Goal: Task Accomplishment & Management: Manage account settings

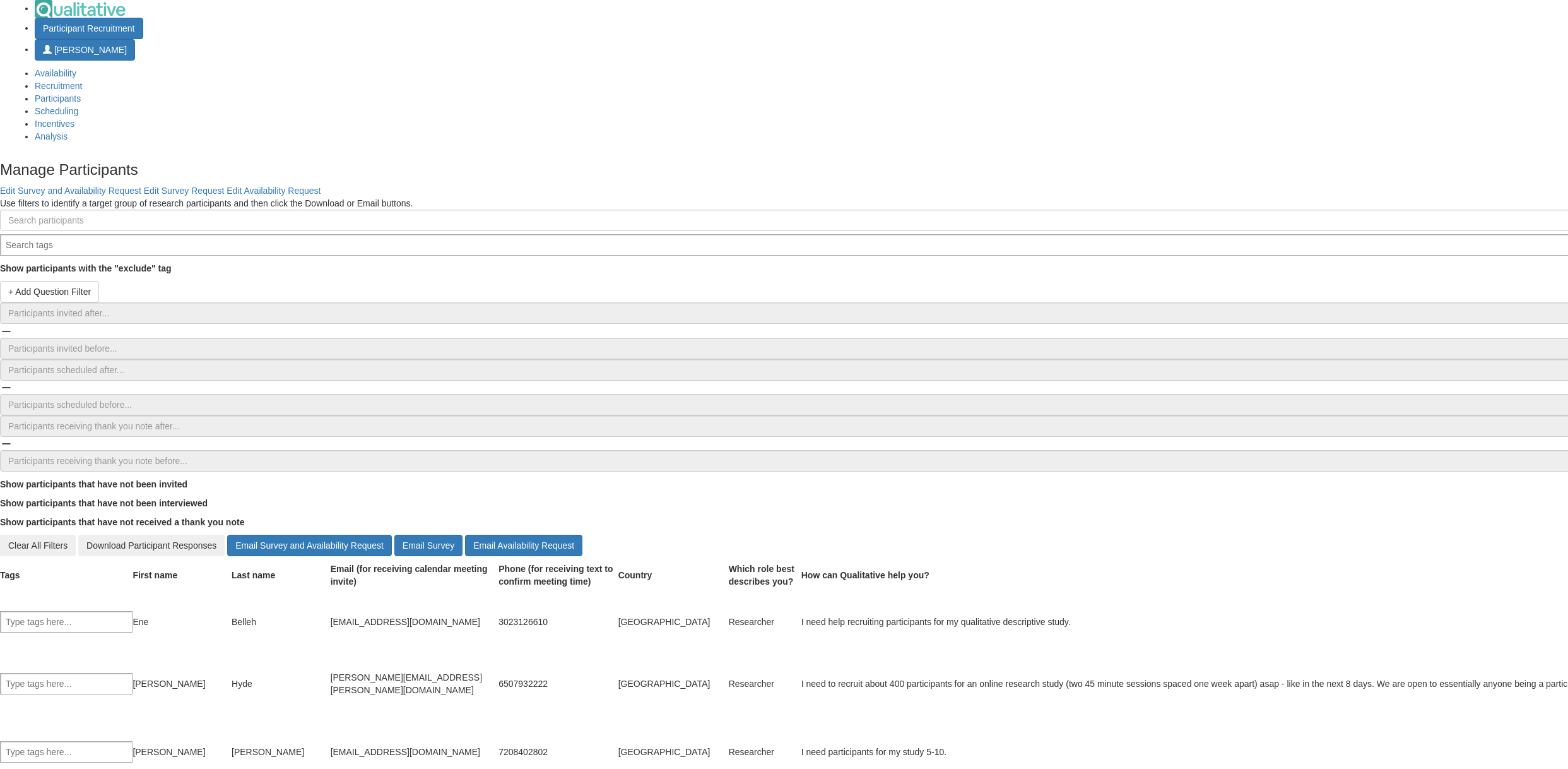
click at [330, 649] on td "Hyde" at bounding box center [281, 683] width 99 height 68
click at [499, 671] on div "david.hyde.1@vanderbilt.edu" at bounding box center [414, 684] width 168 height 25
copy tr "david.hyde.1@vanderbilt.edu"
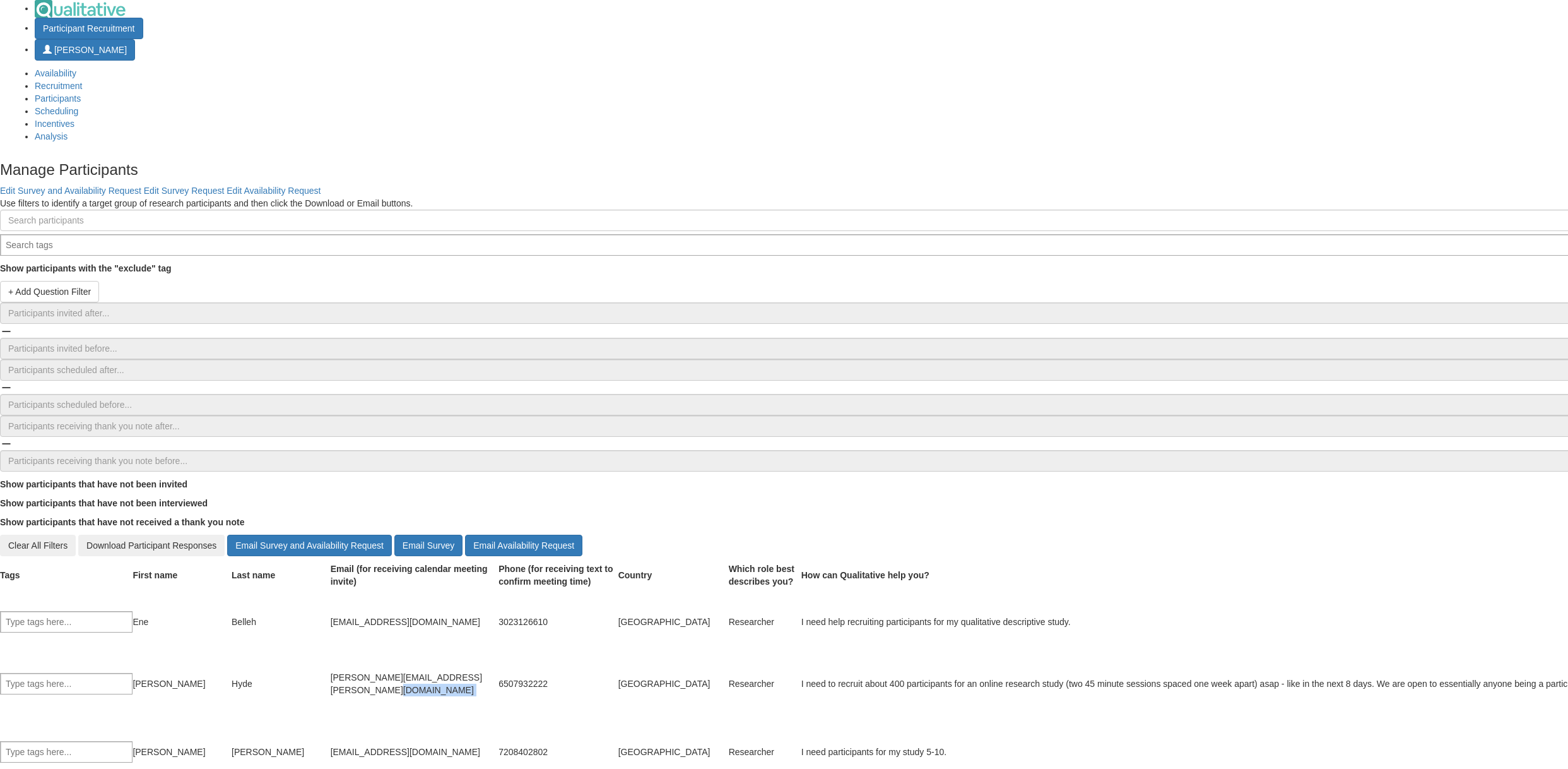
click at [499, 649] on td "david.hyde.1@vanderbilt.edu" at bounding box center [414, 683] width 168 height 68
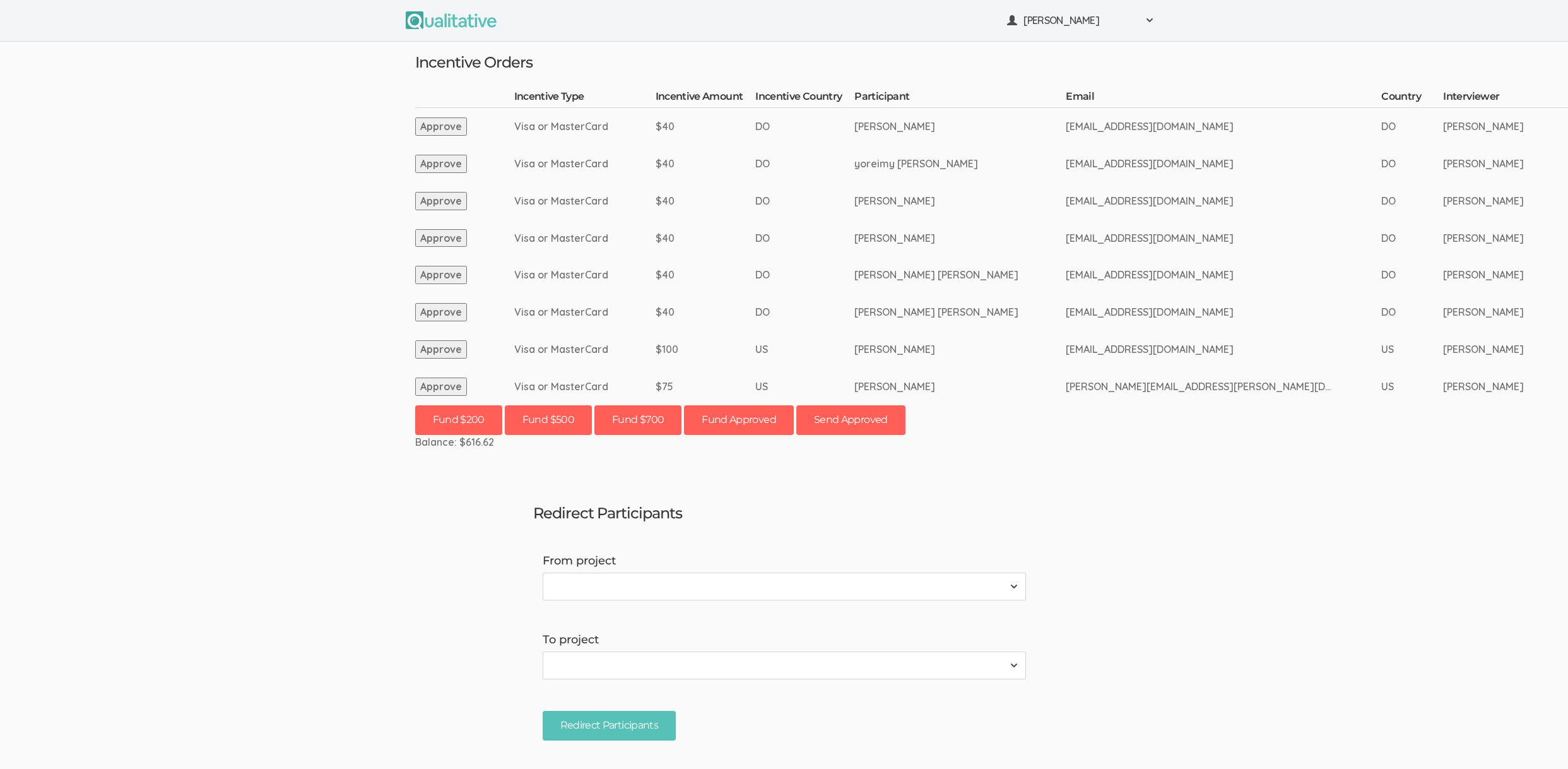
click at [81, 252] on ui-view "Neal Samarakkody Project Workspace Profile Organization Settings" at bounding box center [784, 384] width 1568 height 769
click at [135, 377] on ui-view "Neal Samarakkody Project Workspace Profile Organization Settings" at bounding box center [784, 384] width 1568 height 769
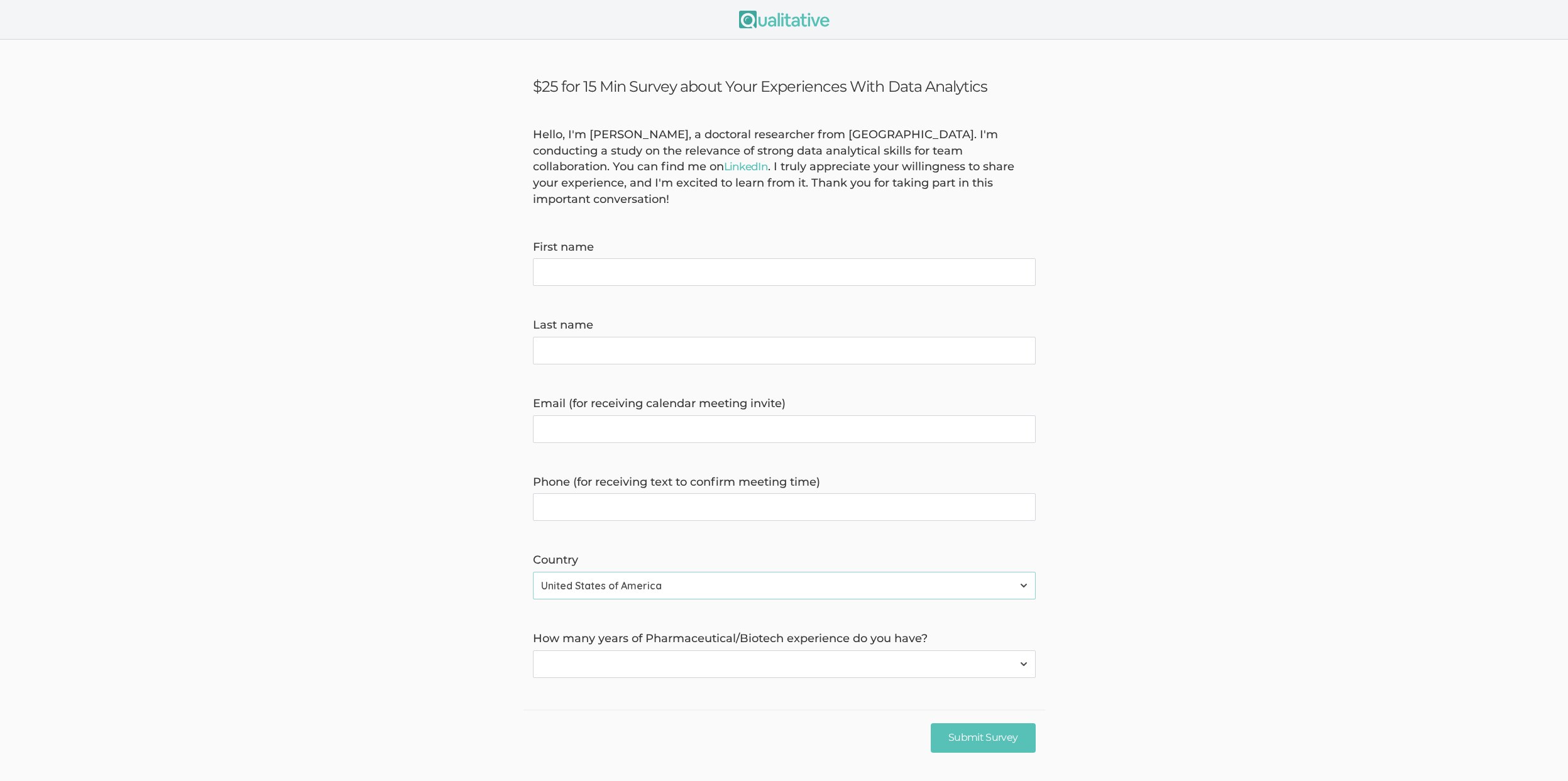
click at [67, 266] on form "Hello, I'm Linda Potts, a doctoral researcher from Liberty University. I'm cond…" at bounding box center [784, 402] width 1568 height 551
click at [296, 390] on form "Hello, I'm [PERSON_NAME], a doctoral researcher from [GEOGRAPHIC_DATA]. I'm con…" at bounding box center [784, 402] width 1568 height 551
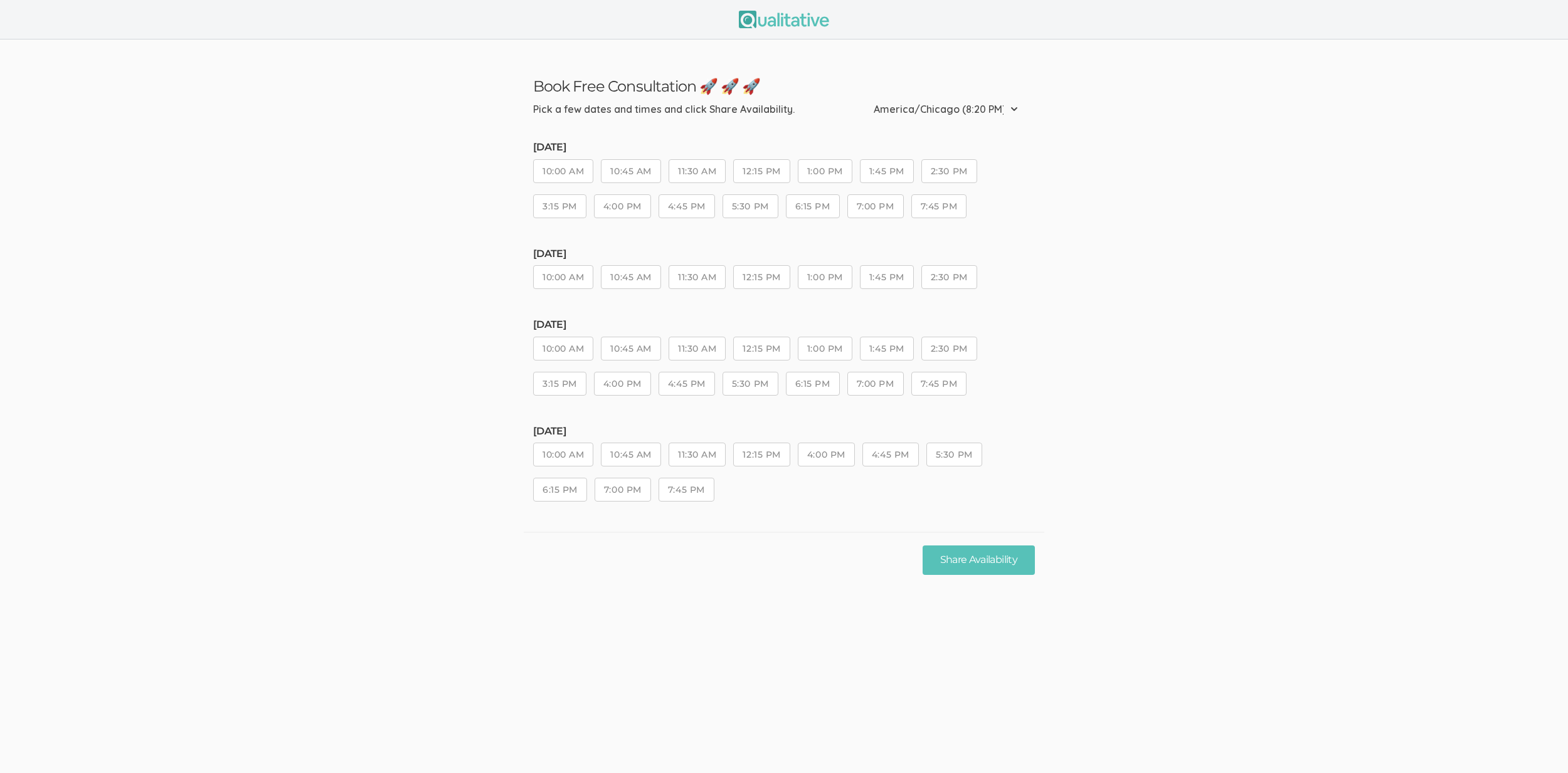
click at [652, 624] on ui-view "Book Free Consultation 🚀 🚀 🚀 Pick a few dates and times and click Share Availab…" at bounding box center [784, 386] width 1568 height 773
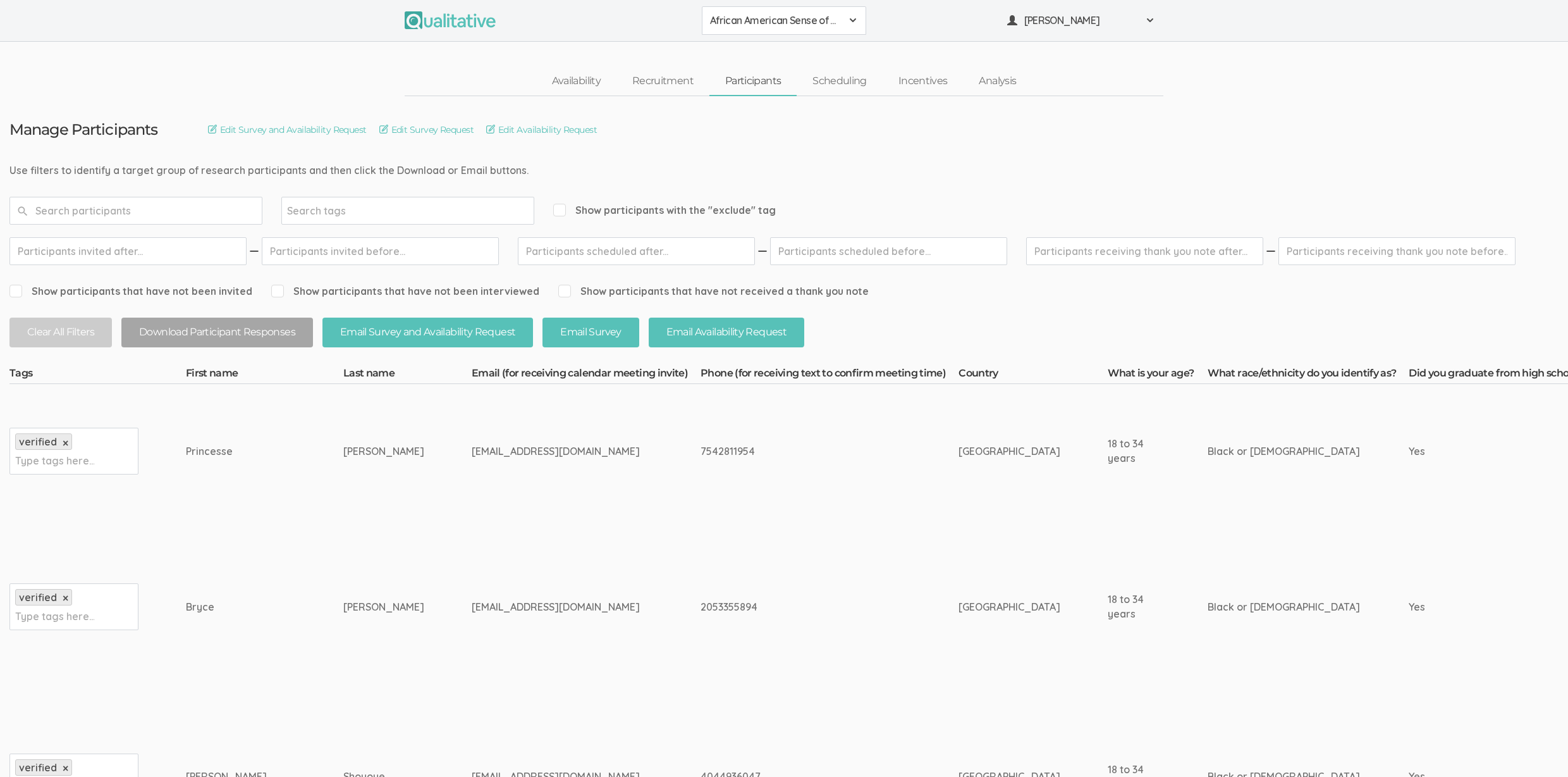
click at [1104, 24] on span "[PERSON_NAME]" at bounding box center [1081, 20] width 114 height 15
click at [1072, 124] on link "Project Settings" at bounding box center [1081, 125] width 163 height 26
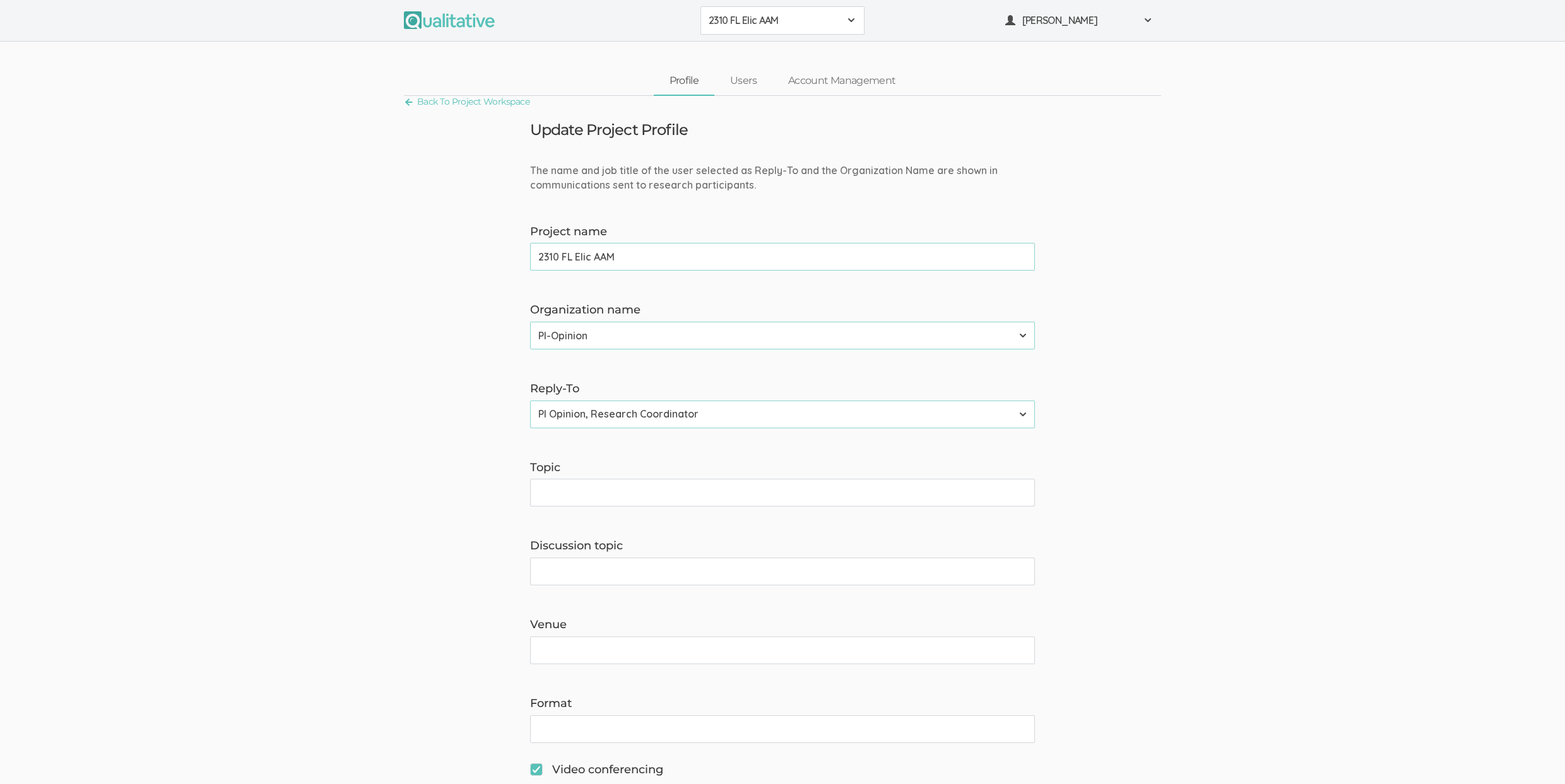
click at [824, 12] on button "2310 FL Elic AAM" at bounding box center [783, 20] width 164 height 28
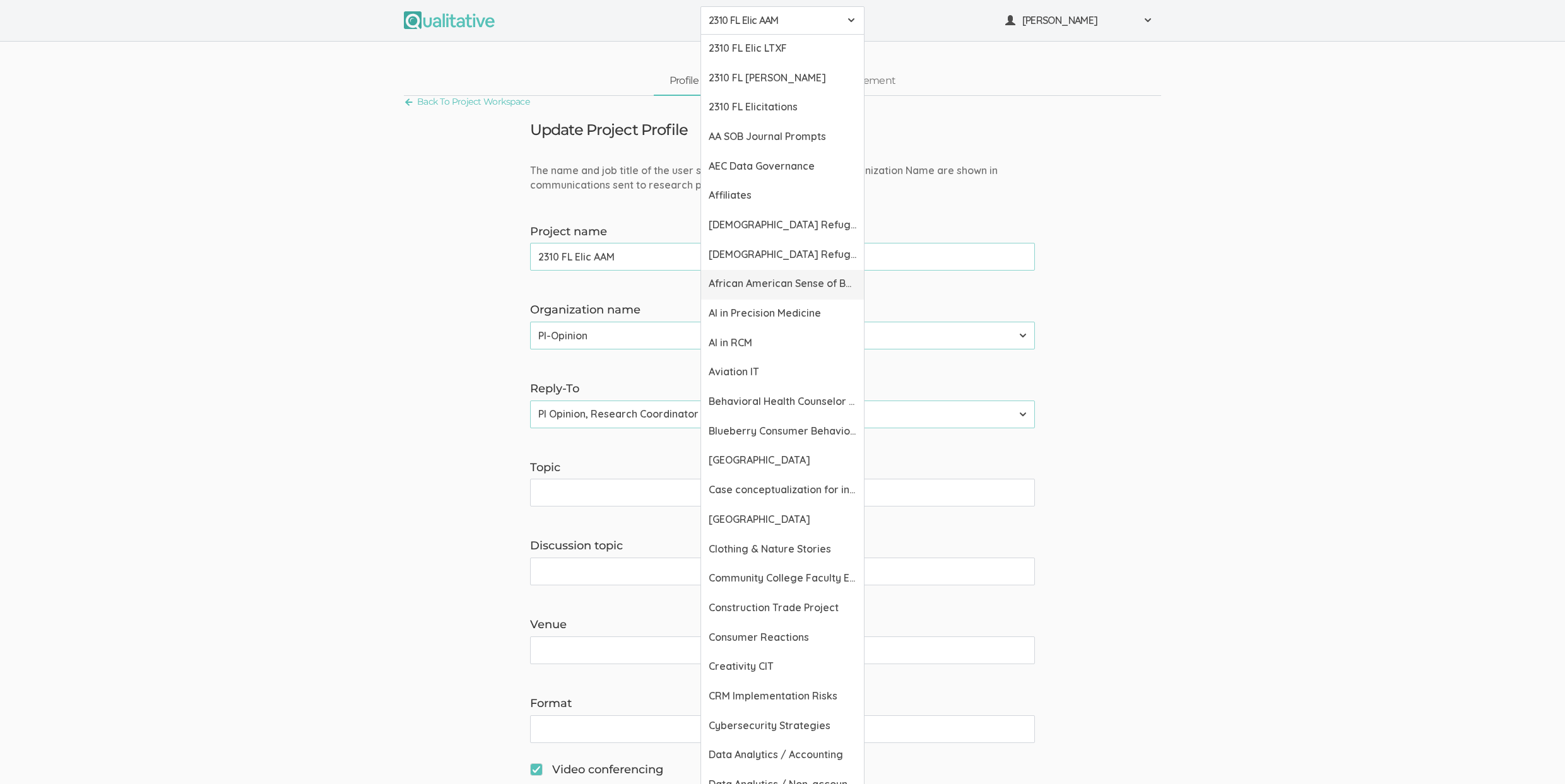
click at [792, 280] on span "African American Sense of Belonging" at bounding box center [782, 283] width 148 height 15
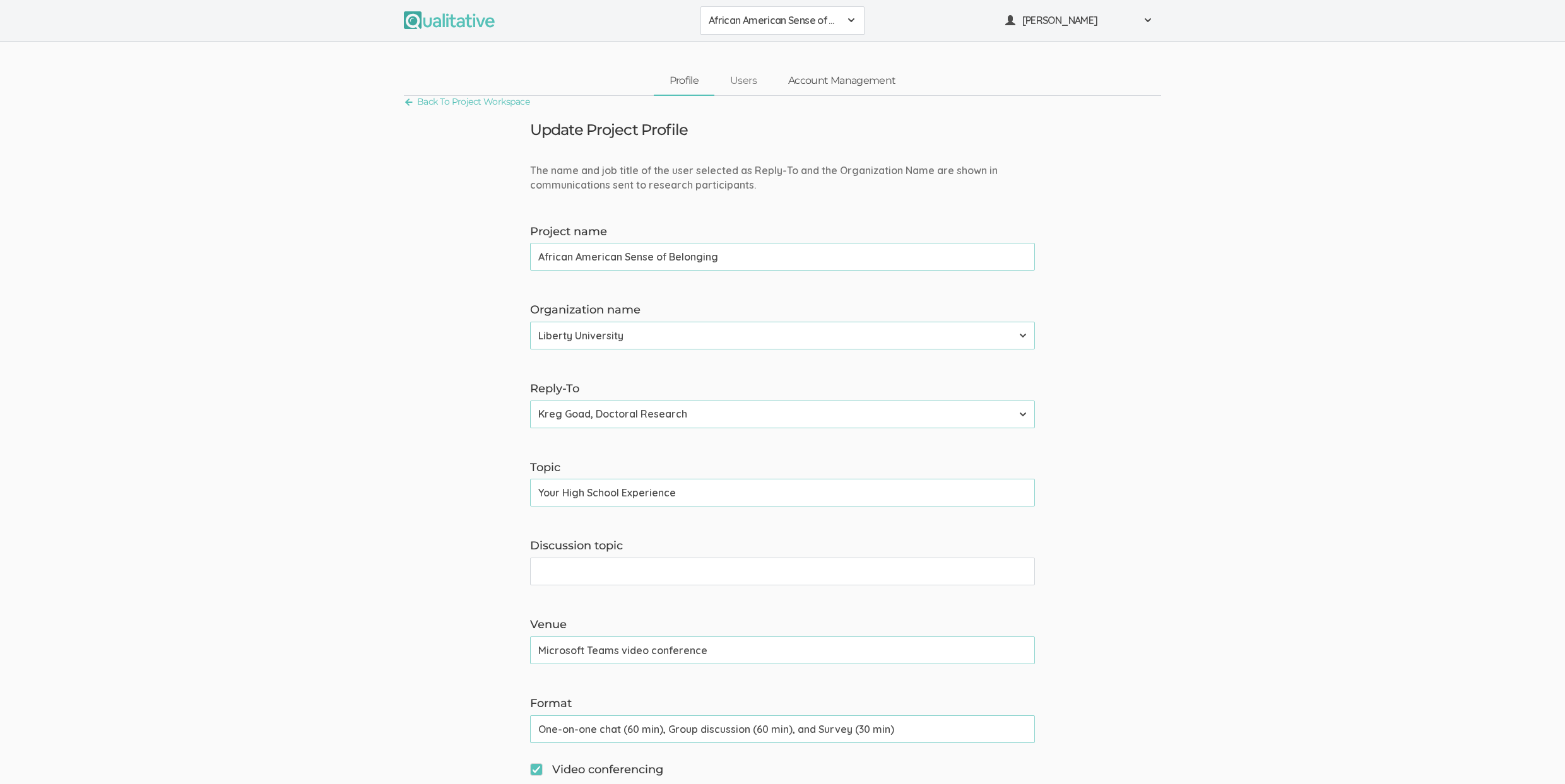
click at [847, 86] on link "Account Management" at bounding box center [841, 81] width 139 height 27
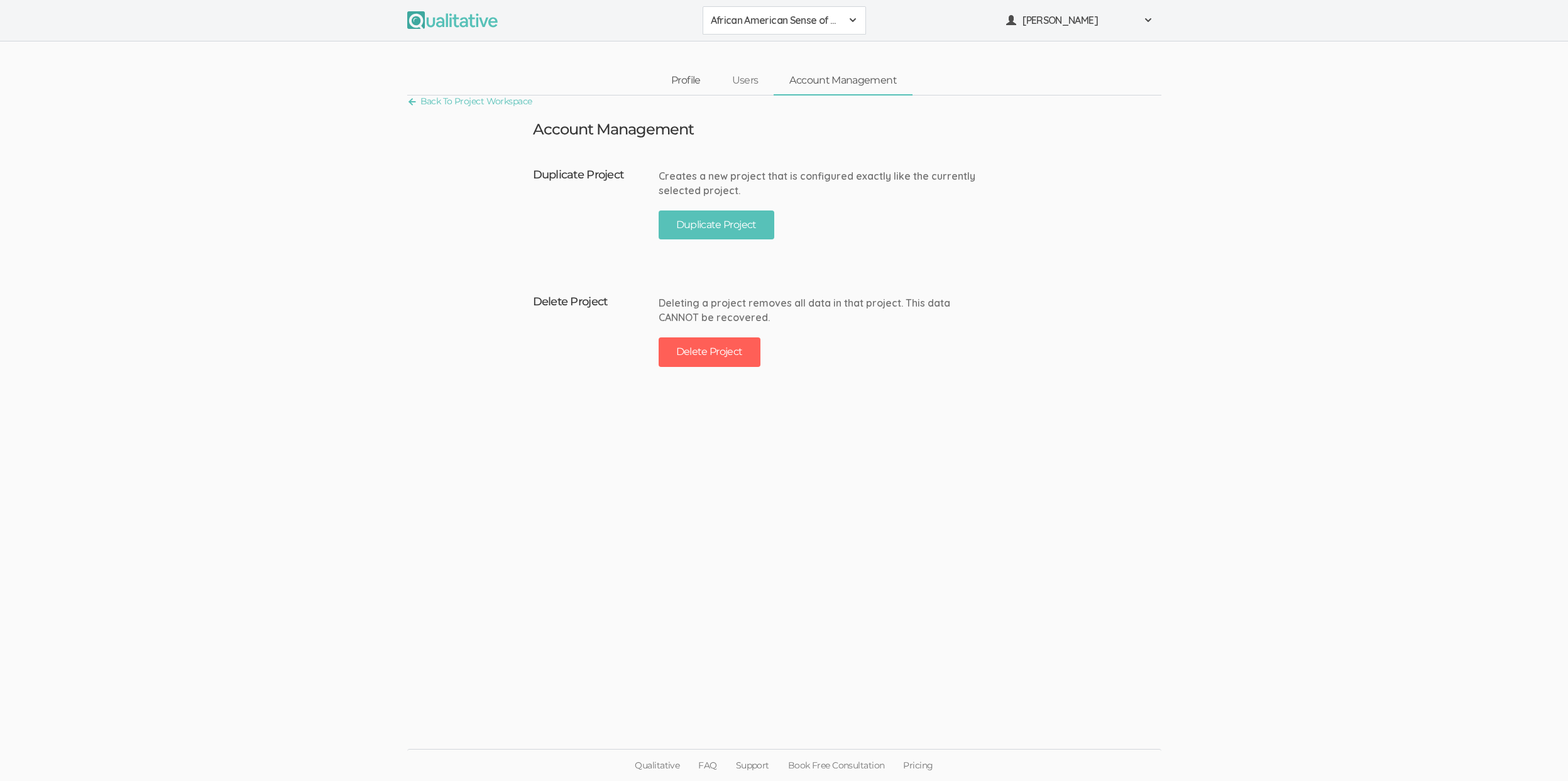
click at [694, 76] on link "Profile" at bounding box center [686, 80] width 61 height 27
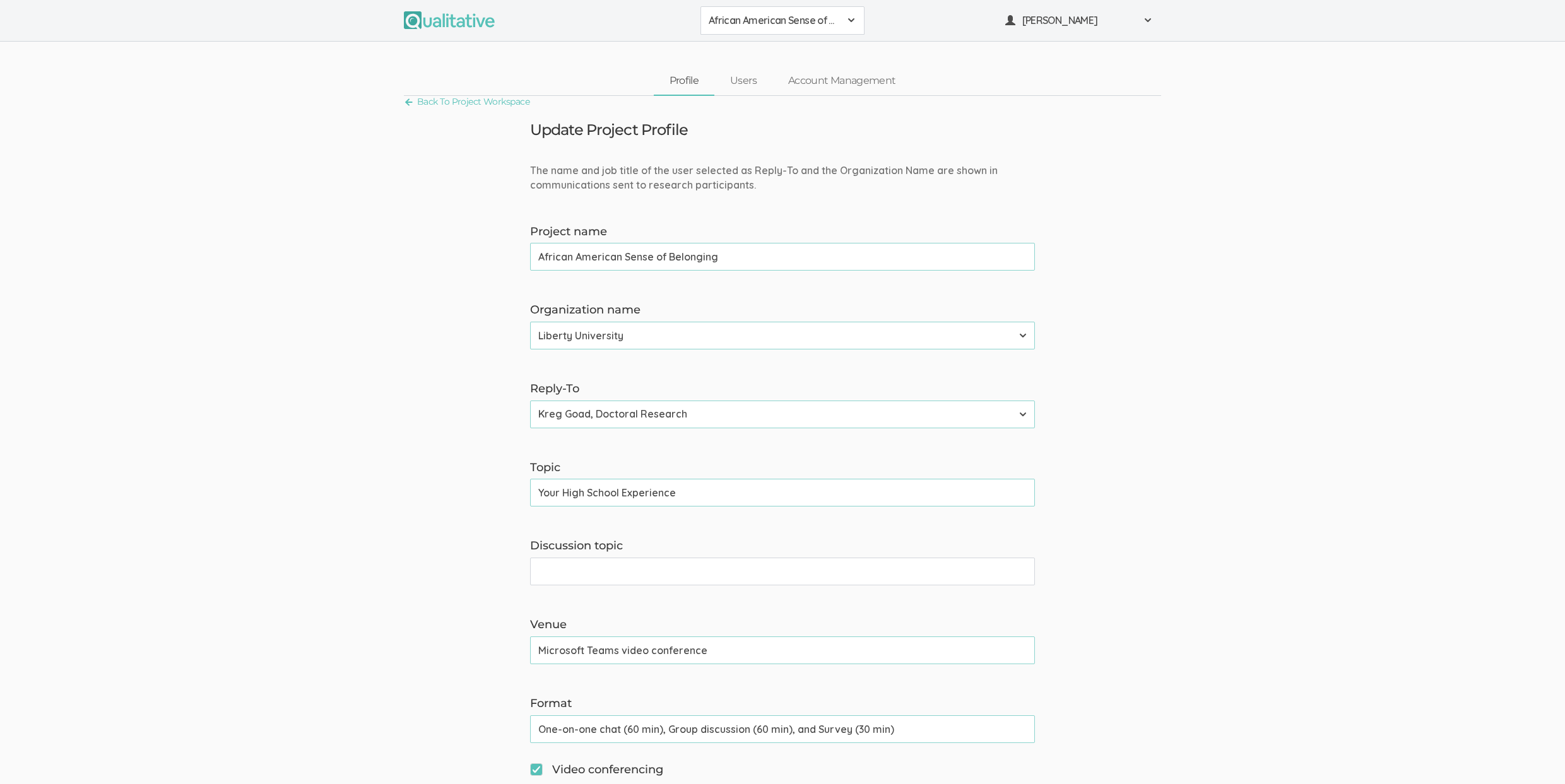
click at [764, 15] on span "African American Sense of Belonging" at bounding box center [774, 20] width 132 height 15
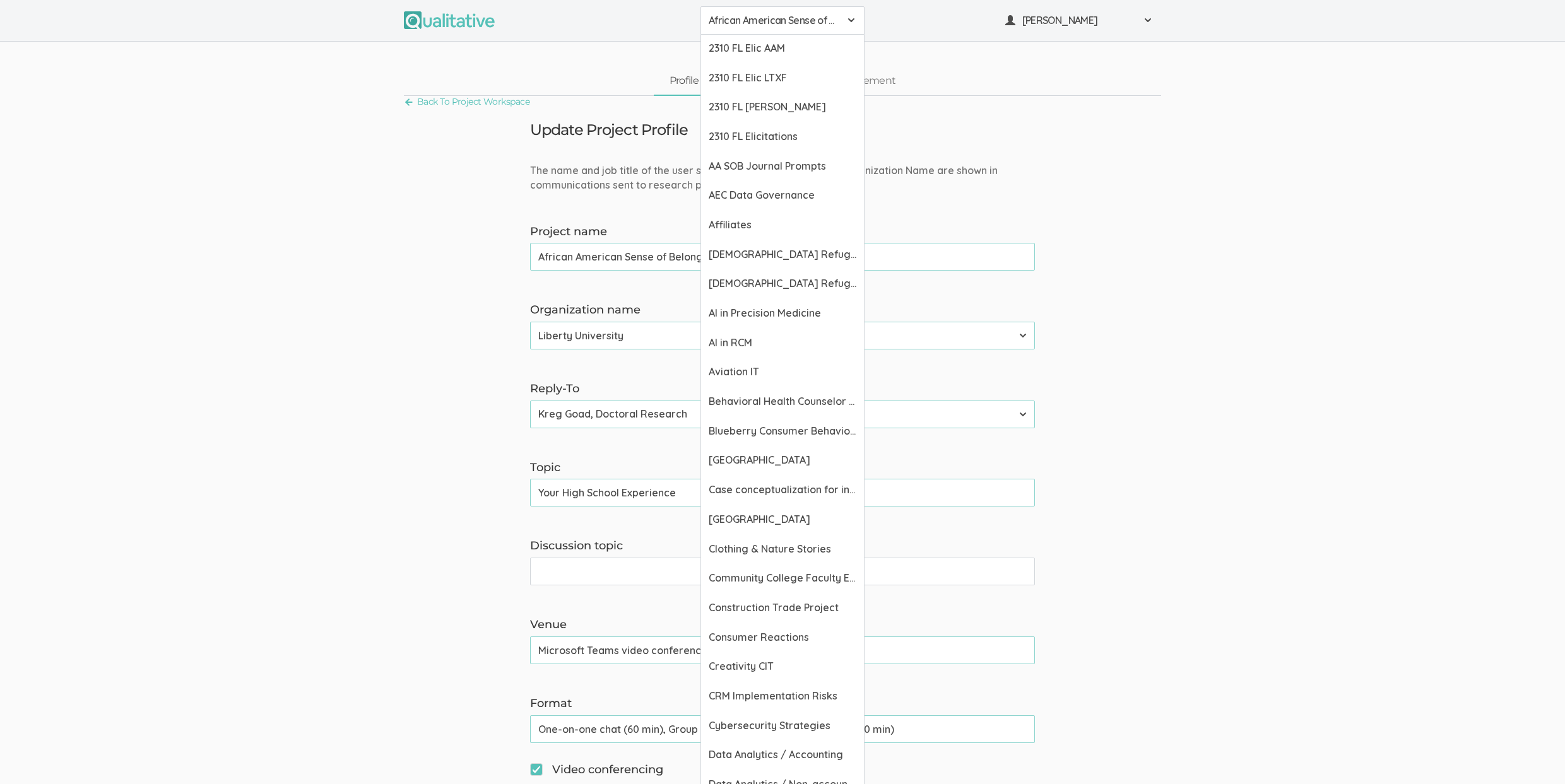
click at [402, 237] on form "The name and job title of the user selected as Reply-To and the Organization Na…" at bounding box center [782, 795] width 1565 height 1263
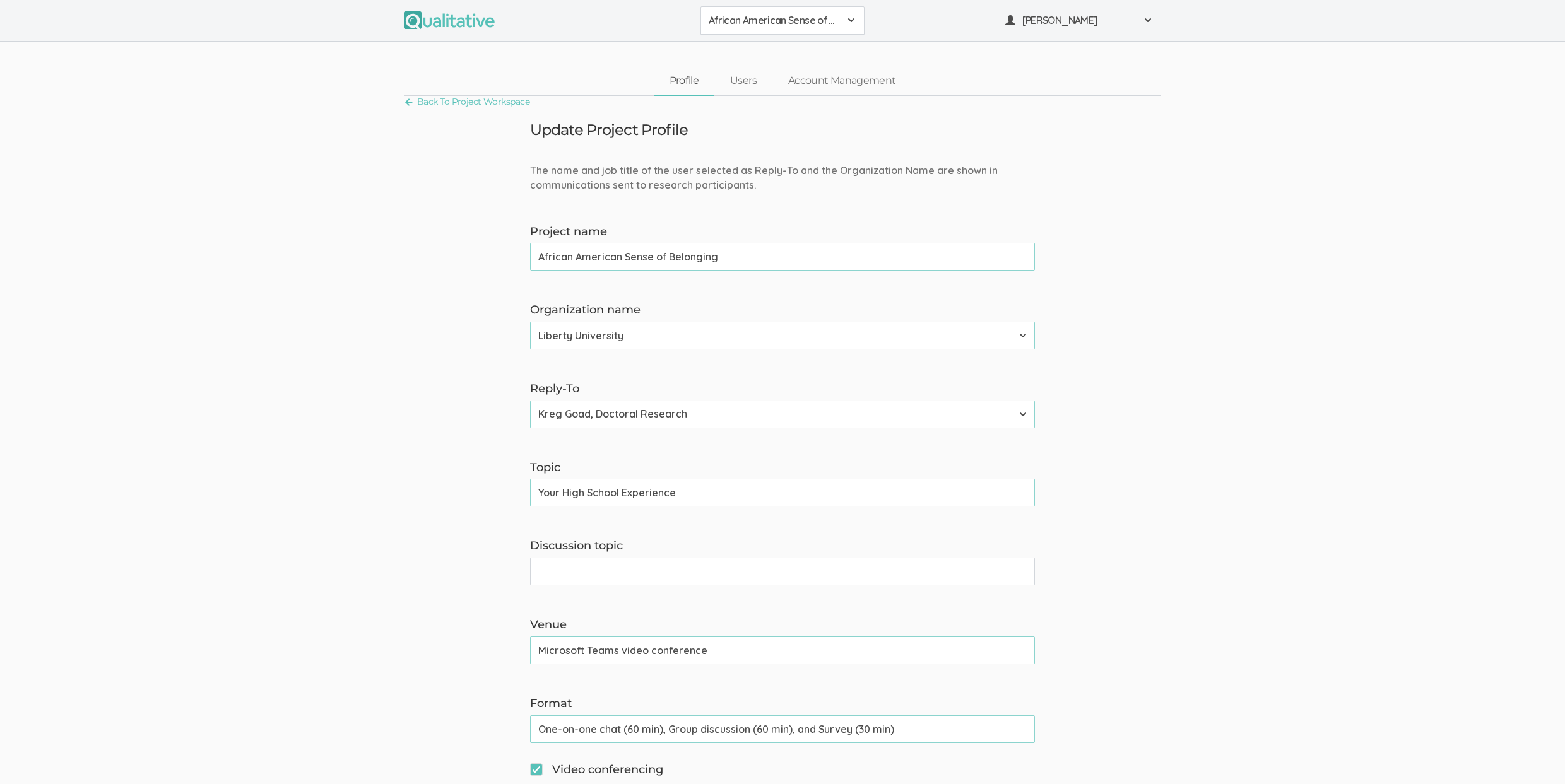
click at [669, 250] on input "African American Sense of Belonging" at bounding box center [782, 256] width 505 height 27
type input "AA SOB Interviews"
click at [843, 24] on div "African American Sense of Belonging" at bounding box center [782, 20] width 148 height 15
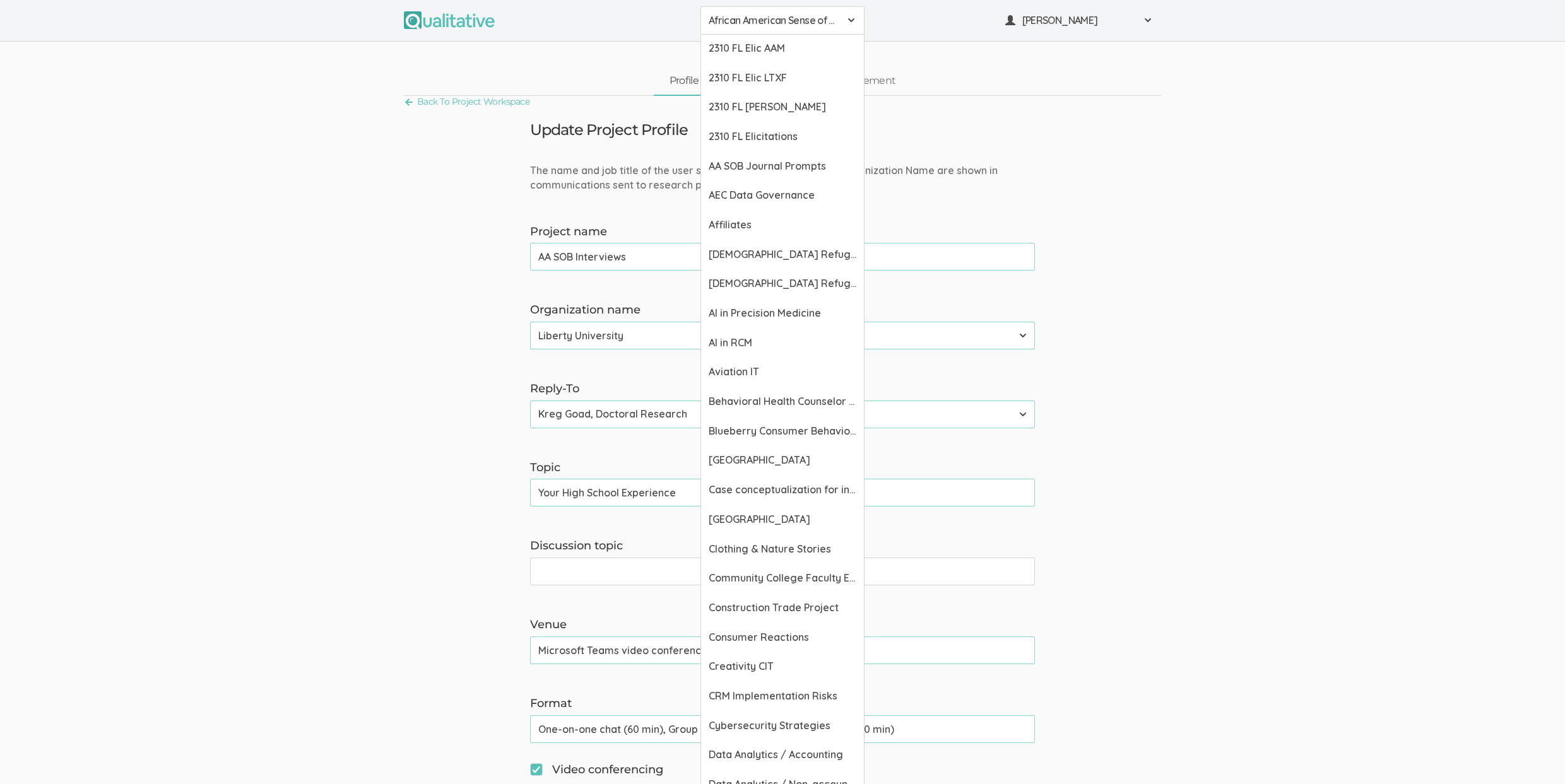
click at [1223, 311] on form "The name and job title of the user selected as Reply-To and the Organization Na…" at bounding box center [782, 795] width 1565 height 1263
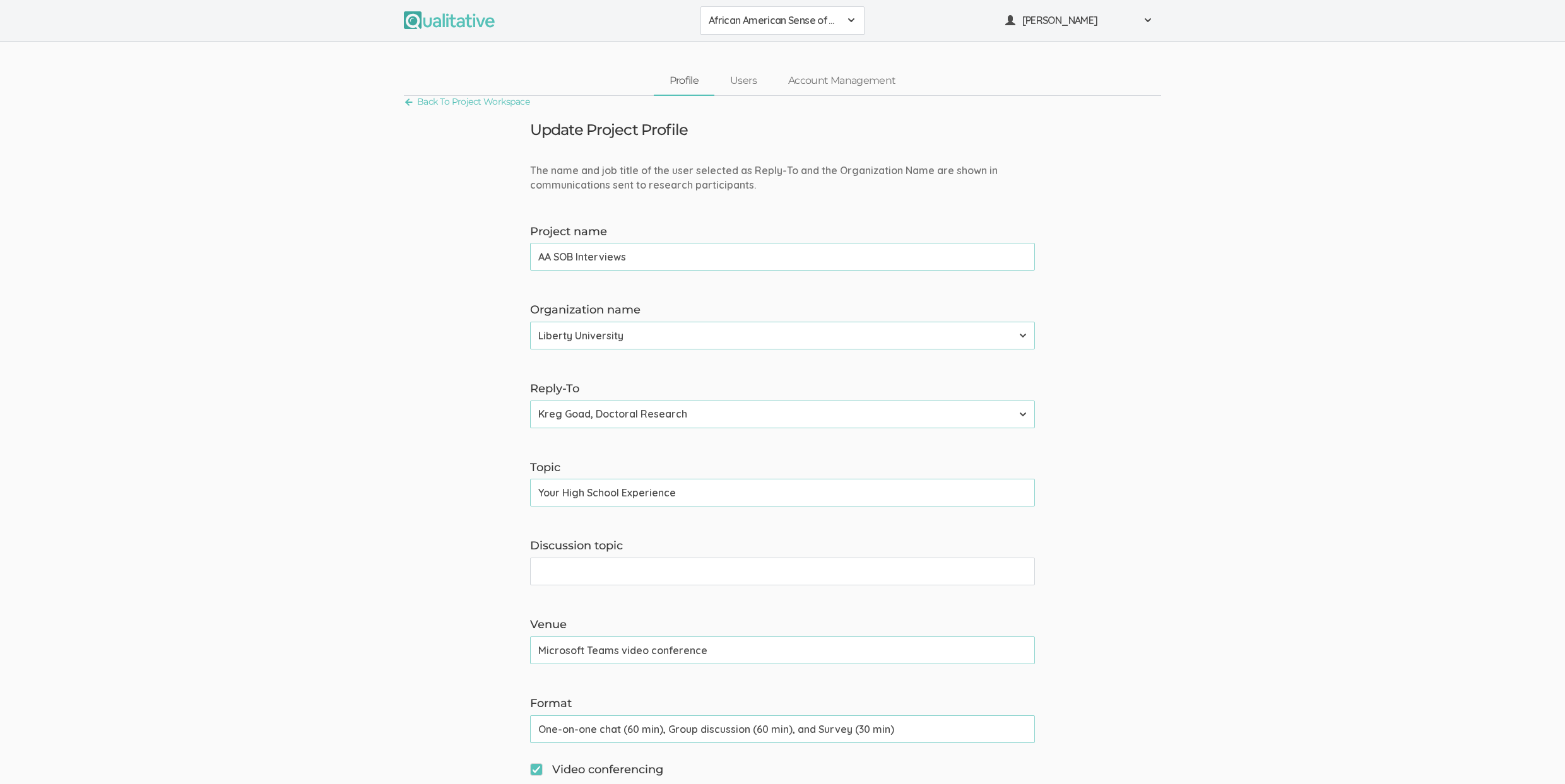
click at [847, 255] on input "AA SOB Interviews" at bounding box center [782, 256] width 505 height 27
click at [822, 82] on link "Account Management" at bounding box center [841, 81] width 139 height 27
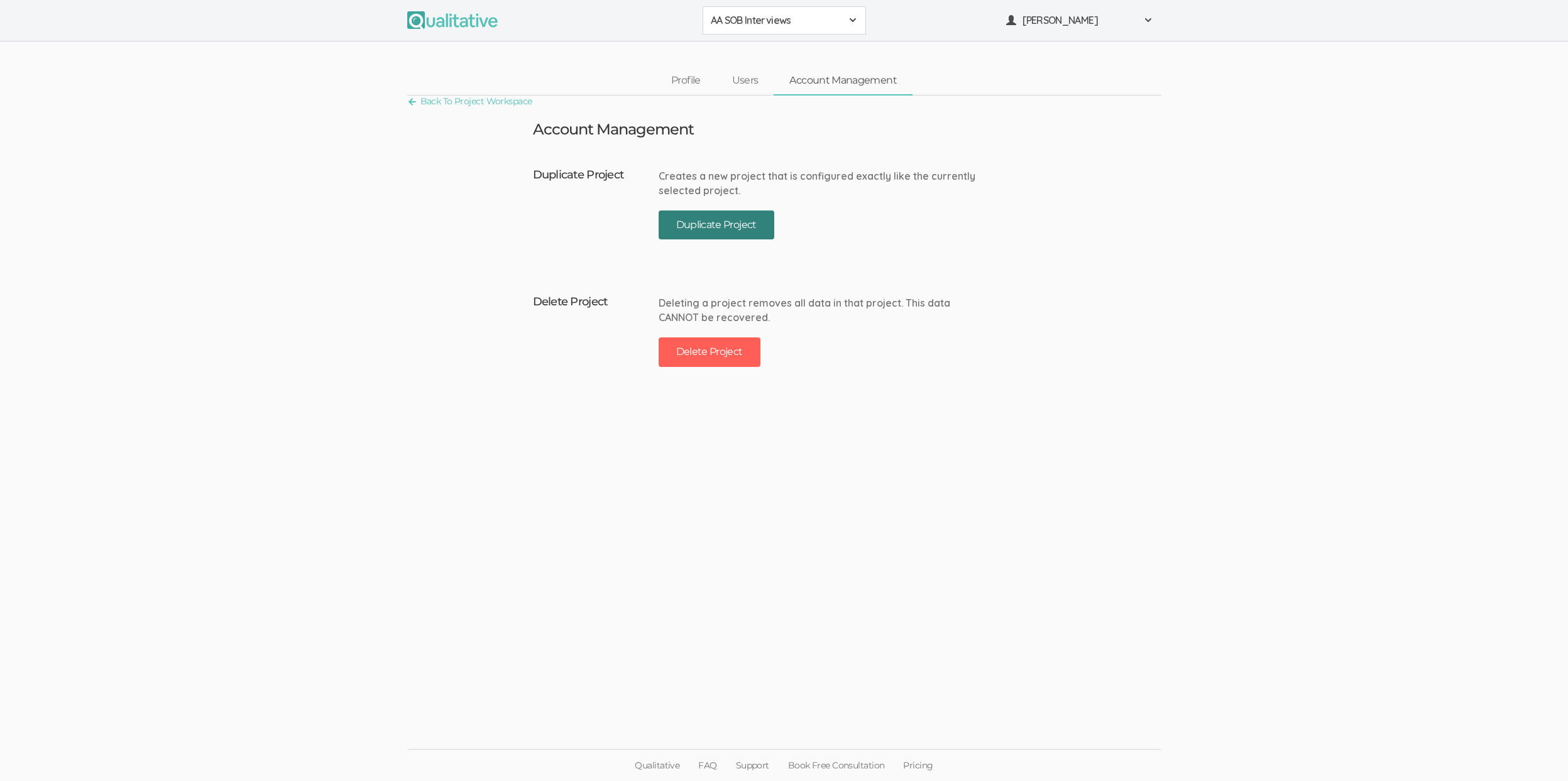
click at [754, 221] on button "Duplicate Project" at bounding box center [717, 225] width 115 height 30
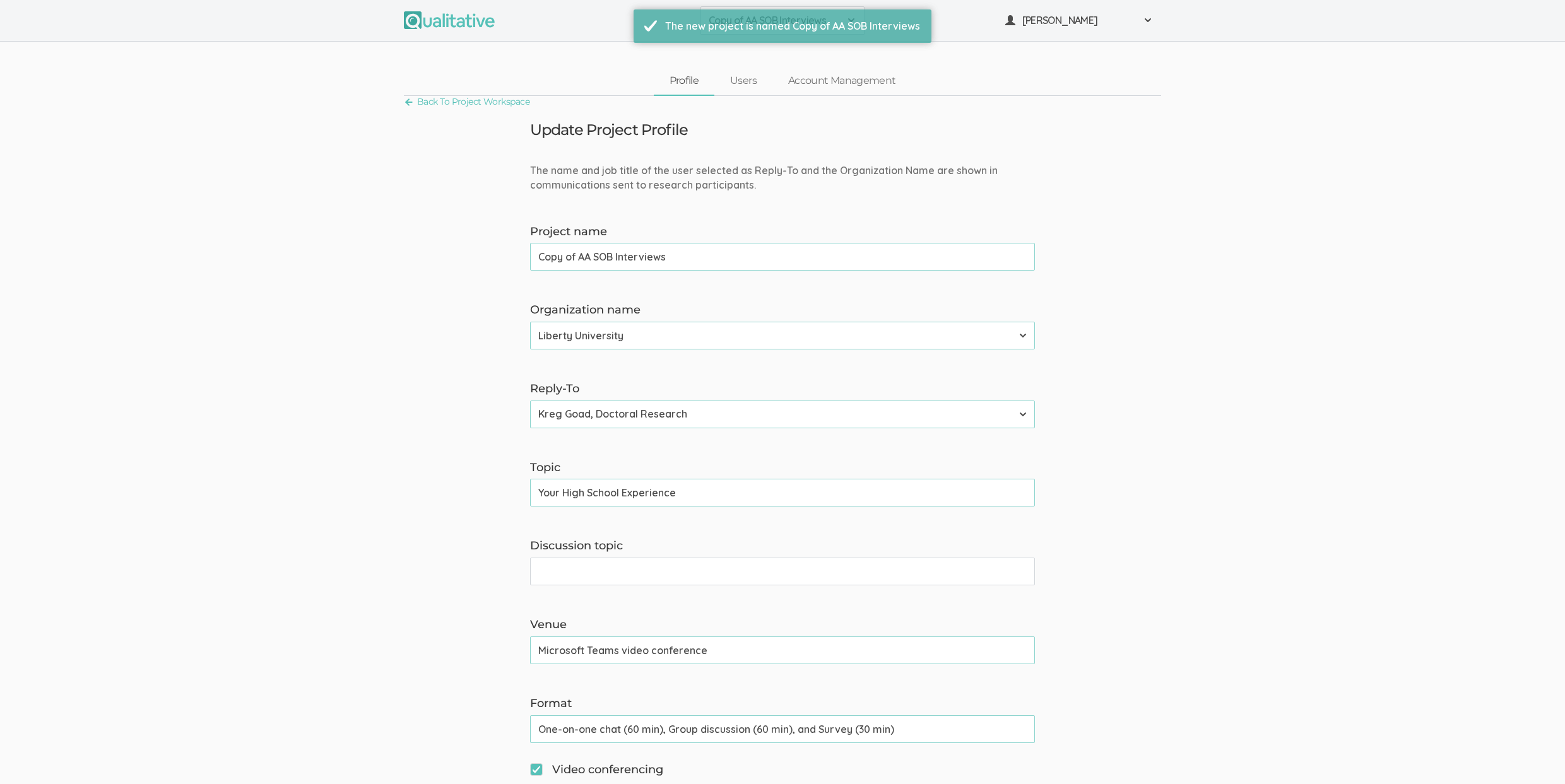
click at [579, 255] on input "Copy of AA SOB Interviews" at bounding box center [782, 256] width 505 height 27
type input "AA SOB Focus Groups"
click at [732, 85] on link "Users" at bounding box center [743, 81] width 58 height 27
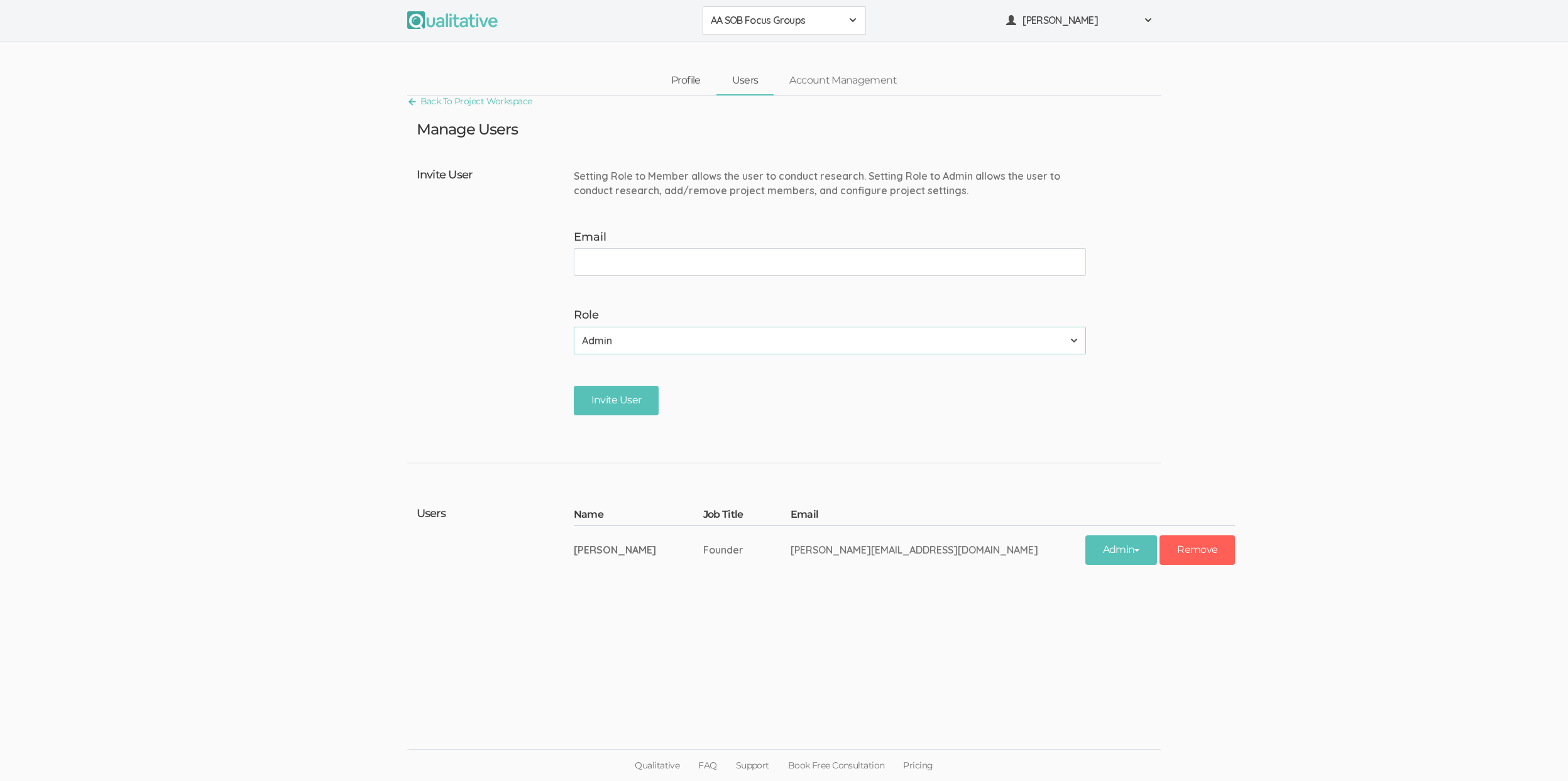
click at [688, 79] on link "Profile" at bounding box center [686, 80] width 61 height 27
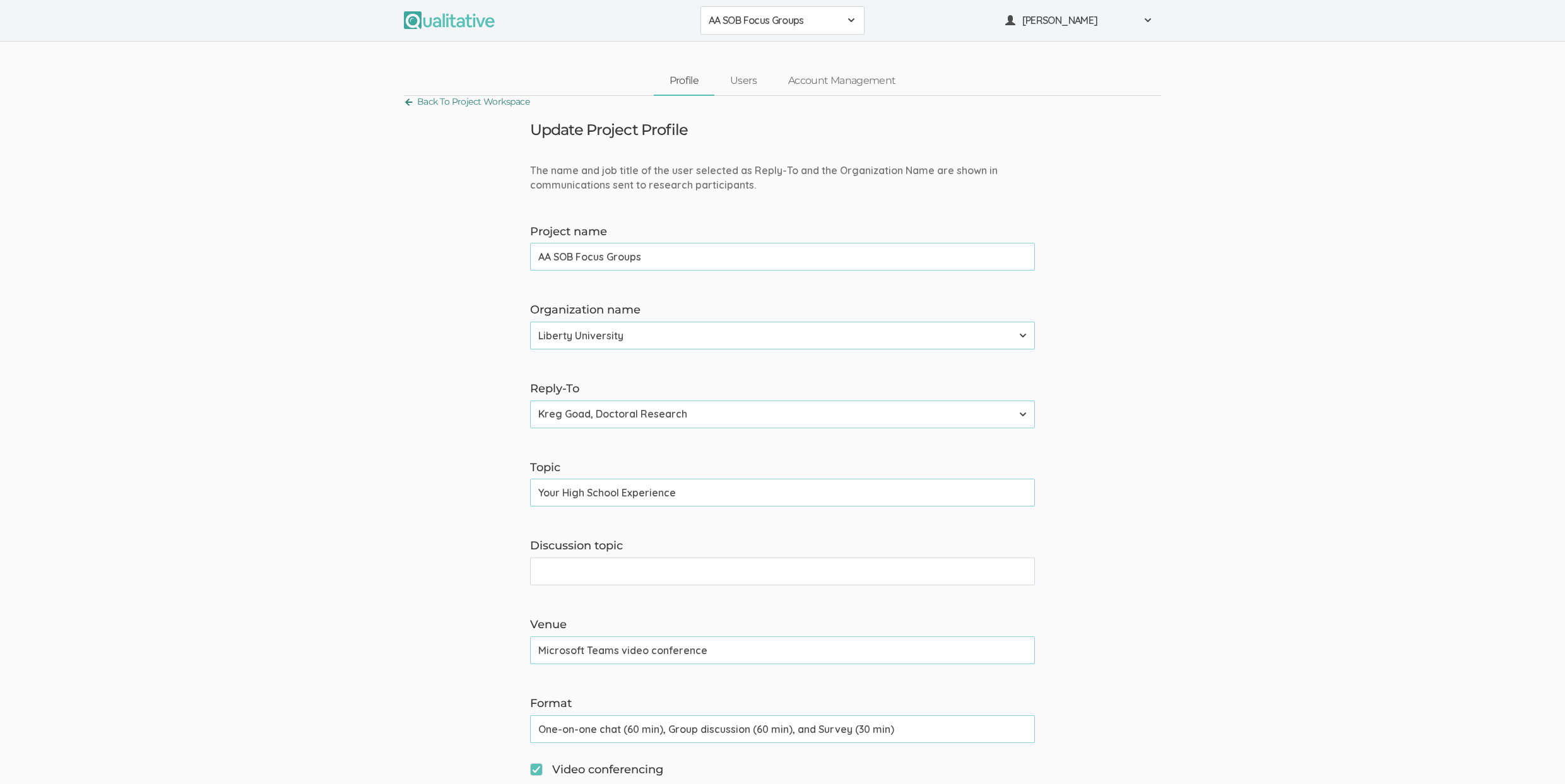
click at [438, 107] on link "Back To Project Workspace" at bounding box center [467, 102] width 125 height 17
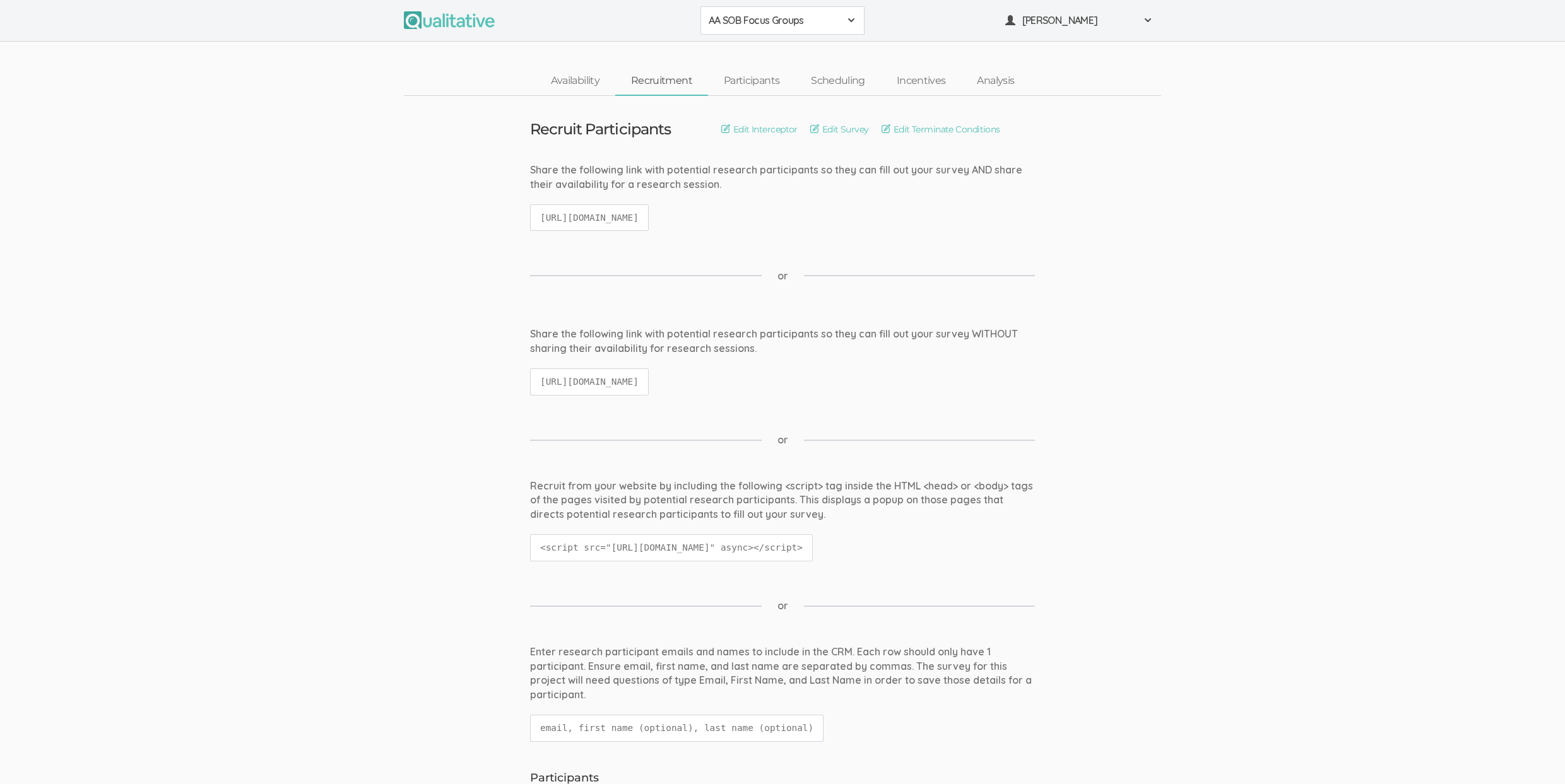
click at [351, 345] on ui-view "Share the following link with potential research participants so they can fill …" at bounding box center [782, 366] width 1565 height 81
click at [749, 88] on link "Participants" at bounding box center [751, 81] width 87 height 27
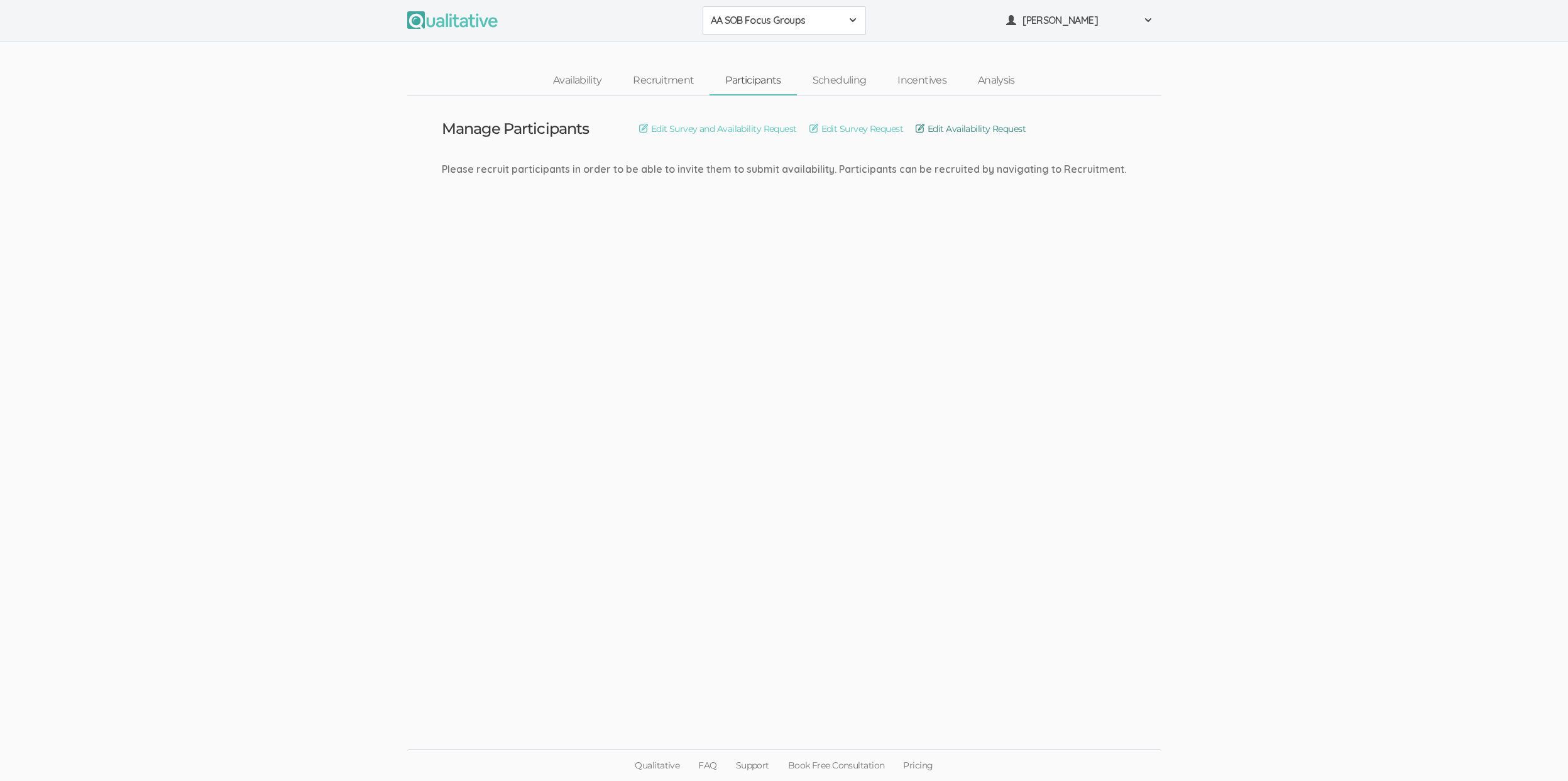
click at [989, 122] on link "Edit Availability Request" at bounding box center [970, 129] width 110 height 14
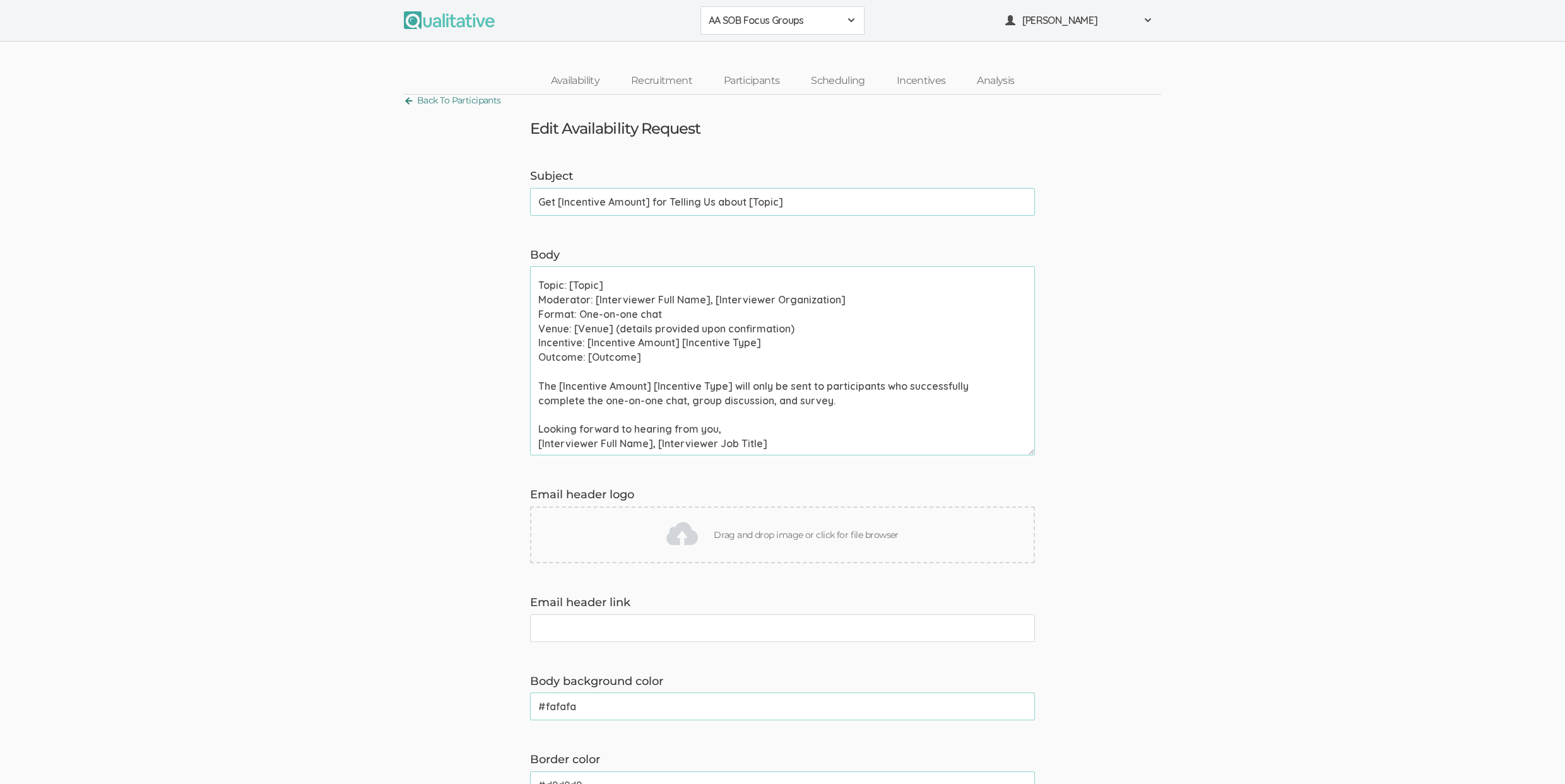
click at [460, 95] on link "Back To Participants" at bounding box center [453, 101] width 97 height 17
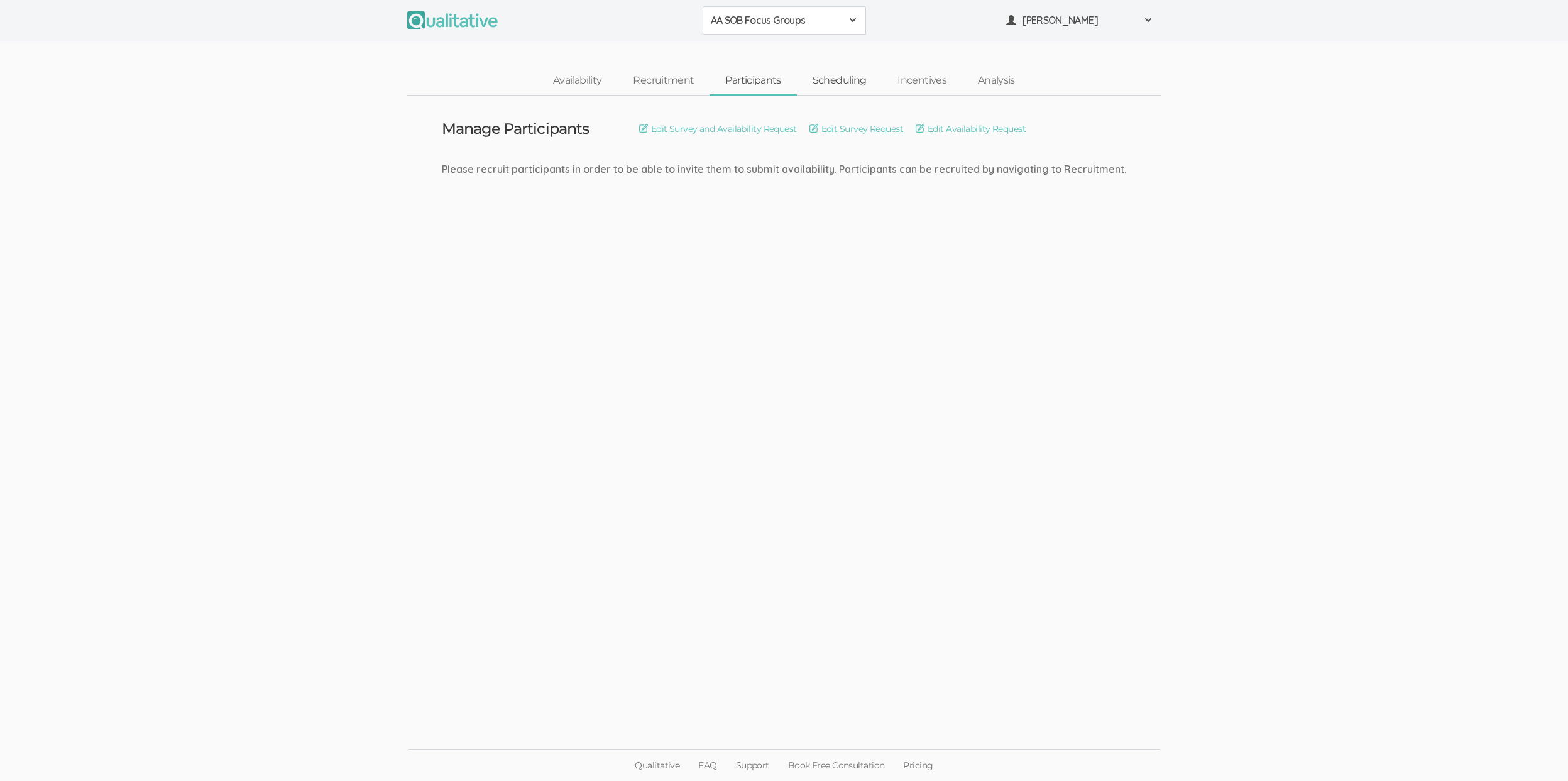
click at [828, 83] on link "Scheduling" at bounding box center [840, 80] width 86 height 27
click at [641, 126] on link "Edit Interview Calendar Invite" at bounding box center [654, 129] width 131 height 14
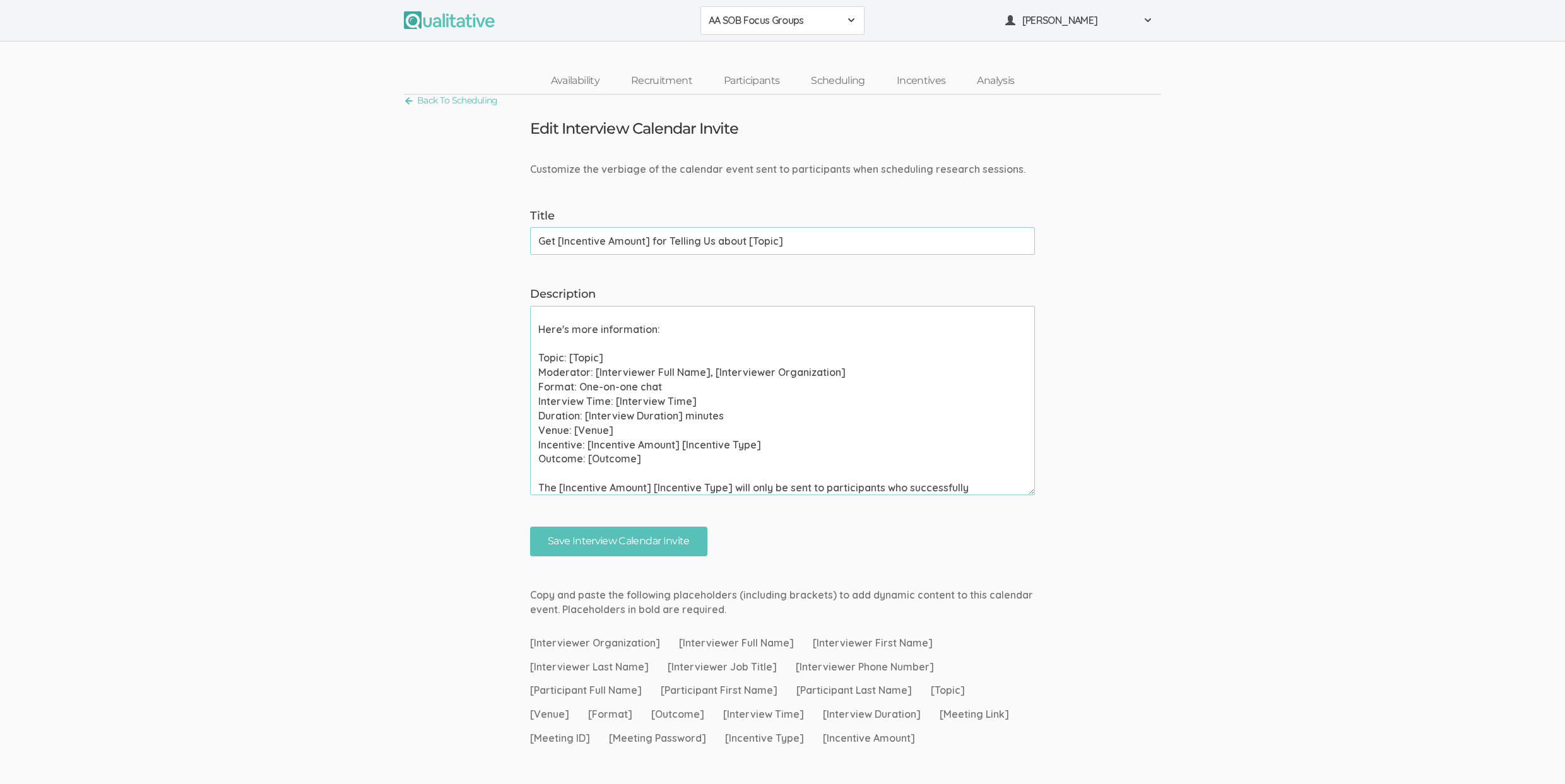
scroll to position [120, 0]
click at [552, 398] on textarea "Please use your calendar application to confirm this meeting invite as soon as …" at bounding box center [782, 401] width 505 height 189
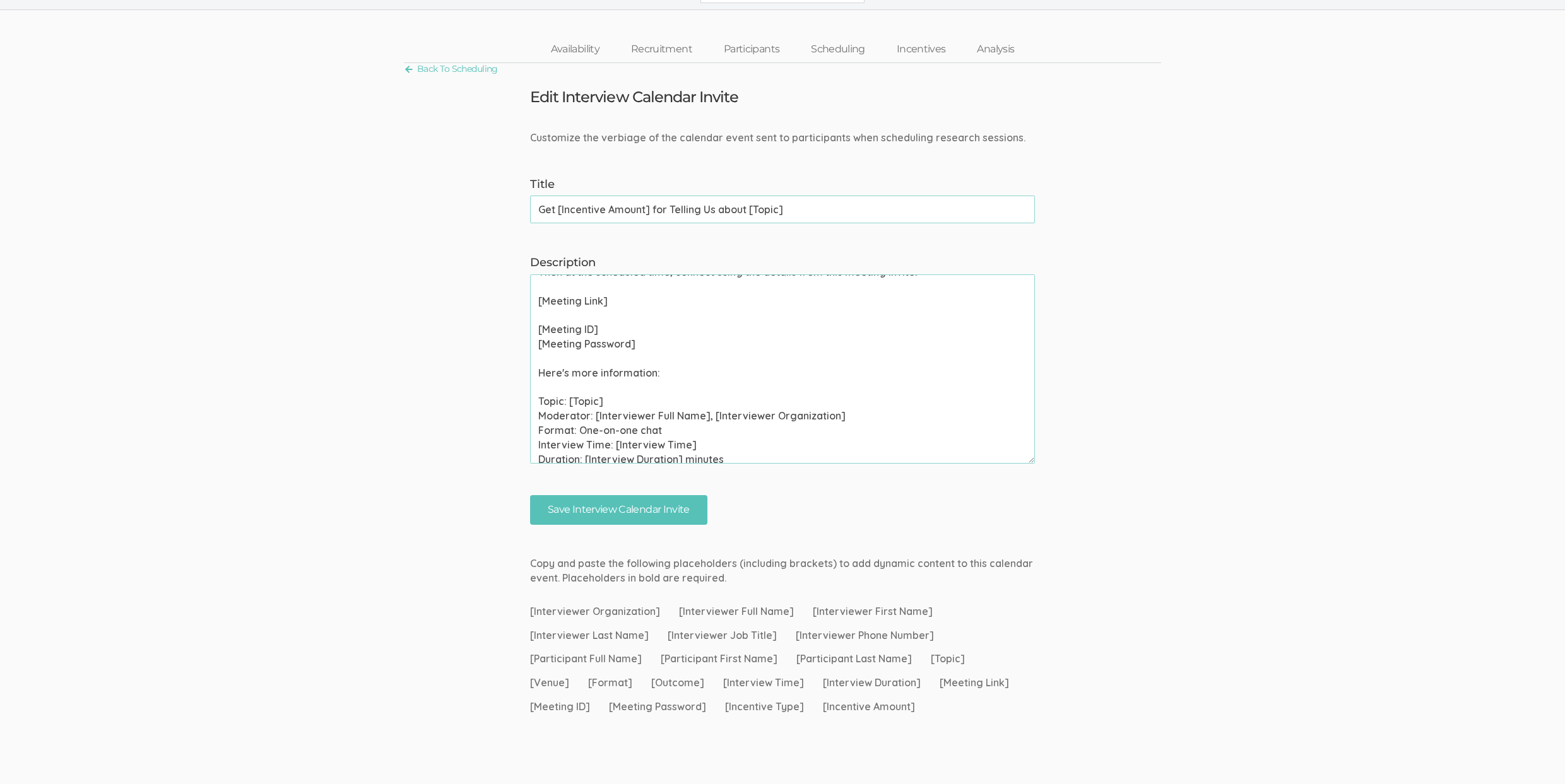
scroll to position [81, 0]
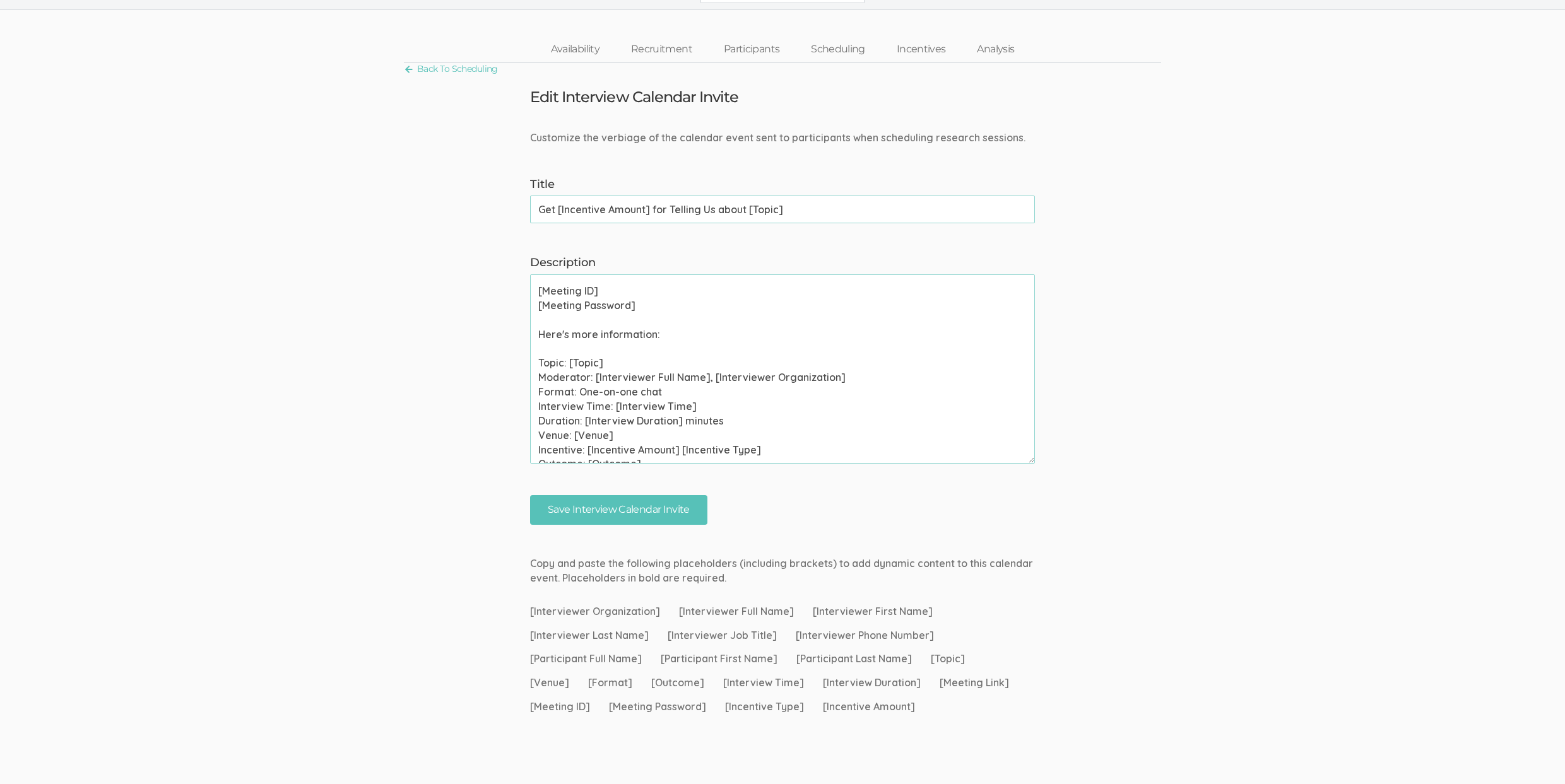
click at [564, 405] on textarea "Please use your calendar application to confirm this meeting invite as soon as …" at bounding box center [782, 369] width 505 height 189
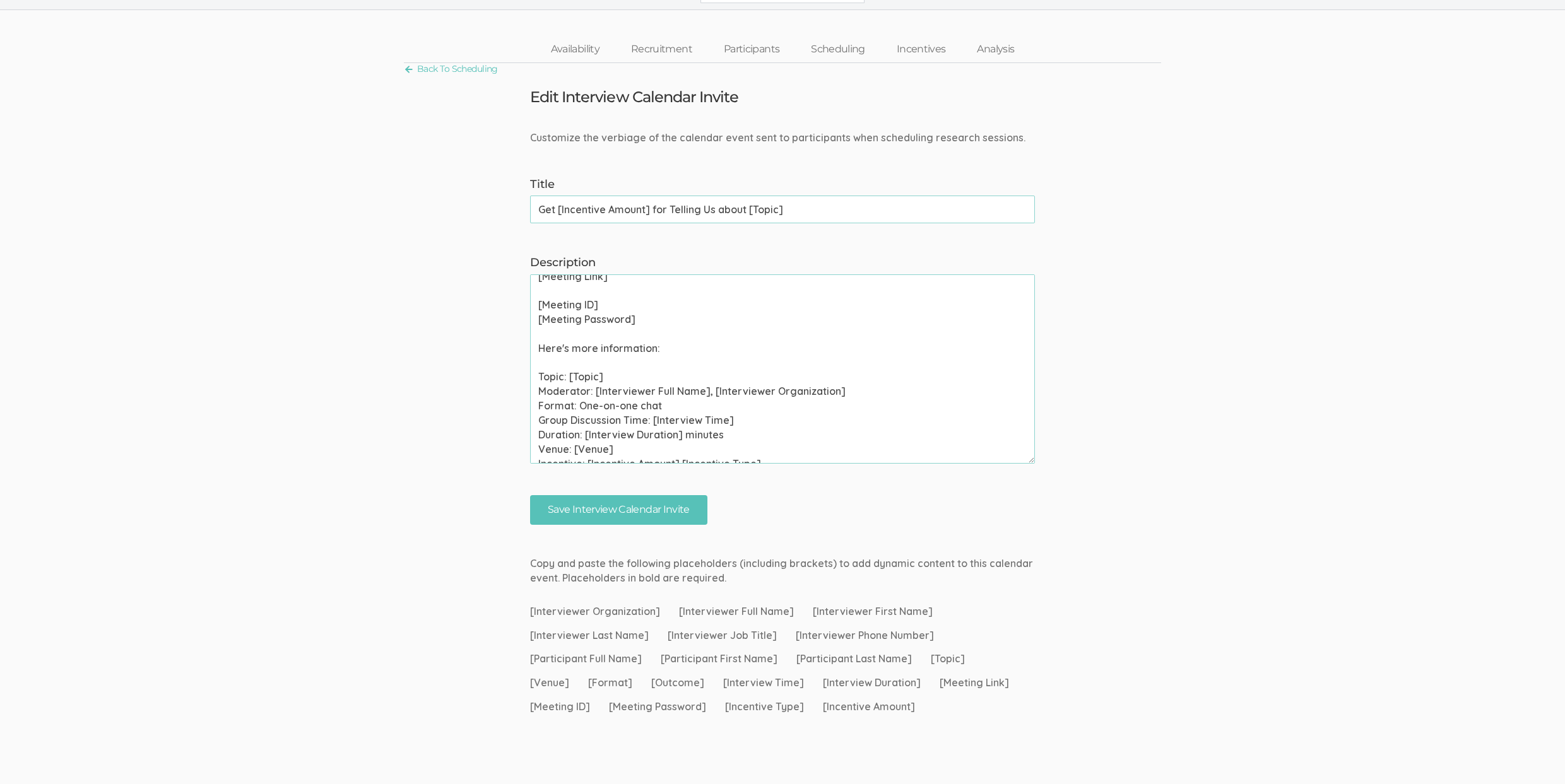
scroll to position [63, 0]
type textarea "Please use your calendar application to confirm this meeting invite as soon as …"
click at [836, 47] on link "Scheduling" at bounding box center [838, 49] width 86 height 27
drag, startPoint x: 618, startPoint y: 423, endPoint x: 473, endPoint y: 419, distance: 145.1
click at [473, 419] on form "Customize the verbiage of the calendar event sent to participants when scheduli…" at bounding box center [782, 328] width 1565 height 394
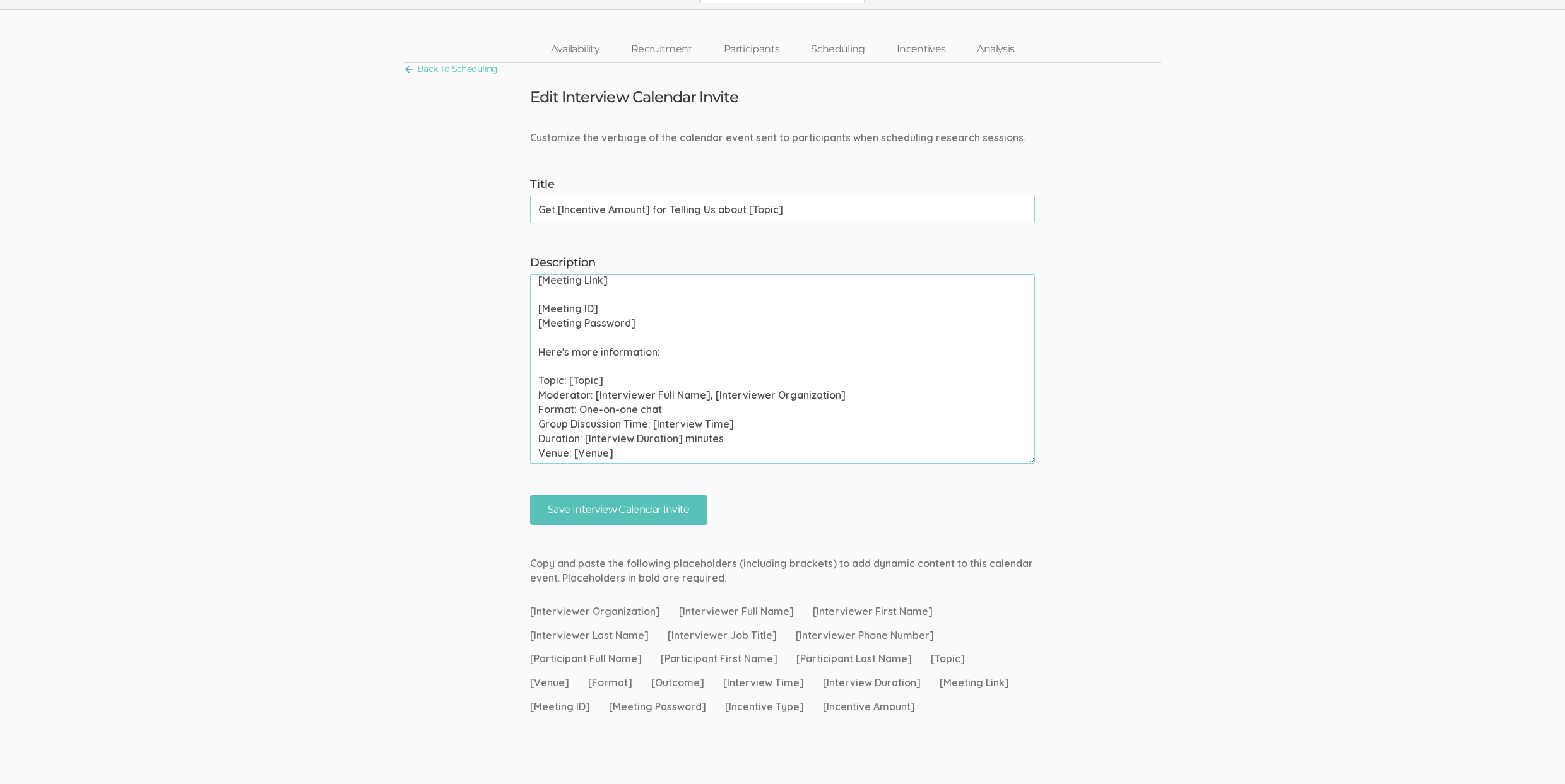
click at [777, 423] on textarea "Please use your calendar application to confirm this meeting invite as soon as …" at bounding box center [782, 369] width 505 height 189
click at [678, 505] on input "Save Interview Calendar Invite" at bounding box center [618, 510] width 177 height 30
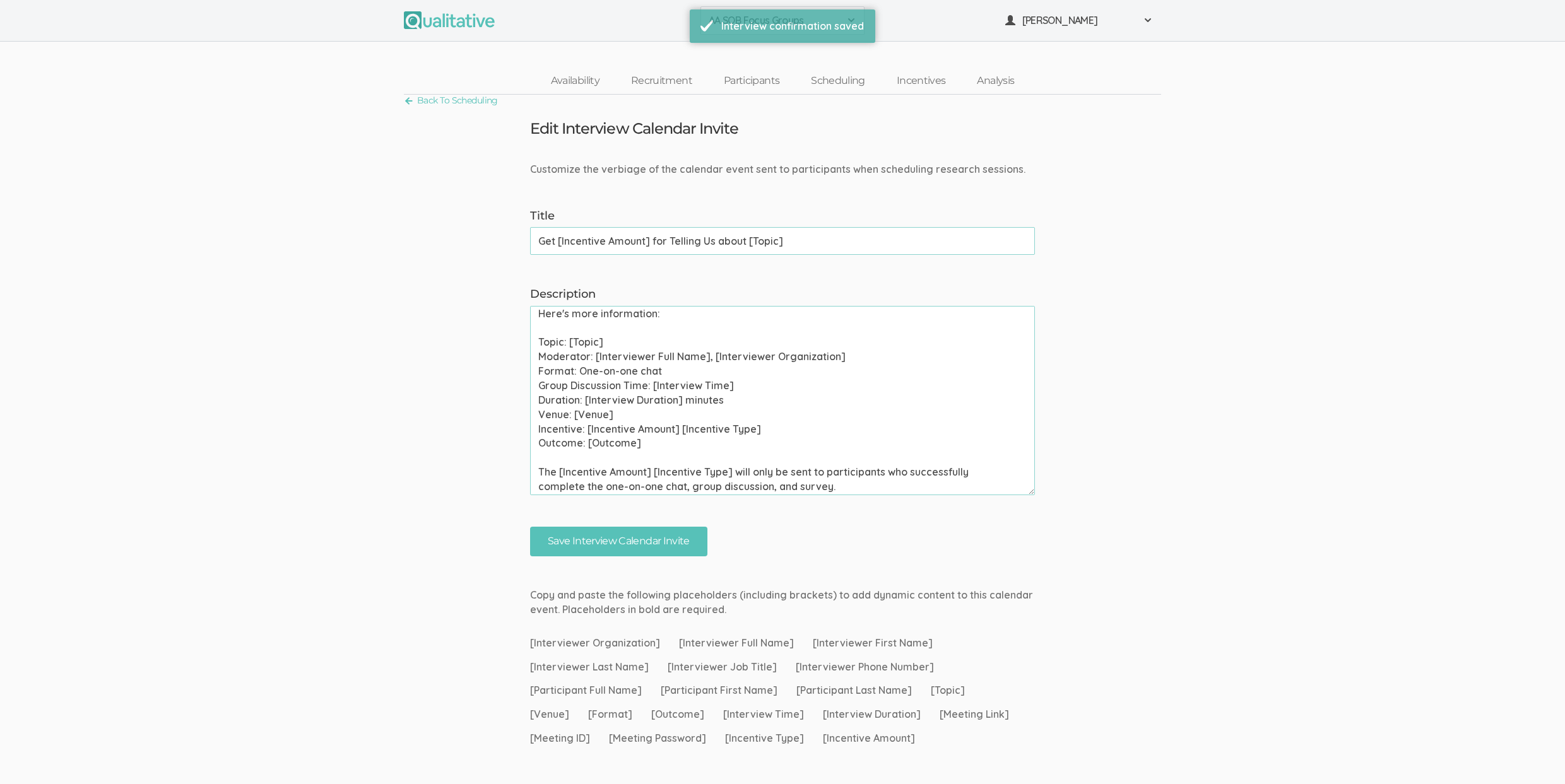
scroll to position [0, 0]
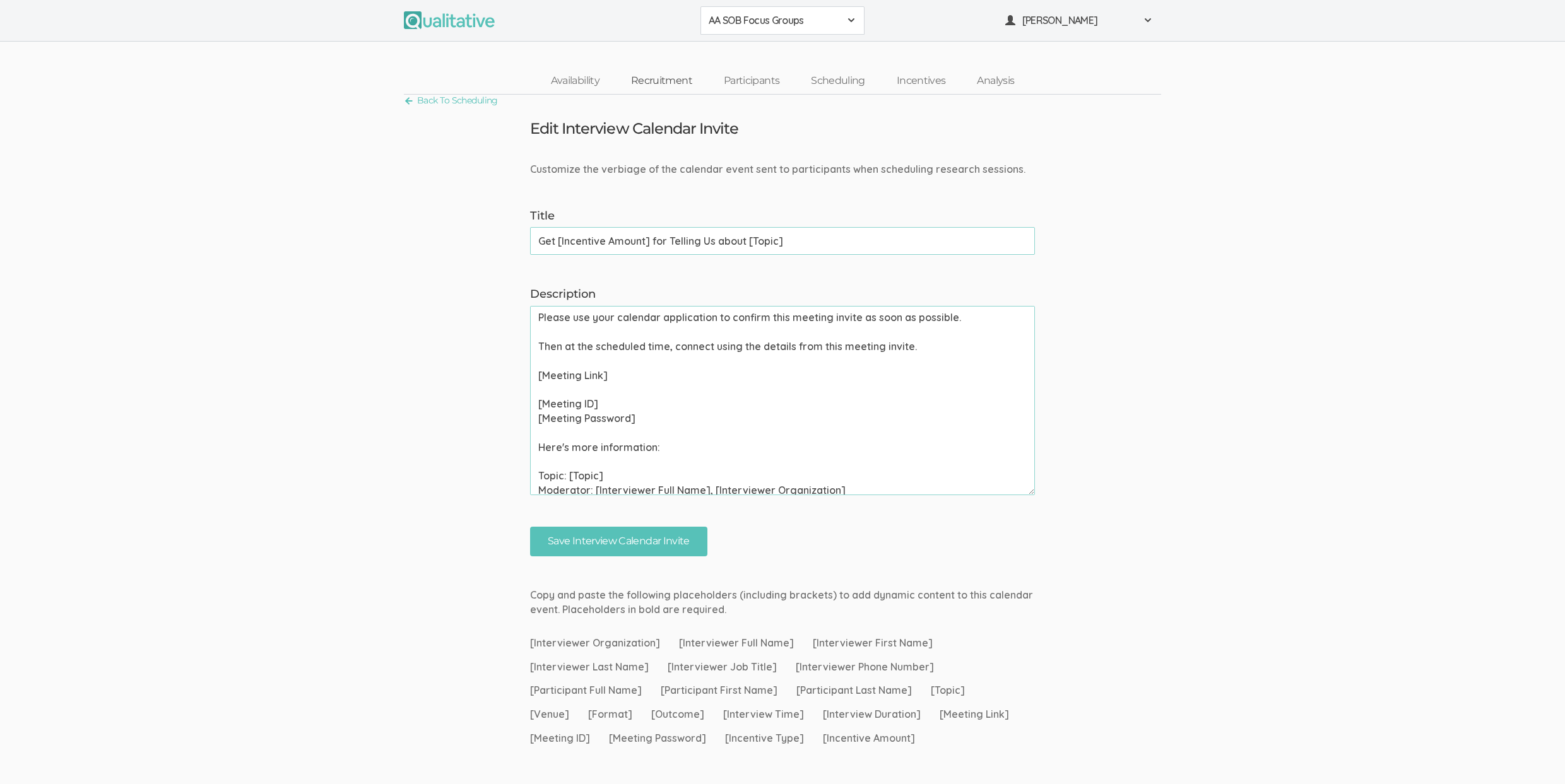
click at [651, 80] on link "Recruitment" at bounding box center [662, 81] width 92 height 27
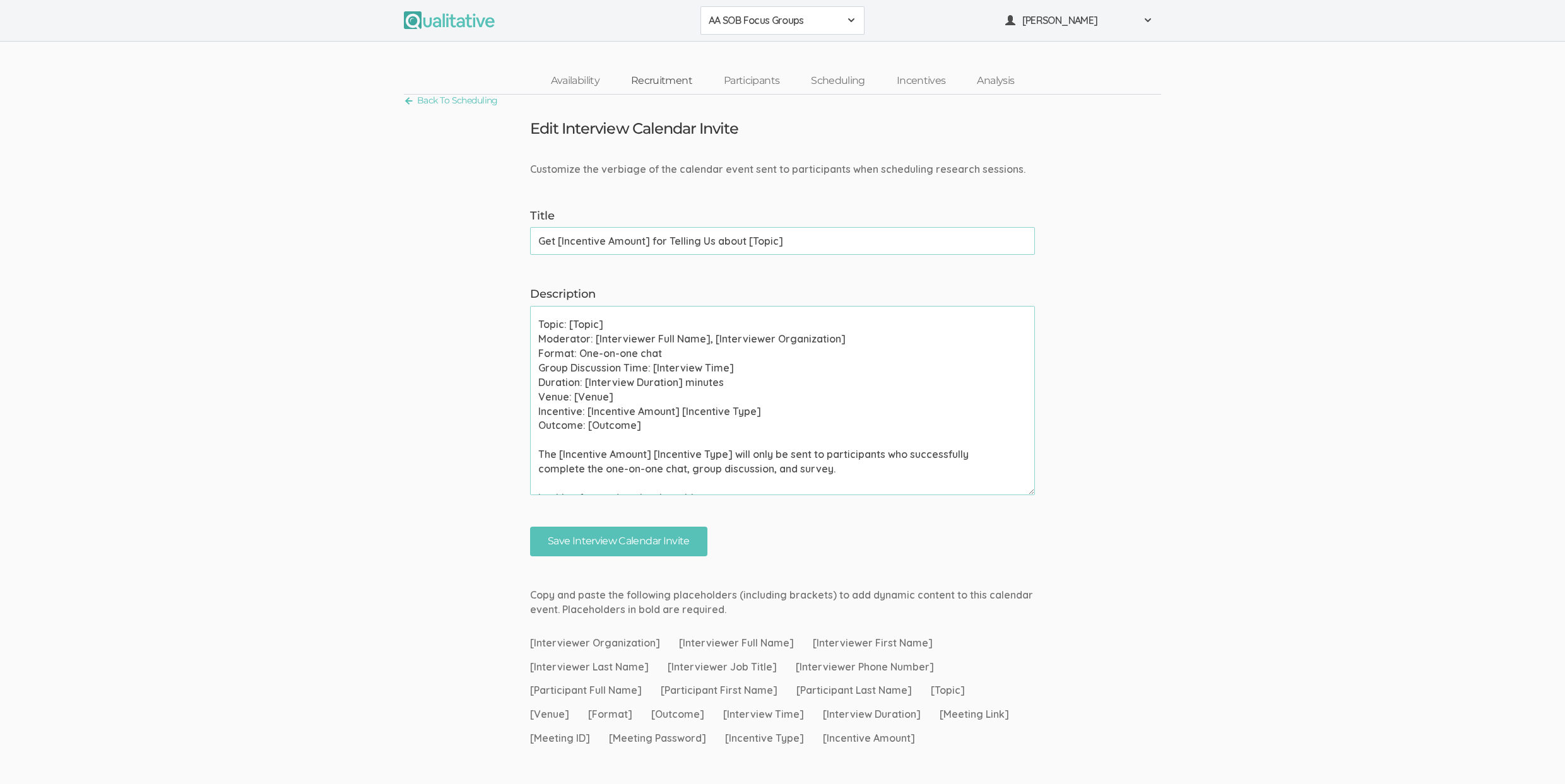
scroll to position [148, 0]
drag, startPoint x: 619, startPoint y: 372, endPoint x: 482, endPoint y: 369, distance: 137.0
click at [482, 369] on form "Customize the verbiage of the calendar event sent to participants when scheduli…" at bounding box center [782, 359] width 1565 height 394
click at [612, 370] on textarea "Please use your calendar application to confirm this meeting invite as soon as …" at bounding box center [782, 401] width 505 height 189
drag, startPoint x: 580, startPoint y: 359, endPoint x: 668, endPoint y: 359, distance: 88.0
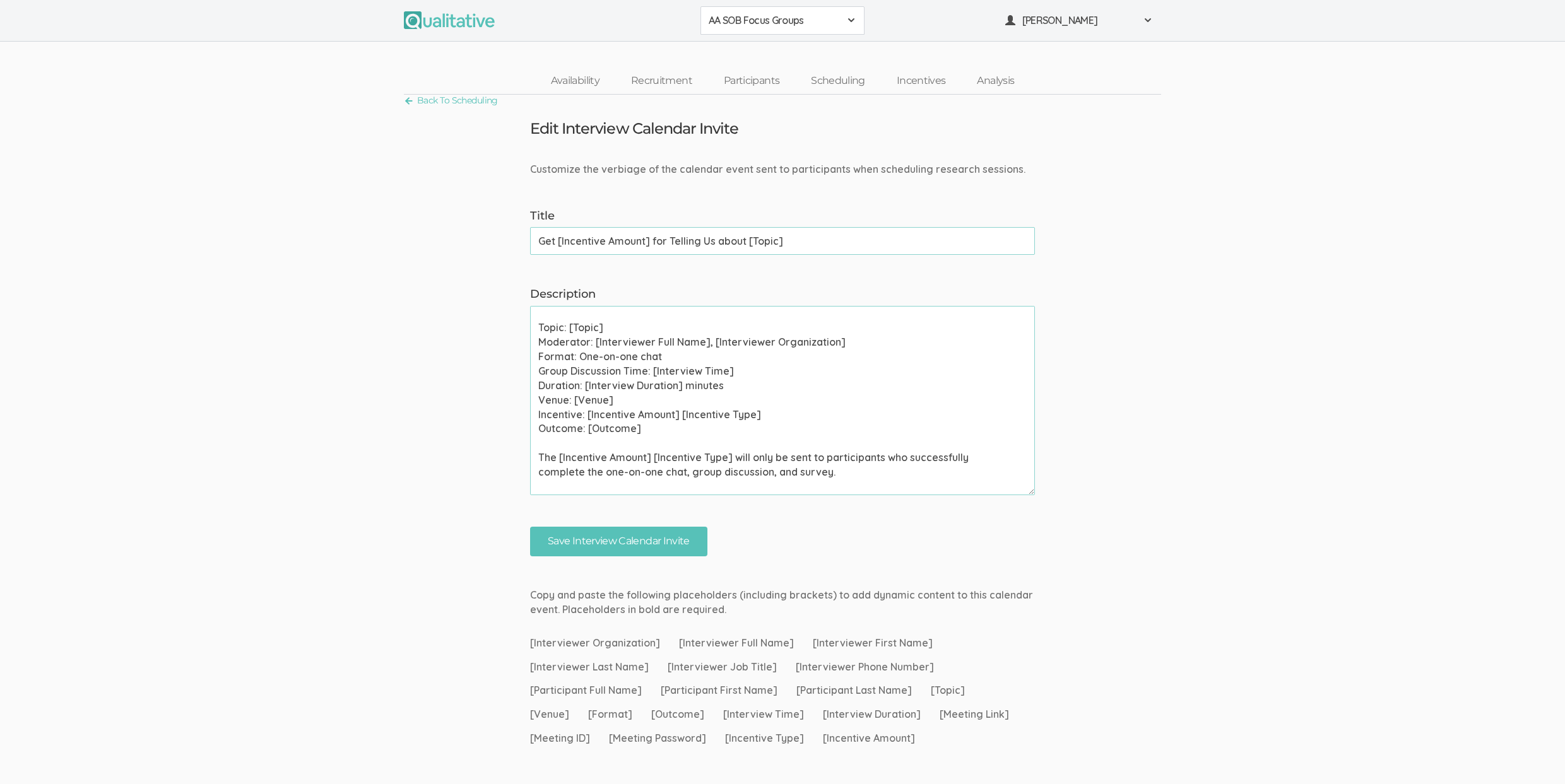
click at [668, 359] on textarea "Please use your calendar application to confirm this meeting invite as soon as …" at bounding box center [782, 401] width 505 height 189
paste textarea "Group Discussion"
drag, startPoint x: 618, startPoint y: 372, endPoint x: 521, endPoint y: 366, distance: 97.2
click at [521, 366] on div "Description Please use your calendar application to confirm this meeting invite…" at bounding box center [782, 390] width 524 height 209
drag, startPoint x: 697, startPoint y: 375, endPoint x: 427, endPoint y: 354, distance: 270.8
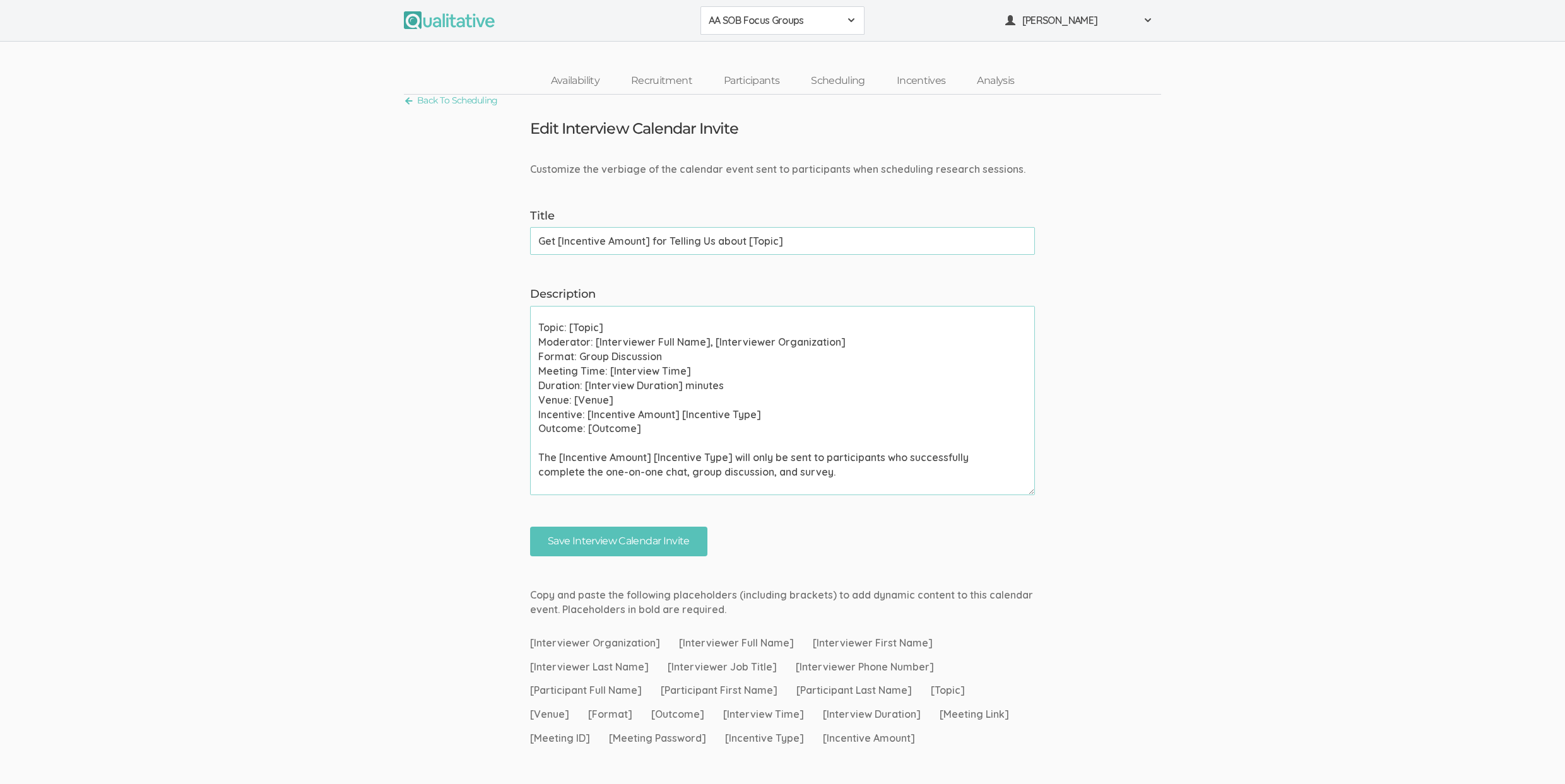
click at [427, 354] on form "Customize the verbiage of the calendar event sent to participants when scheduli…" at bounding box center [782, 359] width 1565 height 394
click at [936, 396] on textarea "Please use your calendar application to confirm this meeting invite as soon as …" at bounding box center [782, 401] width 505 height 189
type textarea "Please use your calendar application to confirm this meeting invite as soon as …"
click at [876, 237] on input "Get [Incentive Amount] for Telling Us about [Topic]" at bounding box center [782, 240] width 505 height 27
click at [530, 527] on input "Save Interview Calendar Invite" at bounding box center [618, 541] width 177 height 30
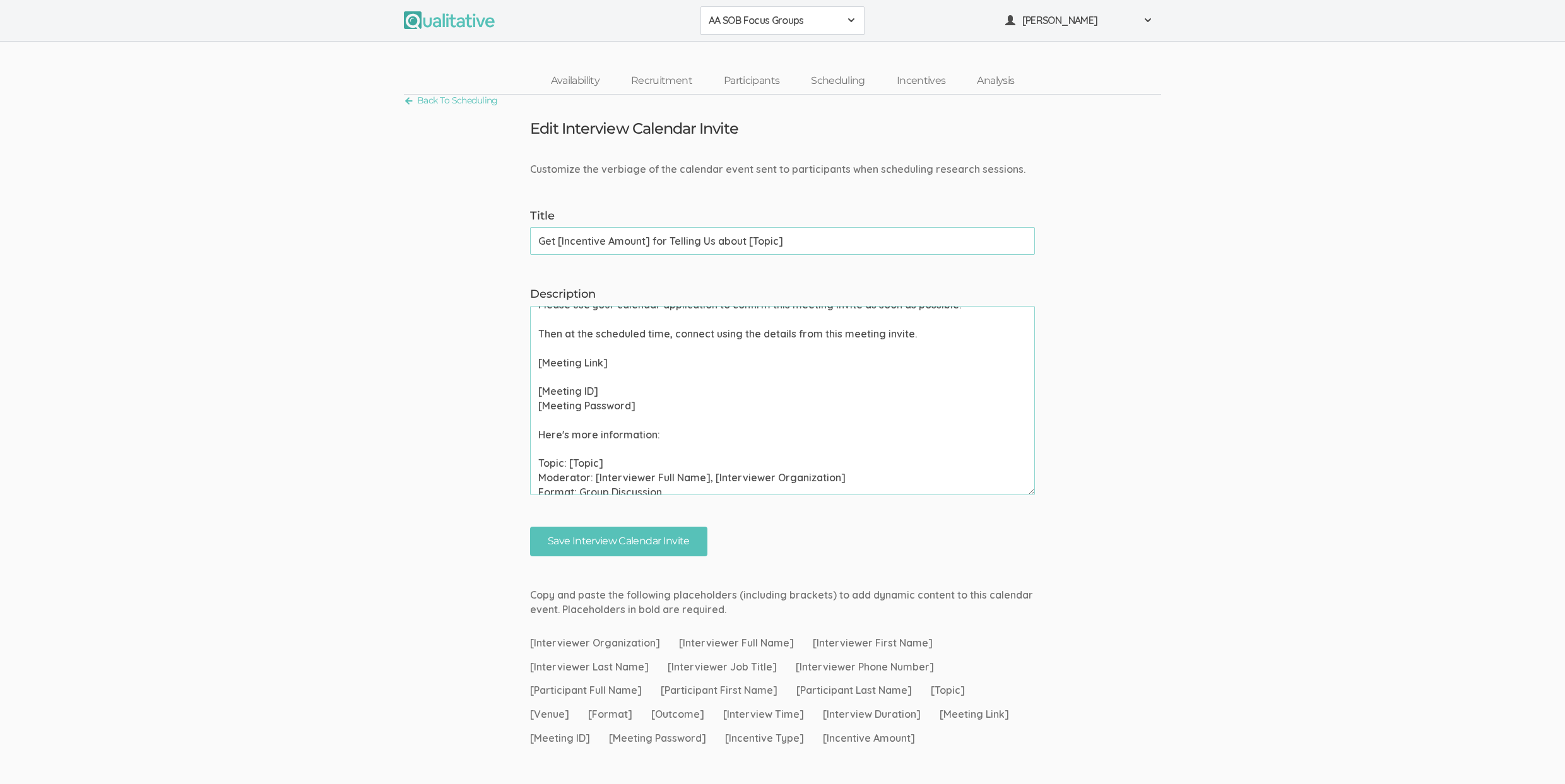
scroll to position [0, 0]
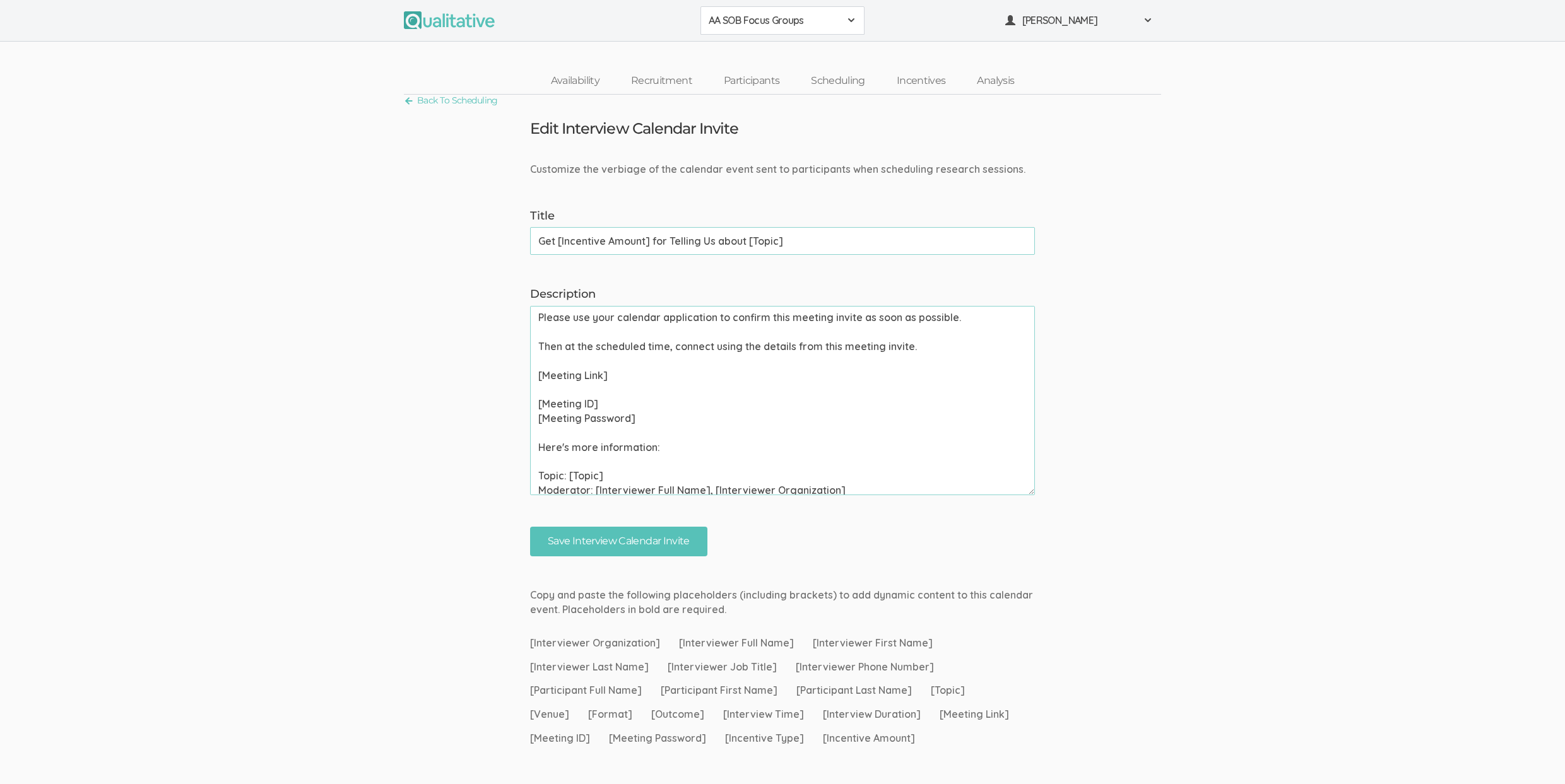
click at [408, 268] on form "Customize the verbiage of the calendar event sent to participants when scheduli…" at bounding box center [782, 359] width 1565 height 394
click at [333, 356] on form "Customize the verbiage of the calendar event sent to participants when scheduli…" at bounding box center [782, 359] width 1565 height 394
click at [103, 384] on form "Customize the verbiage of the calendar event sent to participants when scheduli…" at bounding box center [782, 359] width 1565 height 394
click at [423, 406] on form "Customize the verbiage of the calendar event sent to participants when scheduli…" at bounding box center [782, 359] width 1565 height 394
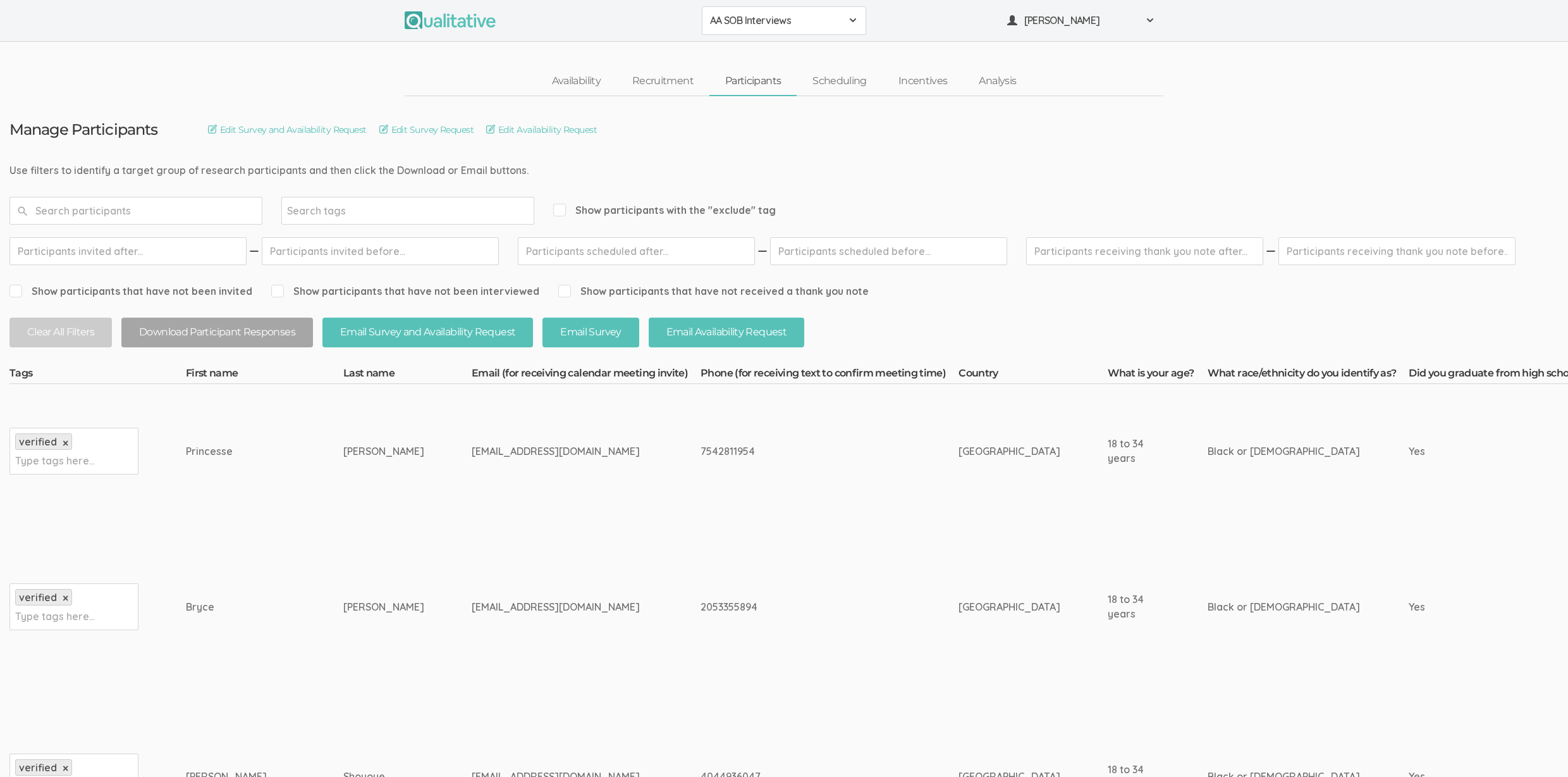
click at [718, 24] on span "AA SOB Interviews" at bounding box center [776, 20] width 132 height 15
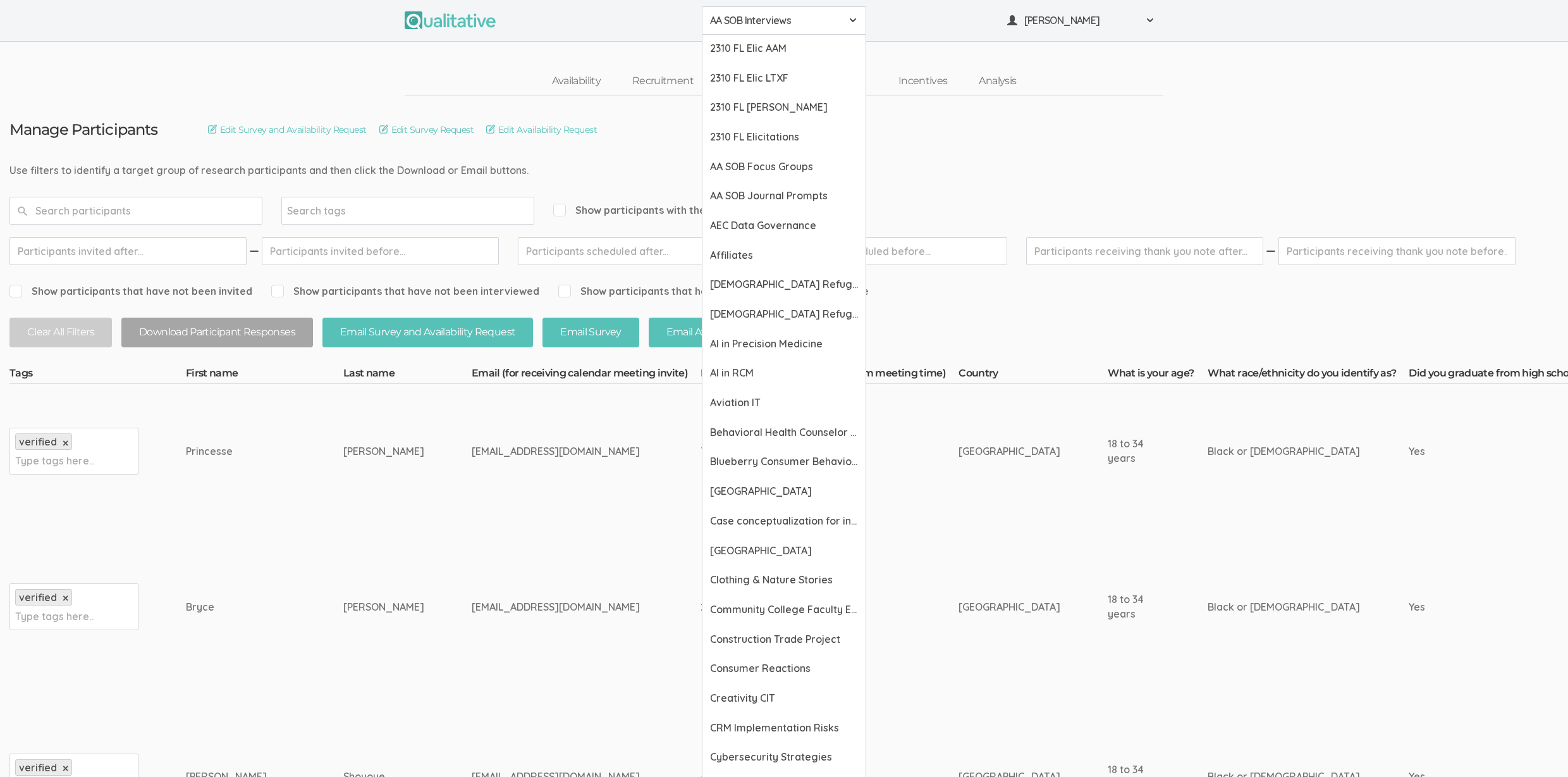
click at [343, 67] on div "Availability Recruitment Participants Scheduling Incentives Analysis" at bounding box center [784, 81] width 1568 height 29
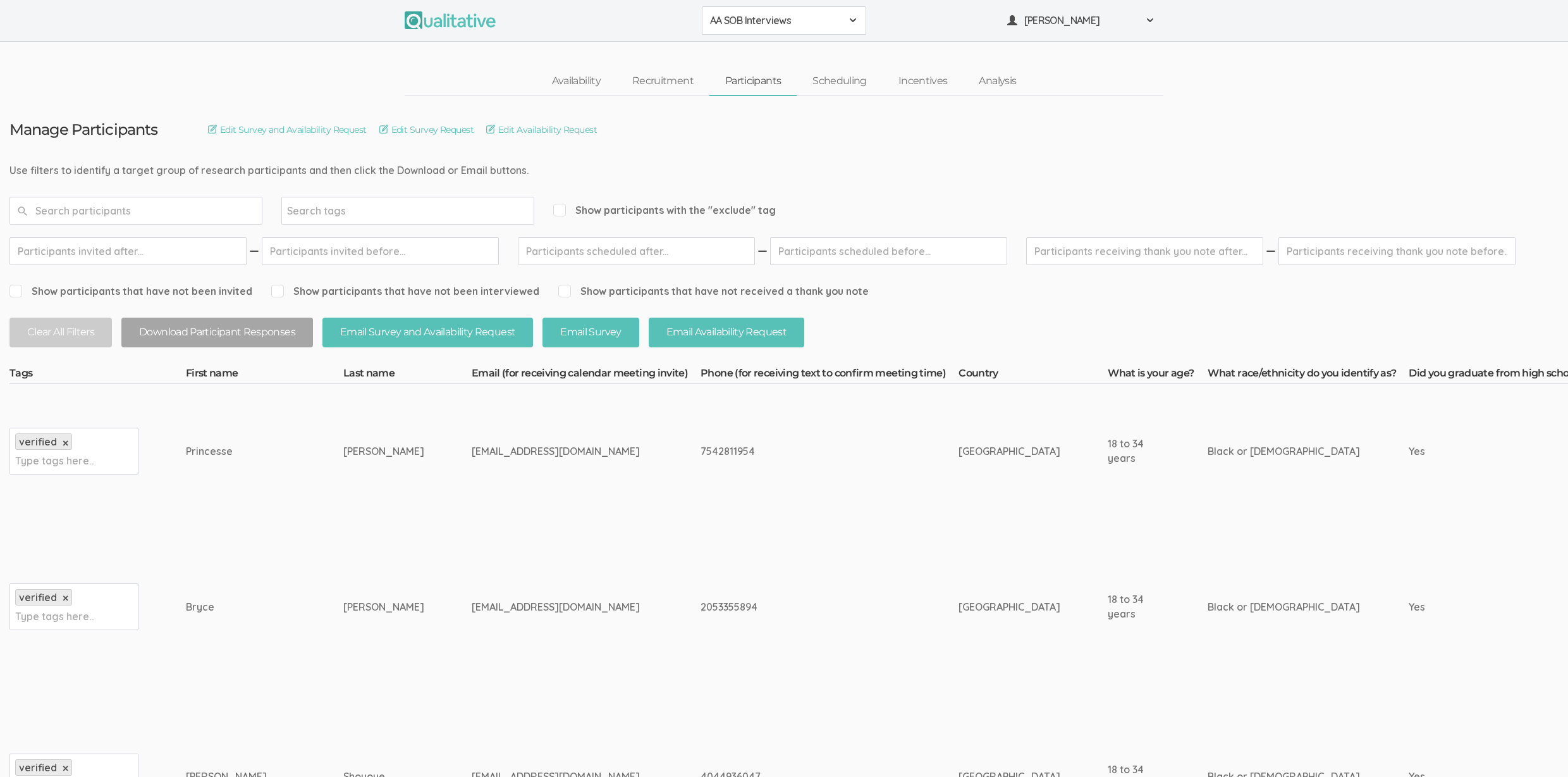
click at [471, 499] on td "appierre123@gmail.com" at bounding box center [586, 451] width 229 height 134
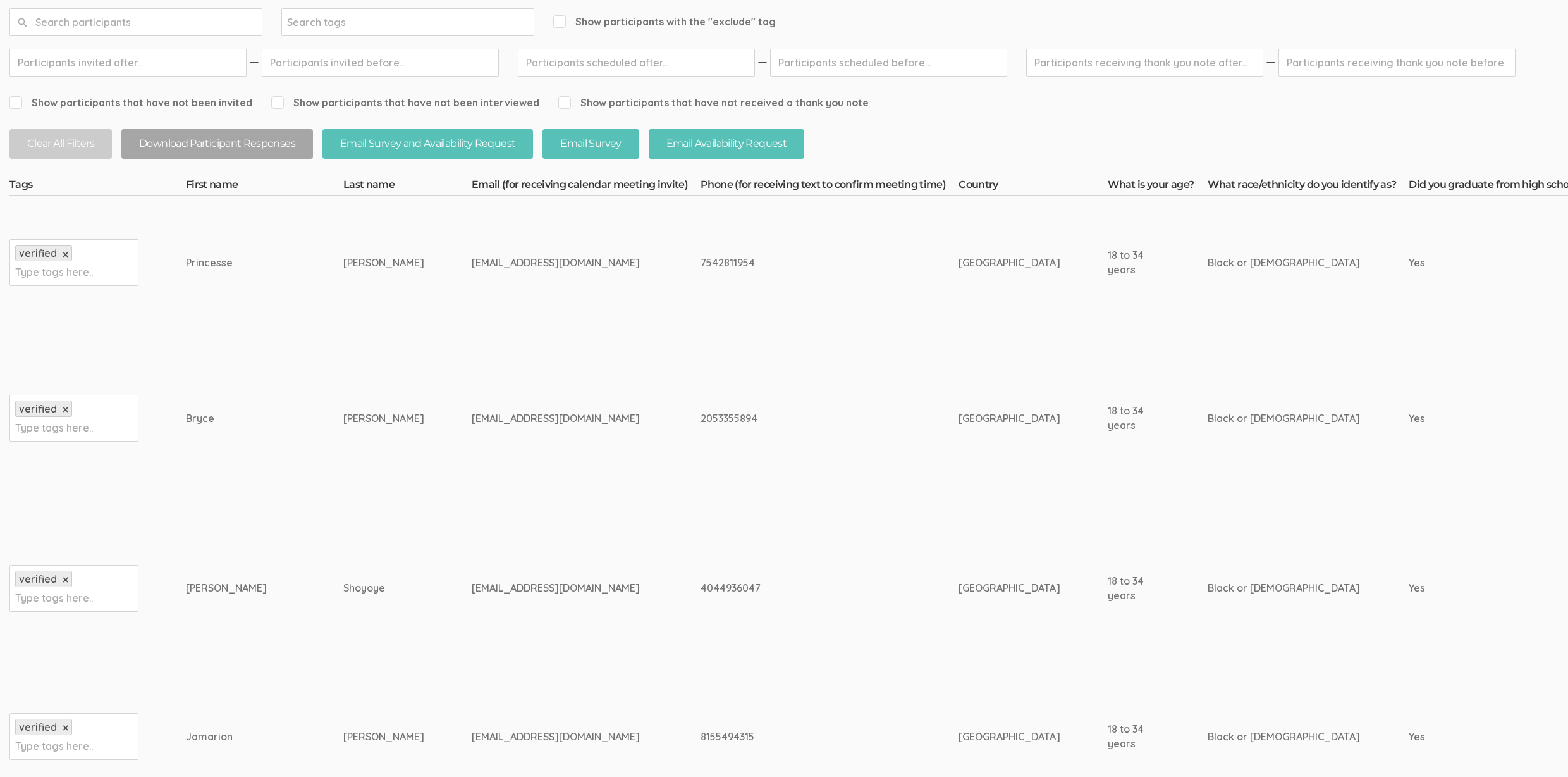
scroll to position [190, 0]
drag, startPoint x: 507, startPoint y: 737, endPoint x: 185, endPoint y: 738, distance: 322.0
copy tr "Jamarion Calvin jjcalvin3310@gmail.com"
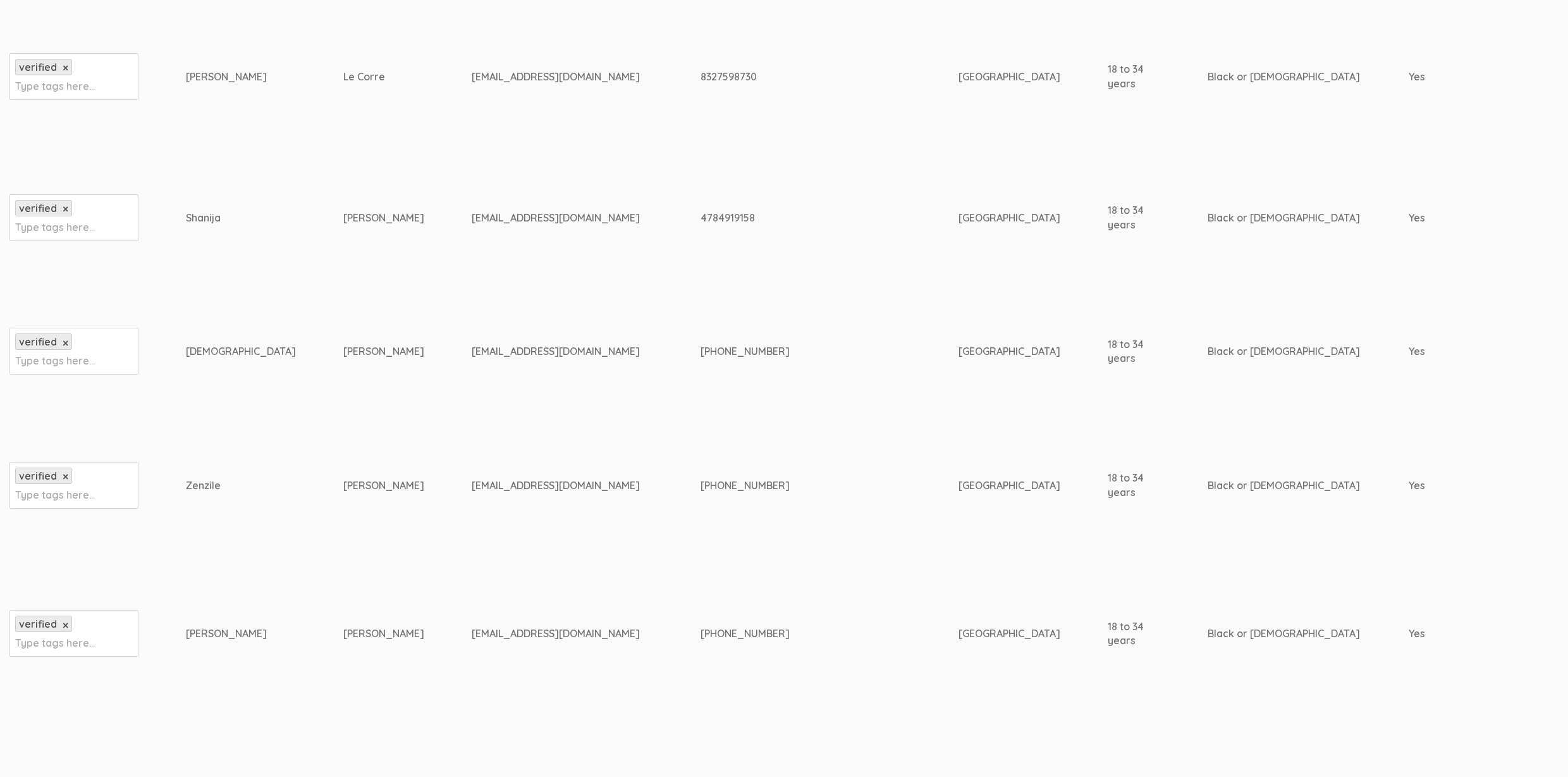
scroll to position [992, 0]
drag, startPoint x: 516, startPoint y: 629, endPoint x: 176, endPoint y: 637, distance: 340.1
copy tr "Type tags here... Megan Woods meganwoods.e@gmail.com"
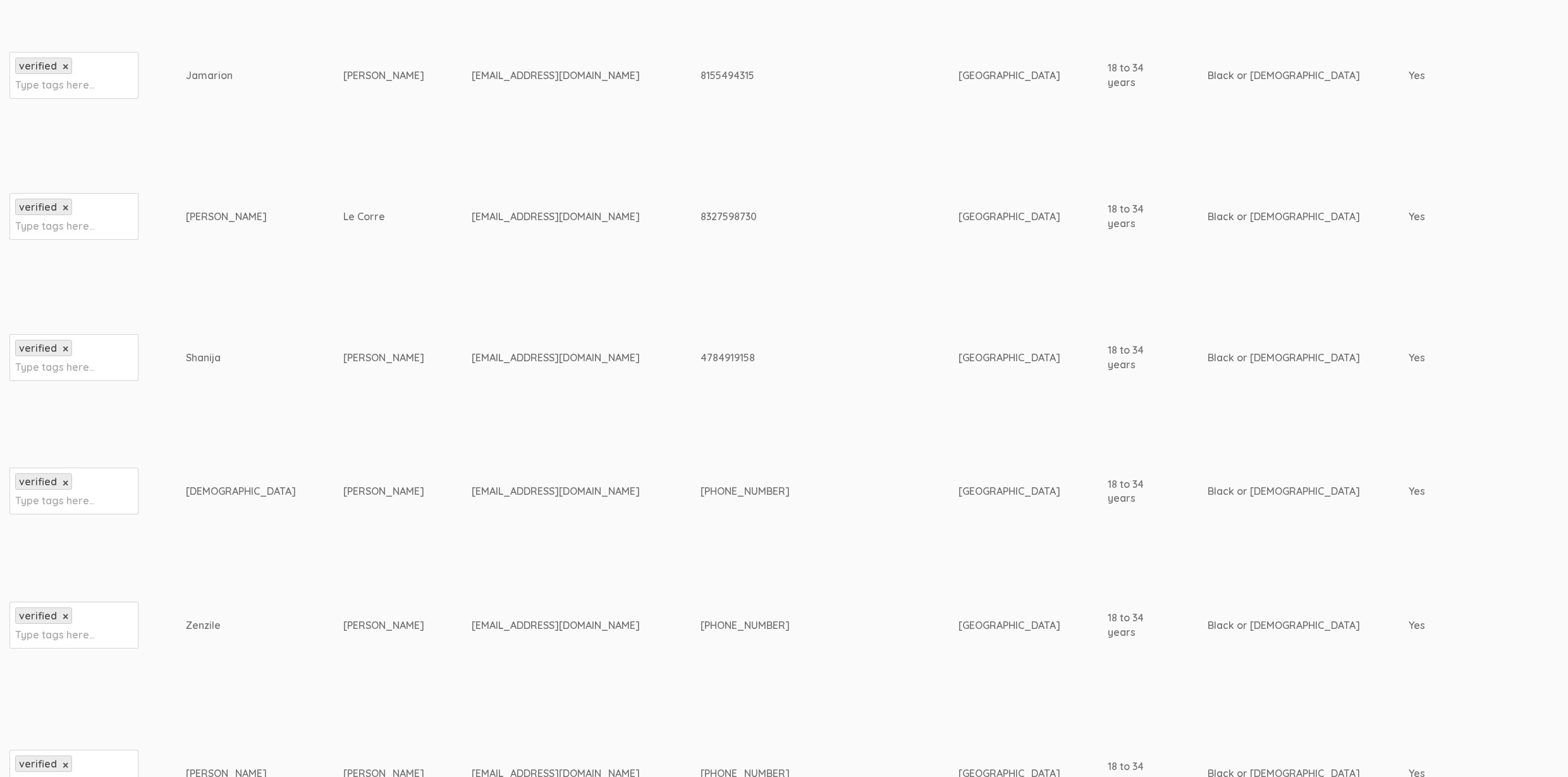
scroll to position [849, 0]
drag, startPoint x: 533, startPoint y: 217, endPoint x: 154, endPoint y: 221, distance: 379.0
copy tr "Type tags here... Rose-Marie Le Corre lecorrerosemarie@gmail.com"
drag, startPoint x: 485, startPoint y: 626, endPoint x: 183, endPoint y: 629, distance: 302.0
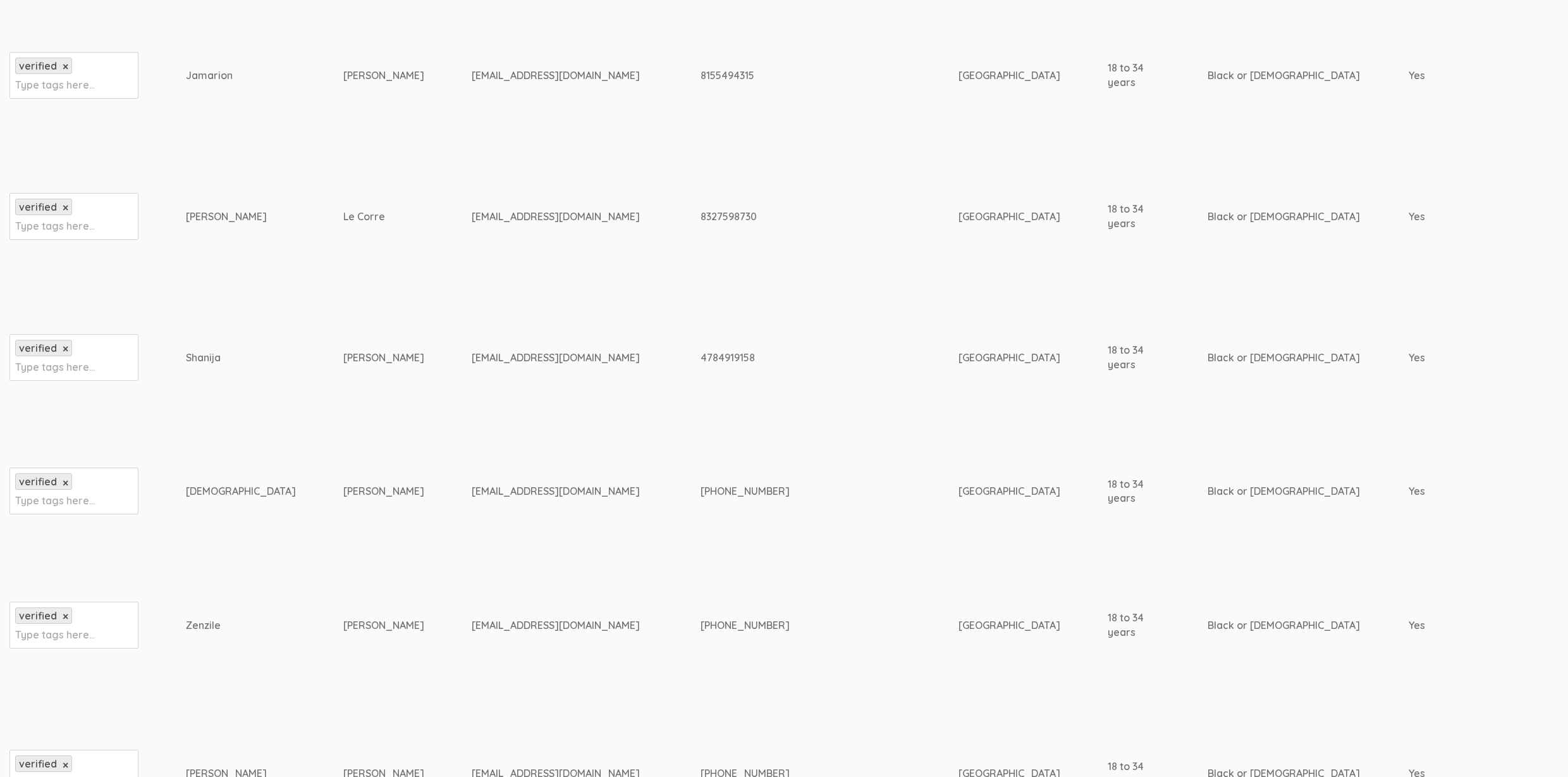
copy tr "Type tags here... Zenzile Foster zenzilefoster@gmail.com"
click at [700, 330] on td "4784919158" at bounding box center [829, 357] width 258 height 134
click at [700, 342] on td "4784919158" at bounding box center [829, 357] width 258 height 134
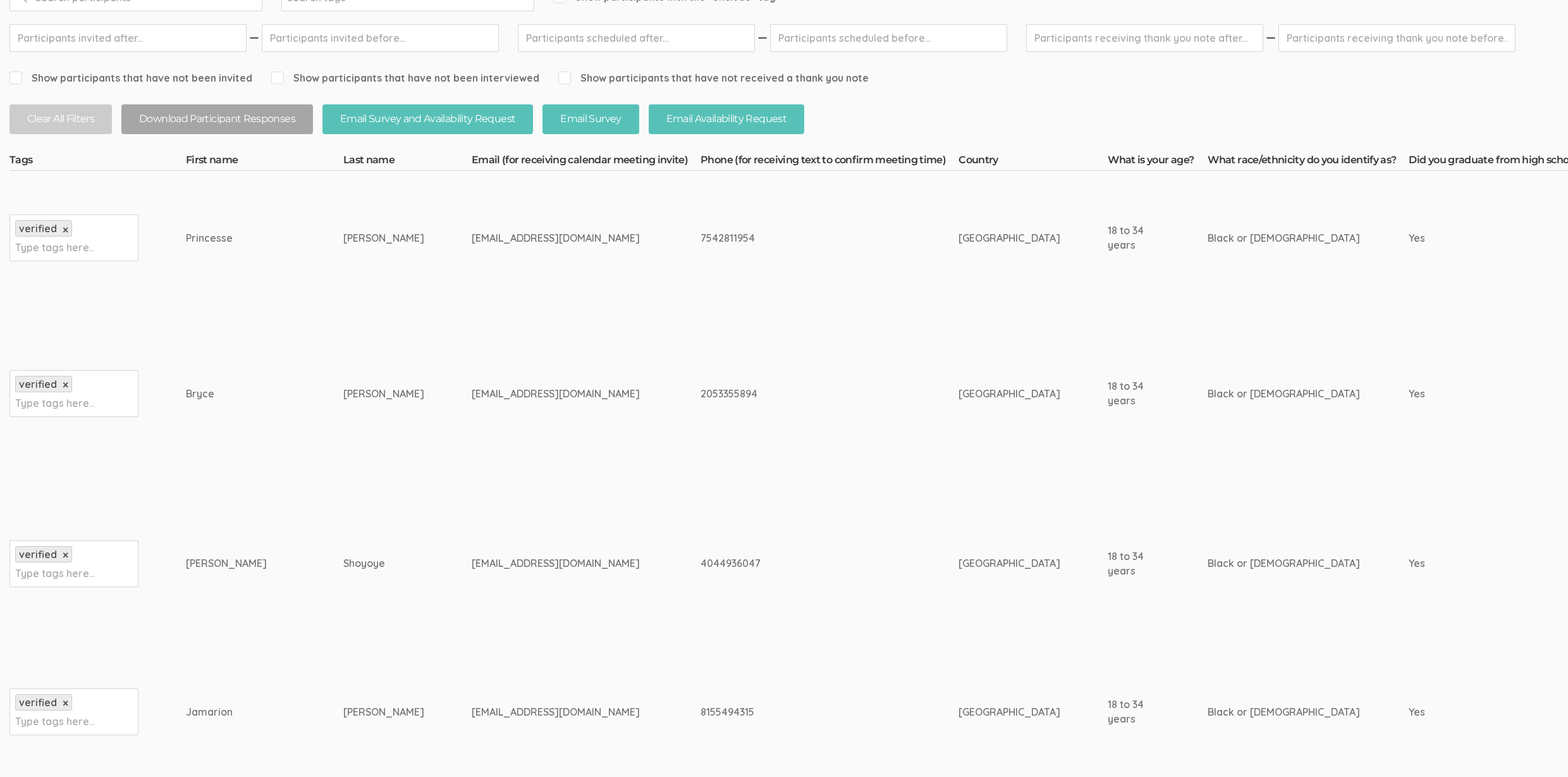
click at [344, 393] on div "Stephens" at bounding box center [384, 393] width 81 height 15
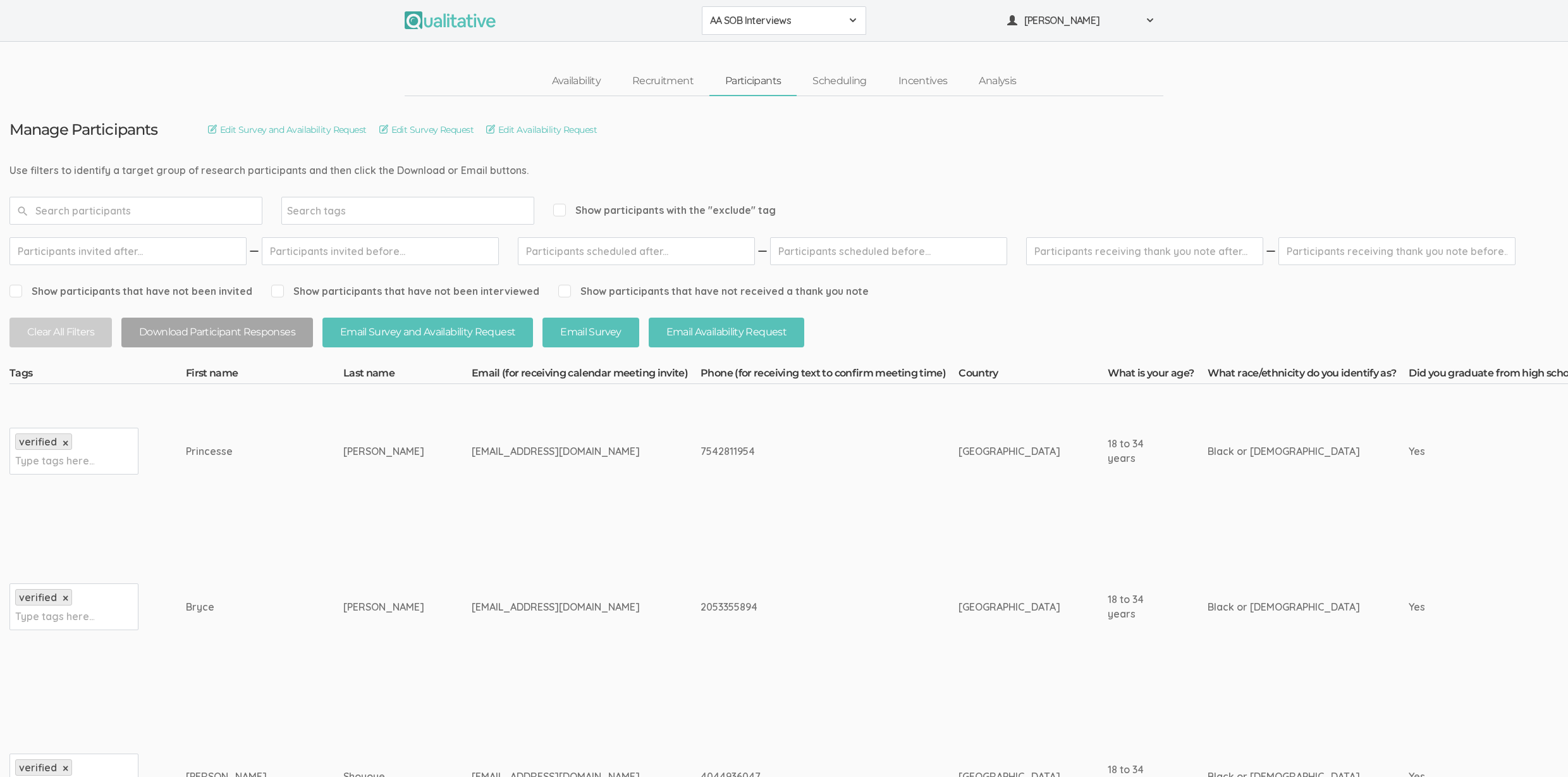
click at [757, 13] on span "AA SOB Interviews" at bounding box center [776, 20] width 132 height 15
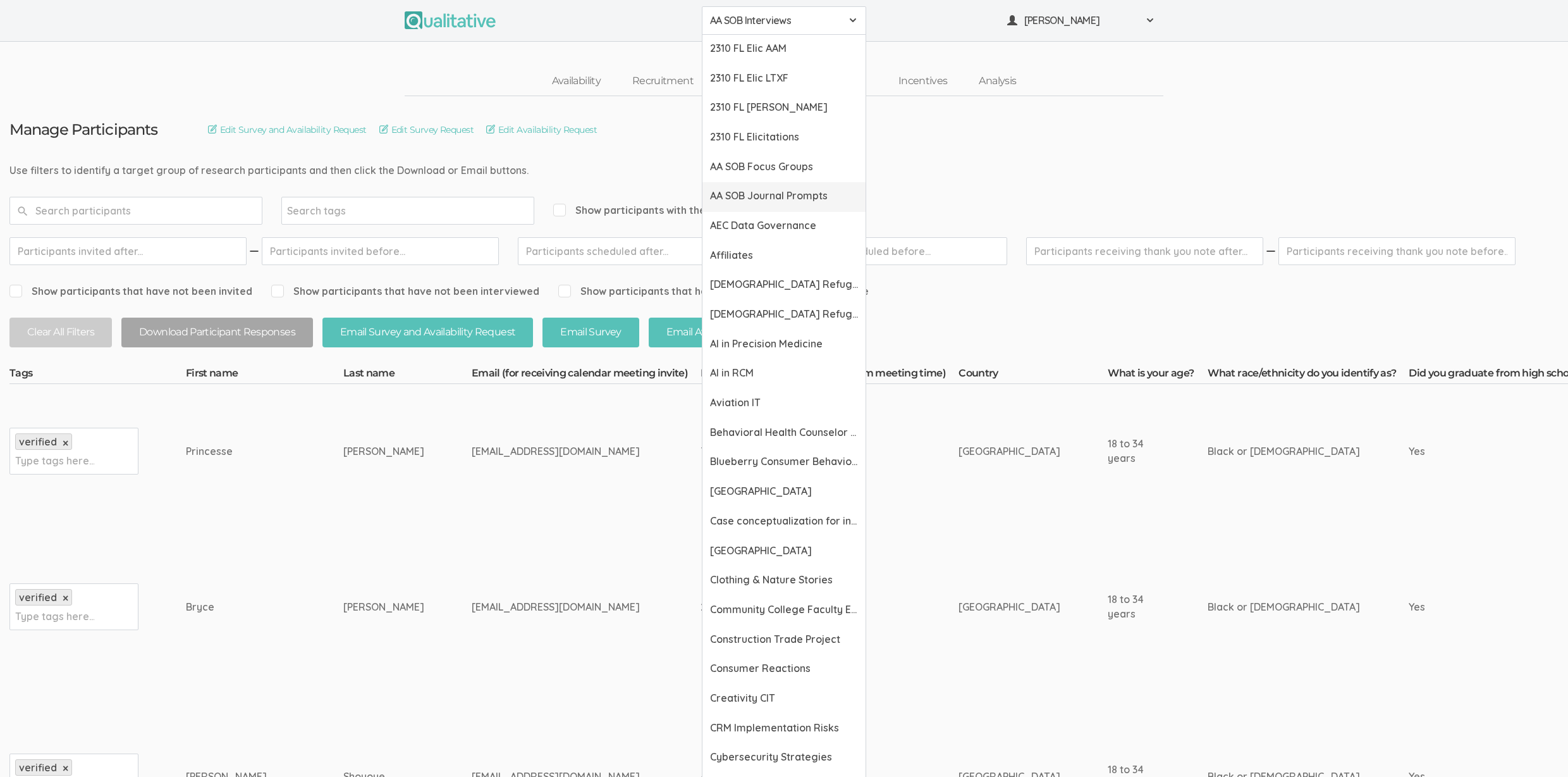
click at [782, 190] on span "AA SOB Journal Prompts" at bounding box center [784, 195] width 148 height 15
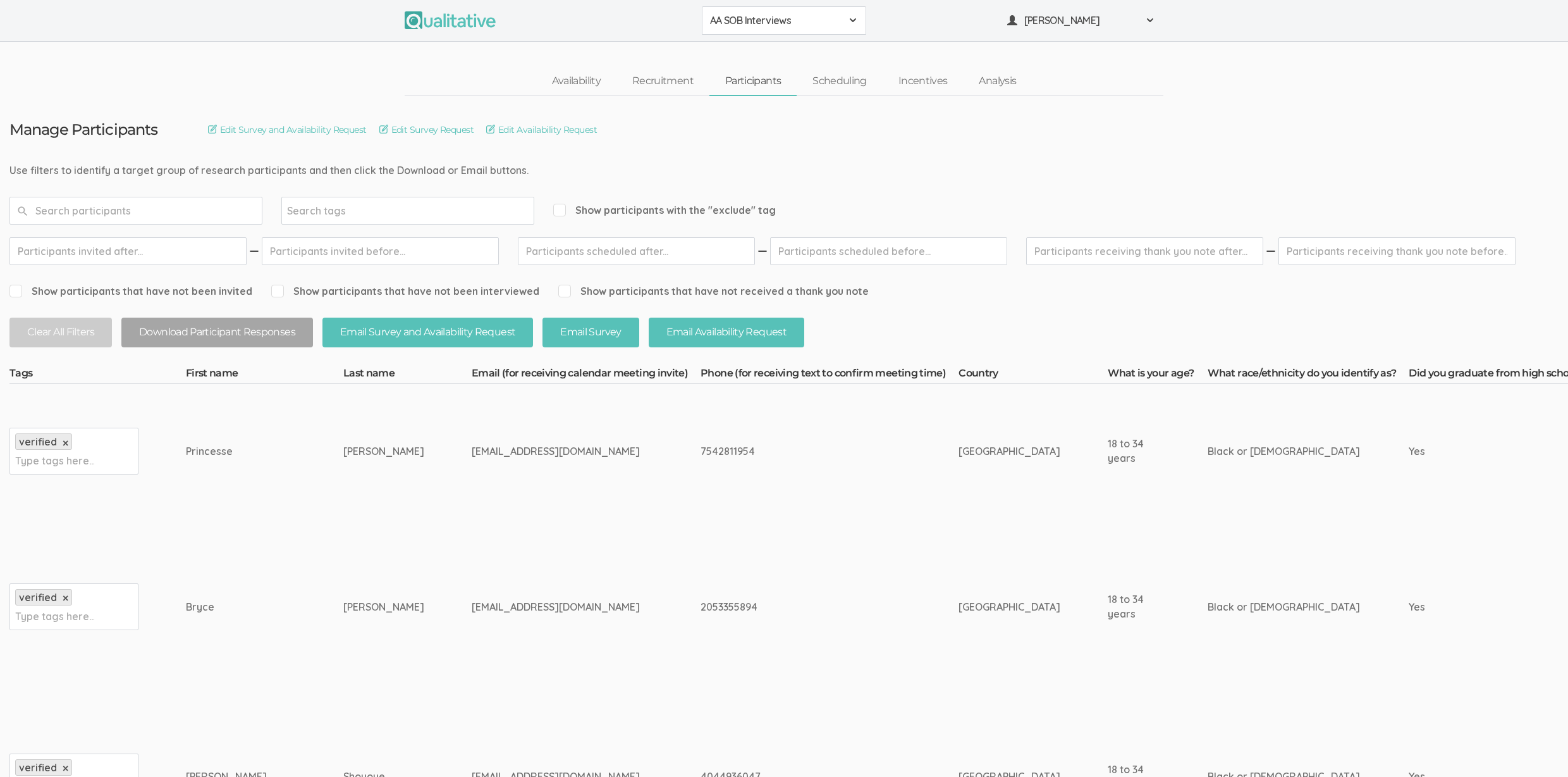
click at [507, 622] on td "brycedstephens@gmail.com" at bounding box center [586, 607] width 229 height 177
click at [497, 616] on td "brycedstephens@gmail.com" at bounding box center [586, 607] width 229 height 177
click at [832, 81] on link "Scheduling" at bounding box center [839, 81] width 86 height 27
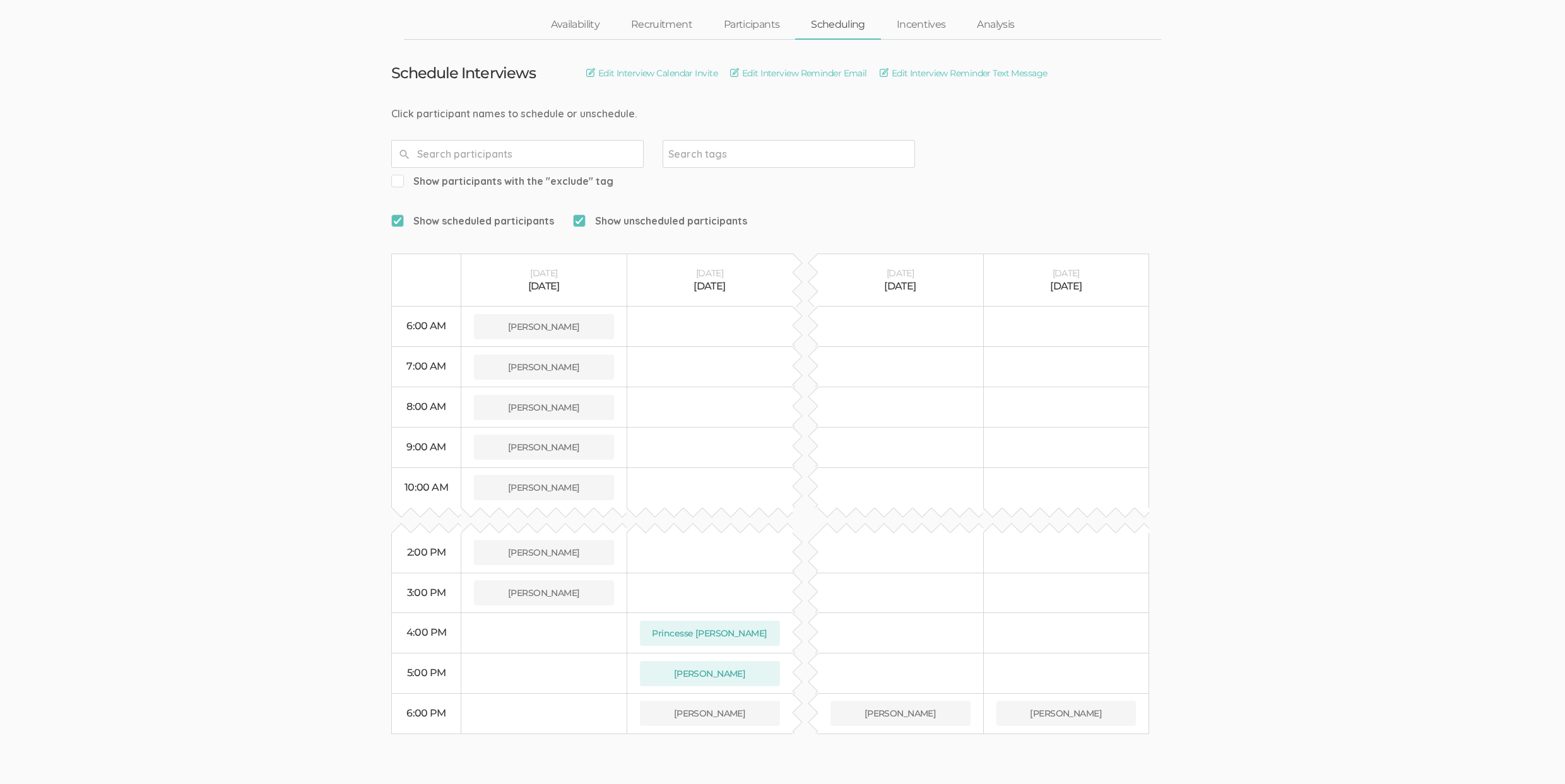
scroll to position [38, 0]
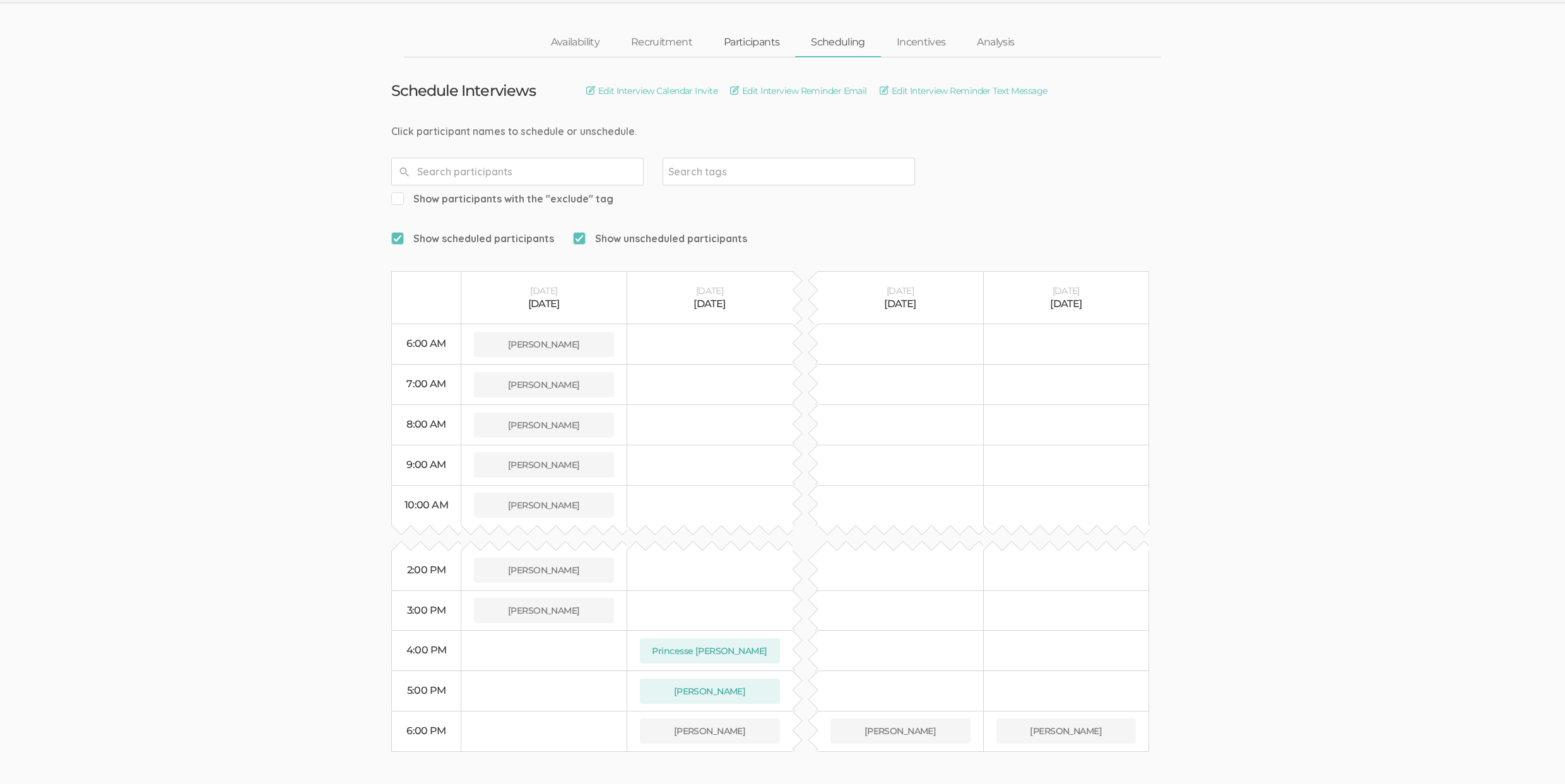
click at [745, 41] on link "Participants" at bounding box center [751, 42] width 87 height 27
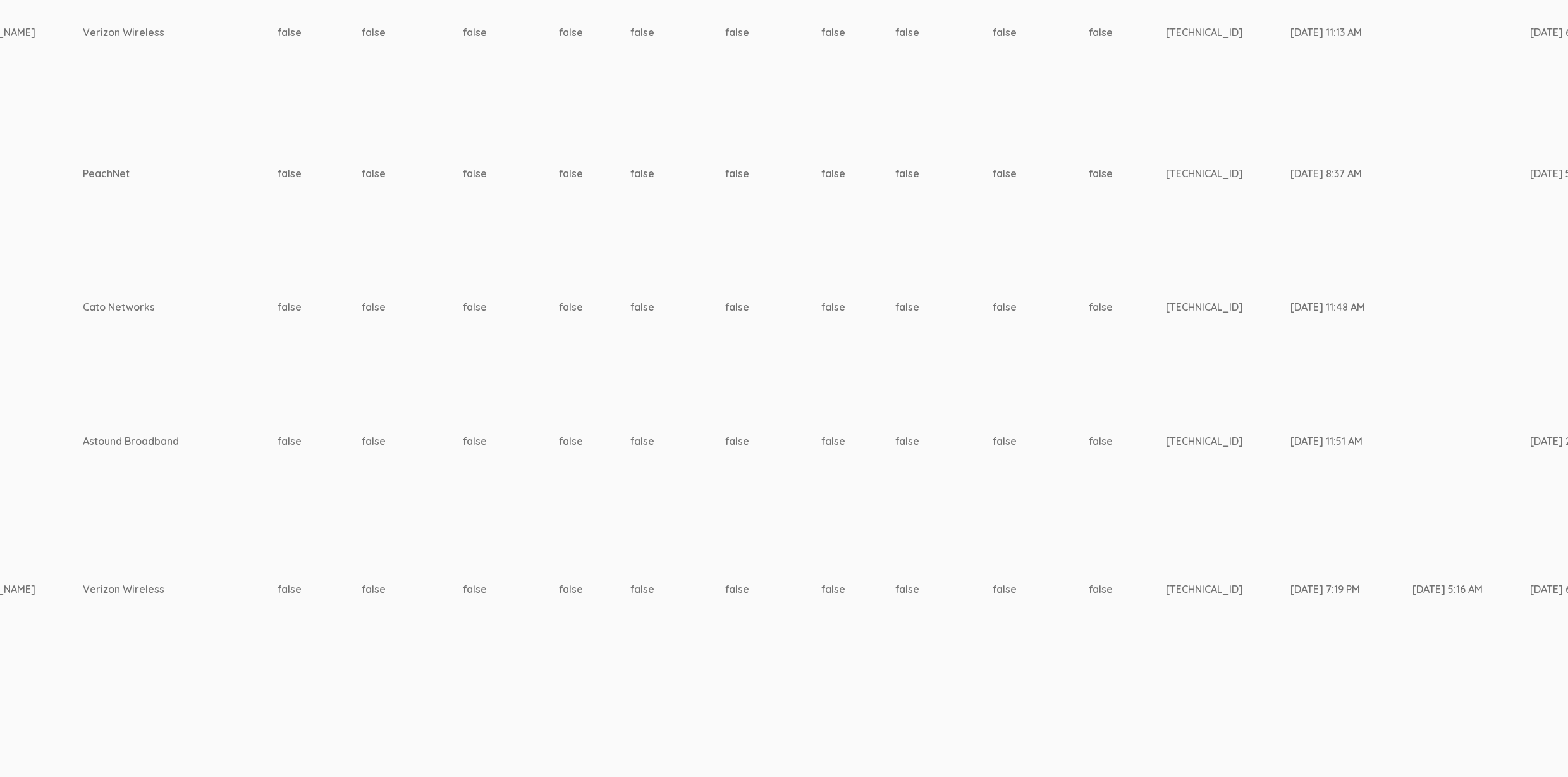
scroll to position [1034, 4212]
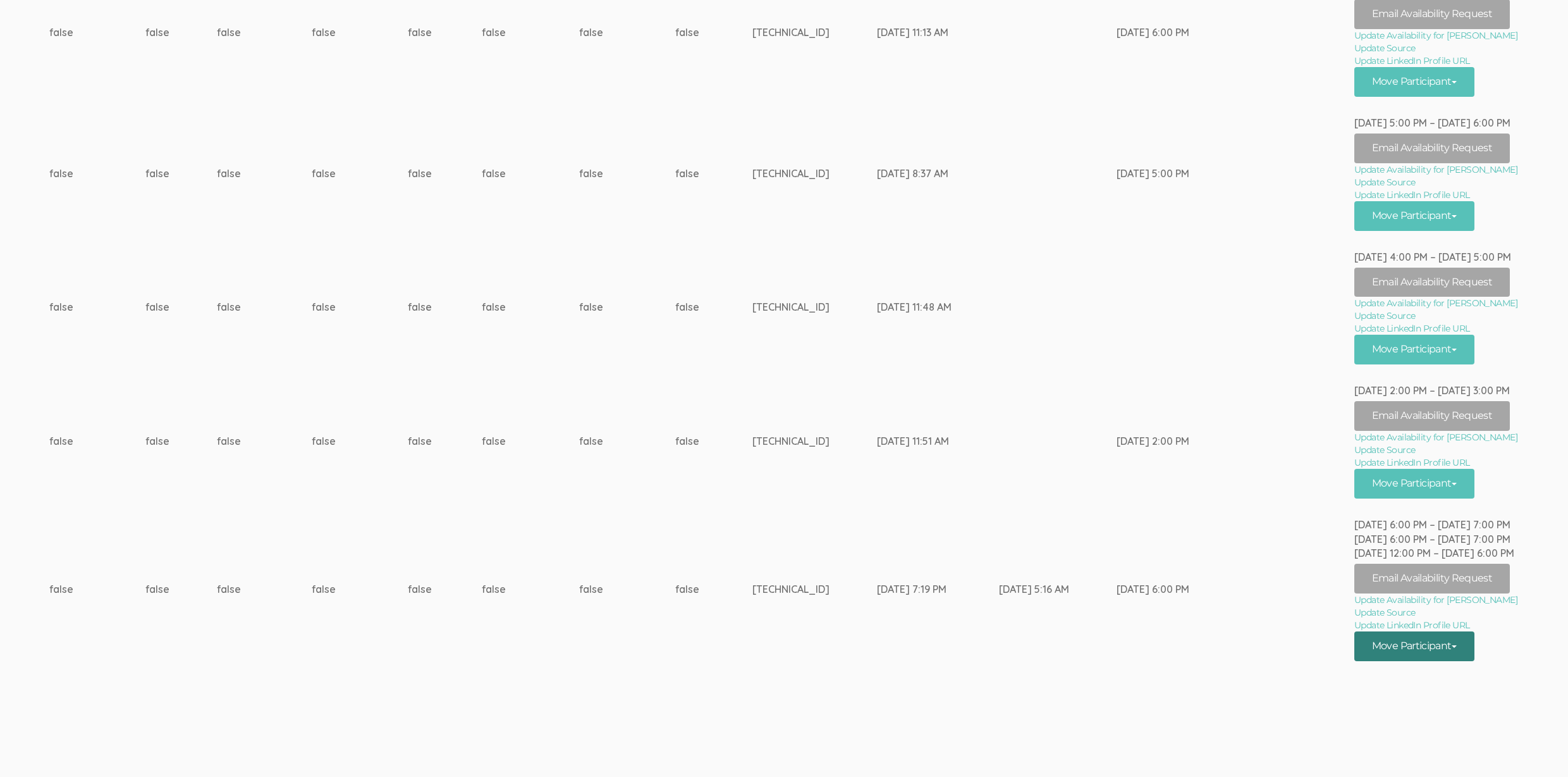
click at [1435, 645] on button "Move Participant" at bounding box center [1413, 646] width 120 height 30
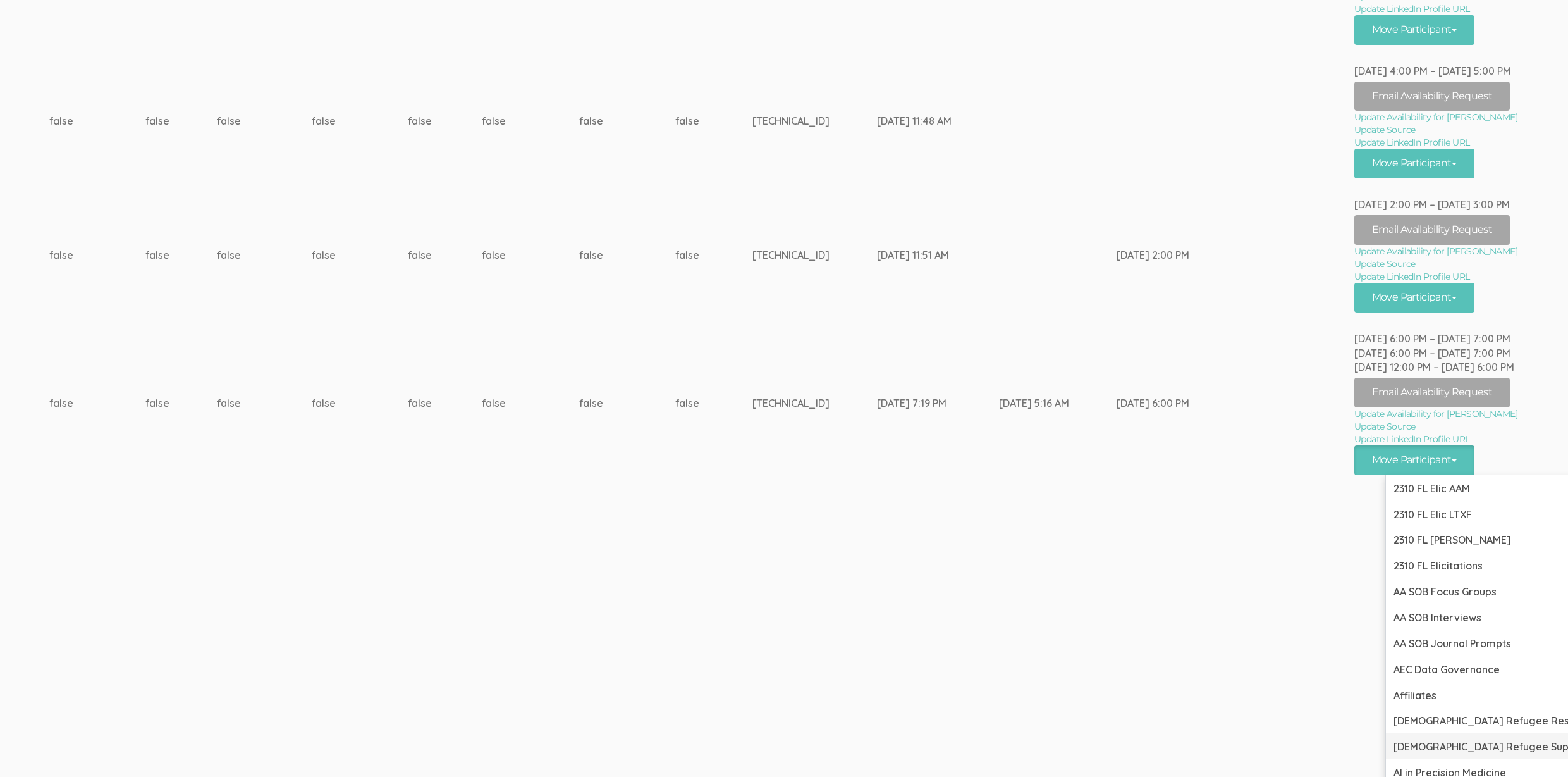
scroll to position [1243, 4212]
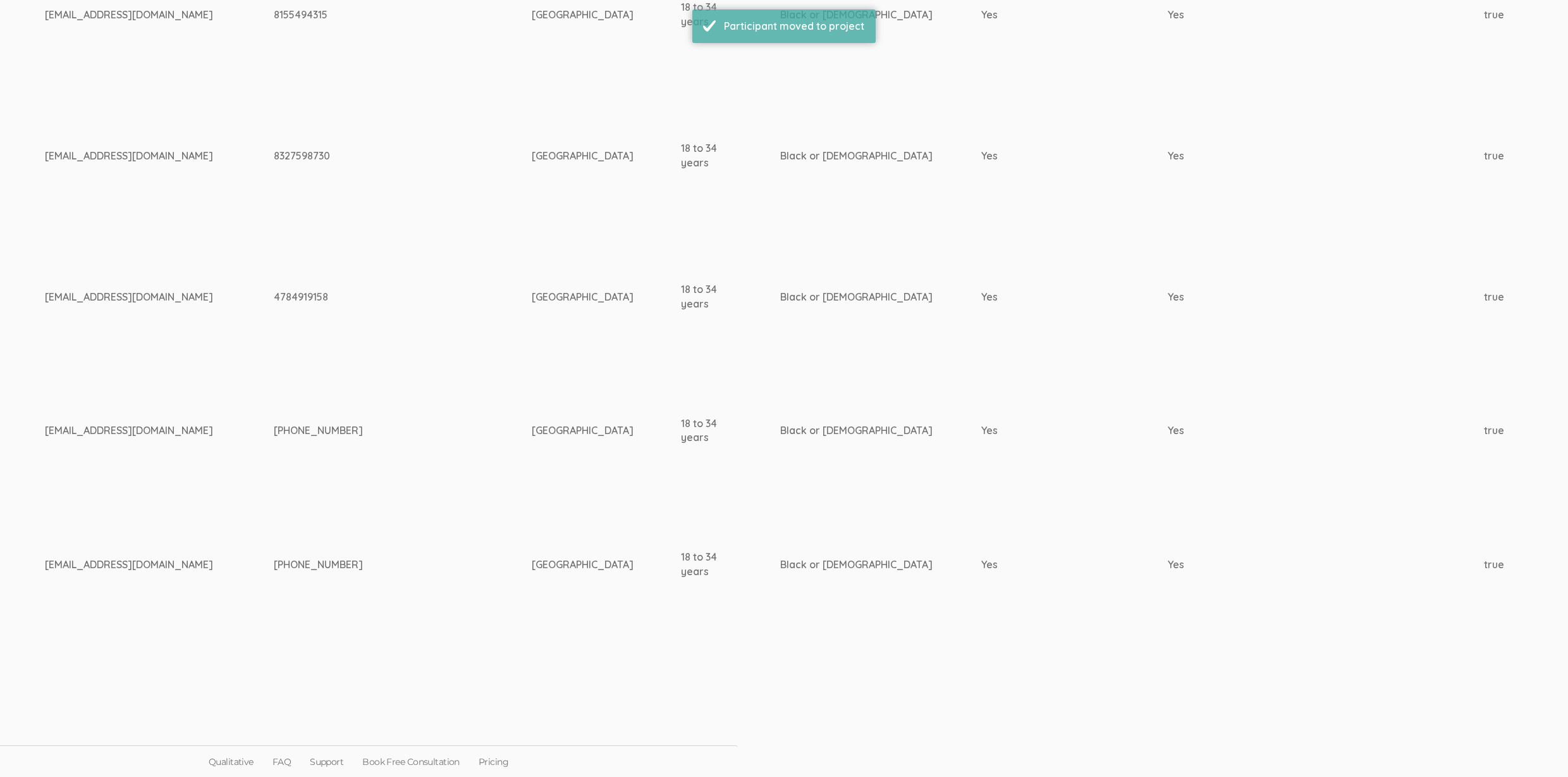
scroll to position [910, 4174]
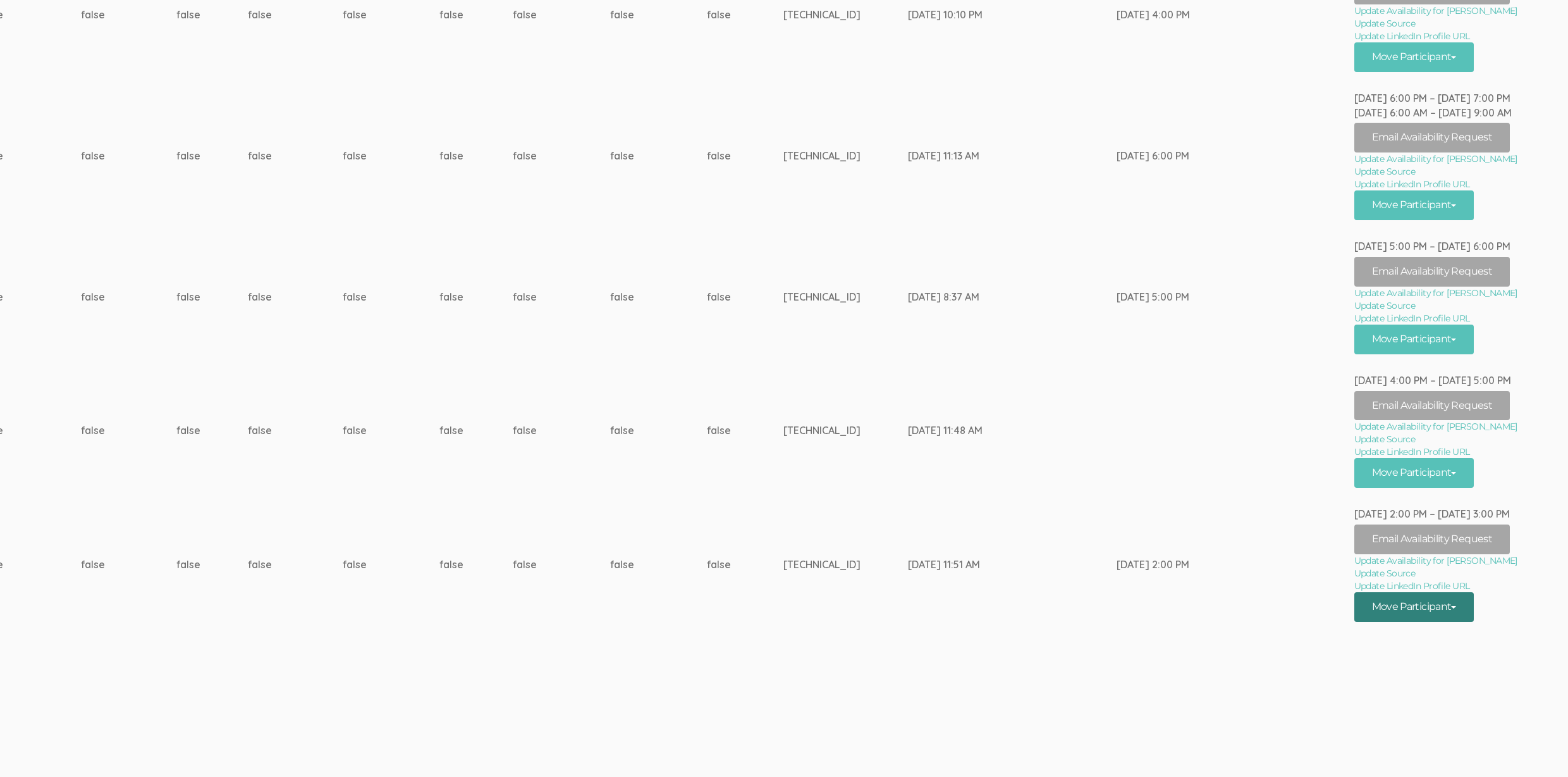
click at [1456, 607] on span at bounding box center [1453, 607] width 5 height 2
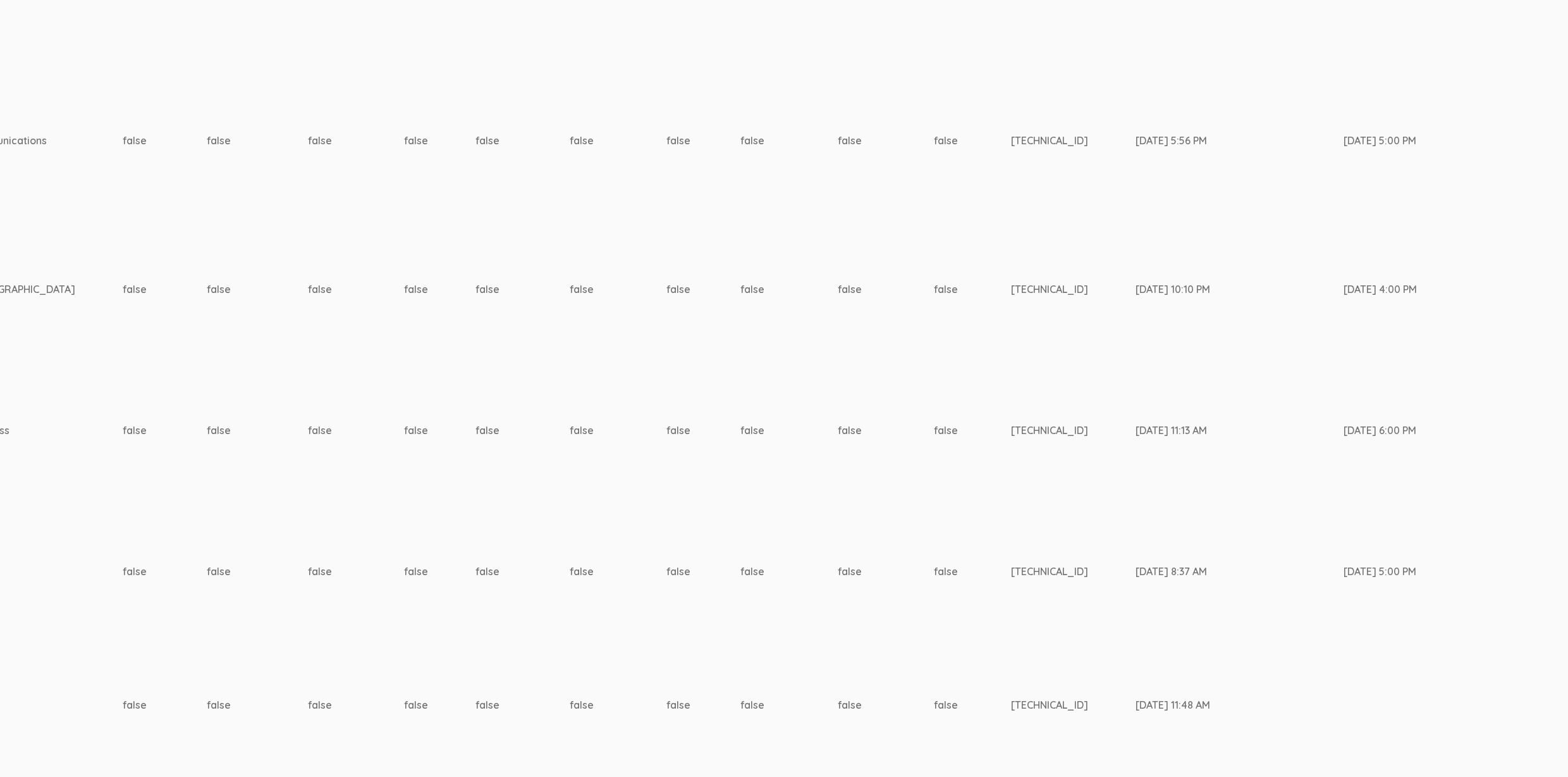
scroll to position [636, 4167]
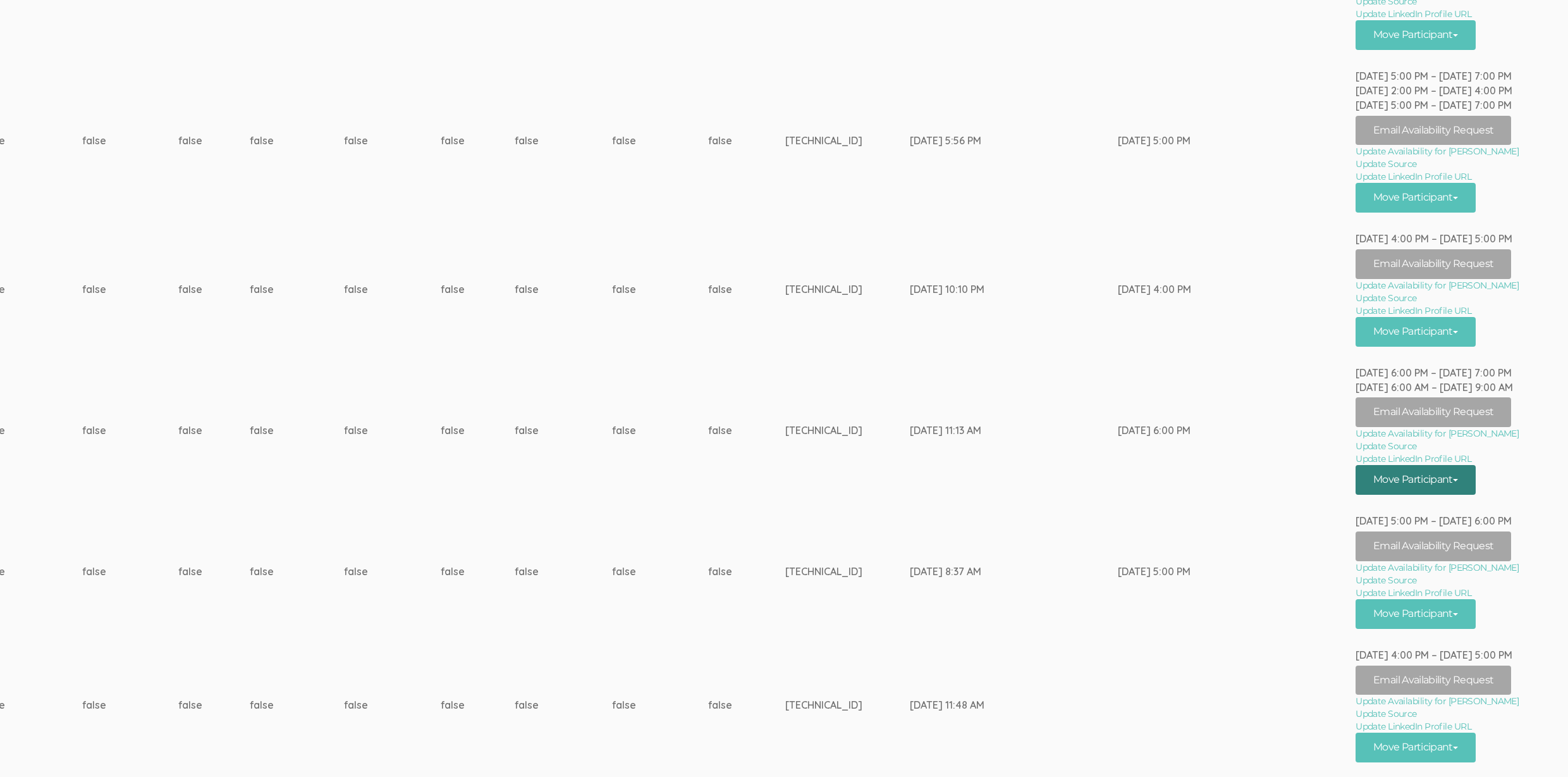
click at [1450, 473] on button "Move Participant" at bounding box center [1415, 480] width 120 height 30
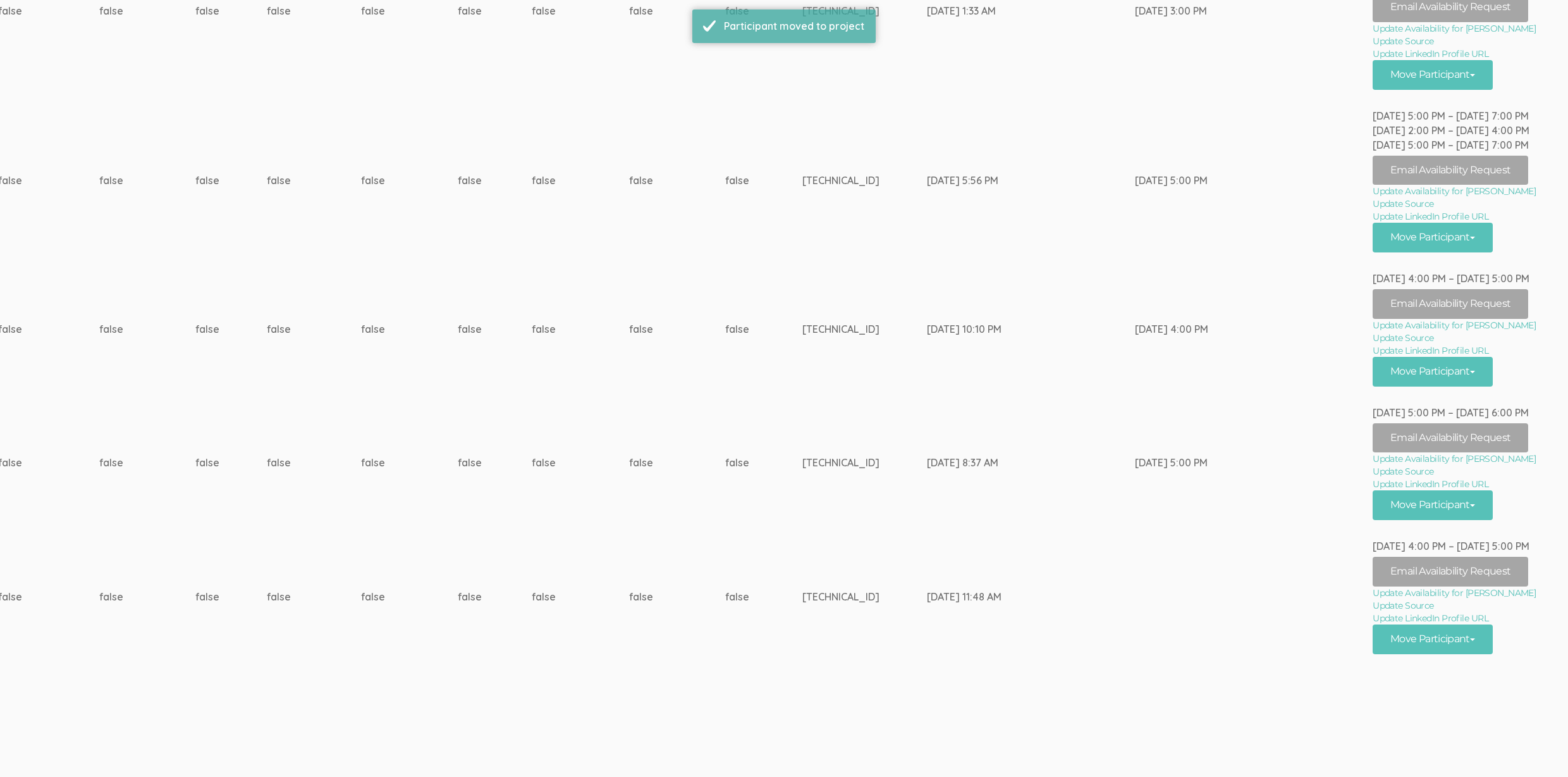
scroll to position [536, 4149]
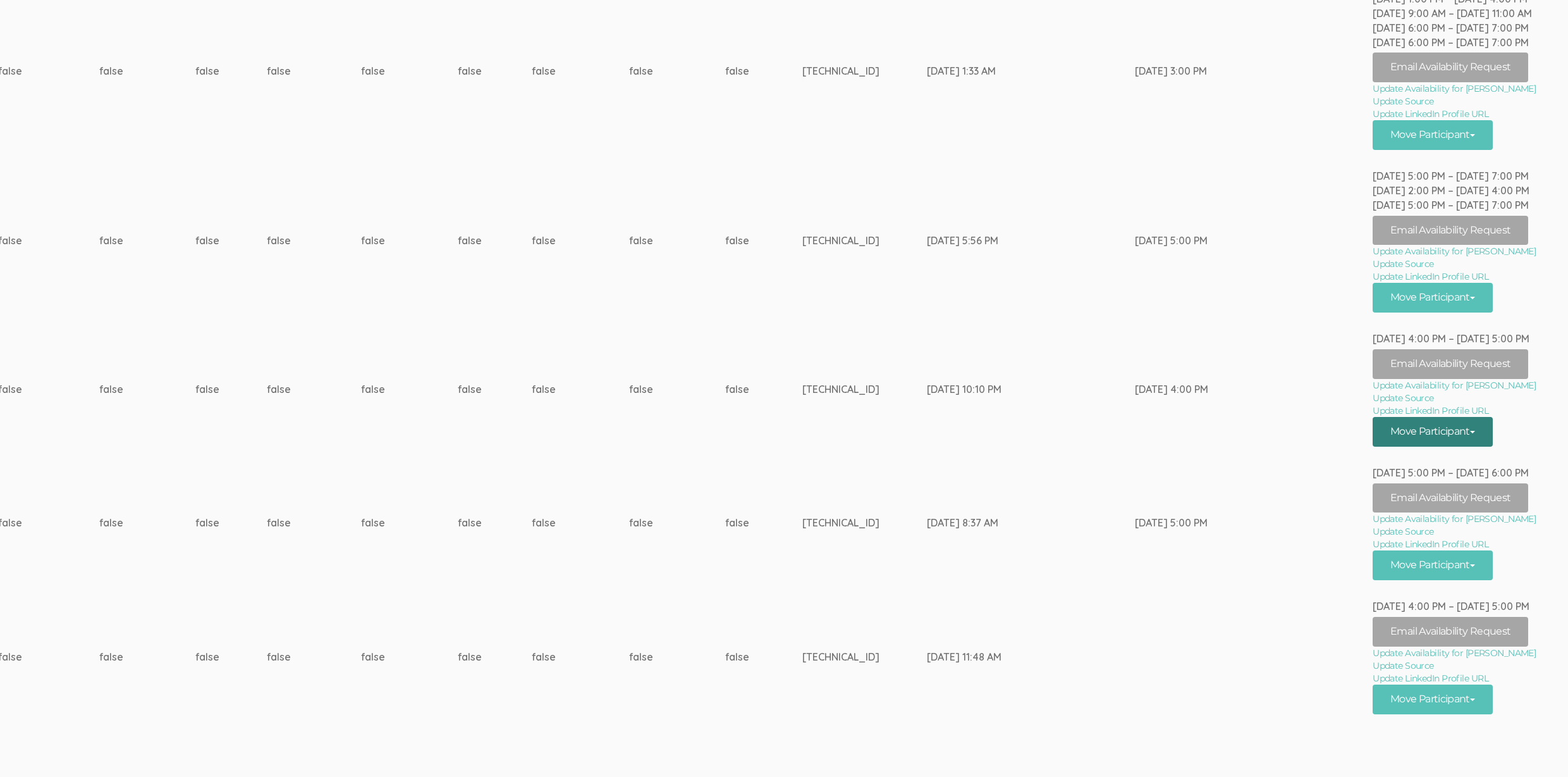
click at [1463, 429] on button "Move Participant" at bounding box center [1432, 432] width 120 height 30
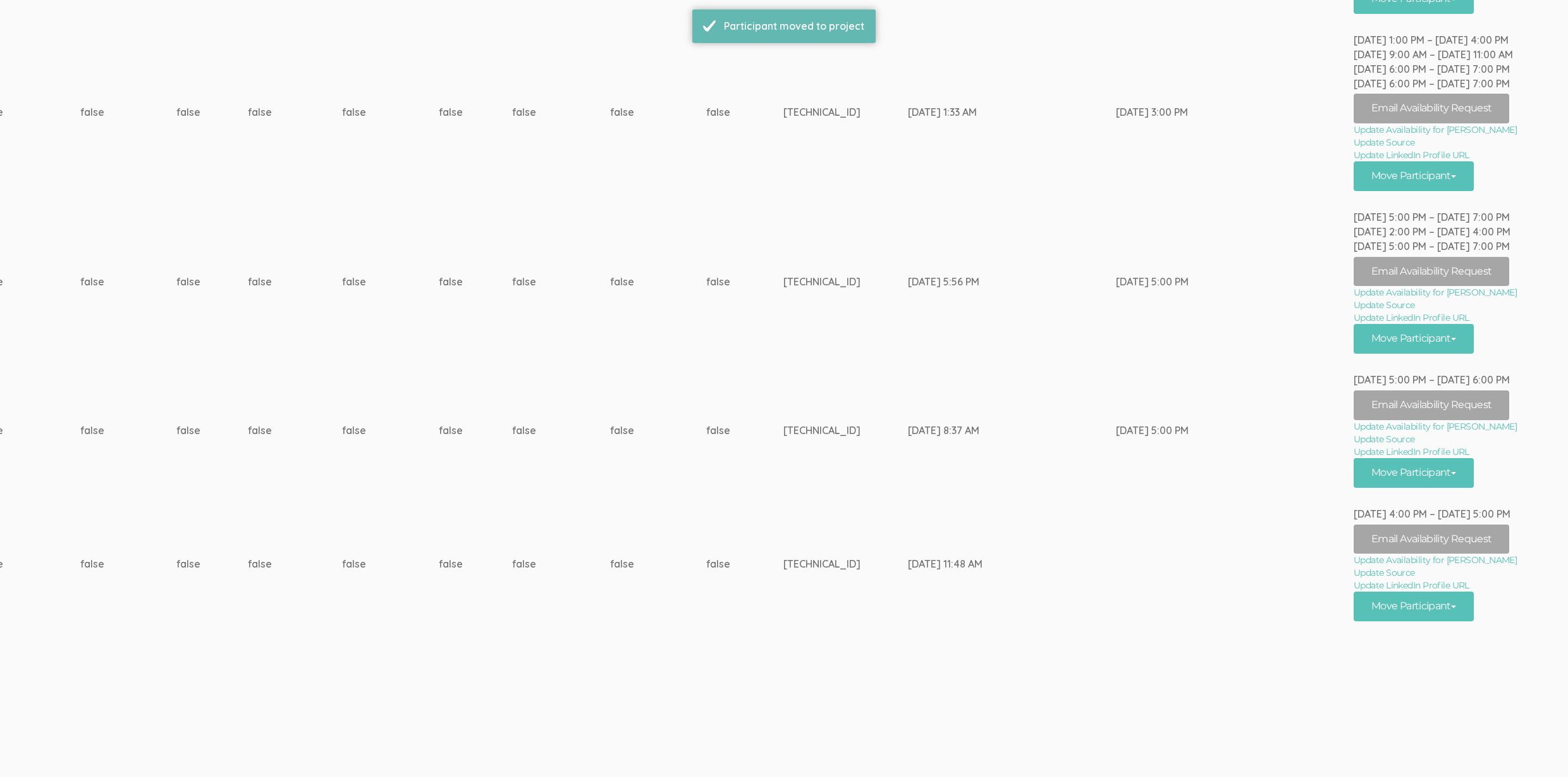
scroll to position [0, 0]
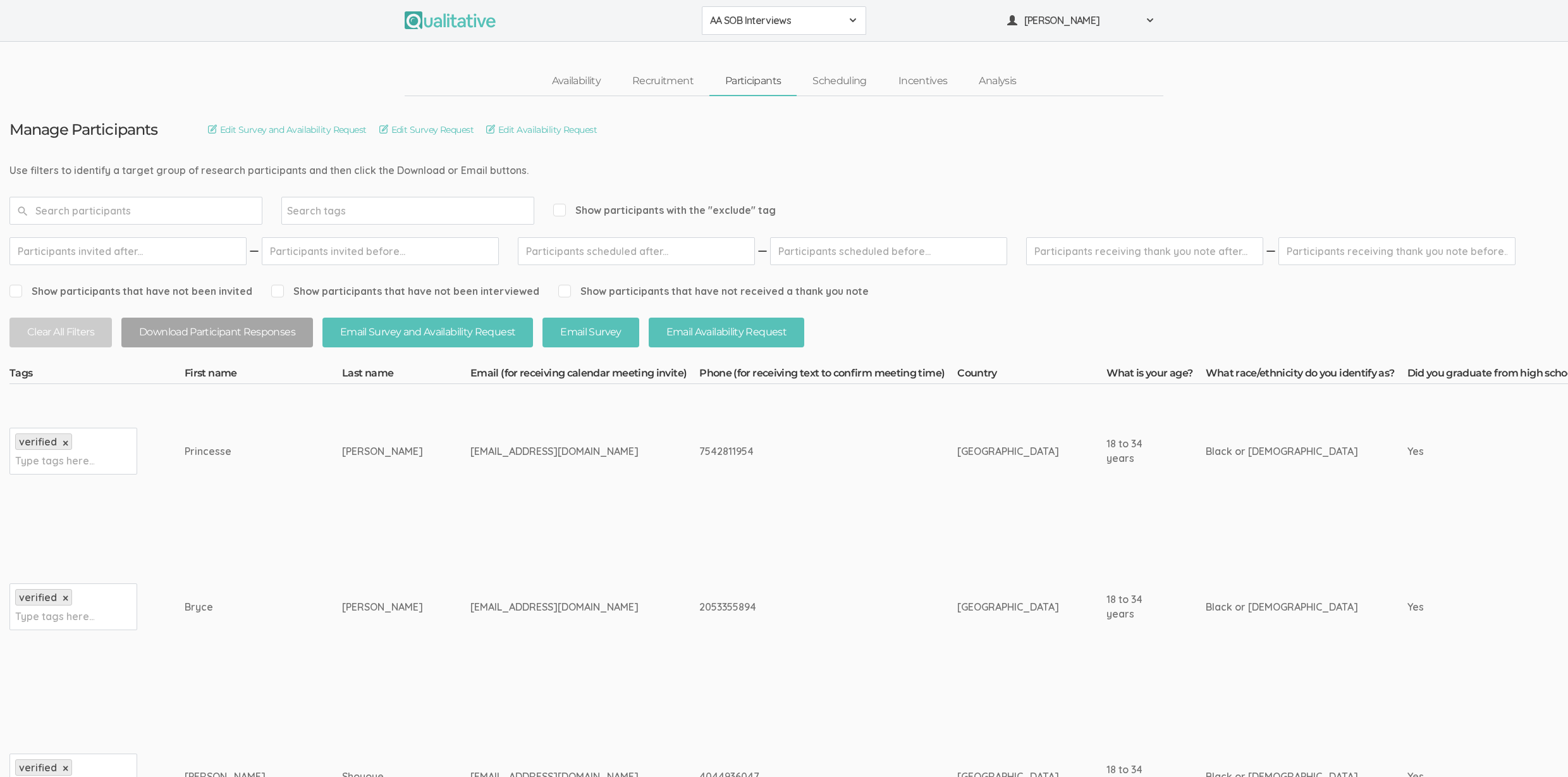
click at [787, 20] on span "AA SOB Interviews" at bounding box center [776, 20] width 132 height 15
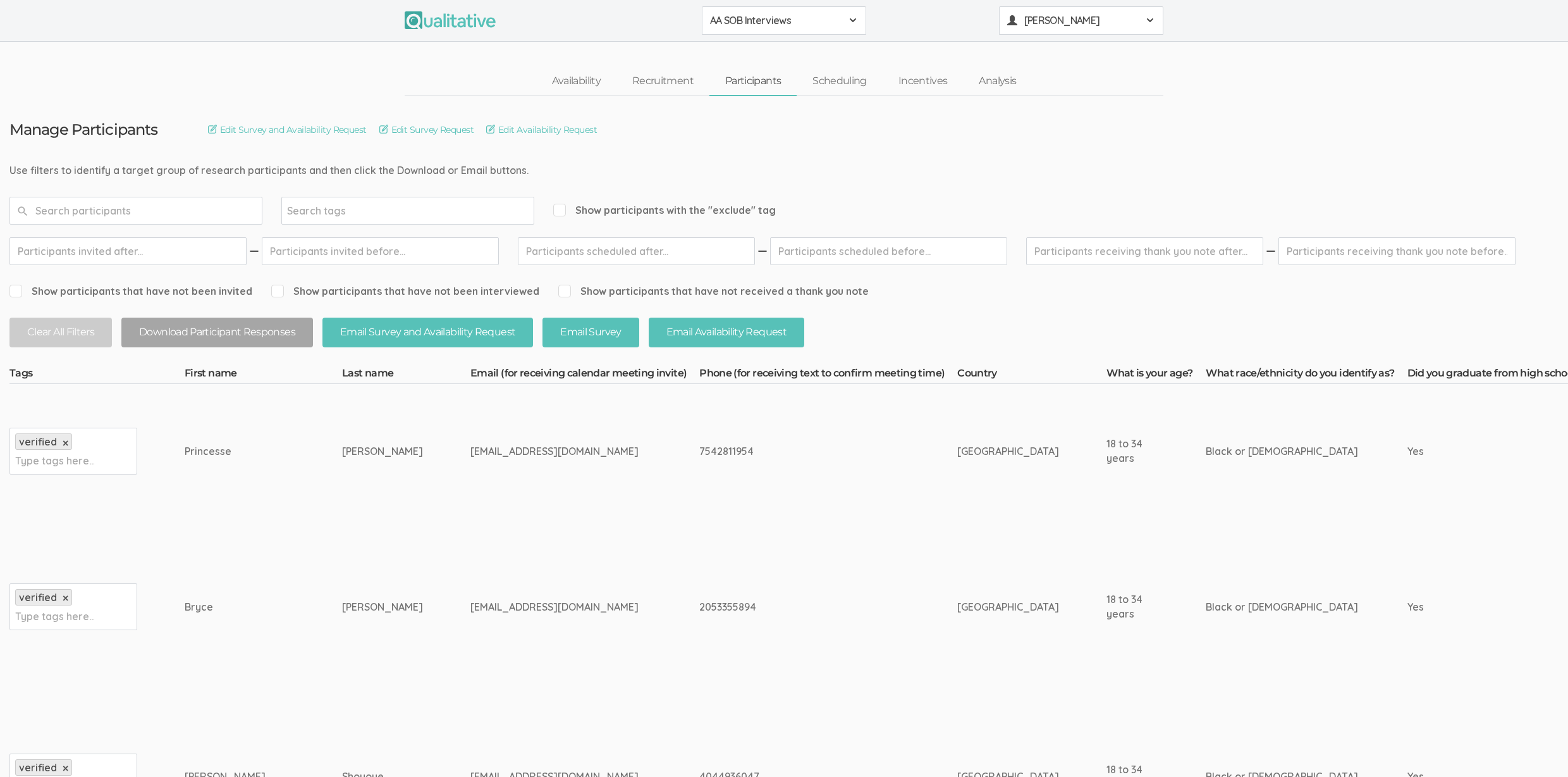
click at [1071, 16] on span "[PERSON_NAME]" at bounding box center [1081, 20] width 114 height 15
click at [1098, 122] on link "Project Settings" at bounding box center [1081, 125] width 163 height 26
click at [558, 528] on td "brycedstephens@gmail.com" at bounding box center [585, 607] width 229 height 177
click at [558, 527] on td "brycedstephens@gmail.com" at bounding box center [585, 607] width 229 height 177
click at [558, 538] on td "brycedstephens@gmail.com" at bounding box center [585, 607] width 229 height 177
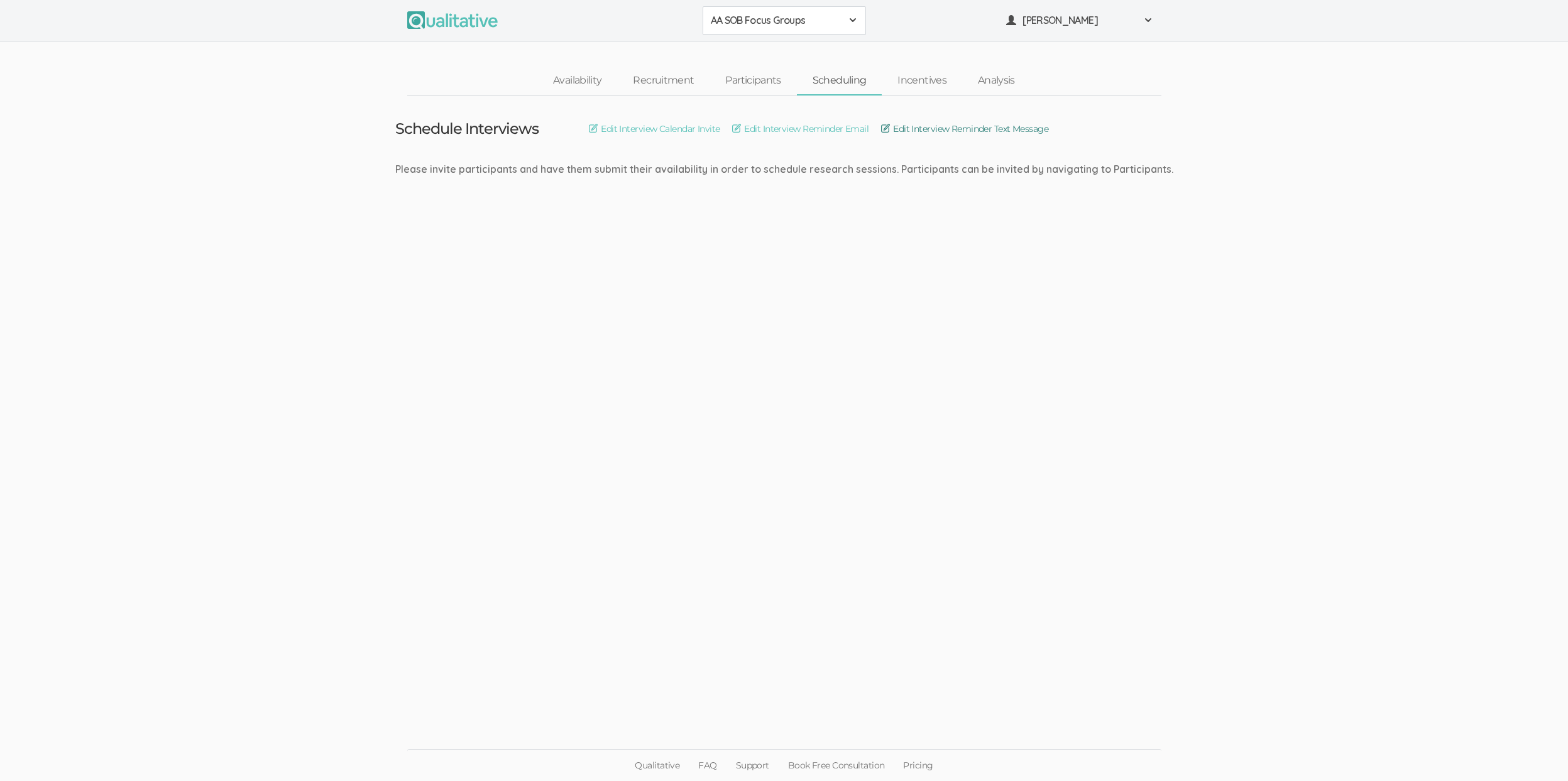
click at [929, 125] on link "Edit Interview Reminder Text Message" at bounding box center [965, 129] width 167 height 14
click at [852, 128] on link "Edit Interview Reminder Email" at bounding box center [800, 129] width 136 height 14
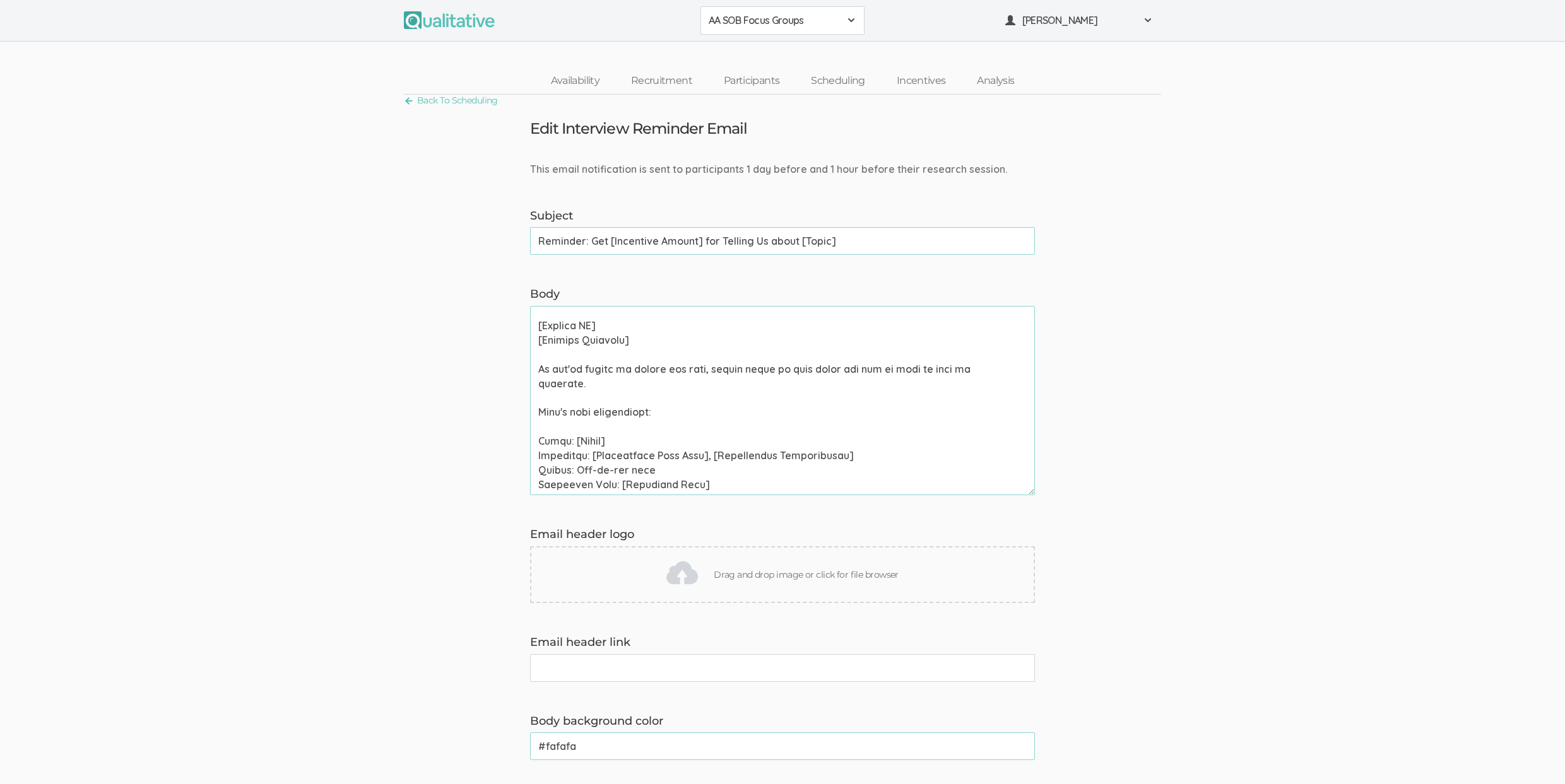
scroll to position [203, 0]
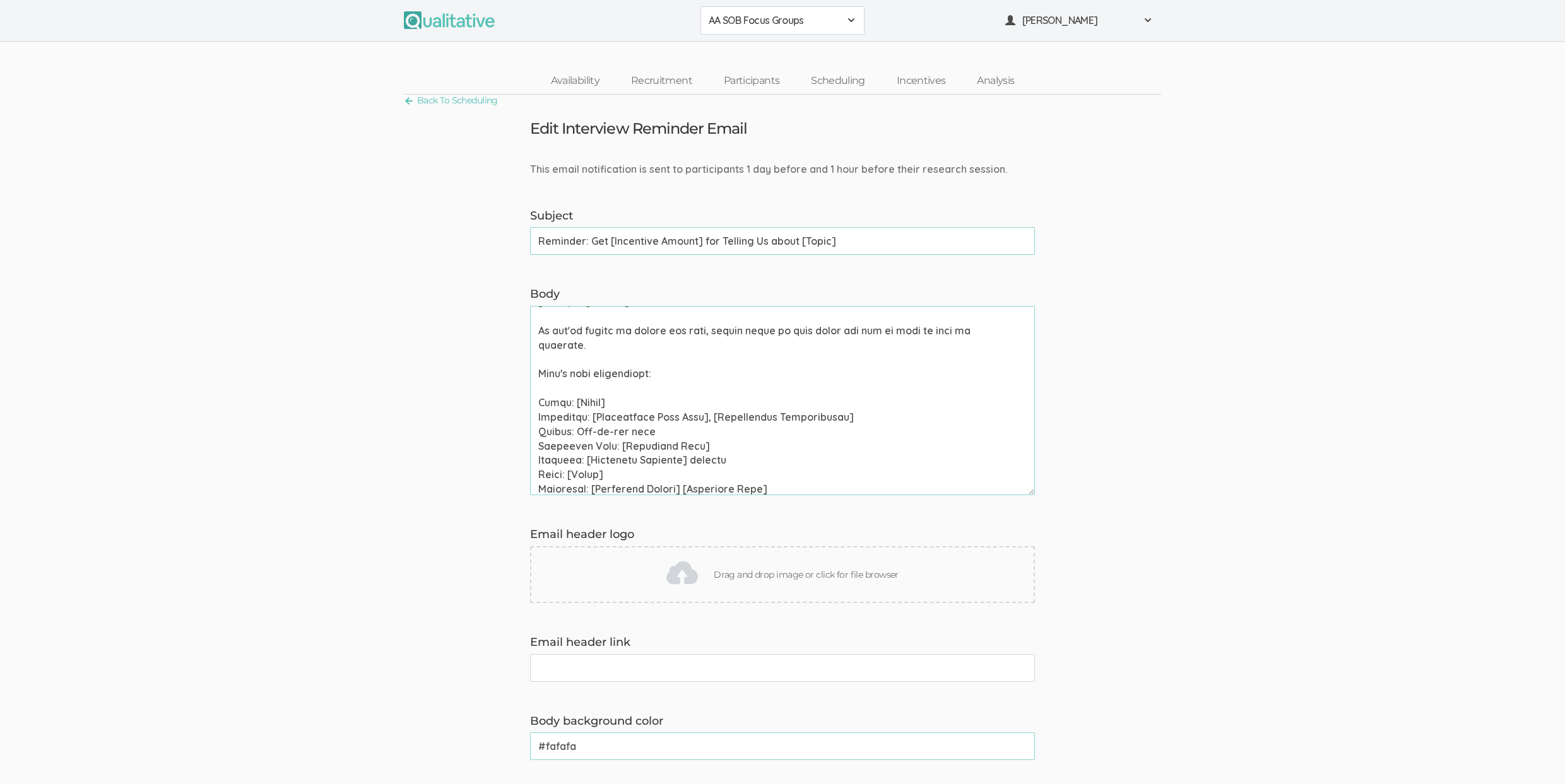
click at [572, 446] on textarea "Body" at bounding box center [782, 401] width 505 height 189
paste textarea "Group Discussion"
type textarea "Hi [Participant First Name], This is a reminder that your chat with [Interviewe…"
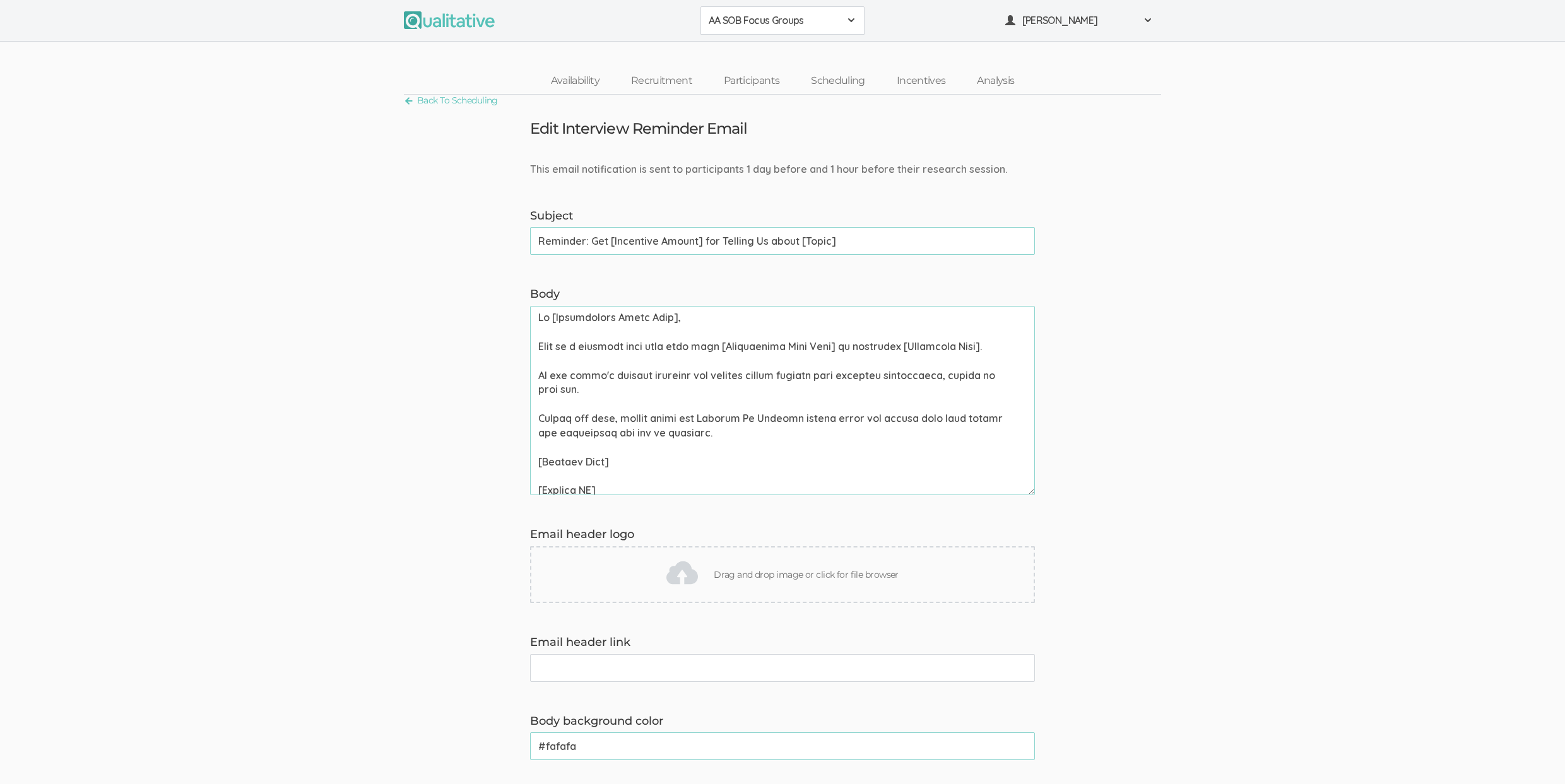
scroll to position [219, 0]
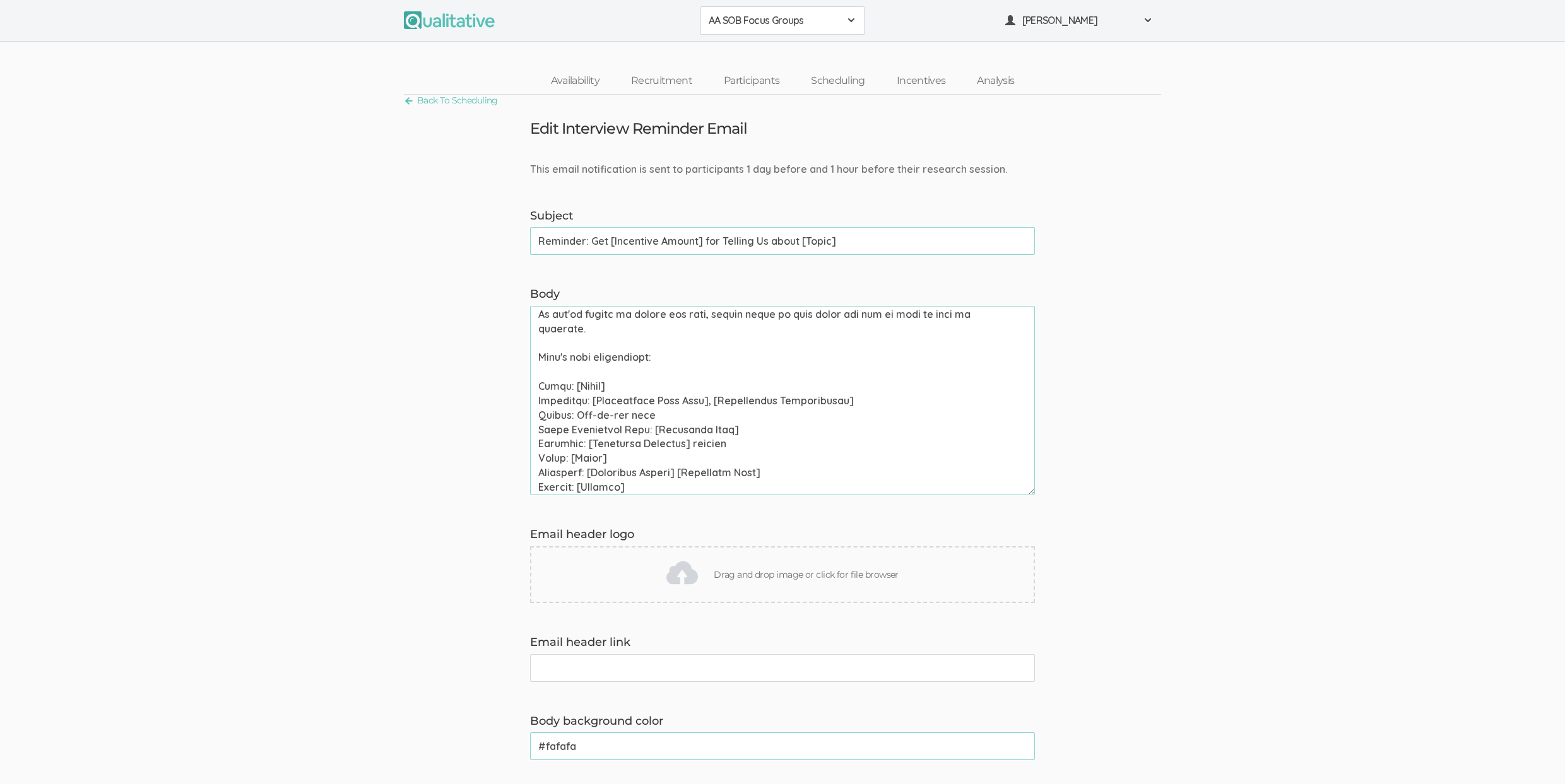
click at [204, 332] on form "This email notification is sent to participants 1 day before and 1 hour before …" at bounding box center [782, 688] width 1565 height 1052
click at [1206, 421] on form "This email notification is sent to participants 1 day before and 1 hour before …" at bounding box center [782, 688] width 1565 height 1052
click at [607, 329] on textarea "Body" at bounding box center [782, 401] width 505 height 189
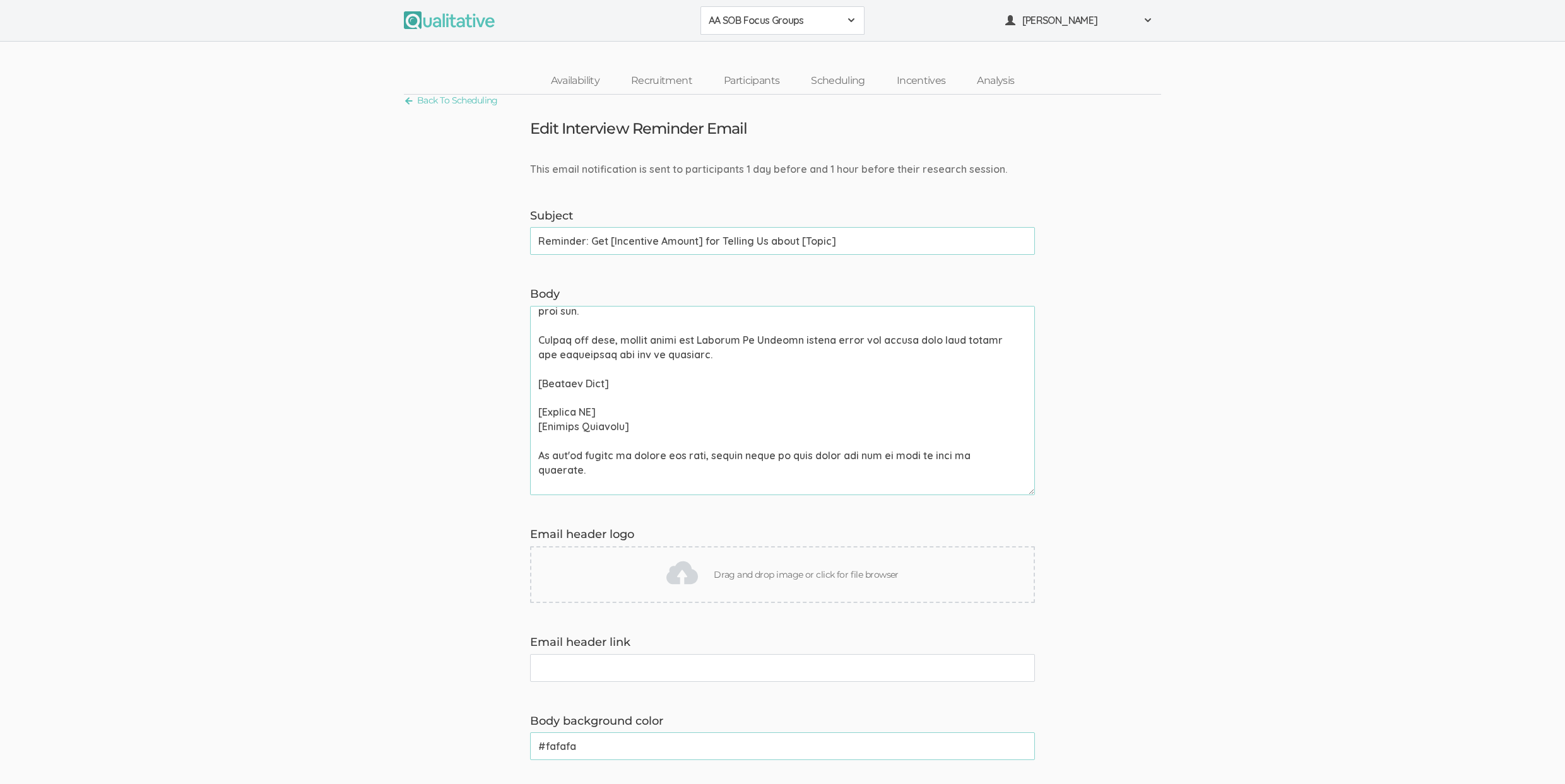
scroll to position [0, 0]
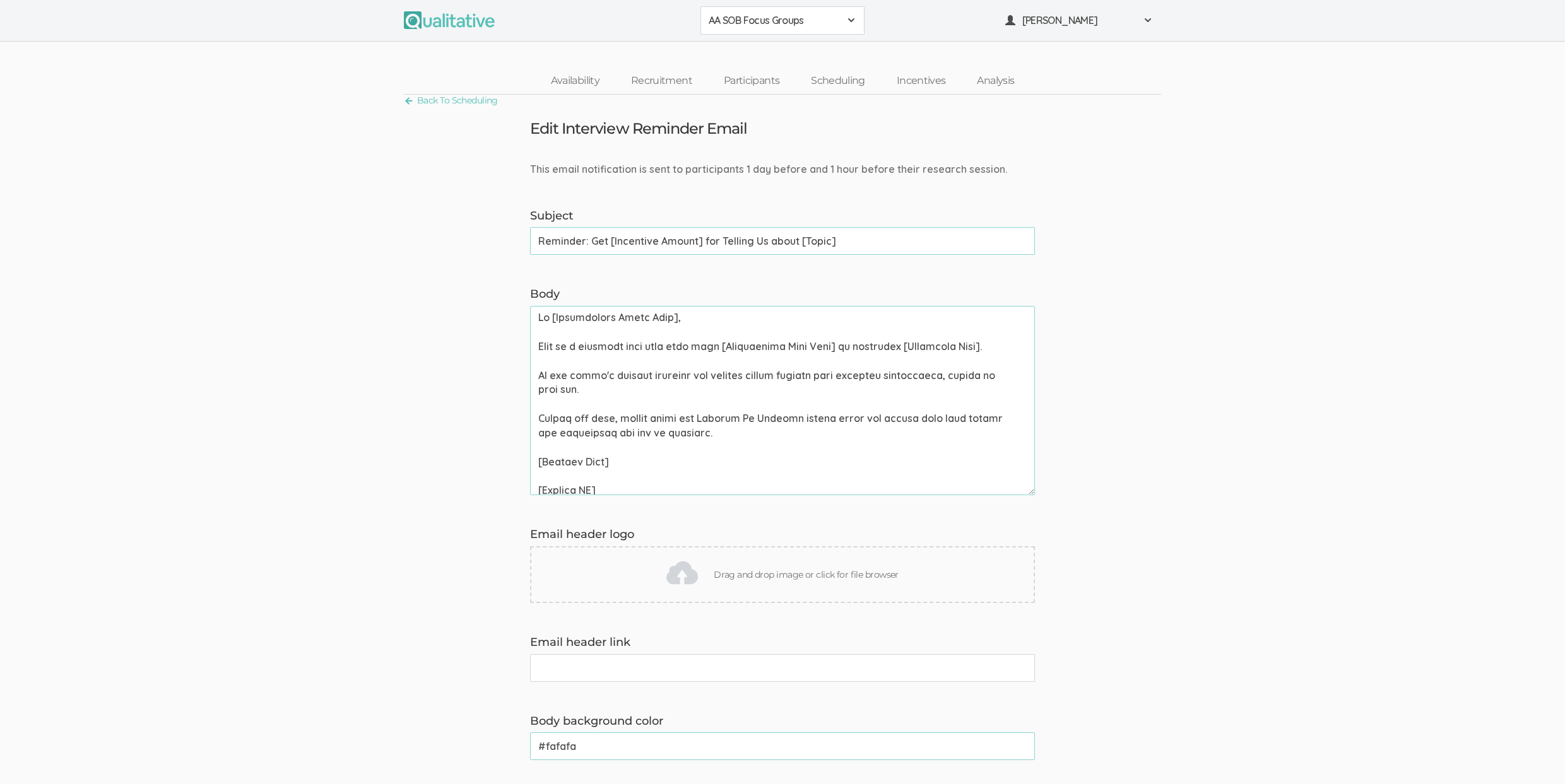
click at [595, 329] on textarea "Body" at bounding box center [782, 401] width 505 height 189
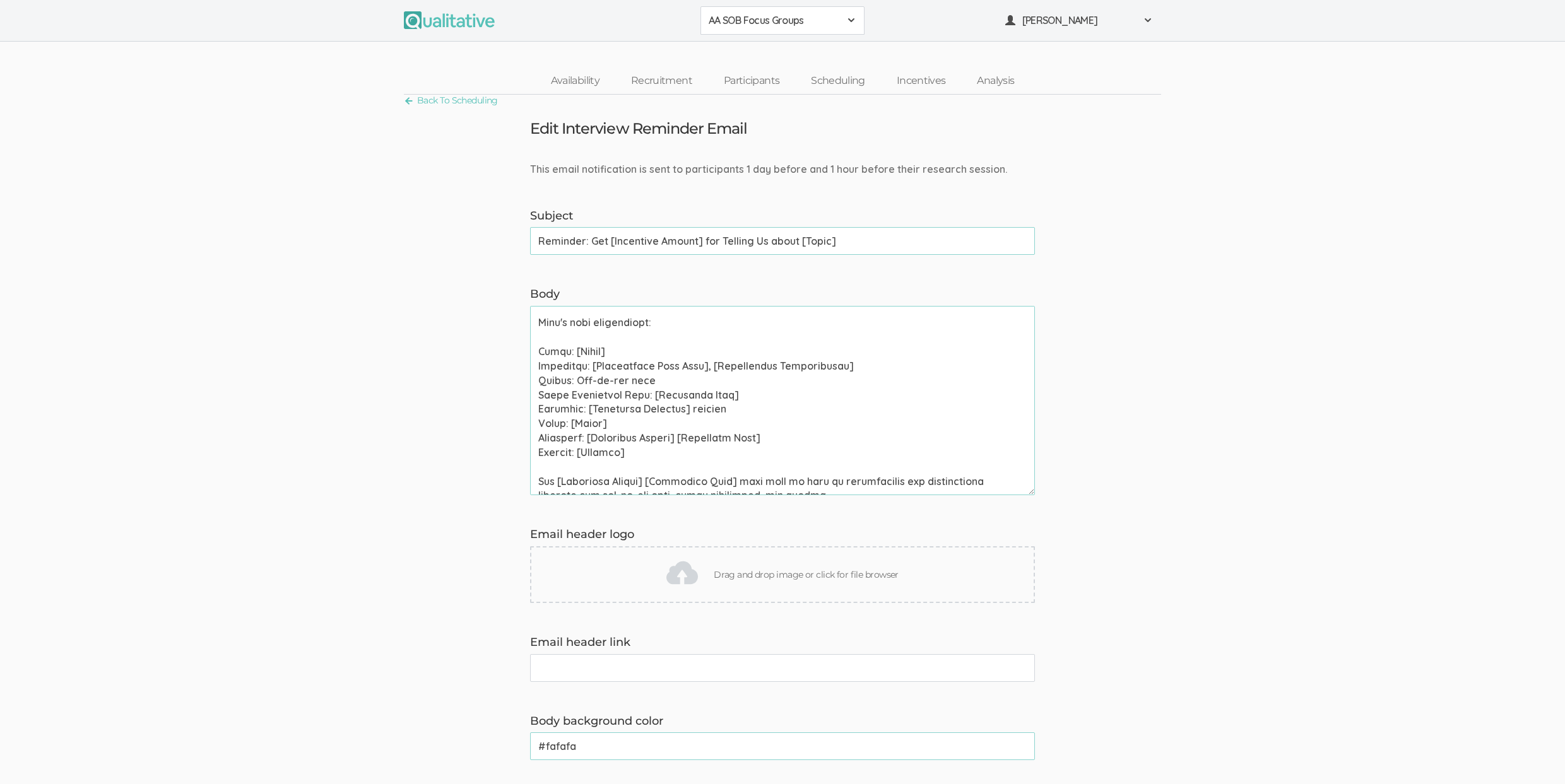
scroll to position [256, 0]
click at [624, 391] on textarea "Body" at bounding box center [782, 401] width 505 height 189
click at [616, 393] on textarea "Body" at bounding box center [782, 401] width 505 height 189
click at [624, 394] on textarea "Body" at bounding box center [782, 401] width 505 height 189
click at [620, 393] on textarea "Body" at bounding box center [782, 401] width 505 height 189
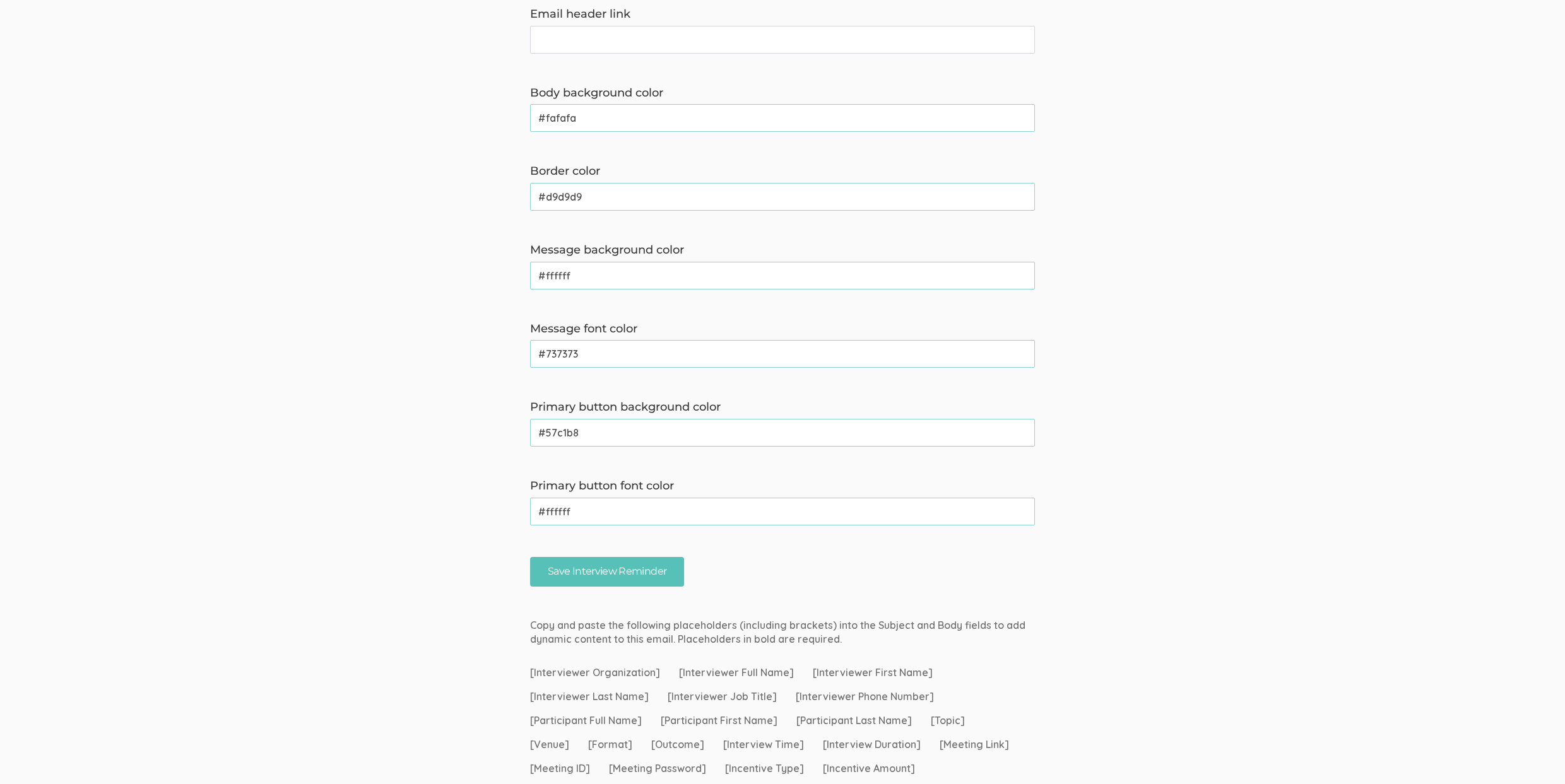
scroll to position [724, 0]
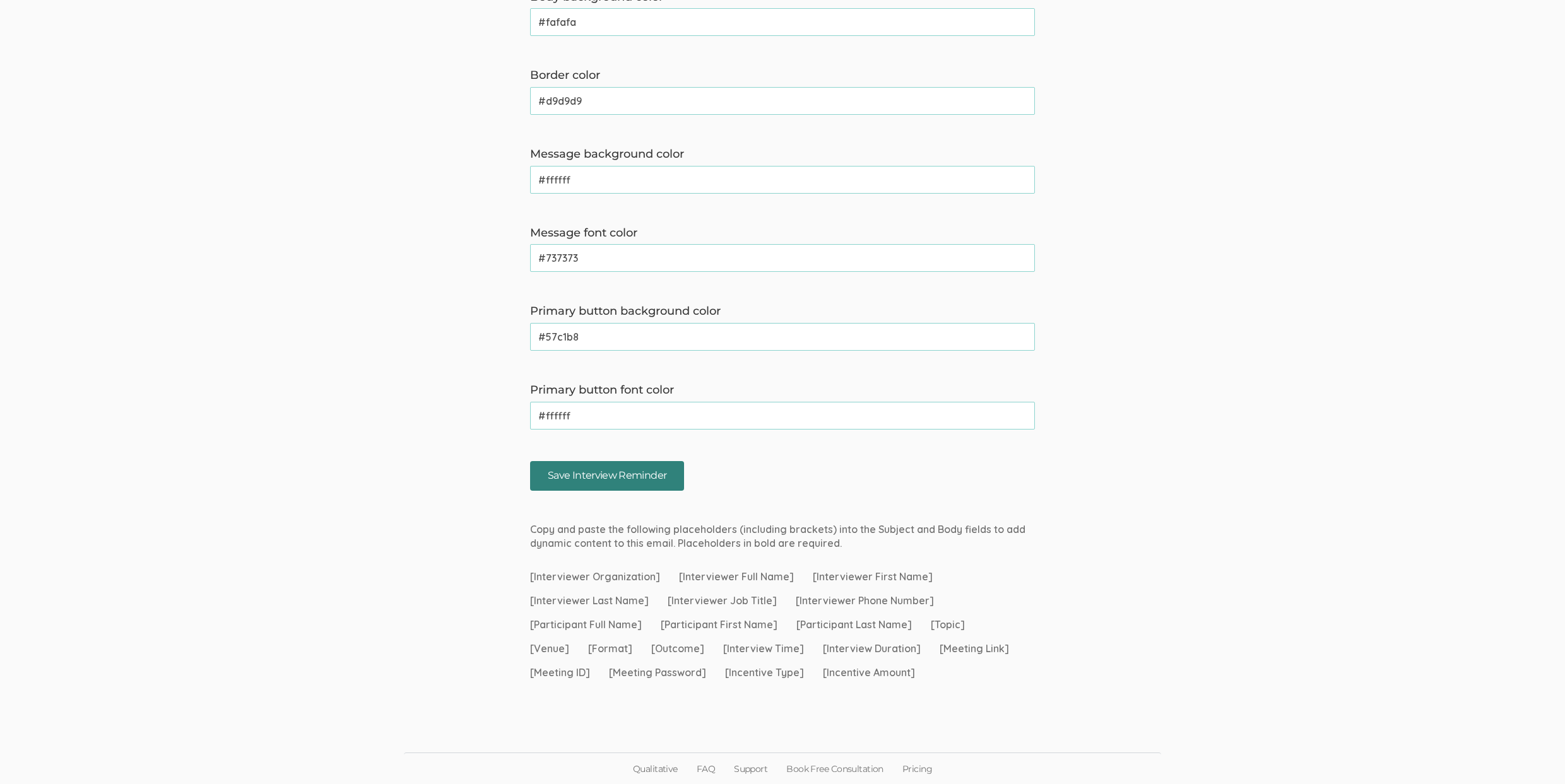
click at [648, 480] on input "Save Interview Reminder" at bounding box center [607, 476] width 154 height 30
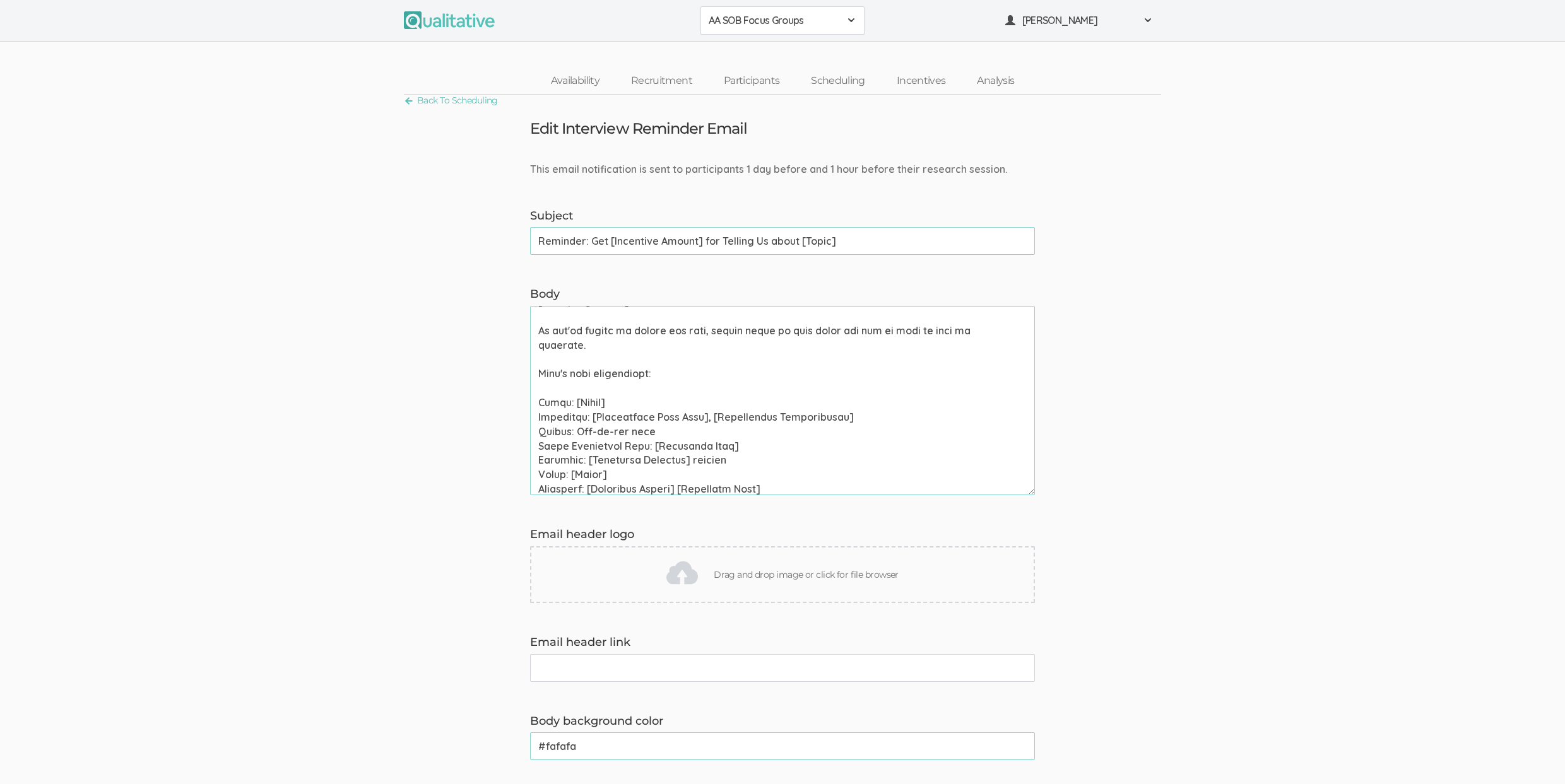
scroll to position [203, 0]
drag, startPoint x: 746, startPoint y: 445, endPoint x: 401, endPoint y: 430, distance: 345.3
click at [401, 430] on form "This email notification is sent to participants 1 day before and 1 hour before …" at bounding box center [782, 688] width 1565 height 1052
paste textarea "Group Discussion Meeting"
type textarea "Hi [Participant First Name], This is a reminder that your chat with [Interviewe…"
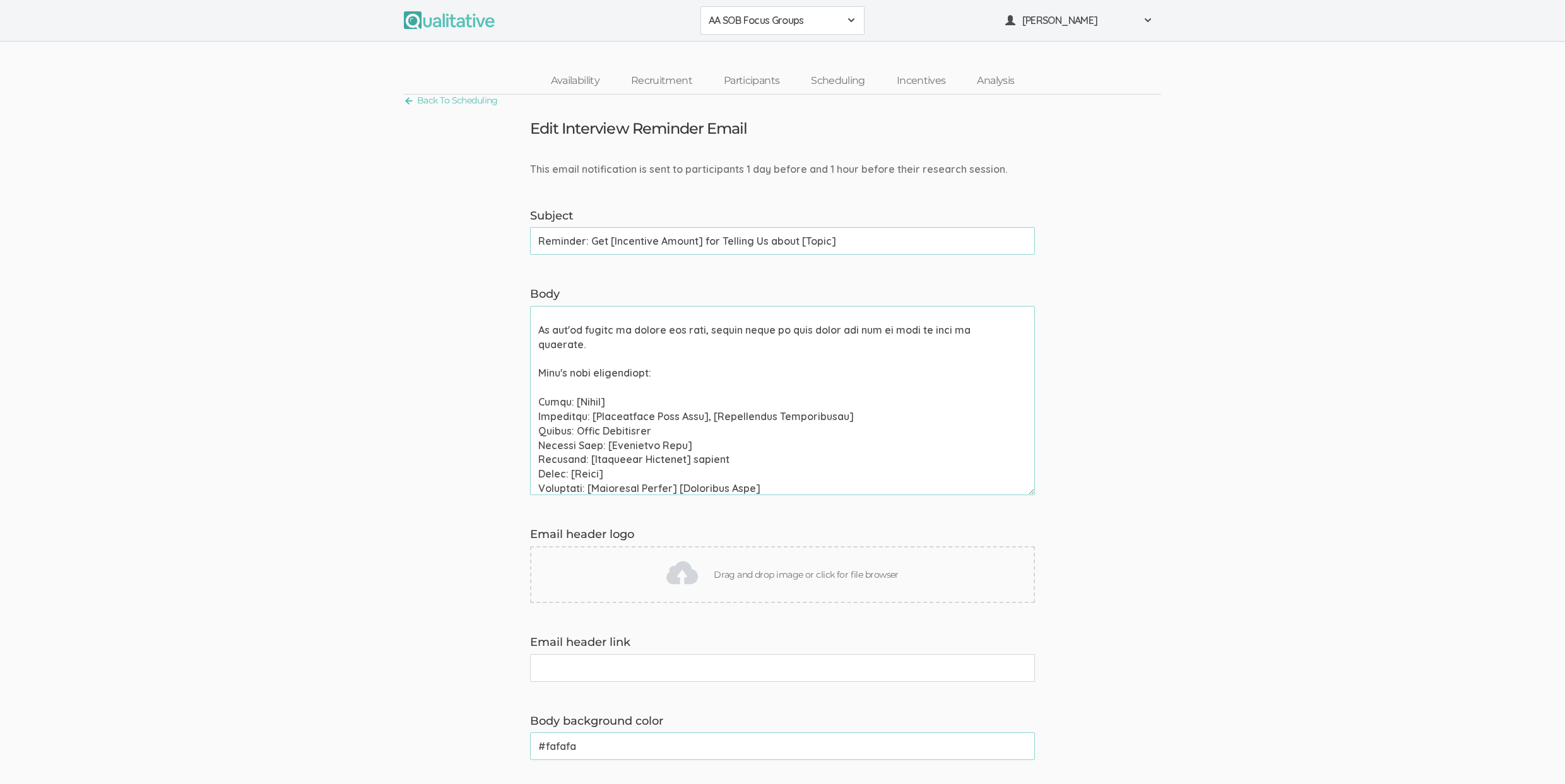
click at [738, 235] on input "Reminder: Get [Incentive Amount] for Telling Us about [Topic]" at bounding box center [782, 240] width 505 height 27
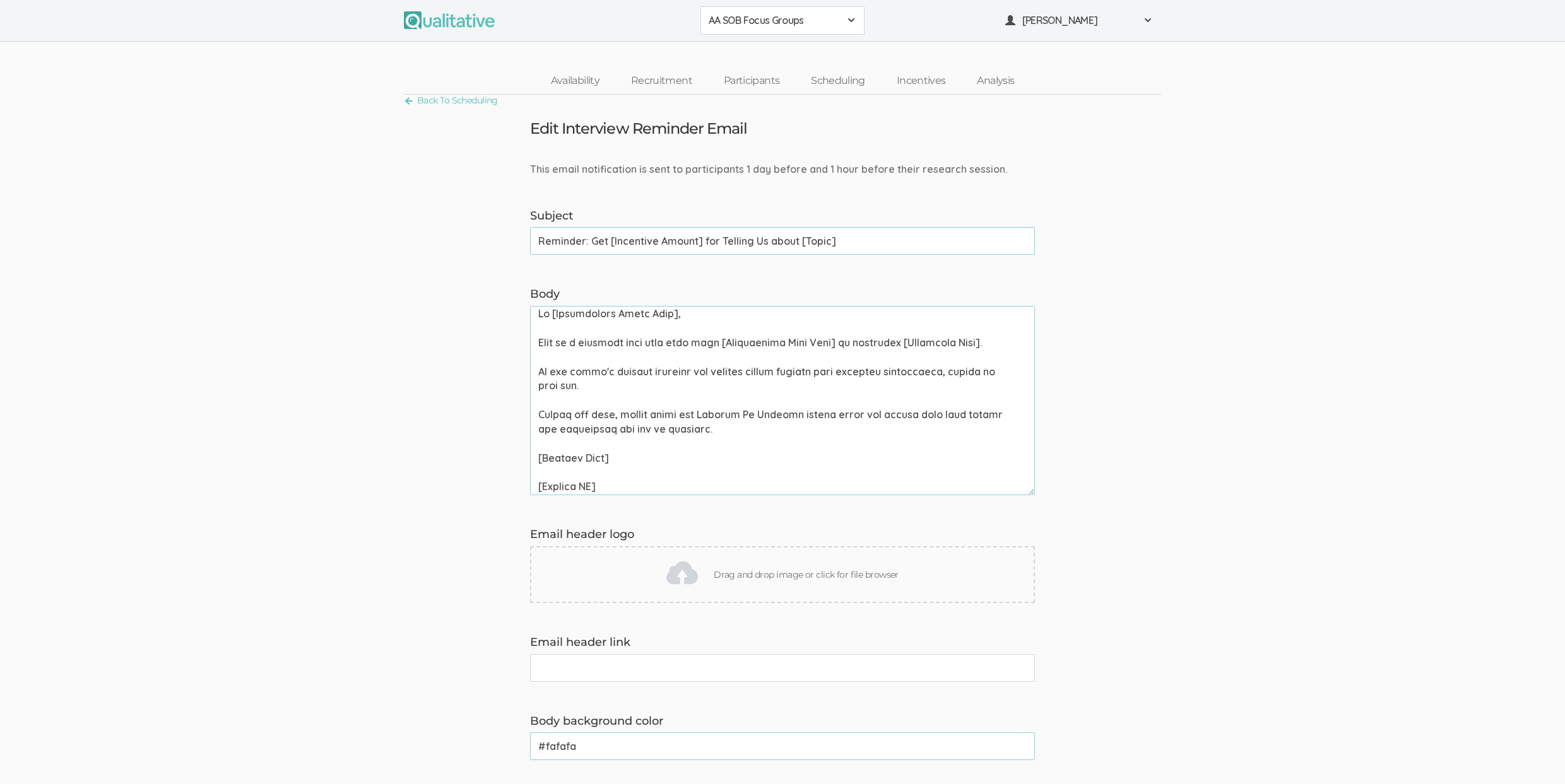
scroll to position [0, 0]
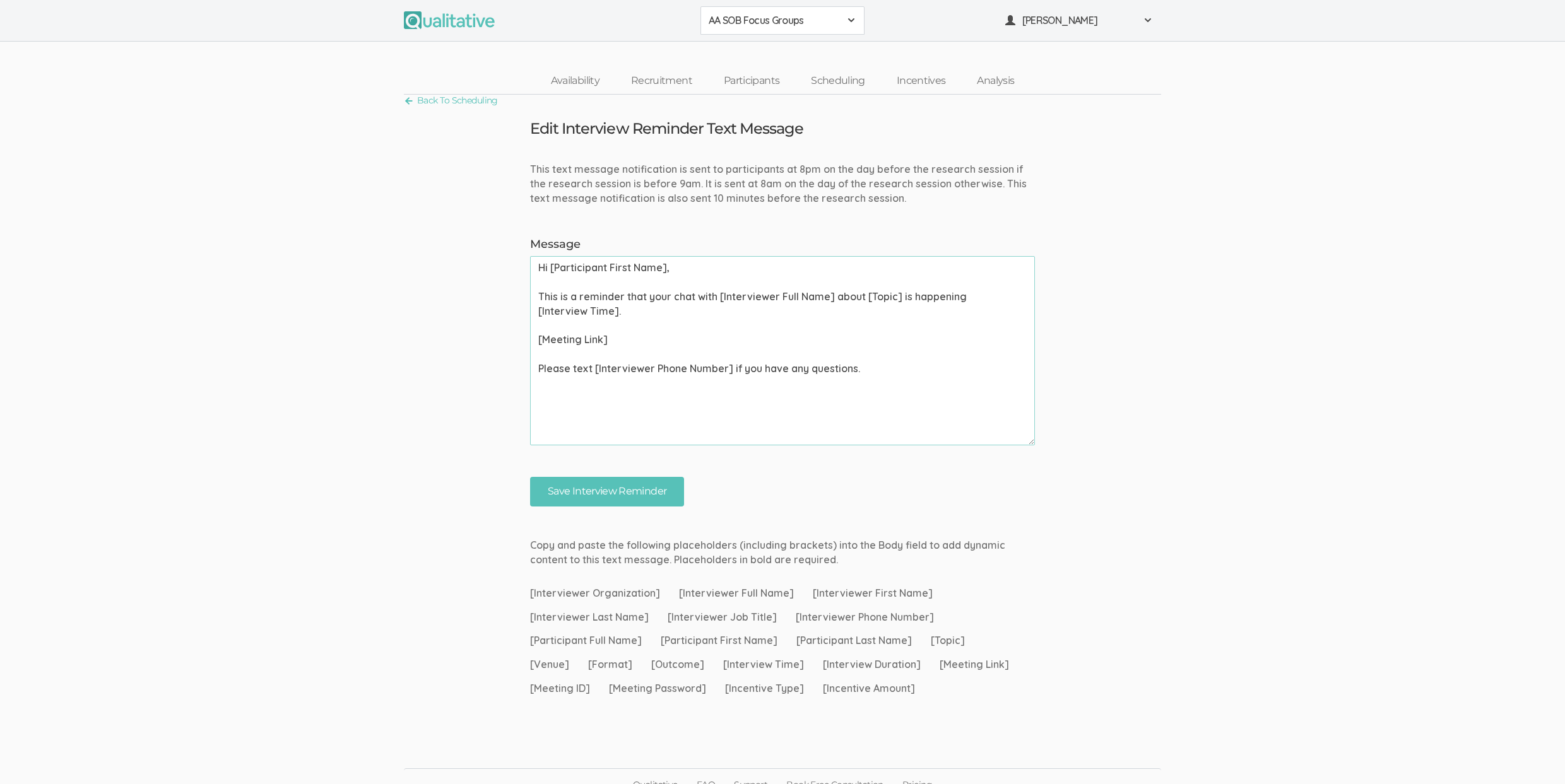
click at [203, 329] on form "This text message notification is sent to participants at 8pm on the day before…" at bounding box center [782, 334] width 1565 height 344
click at [682, 299] on textarea "Hi [Participant First Name], This is a reminder that your chat with [Interviewe…" at bounding box center [782, 351] width 505 height 189
paste textarea "Group Discussion"
click at [678, 295] on textarea "Hi [Participant First Name], This is a reminder that your Group Discussion with…" at bounding box center [782, 351] width 505 height 189
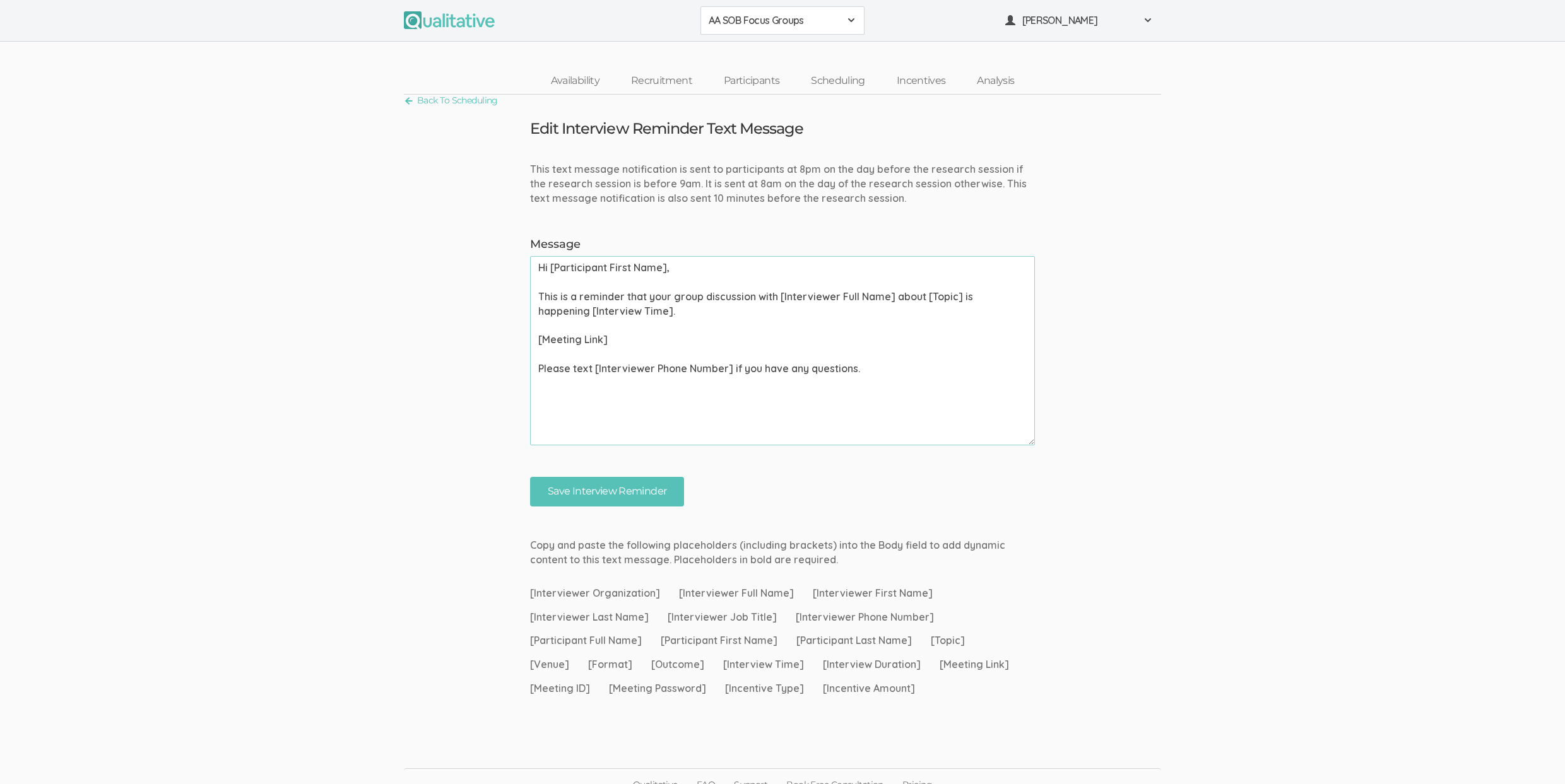
type textarea "Hi [Participant First Name], This is a reminder that your group discussion with…"
drag, startPoint x: 1188, startPoint y: 423, endPoint x: 1162, endPoint y: 428, distance: 26.5
click at [1188, 423] on form "This text message notification is sent to participants at 8pm on the day before…" at bounding box center [782, 334] width 1565 height 344
click at [629, 492] on input "Save Interview Reminder" at bounding box center [607, 491] width 154 height 30
click at [676, 492] on input "Save Interview Reminder" at bounding box center [607, 491] width 154 height 30
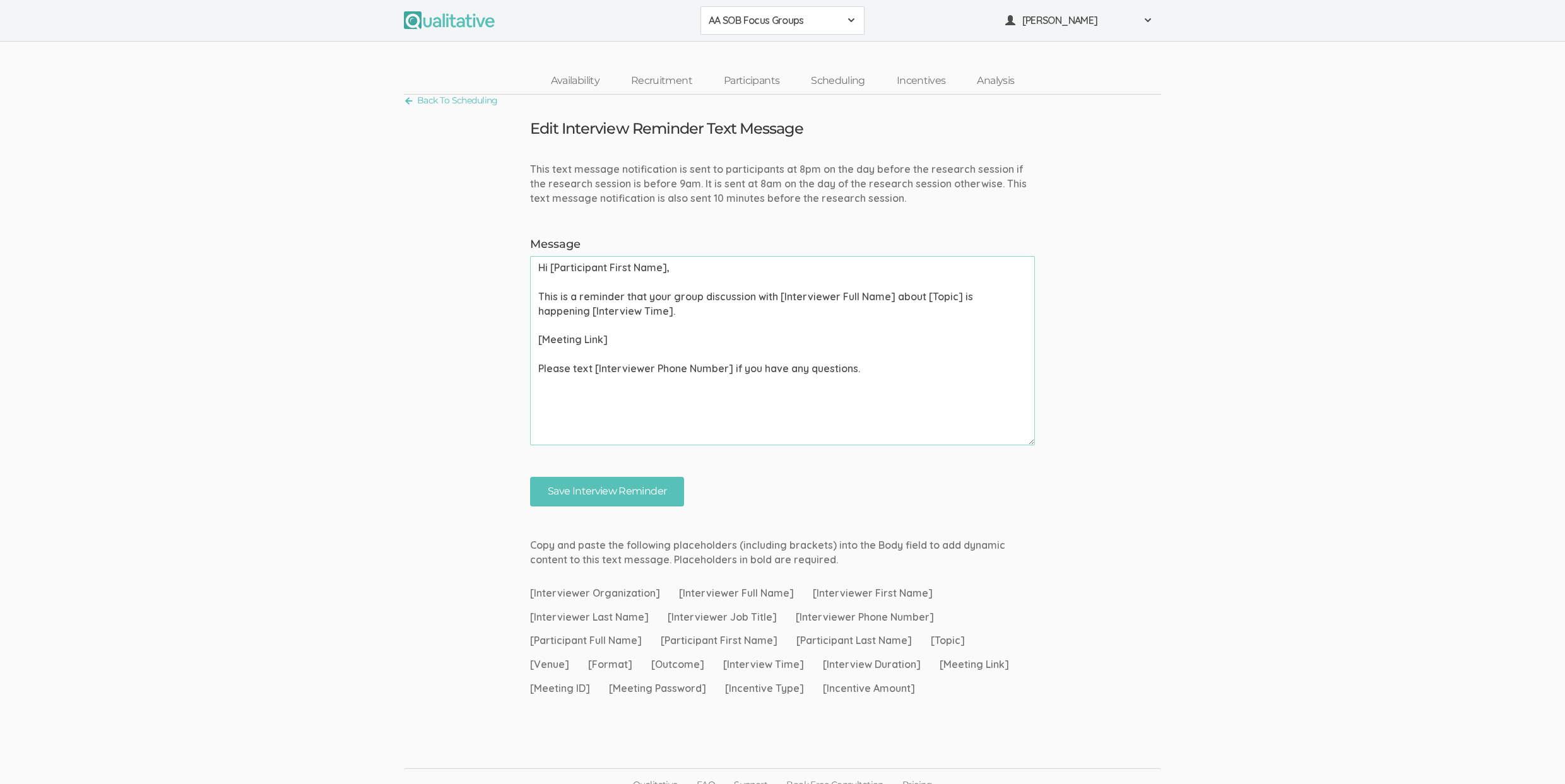
click at [636, 342] on textarea "Hi [Participant First Name], This is a reminder that your group discussion with…" at bounding box center [782, 351] width 505 height 189
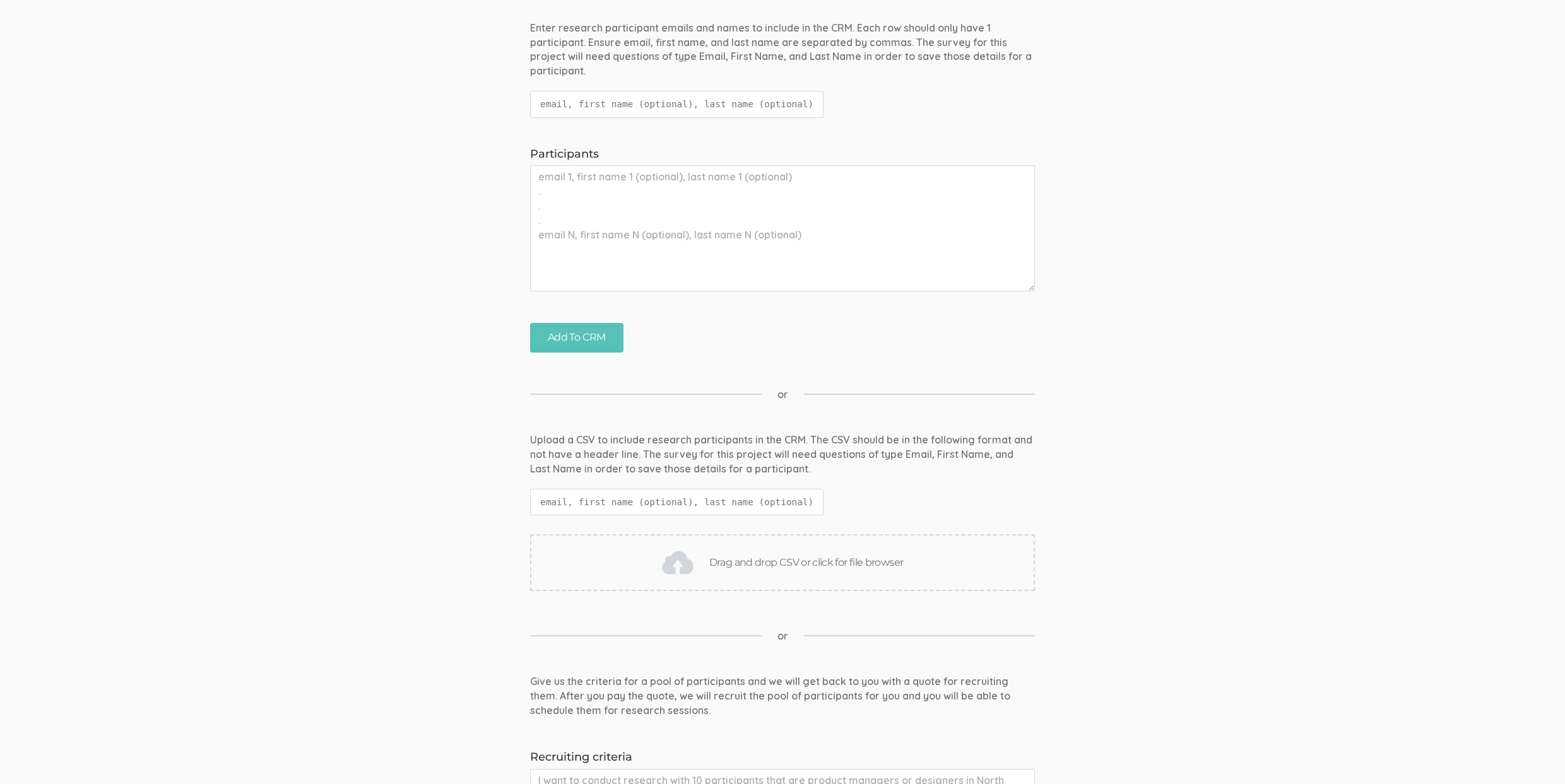
scroll to position [498, 0]
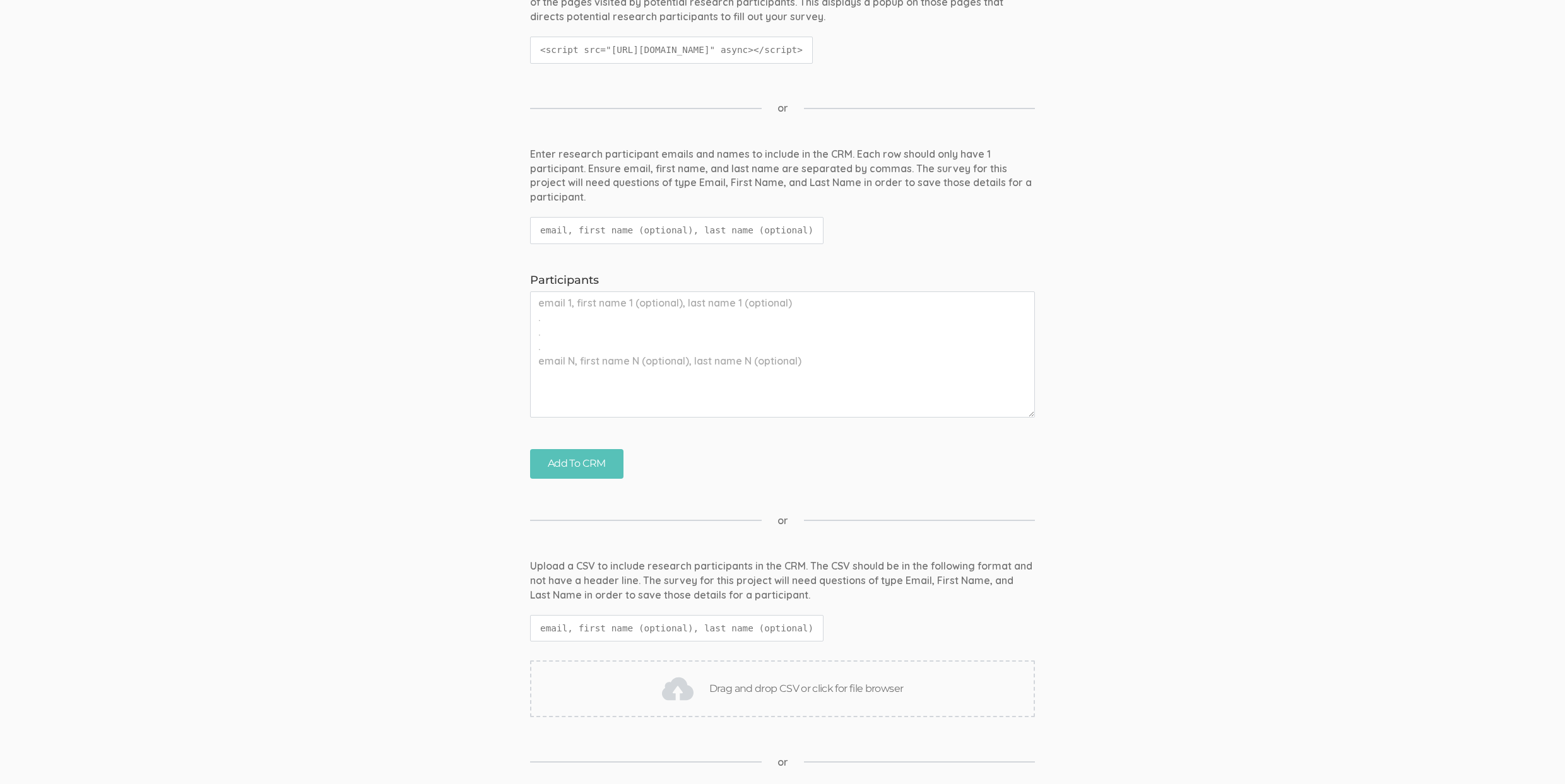
click at [632, 343] on textarea "Participants" at bounding box center [782, 354] width 505 height 126
type textarea "[EMAIL_ADDRESS][DOMAIN_NAME],TEST,IGNORE"
click at [530, 449] on input "Add To CRM" at bounding box center [576, 464] width 93 height 30
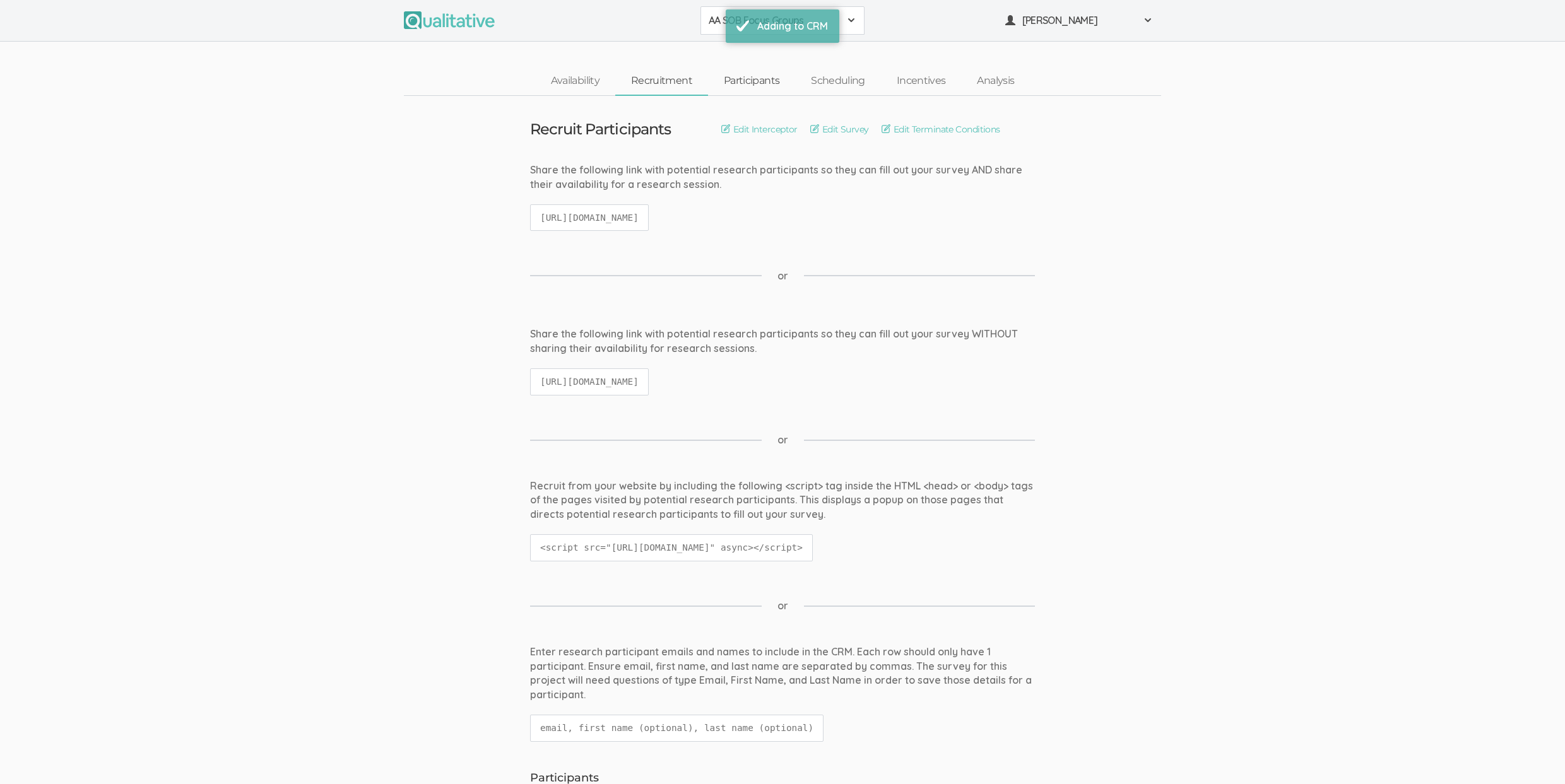
click at [752, 79] on link "Participants" at bounding box center [751, 81] width 87 height 27
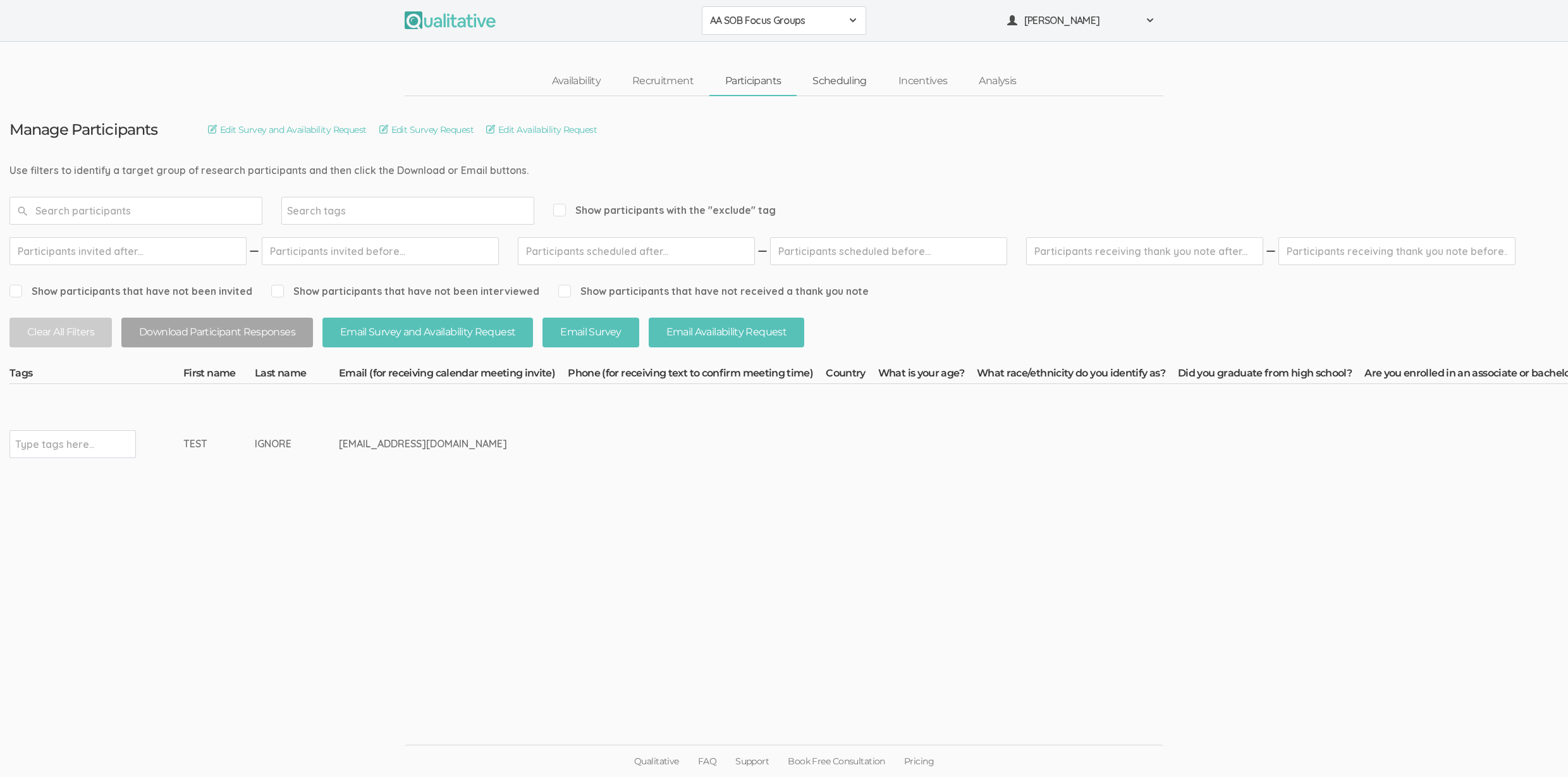
click at [843, 79] on link "Scheduling" at bounding box center [839, 81] width 86 height 27
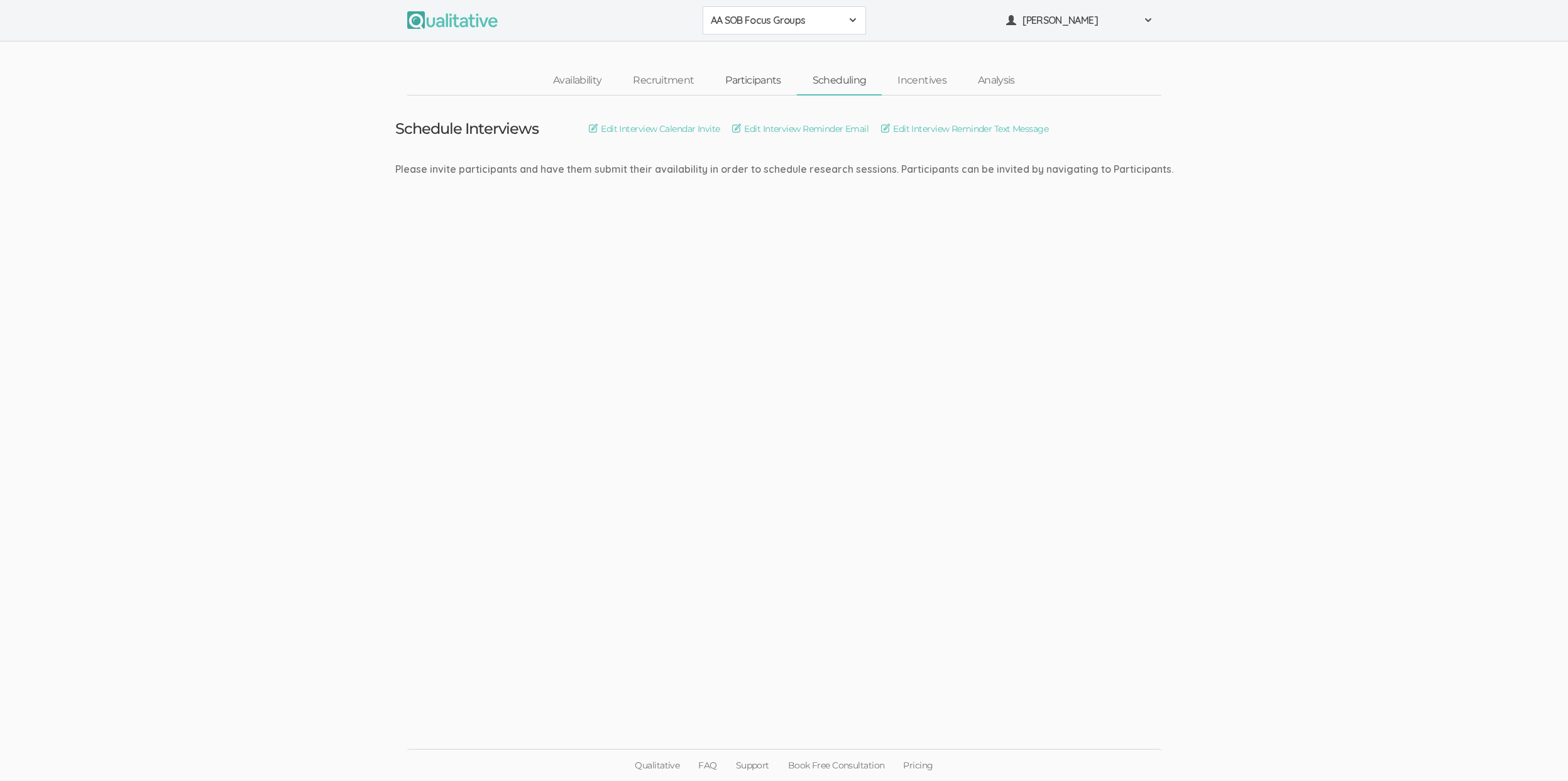
click at [766, 74] on link "Participants" at bounding box center [752, 80] width 87 height 27
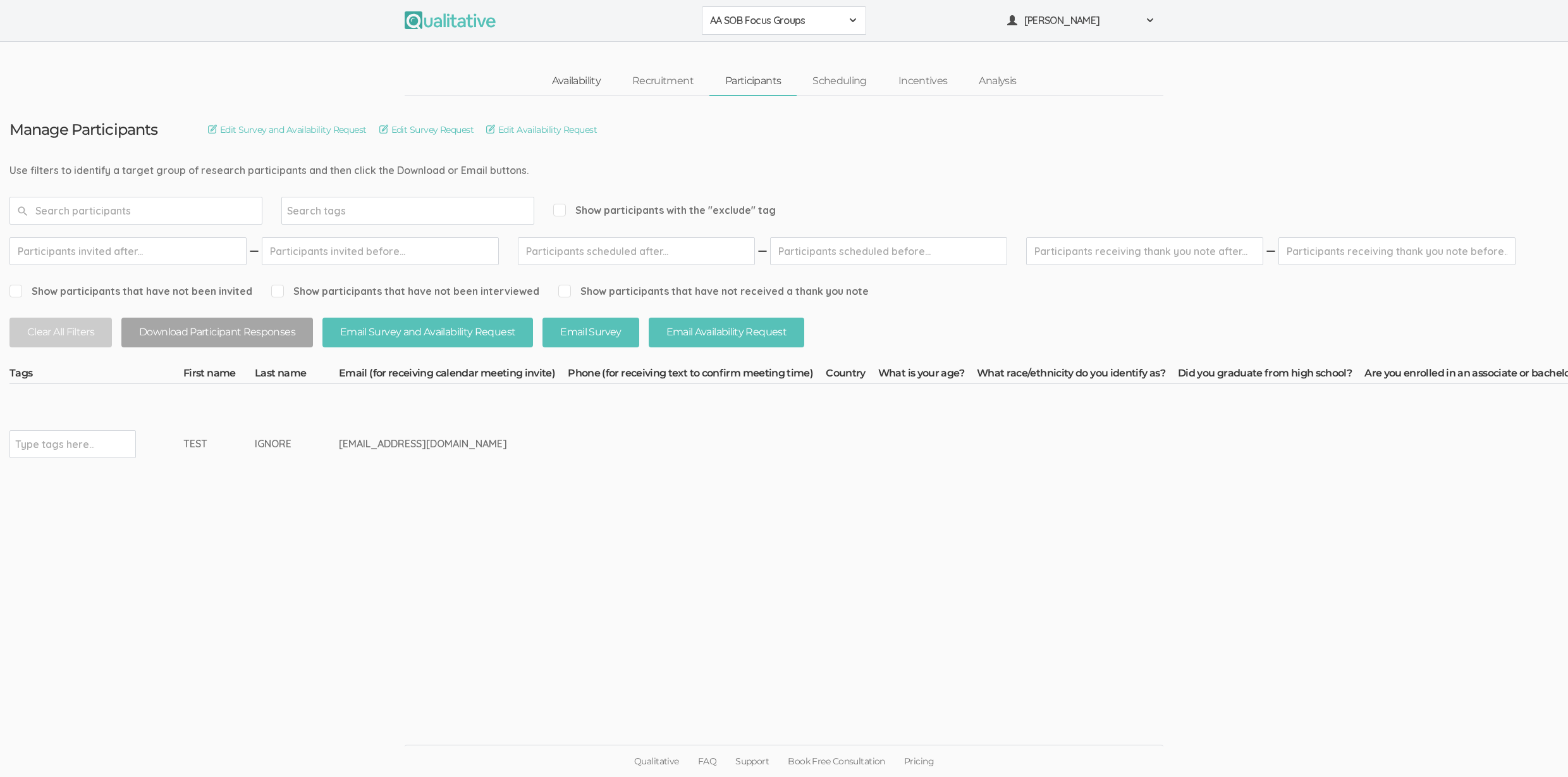
click at [554, 82] on link "Availability" at bounding box center [576, 81] width 80 height 27
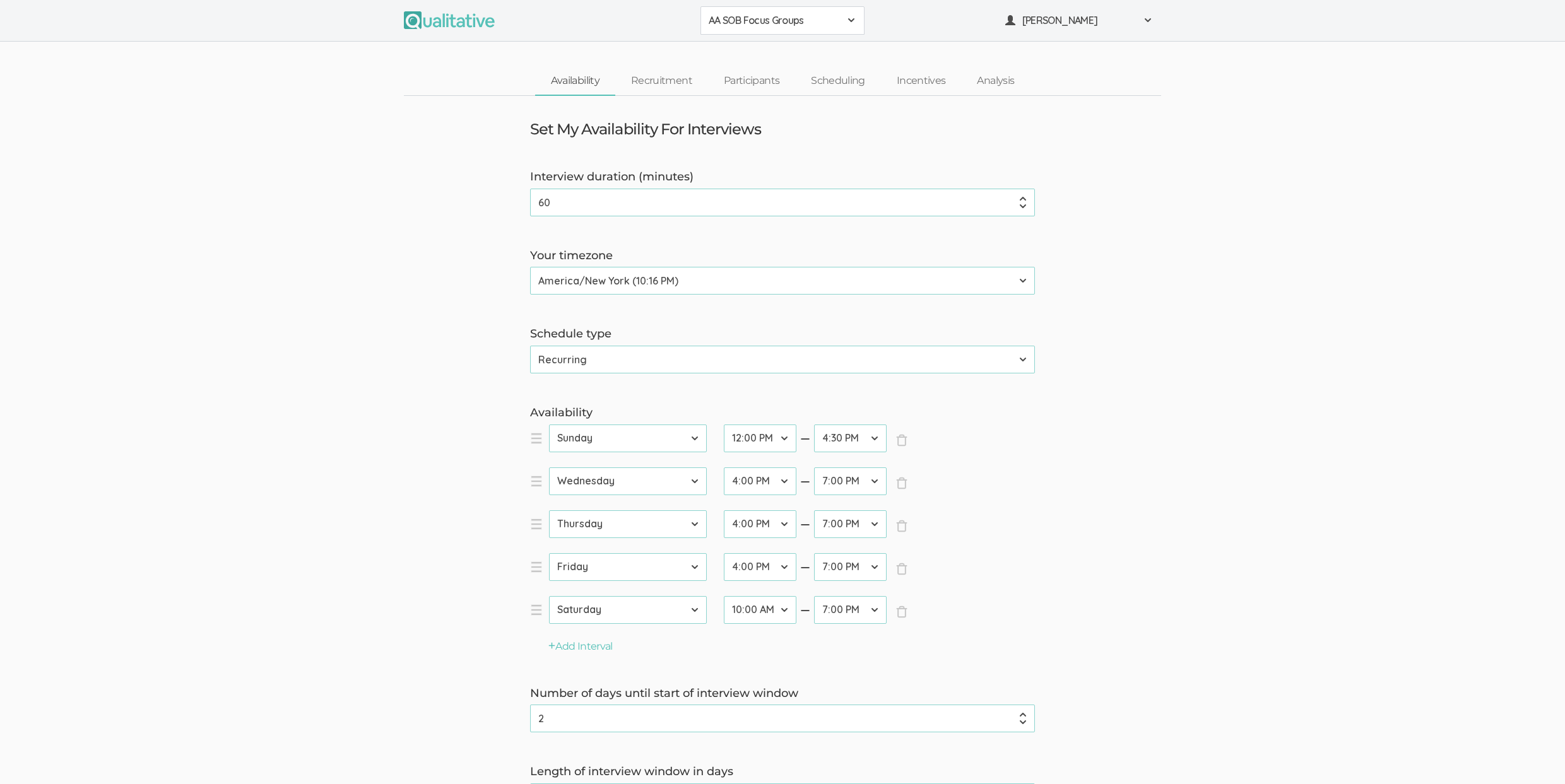
click at [586, 368] on select "Calendar Recurring" at bounding box center [782, 359] width 505 height 27
select select "0"
click at [530, 346] on select "Calendar Recurring" at bounding box center [782, 359] width 505 height 27
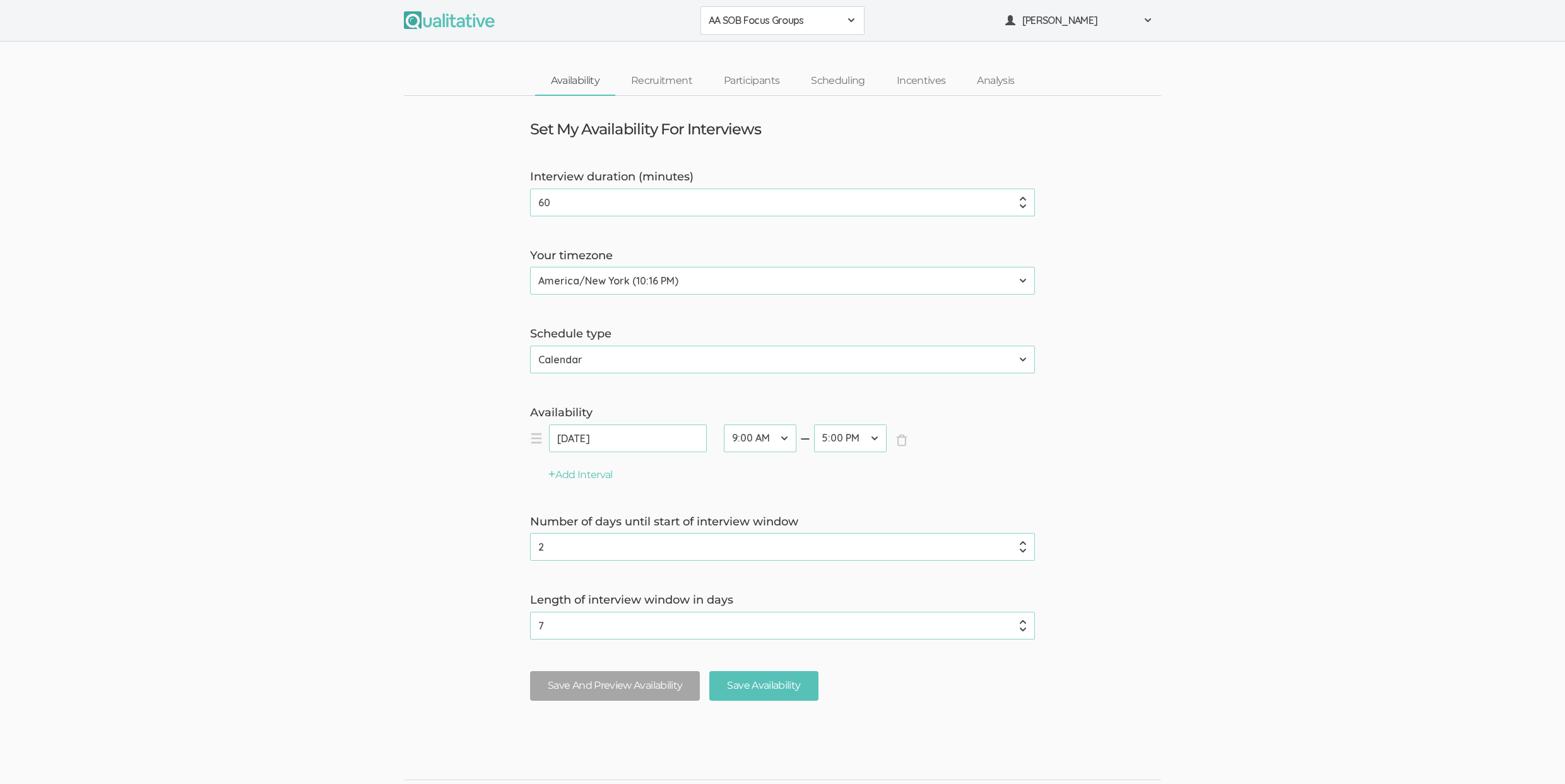
click at [589, 433] on input "[DATE]" at bounding box center [627, 437] width 157 height 27
click at [666, 588] on link "28" at bounding box center [660, 586] width 21 height 18
type input "[DATE]"
click at [738, 444] on select "12:00 AM 12:30 AM 1:00 AM 1:30 AM 2:00 AM 2:30 AM 3:00 AM 3:30 AM 4:00 AM 4:30 …" at bounding box center [759, 437] width 73 height 27
select select "32"
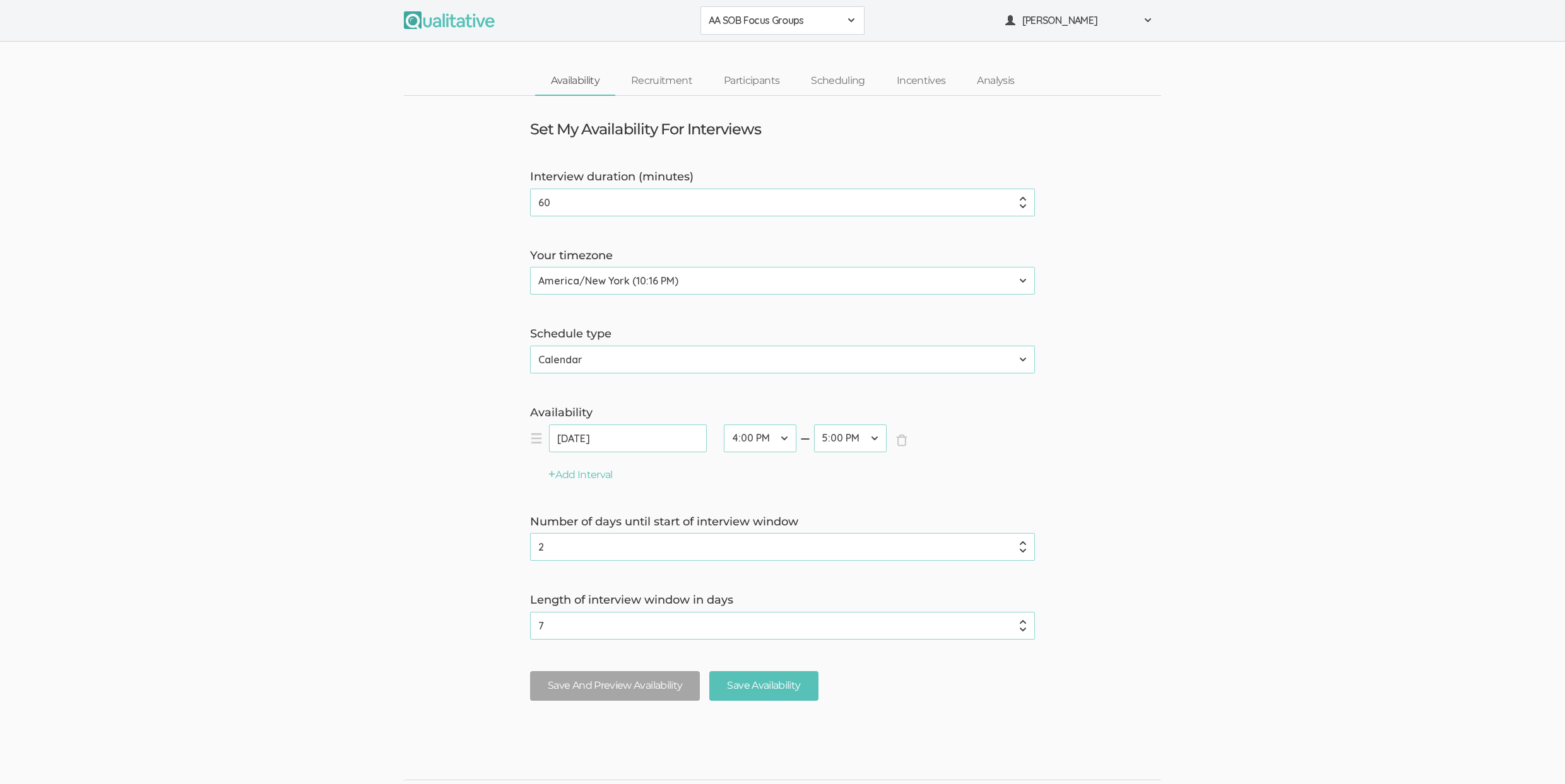
click at [723, 424] on select "12:00 AM 12:30 AM 1:00 AM 1:30 AM 2:00 AM 2:30 AM 3:00 AM 3:30 AM 4:00 AM 4:30 …" at bounding box center [759, 437] width 73 height 27
click at [1022, 552] on input "1" at bounding box center [782, 546] width 505 height 27
type input "0"
click at [1022, 552] on input "0" at bounding box center [782, 546] width 505 height 27
click at [1023, 628] on input "6" at bounding box center [782, 625] width 505 height 27
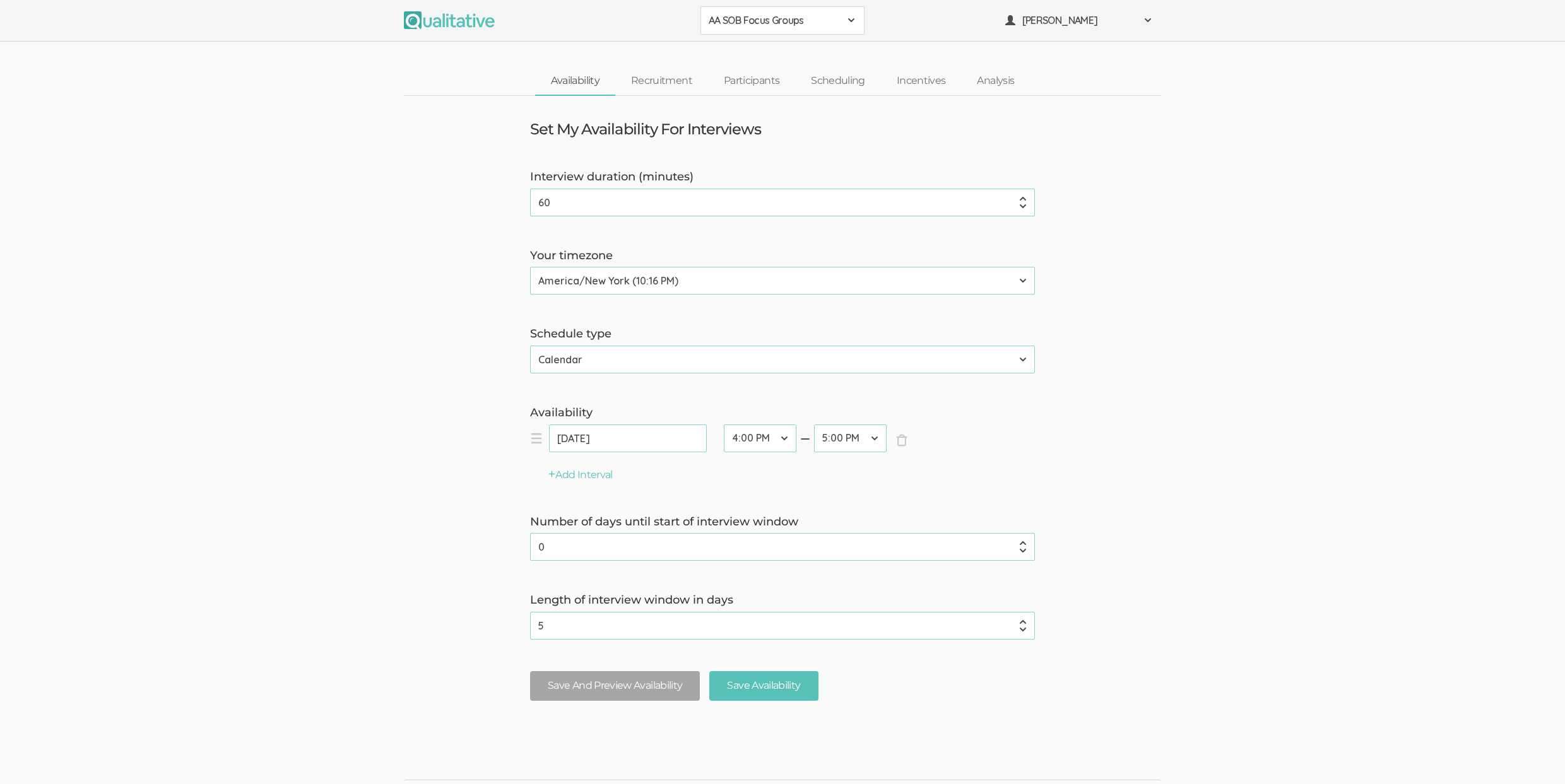
type input "5"
click at [1023, 628] on input "5" at bounding box center [782, 625] width 505 height 27
click at [803, 684] on input "Save Availability" at bounding box center [763, 685] width 109 height 30
click at [760, 81] on link "Participants" at bounding box center [751, 81] width 87 height 27
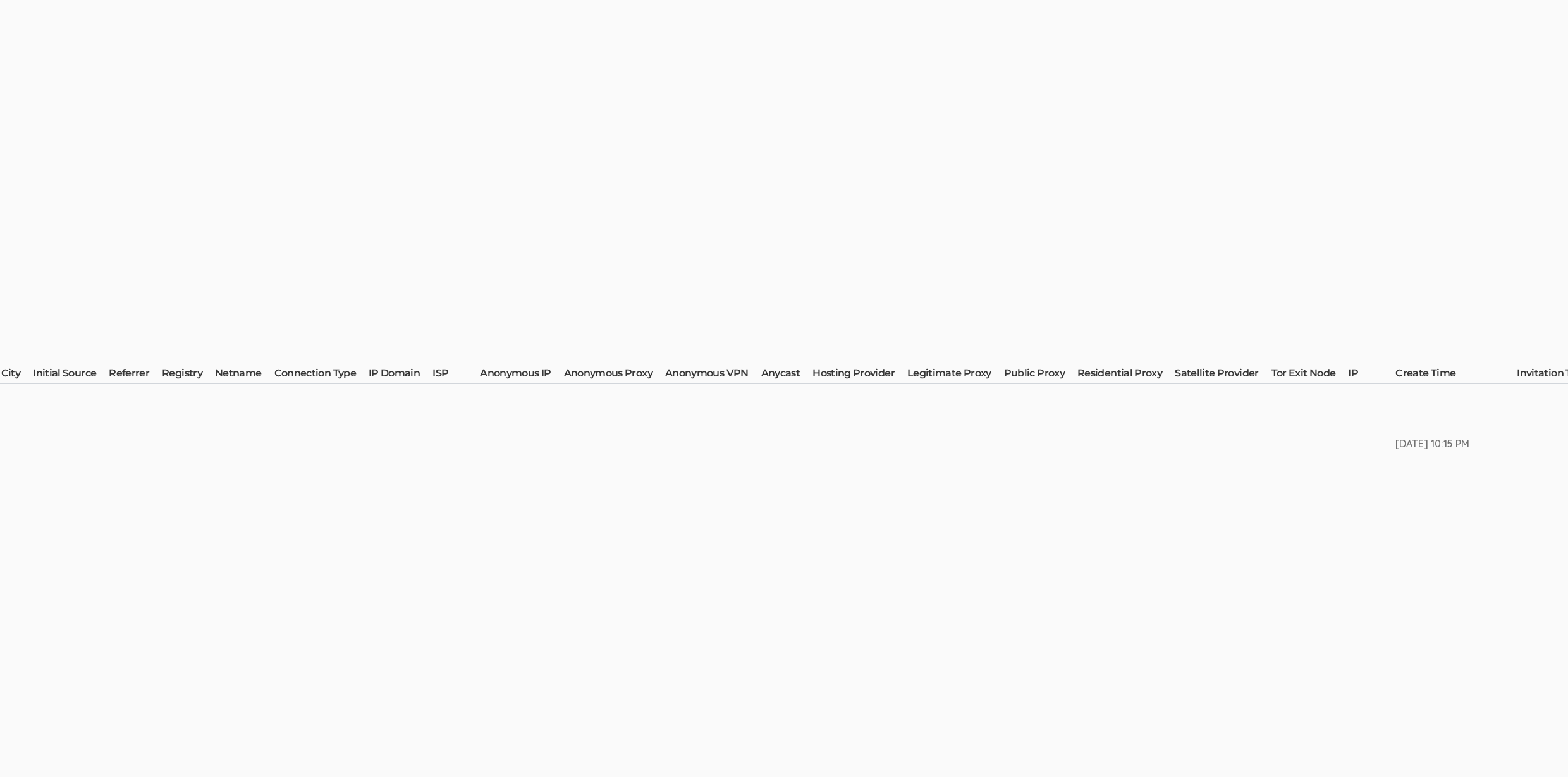
scroll to position [0, 2864]
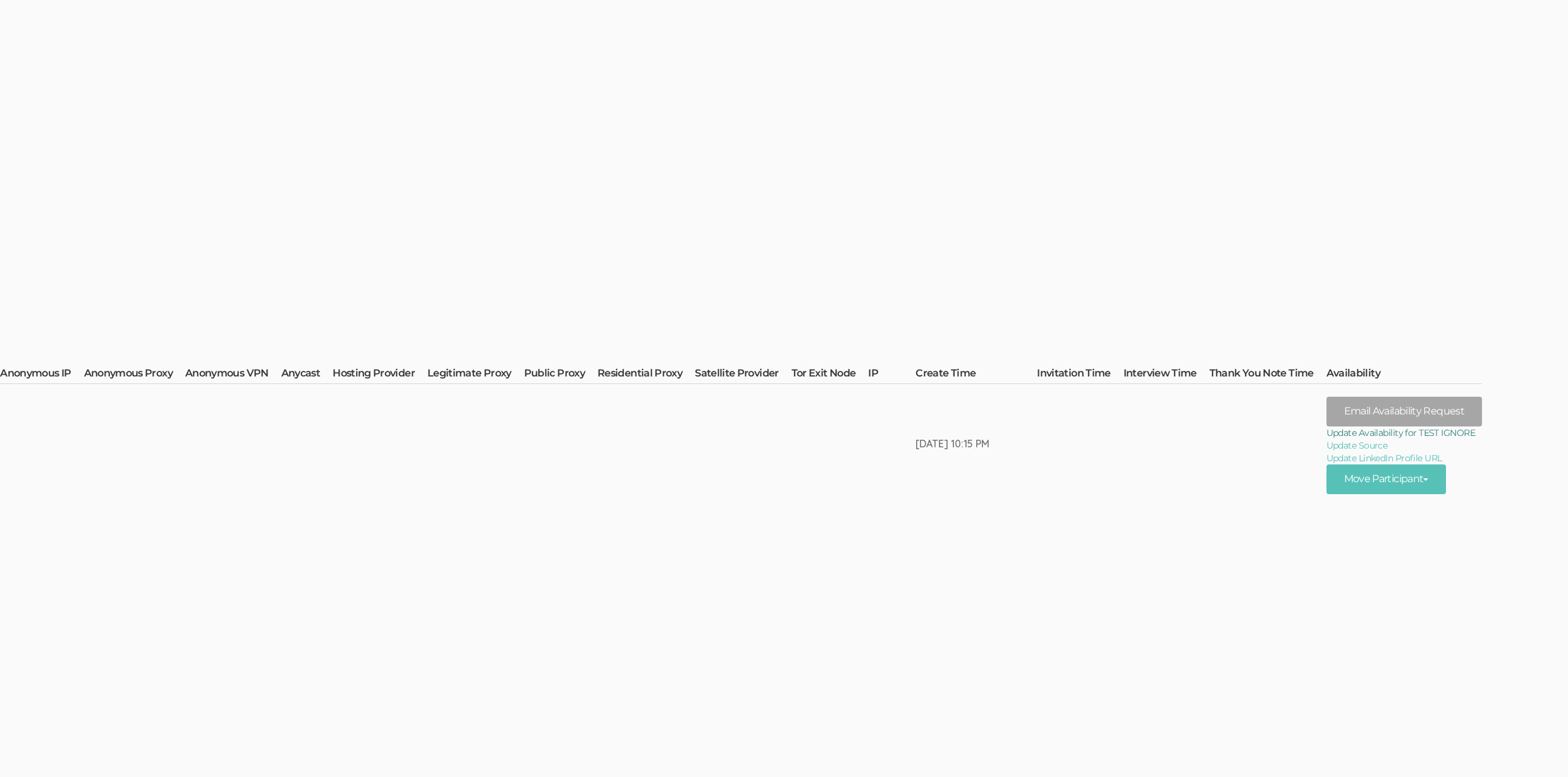
click at [1482, 434] on link "Update Availability for TEST IGNORE" at bounding box center [1404, 432] width 155 height 13
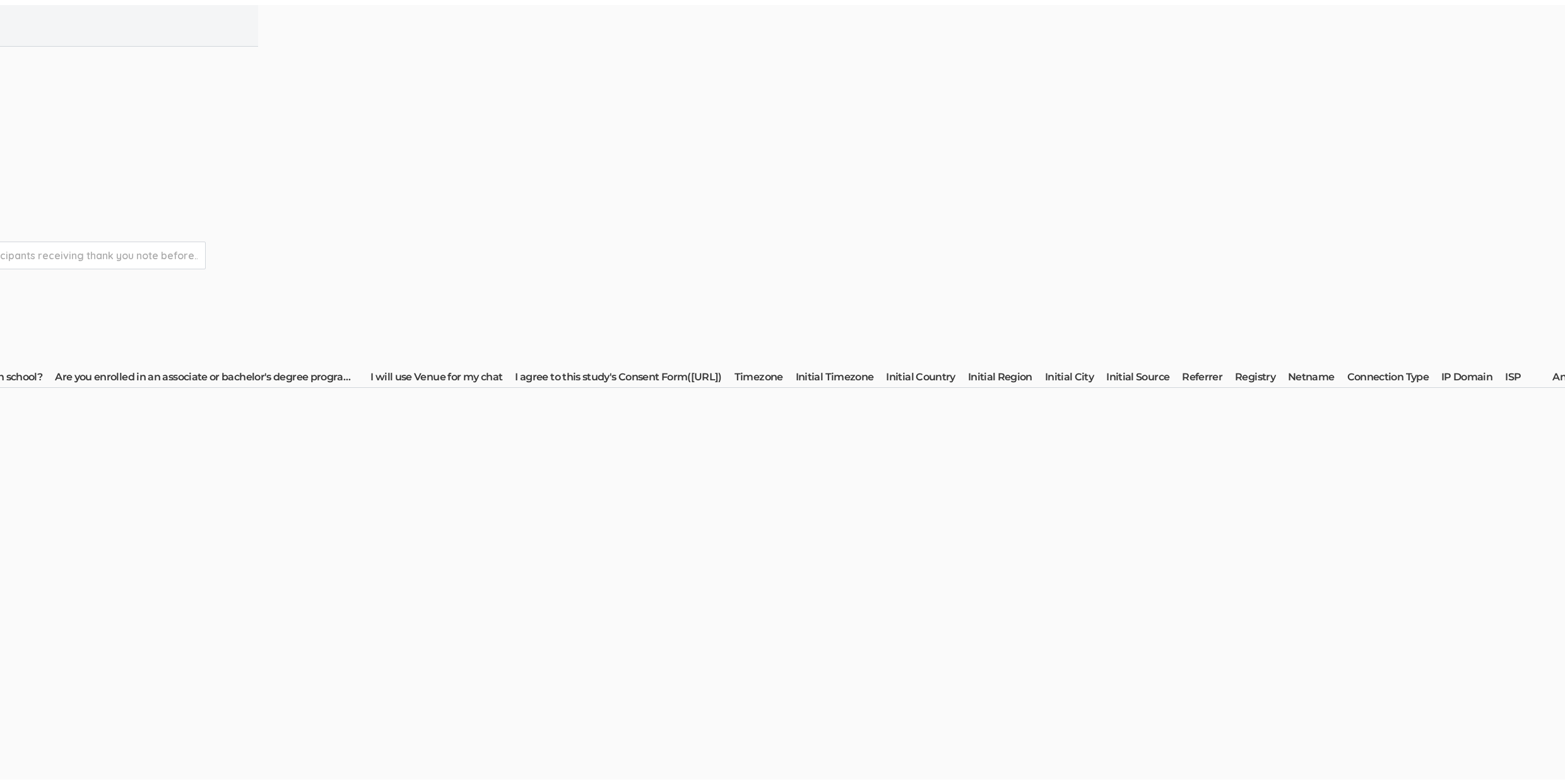
scroll to position [0, 0]
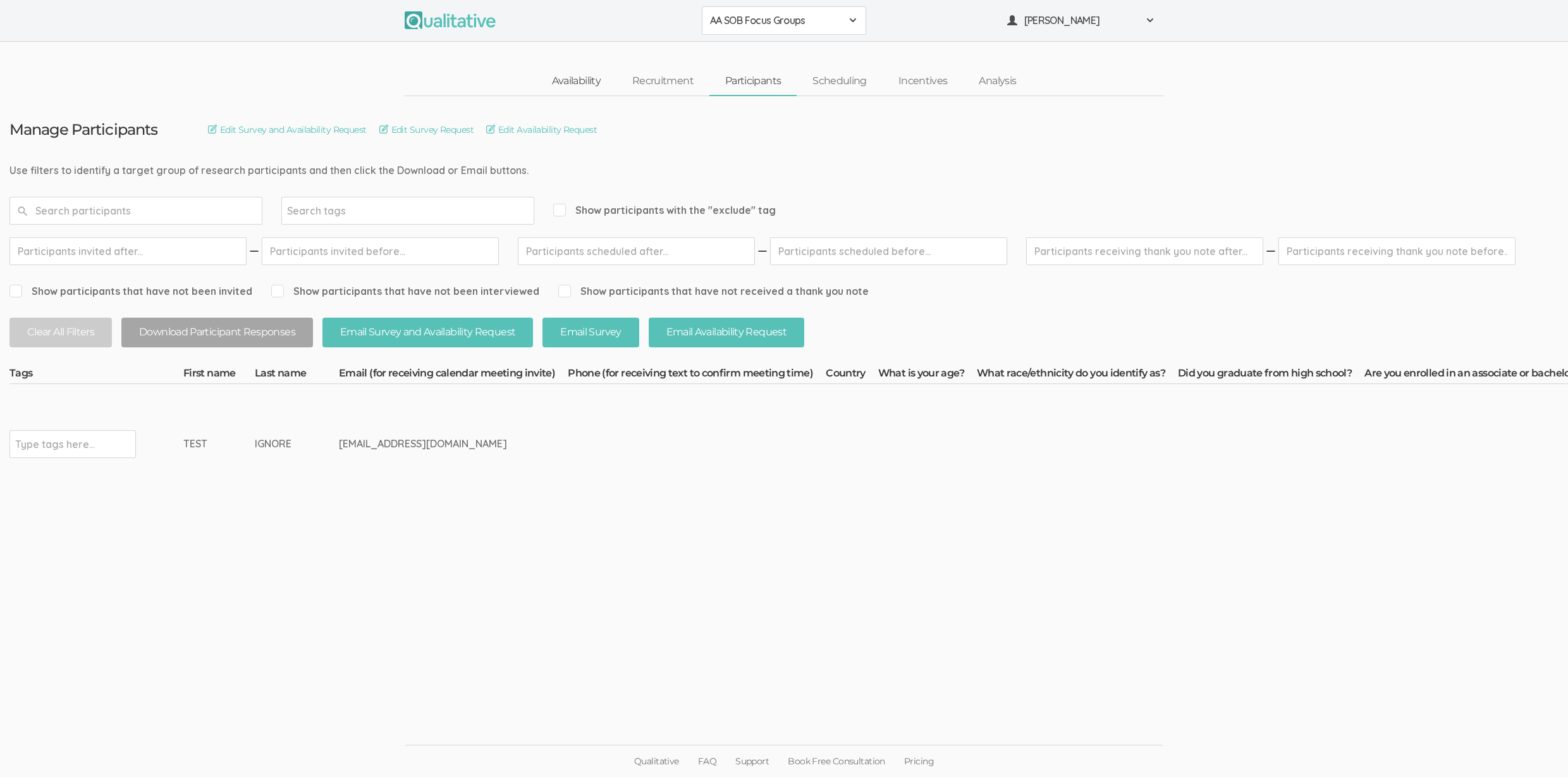
click at [578, 77] on link "Availability" at bounding box center [576, 81] width 80 height 27
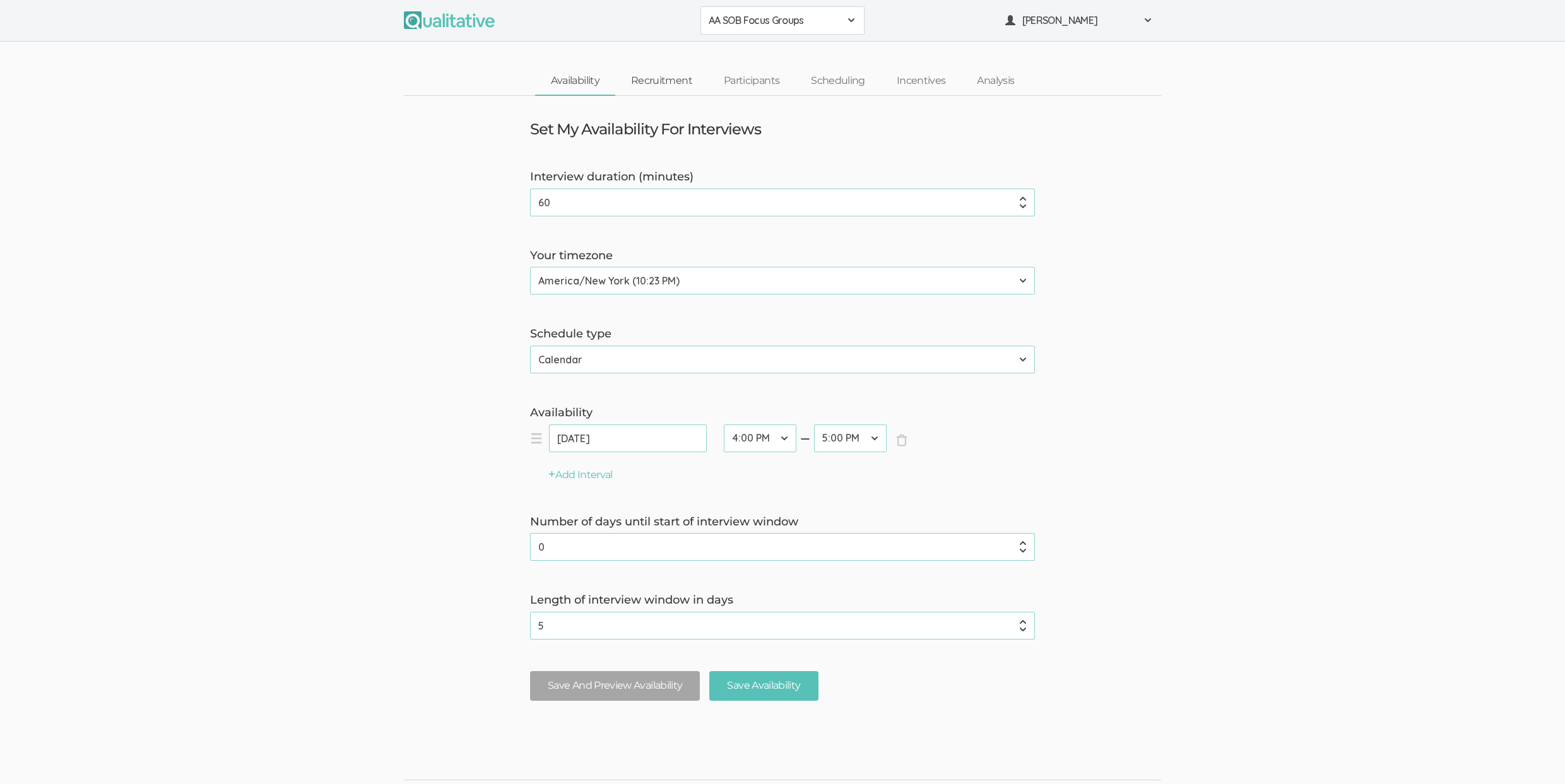
click at [683, 80] on link "Recruitment" at bounding box center [662, 81] width 92 height 27
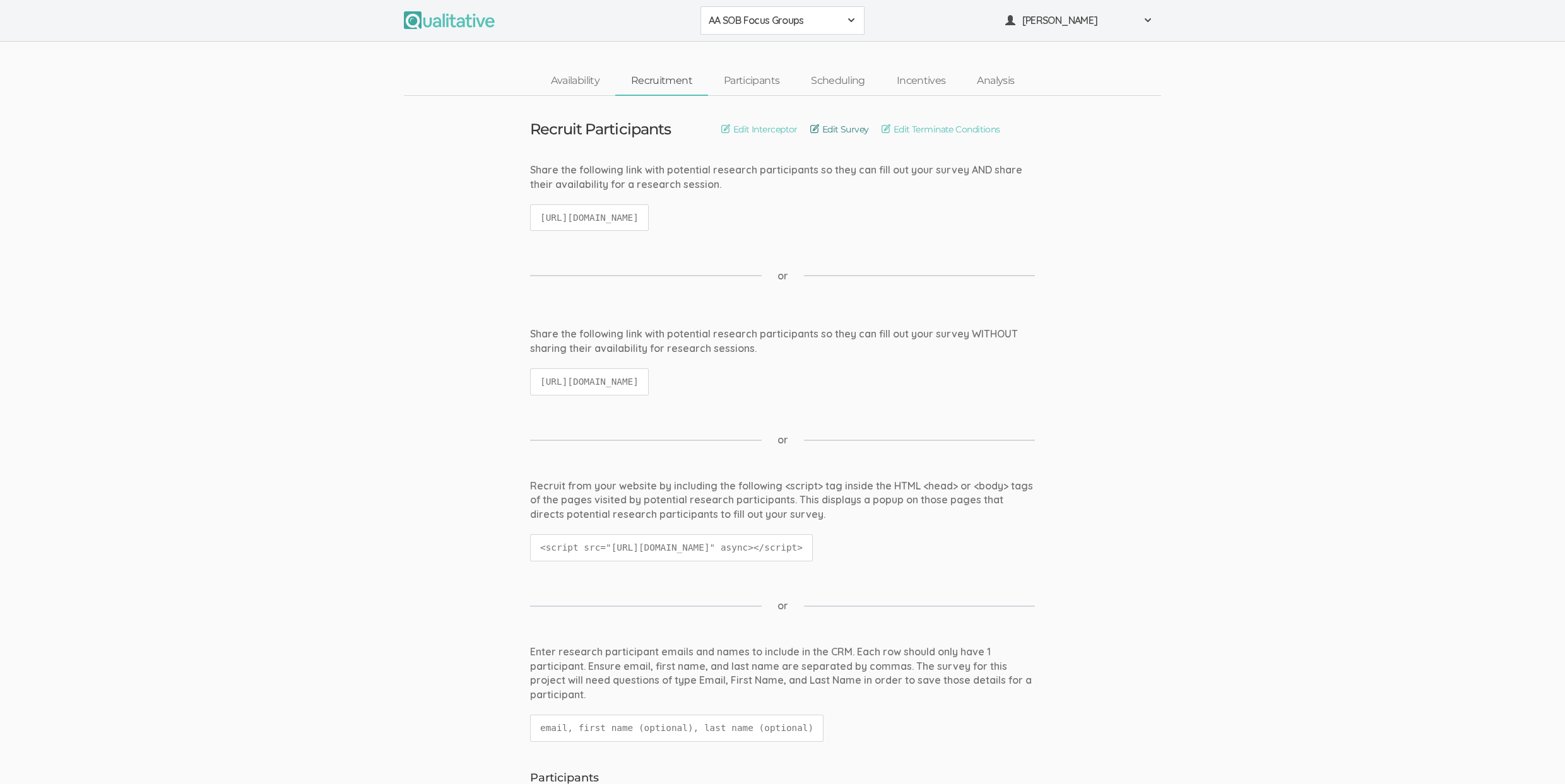
click at [839, 126] on link "Edit Survey" at bounding box center [839, 129] width 59 height 14
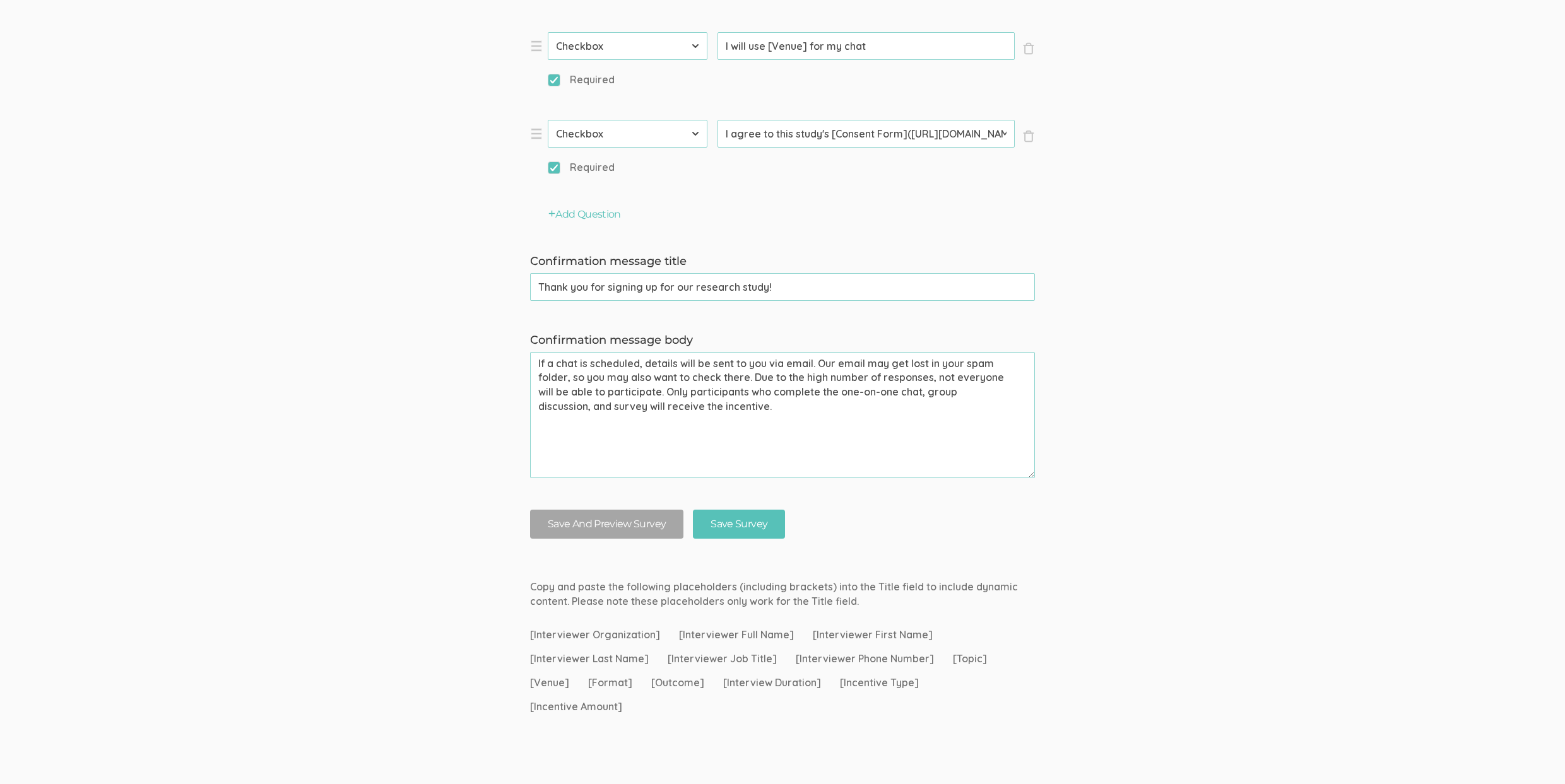
scroll to position [1940, 0]
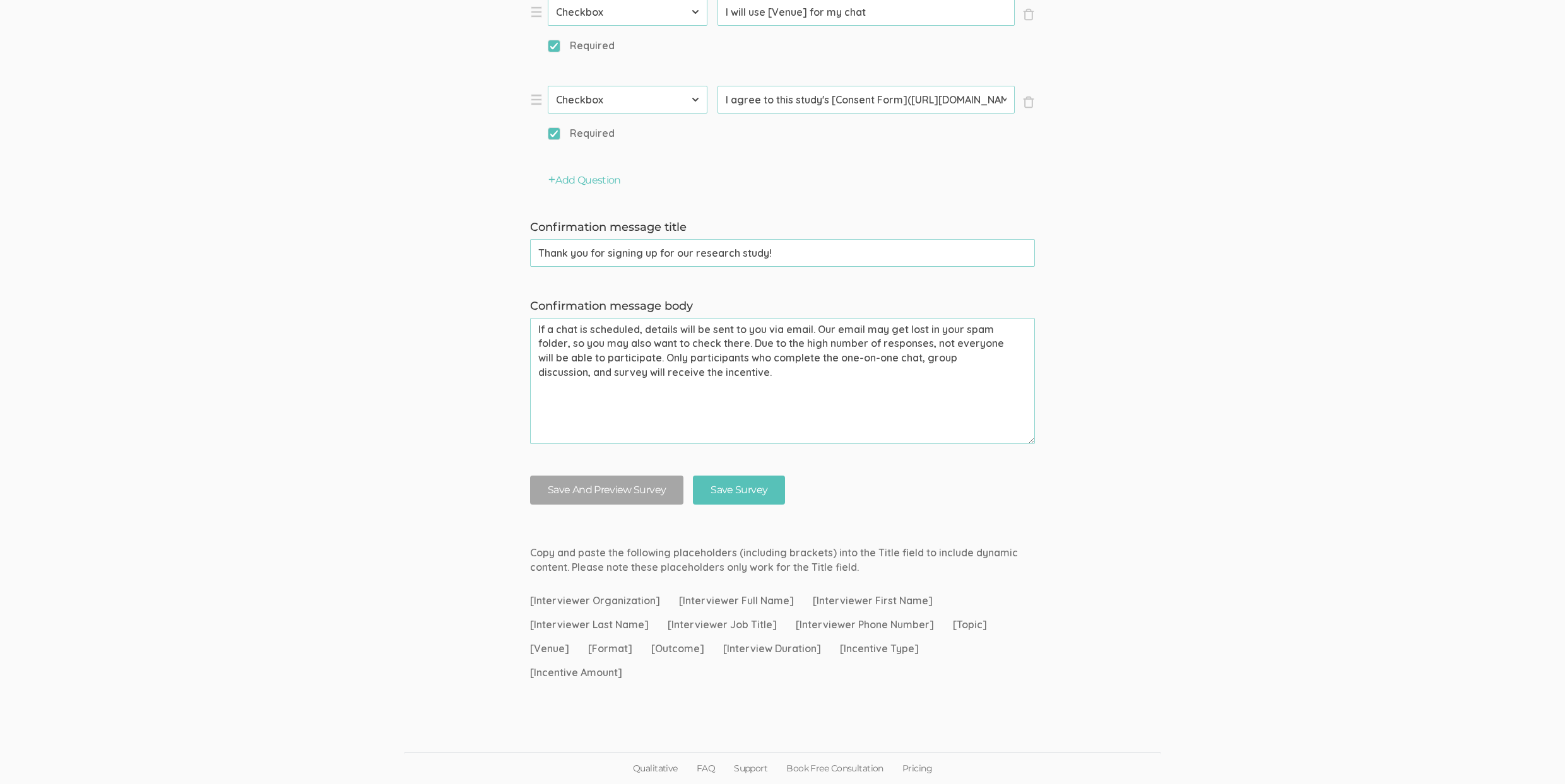
click at [564, 329] on textarea "If a chat is scheduled, details will be sent to you via email. Our email may ge…" at bounding box center [782, 380] width 505 height 126
type textarea "Details for the group discussion will be sent to you via email. Our email may g…"
click at [953, 365] on textarea "Details for the group discussion will be sent to you via email. Our email may g…" at bounding box center [782, 380] width 505 height 126
click at [730, 488] on input "Save Survey" at bounding box center [739, 491] width 92 height 30
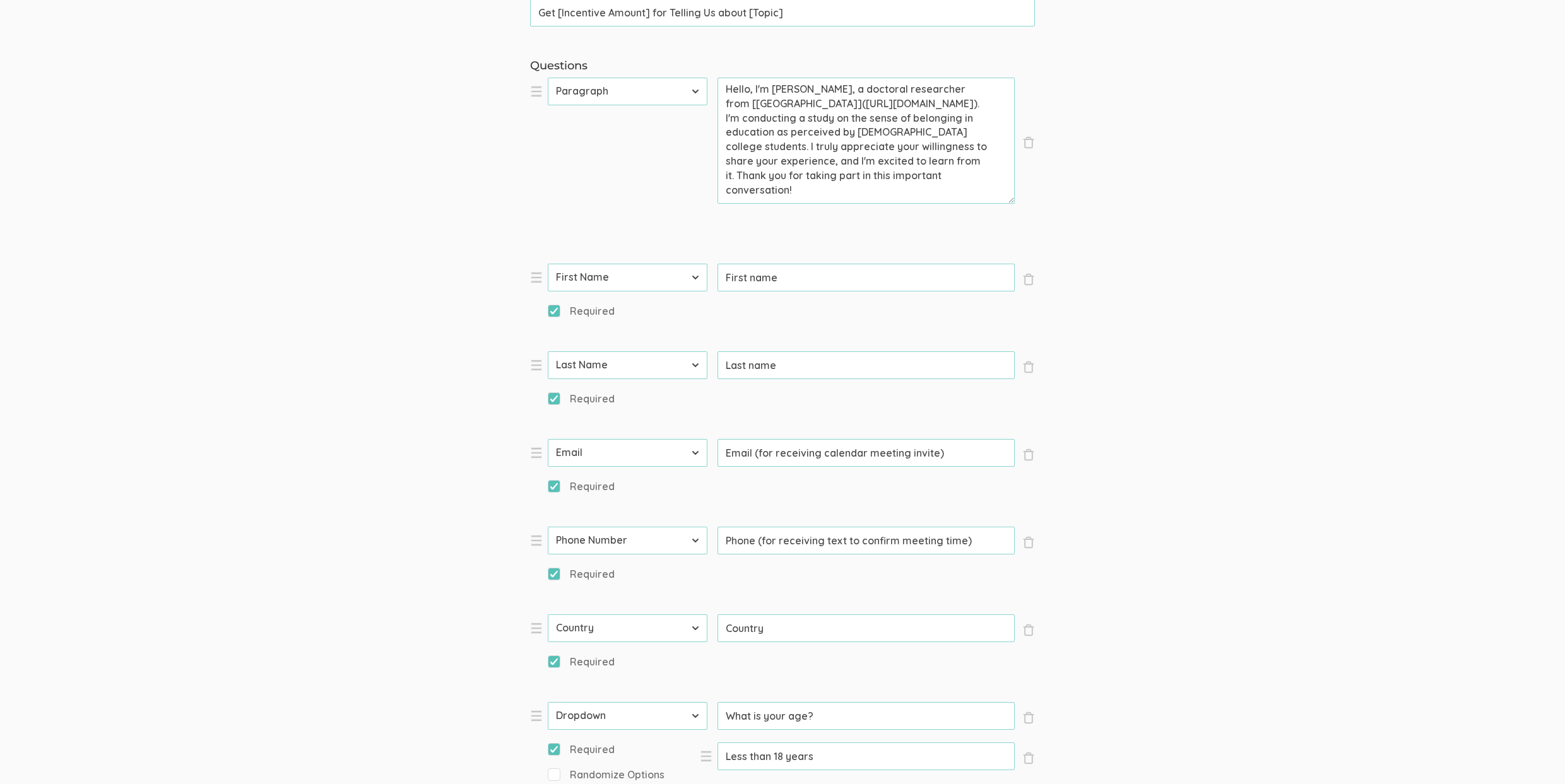
scroll to position [0, 0]
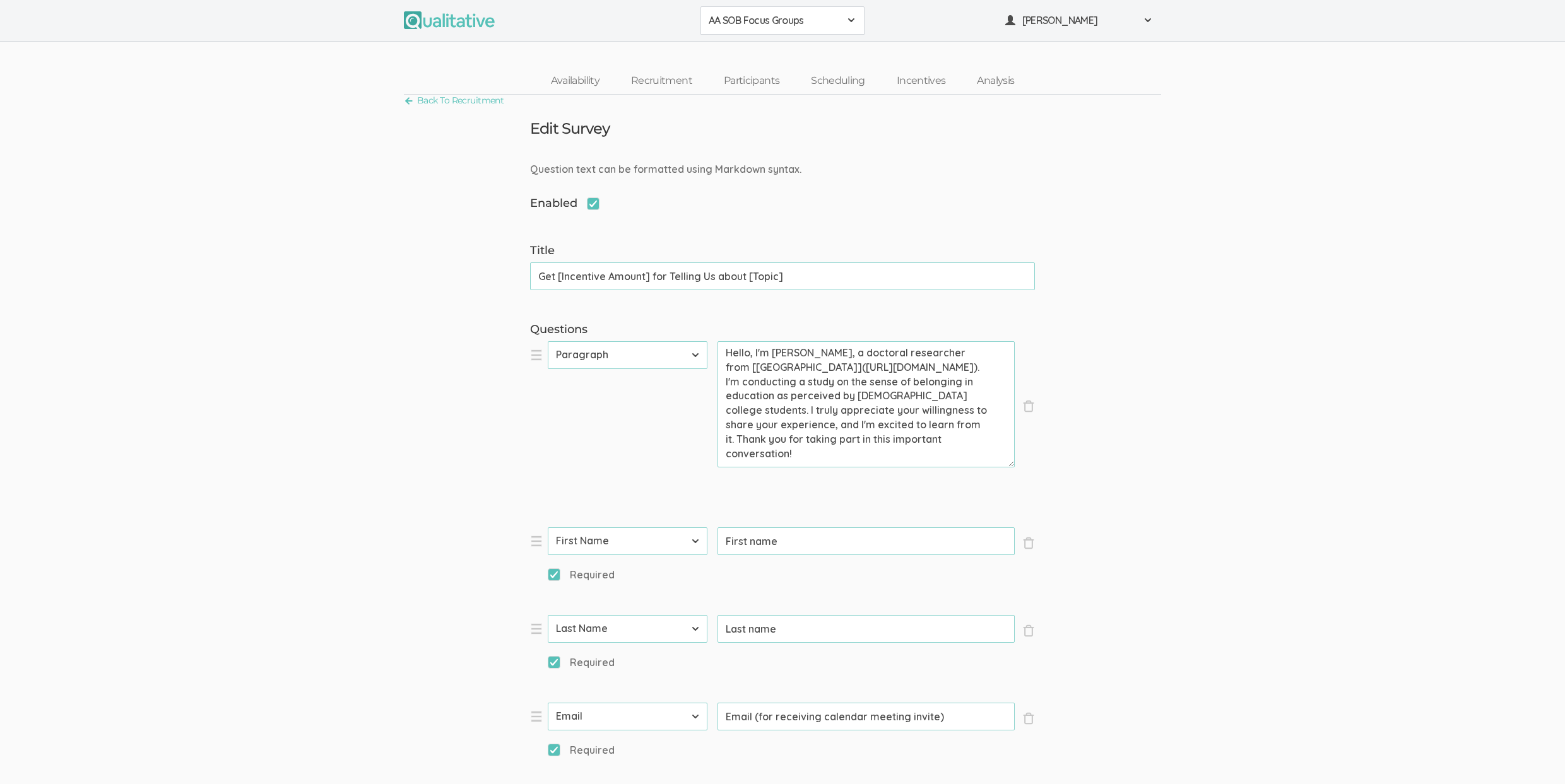
click at [856, 84] on link "Scheduling" at bounding box center [838, 81] width 86 height 27
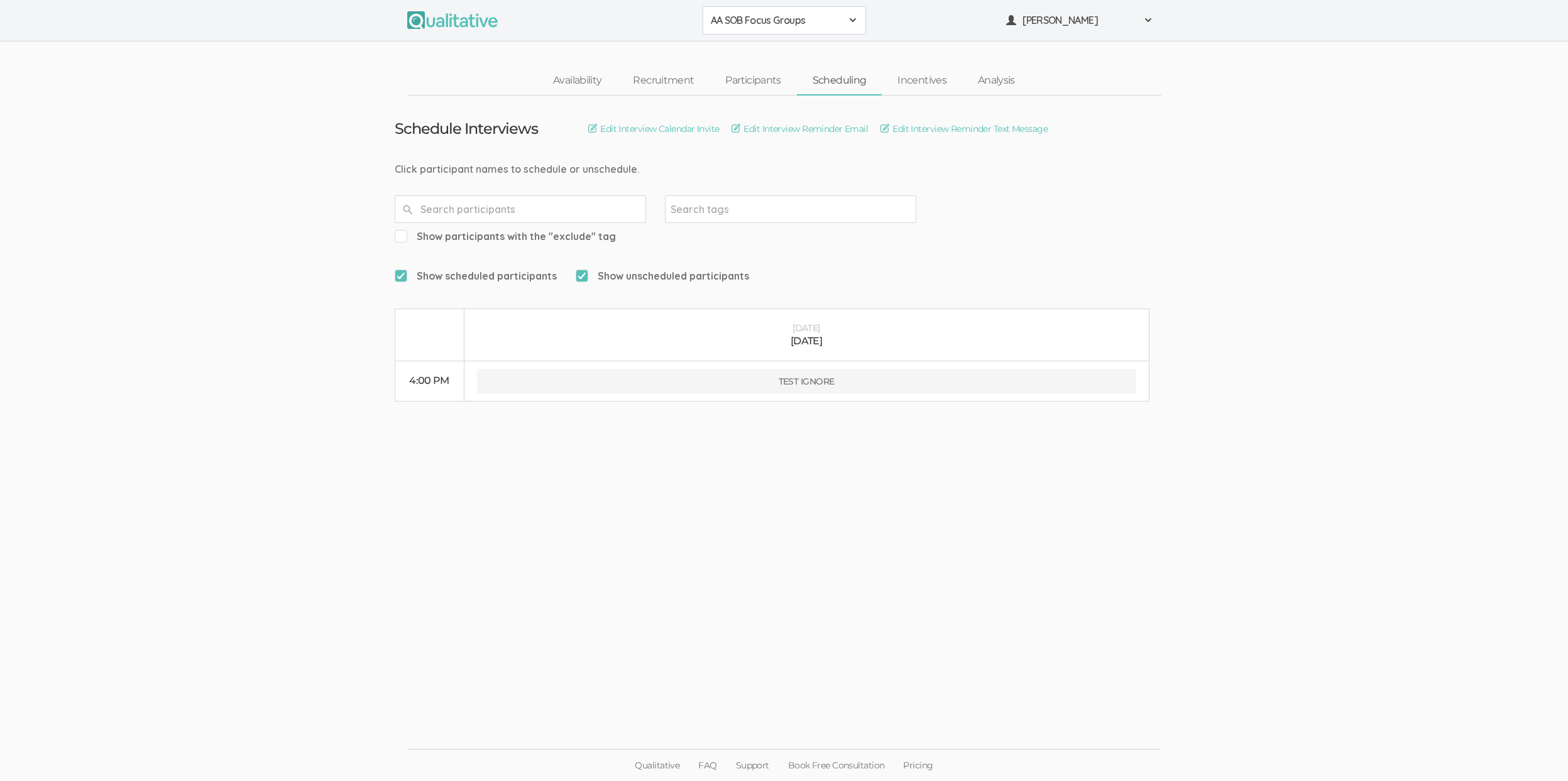
click at [851, 428] on ui-view "Schedule Interviews Edit Interview Calendar Invite Edit Interview Reminder Emai…" at bounding box center [784, 390] width 1568 height 591
click at [384, 397] on link "More Details" at bounding box center [386, 403] width 147 height 12
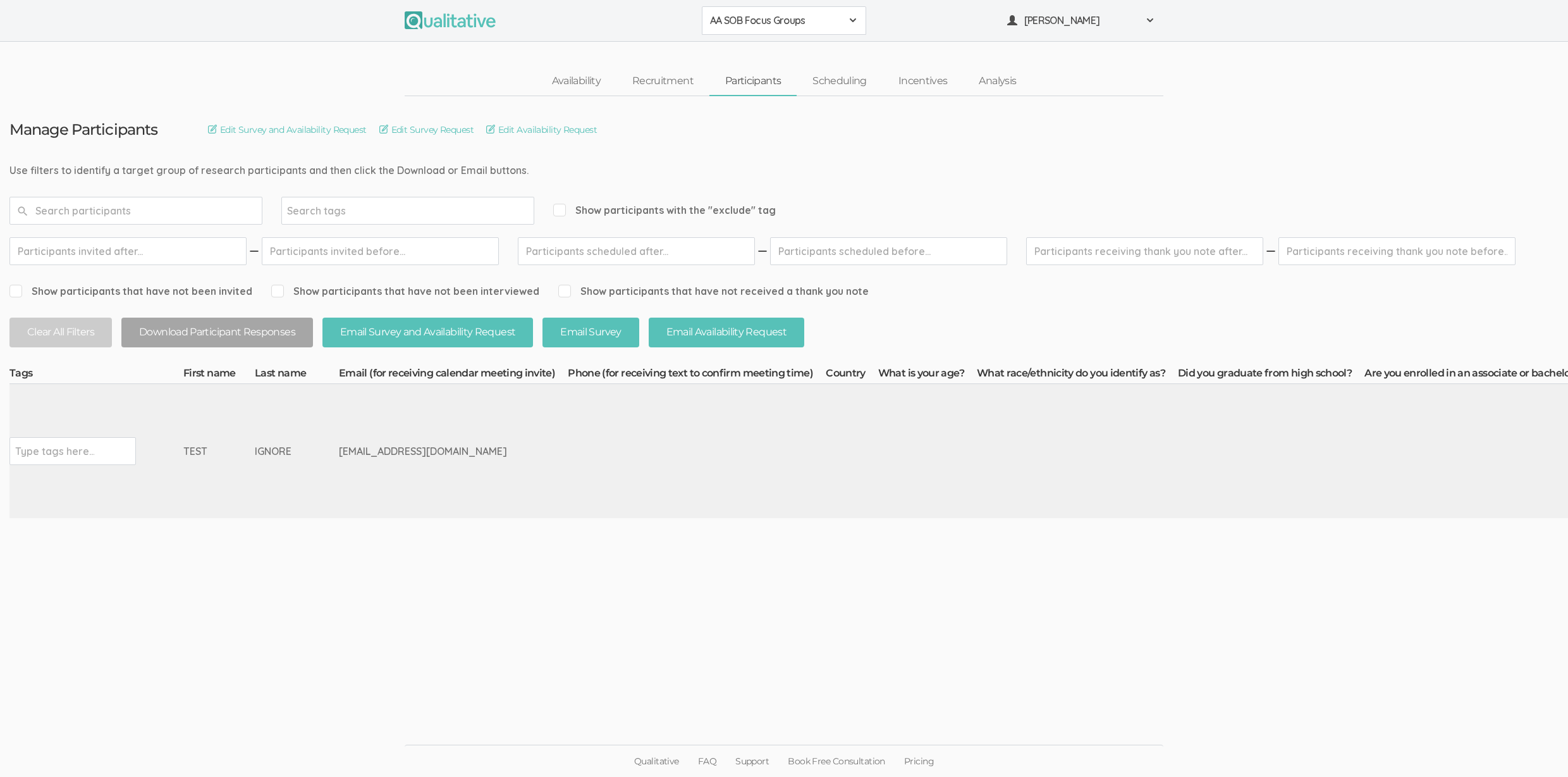
scroll to position [9, 0]
click at [844, 74] on link "Scheduling" at bounding box center [839, 81] width 86 height 27
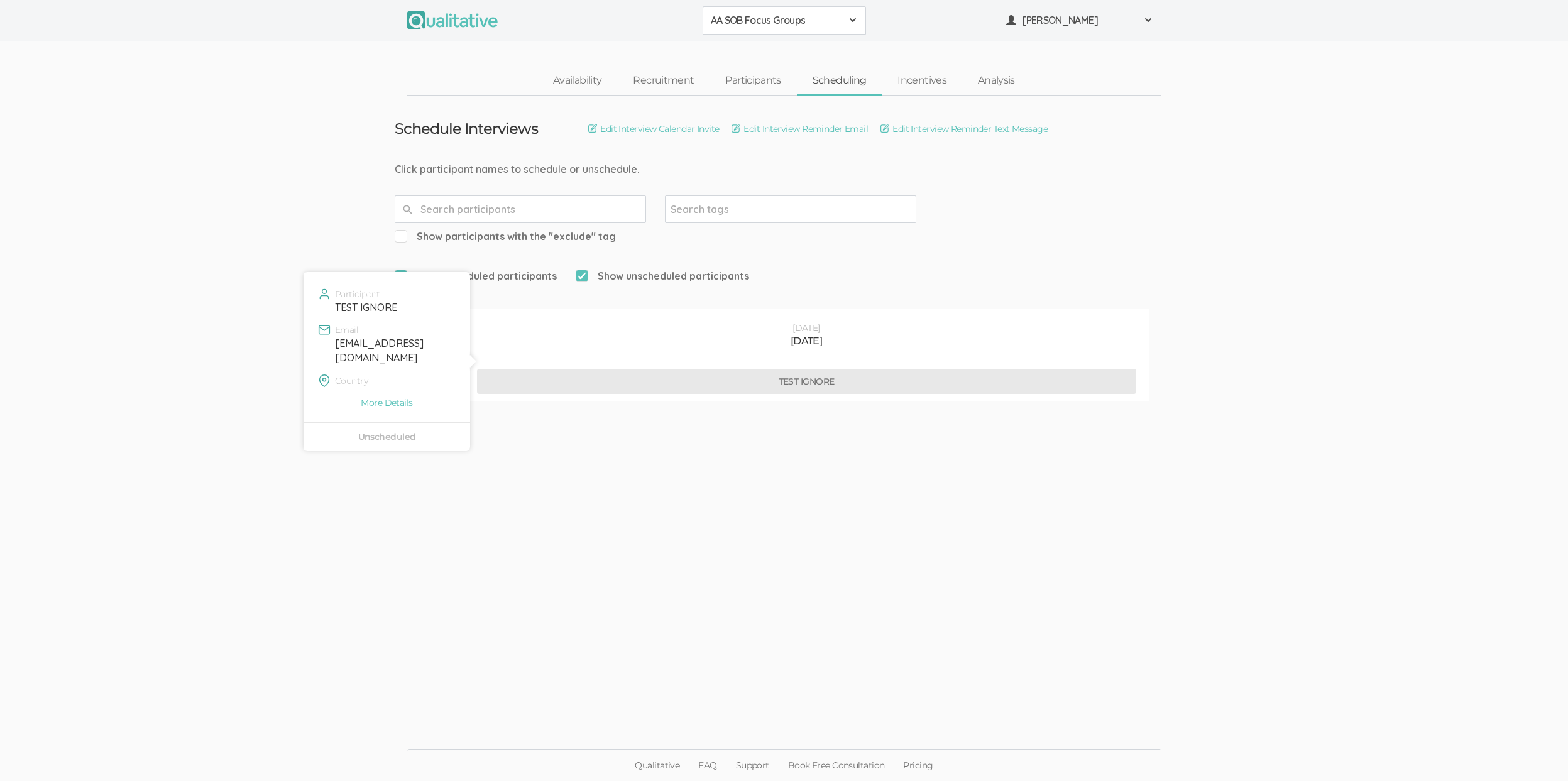
click at [730, 369] on button "TEST IGNORE" at bounding box center [806, 381] width 659 height 25
click at [490, 454] on ui-view "Schedule Interviews Edit Interview Calendar Invite Edit Interview Reminder Emai…" at bounding box center [784, 390] width 1568 height 591
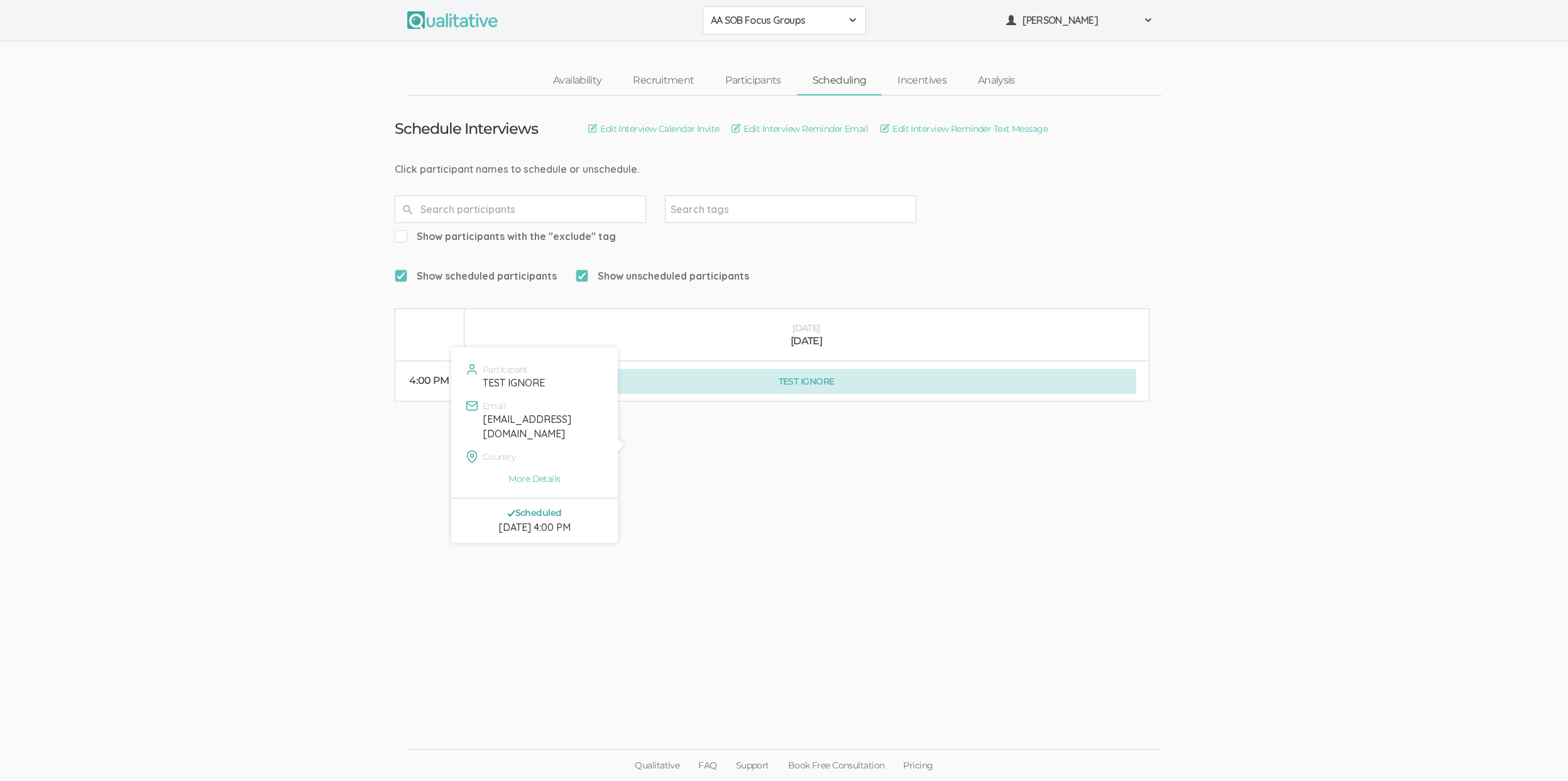
click at [694, 369] on button "TEST IGNORE" at bounding box center [806, 381] width 659 height 25
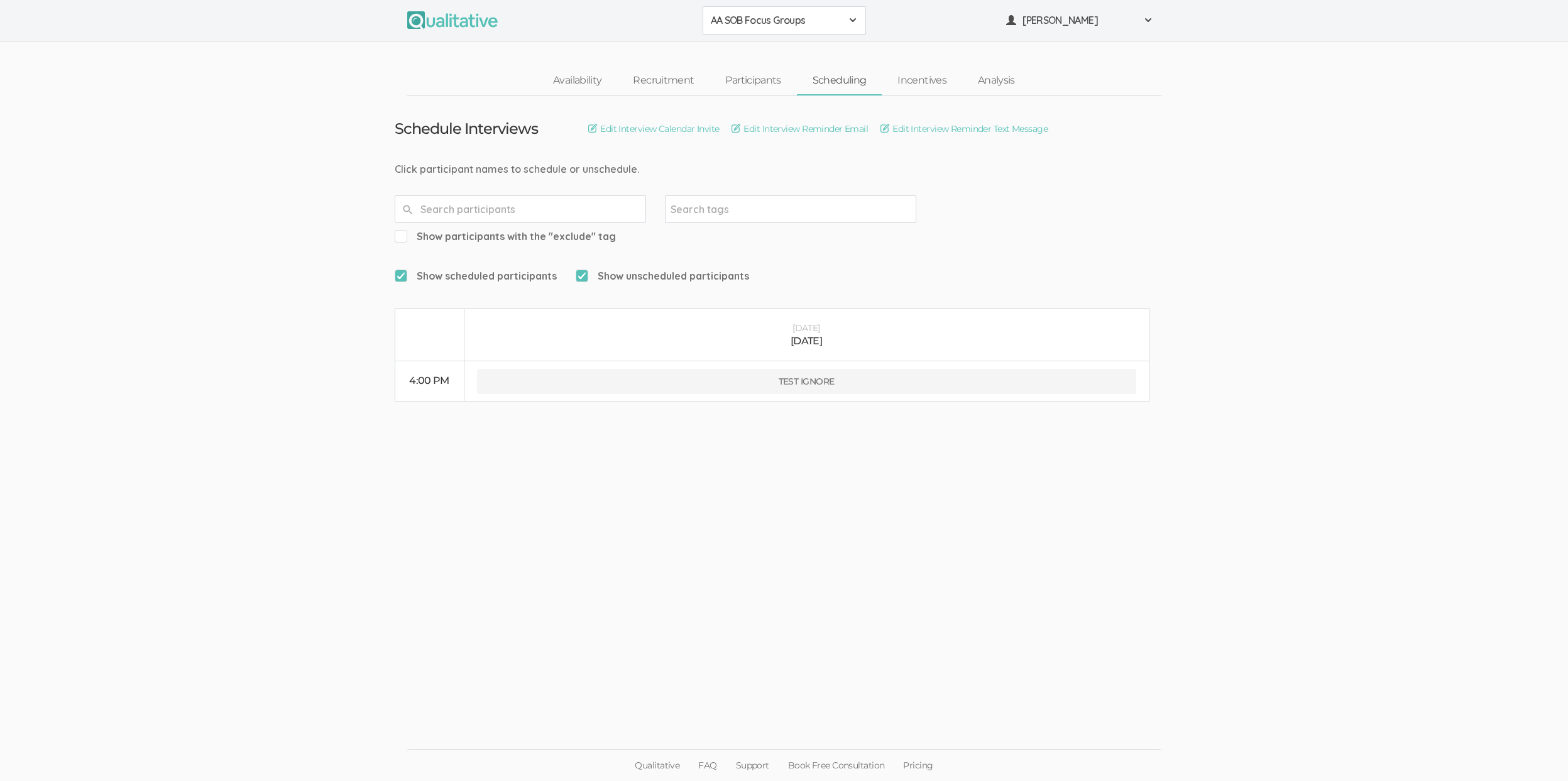
click at [498, 444] on ui-view "Schedule Interviews Edit Interview Calendar Invite Edit Interview Reminder Emai…" at bounding box center [784, 390] width 1568 height 591
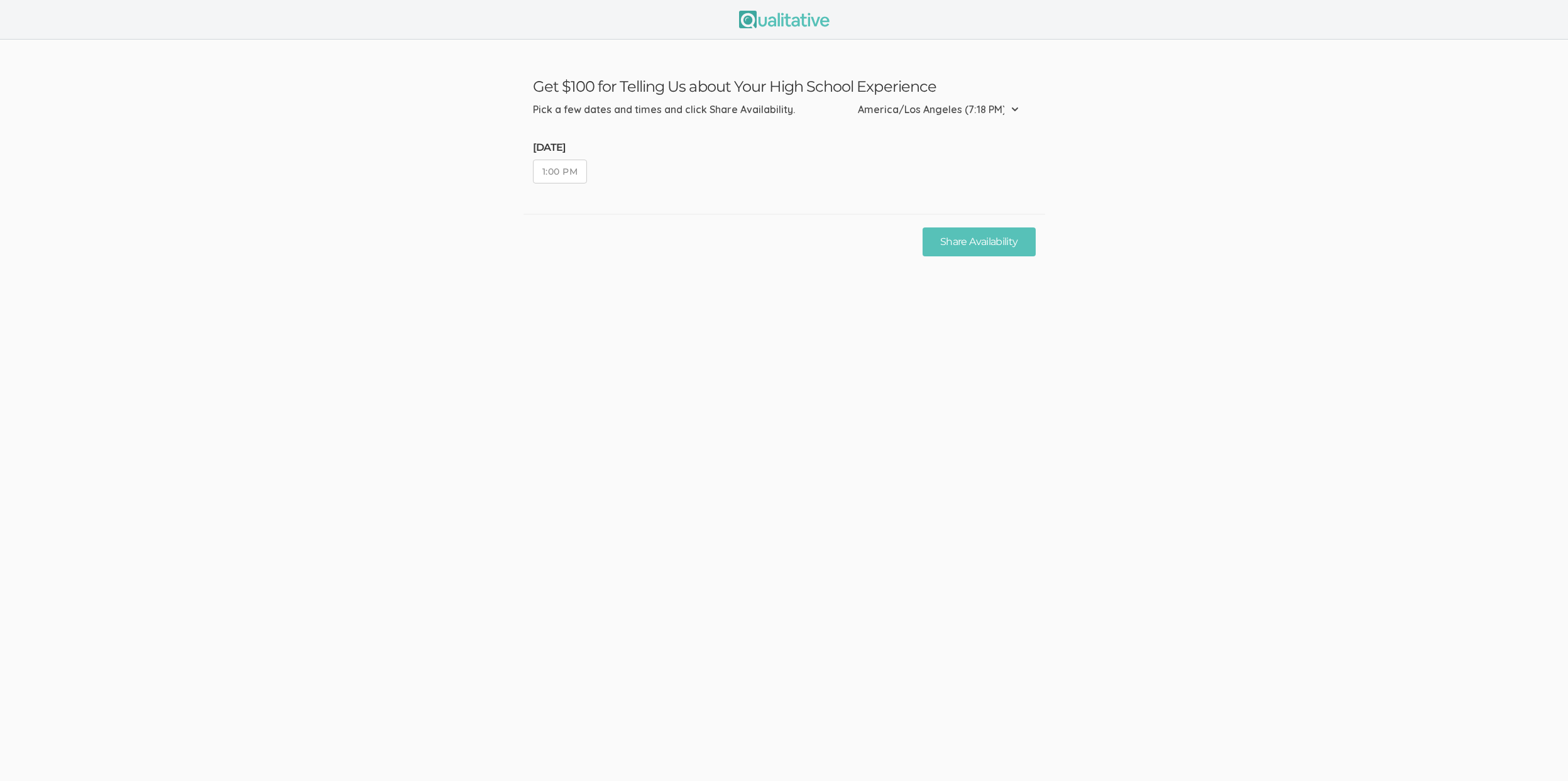
click at [554, 175] on button "1:00 PM" at bounding box center [560, 171] width 55 height 24
click at [554, 175] on button "1:00 PM" at bounding box center [560, 171] width 55 height 24
click at [572, 290] on ui-view "Get $100 for Telling Us about Your High School Experience Pick a few dates and …" at bounding box center [784, 390] width 1568 height 781
click at [575, 173] on button "1:00 PM" at bounding box center [560, 171] width 55 height 24
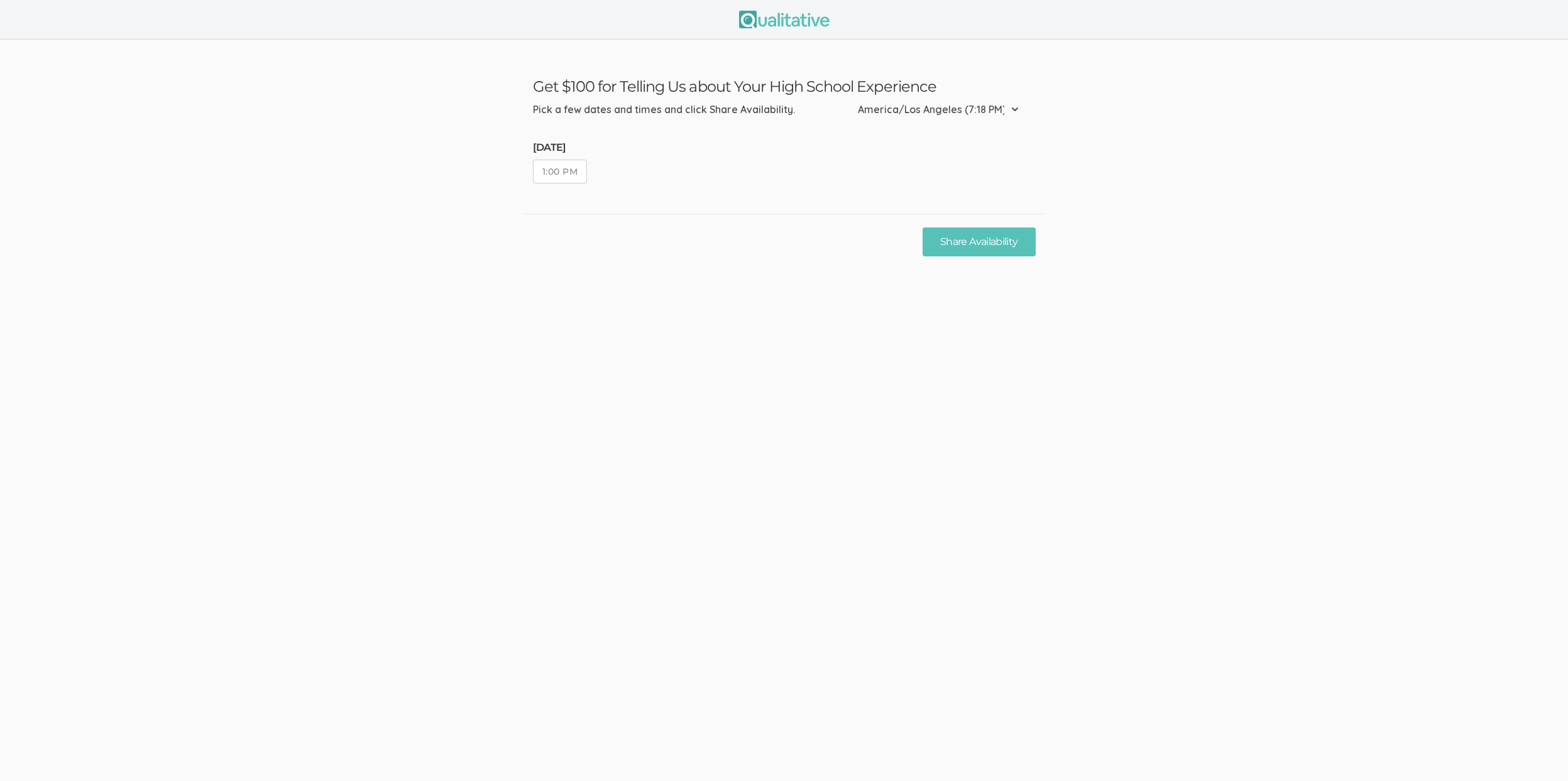
click at [575, 173] on button "1:00 PM" at bounding box center [560, 171] width 55 height 24
click at [710, 310] on ui-view "Get $100 for Telling Us about Your High School Experience Pick a few dates and …" at bounding box center [784, 390] width 1568 height 781
click at [570, 176] on button "1:00 PM" at bounding box center [560, 171] width 55 height 24
click at [969, 246] on button "Share Availability" at bounding box center [979, 242] width 112 height 30
click at [566, 157] on div "Thursday, Aug 28 1:00 PM" at bounding box center [564, 168] width 62 height 53
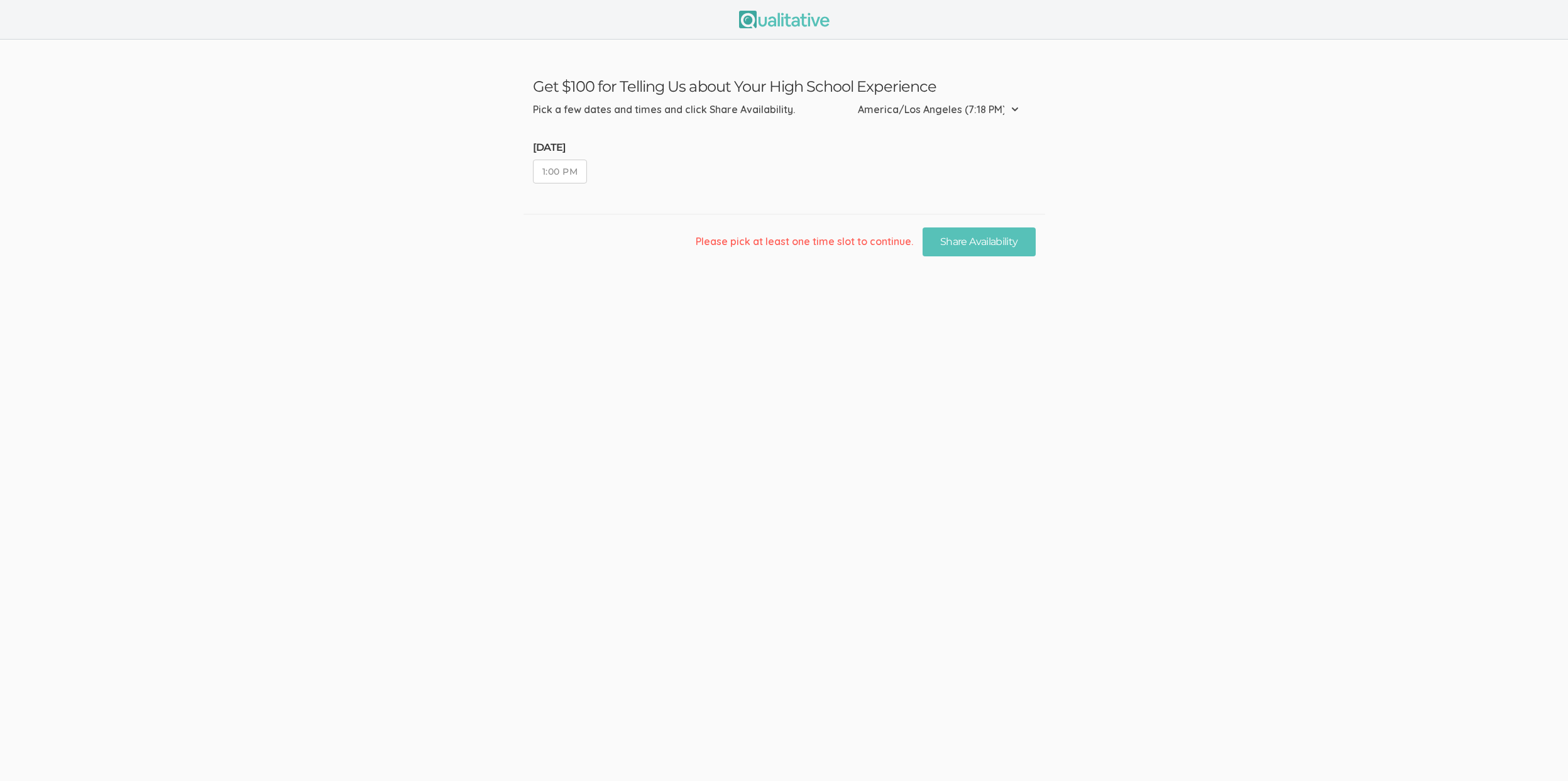
click at [565, 173] on button "1:00 PM" at bounding box center [560, 171] width 55 height 24
click at [703, 249] on div "Please pick at least one time slot to continue. Share Availability" at bounding box center [784, 242] width 522 height 56
click at [1003, 231] on button "Share Availability" at bounding box center [979, 242] width 112 height 30
click at [554, 176] on button "1:00 PM" at bounding box center [560, 171] width 55 height 24
click at [943, 246] on button "Share Availability" at bounding box center [979, 242] width 112 height 30
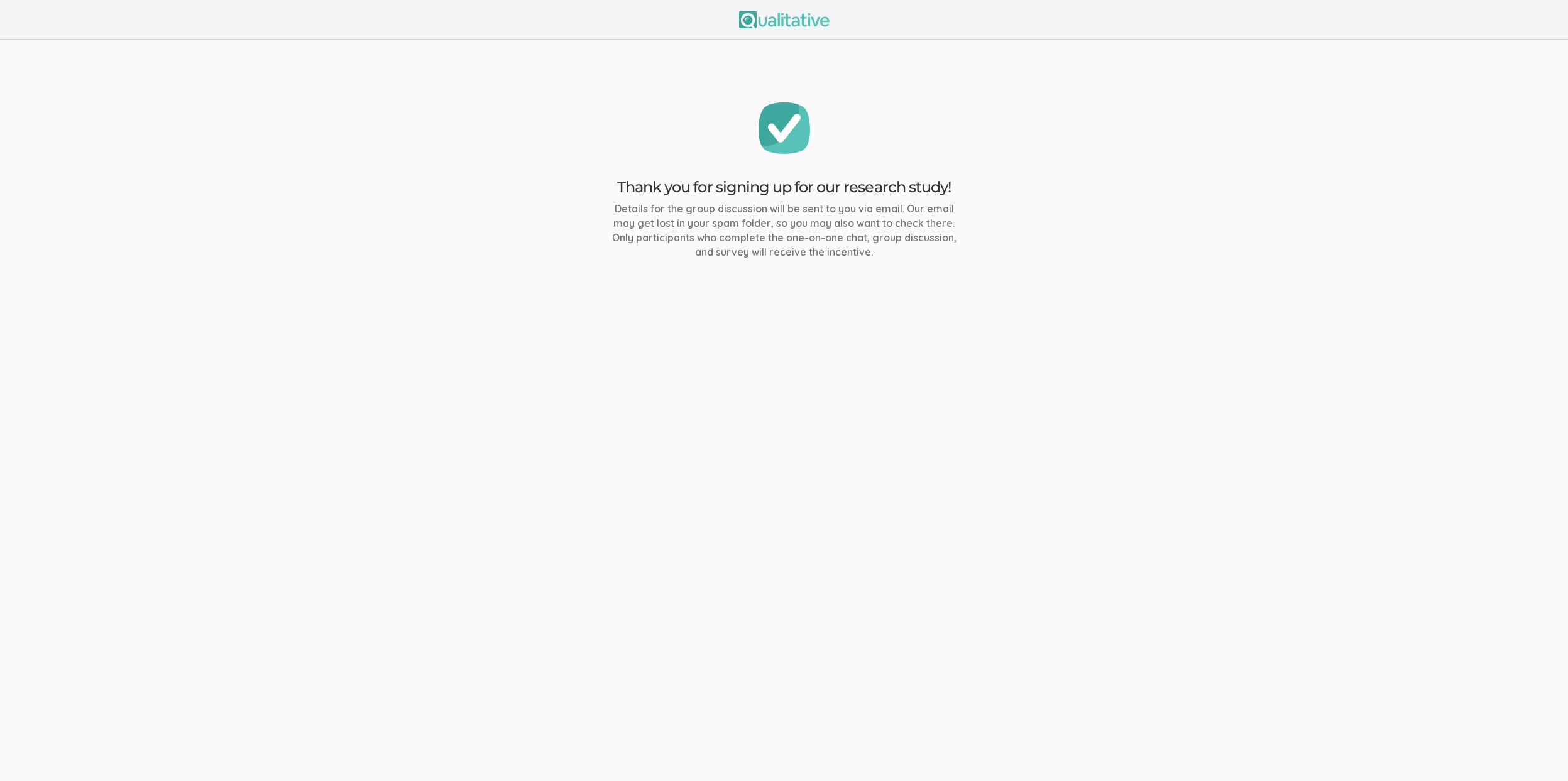
click at [293, 389] on ui-view "Thank you for signing up for our research study! Details for the group discussi…" at bounding box center [784, 390] width 1568 height 781
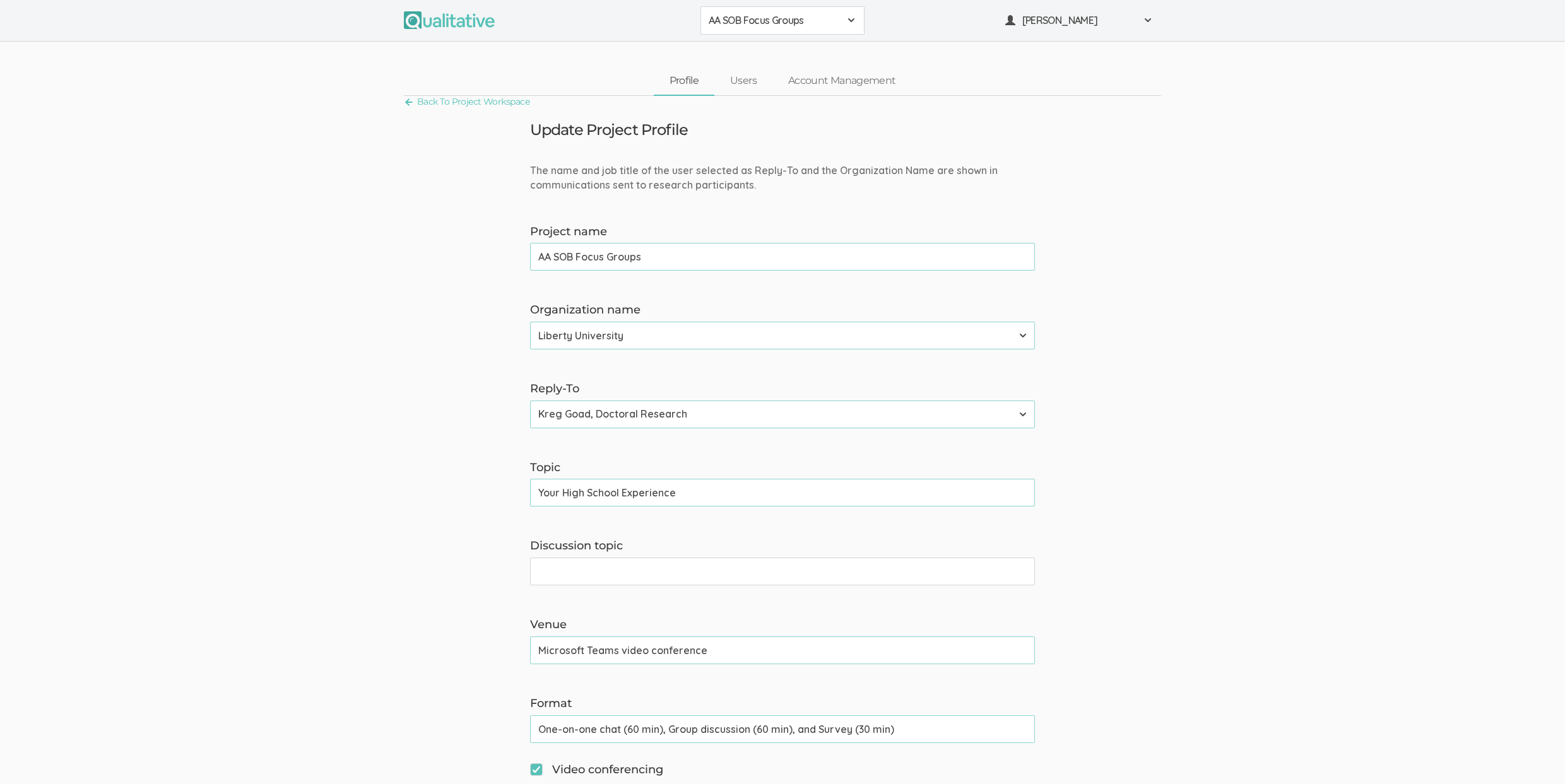
click at [366, 439] on form "The name and job title of the user selected as Reply-To and the Organization Na…" at bounding box center [782, 795] width 1565 height 1263
click at [261, 434] on form "The name and job title of the user selected as Reply-To and the Organization Na…" at bounding box center [782, 795] width 1565 height 1263
click at [270, 428] on form "The name and job title of the user selected as Reply-To and the Organization Na…" at bounding box center [782, 795] width 1565 height 1263
click at [252, 394] on form "The name and job title of the user selected as Reply-To and the Organization Na…" at bounding box center [782, 795] width 1565 height 1263
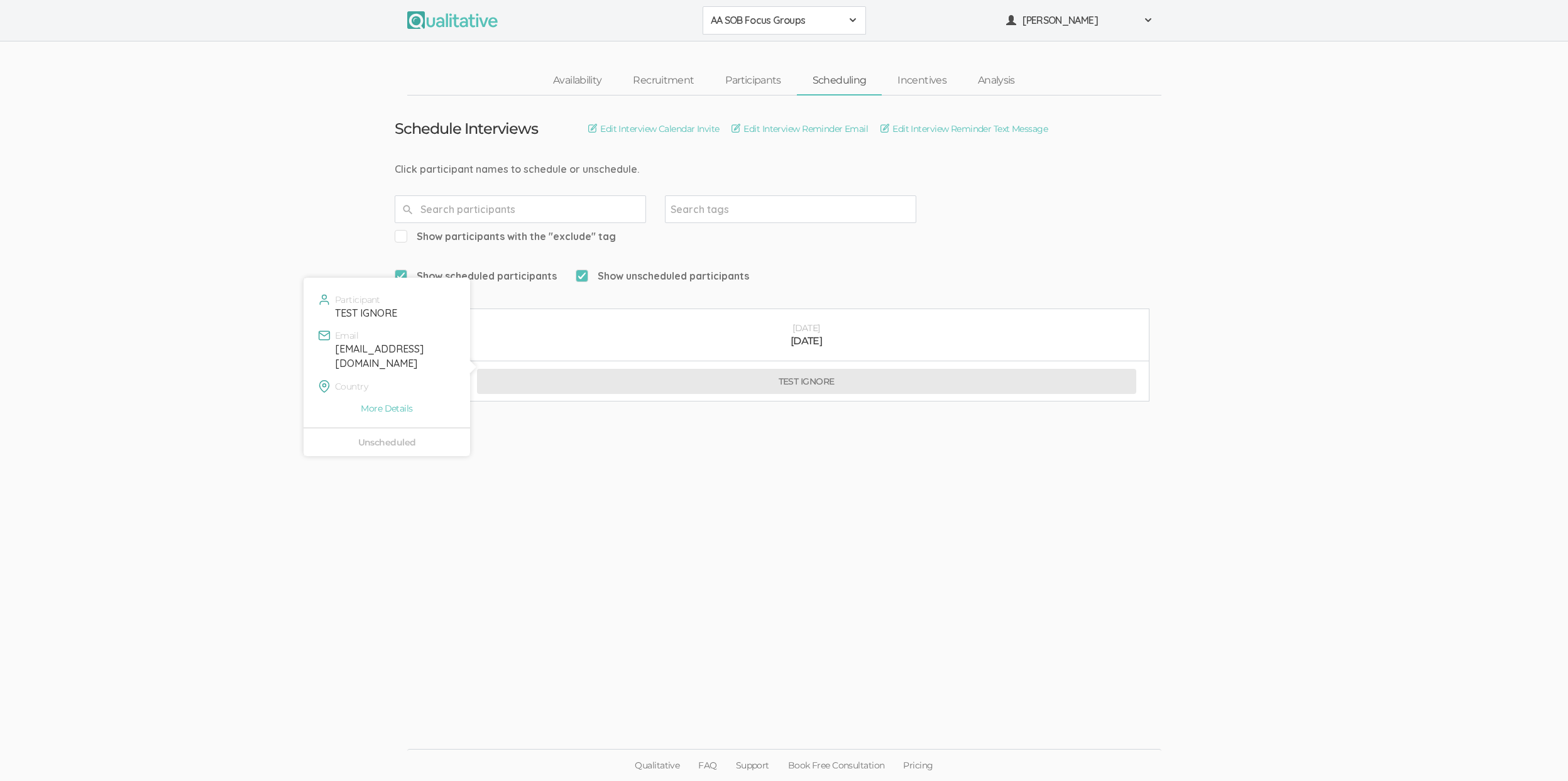
click at [674, 369] on button "TEST IGNORE" at bounding box center [806, 381] width 659 height 25
click at [278, 261] on ui-view "Schedule Interviews Edit Interview Calendar Invite Edit Interview Reminder Emai…" at bounding box center [784, 390] width 1568 height 591
click at [257, 116] on ui-view "Schedule Interviews Edit Interview Calendar Invite Edit Interview Reminder Emai…" at bounding box center [784, 390] width 1568 height 591
click at [794, 19] on span "AA SOB Focus Groups" at bounding box center [776, 20] width 131 height 15
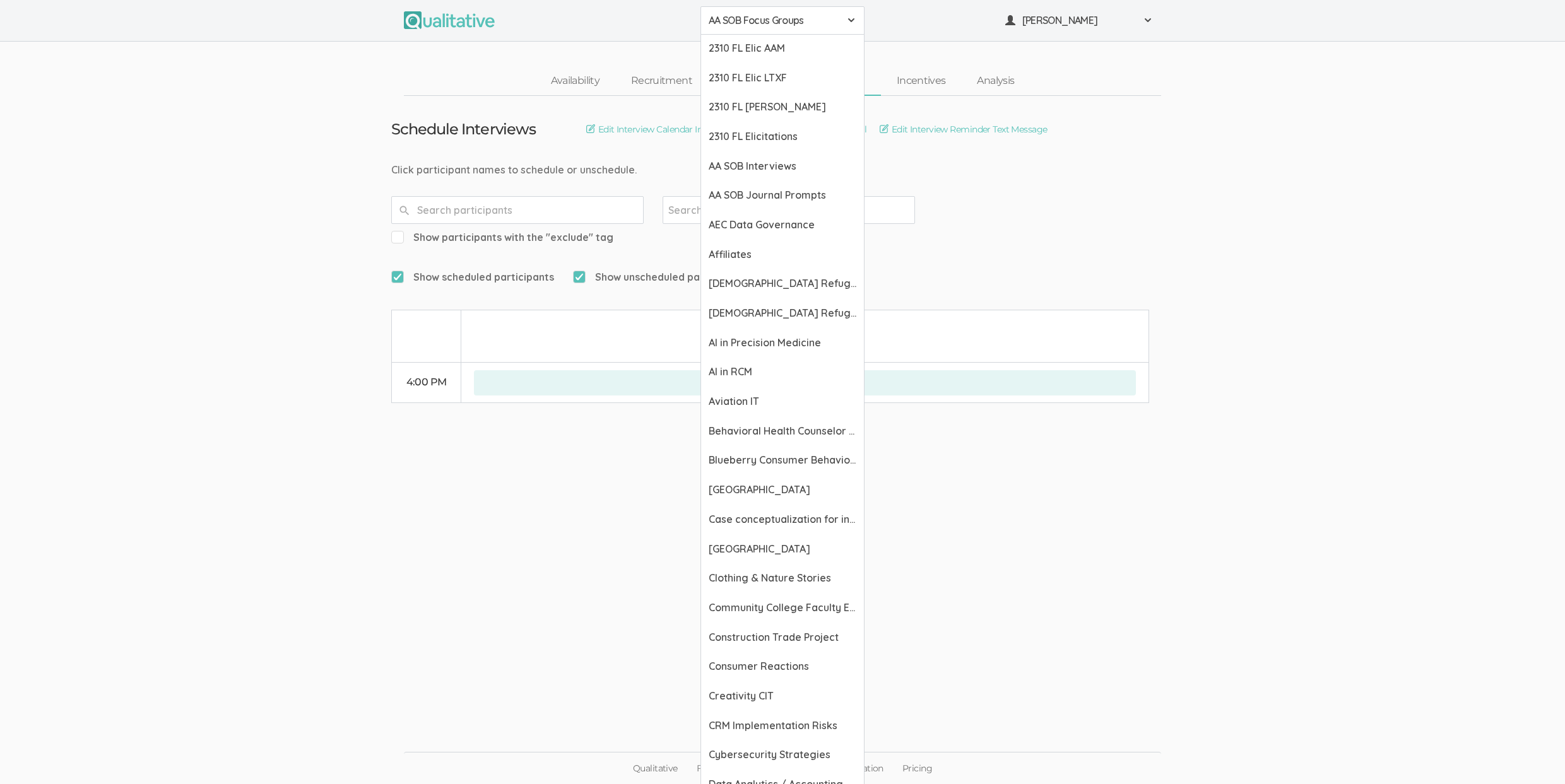
click at [515, 469] on ui-view "Schedule Interviews Edit Interview Calendar Invite Edit Interview Reminder Emai…" at bounding box center [782, 392] width 1565 height 593
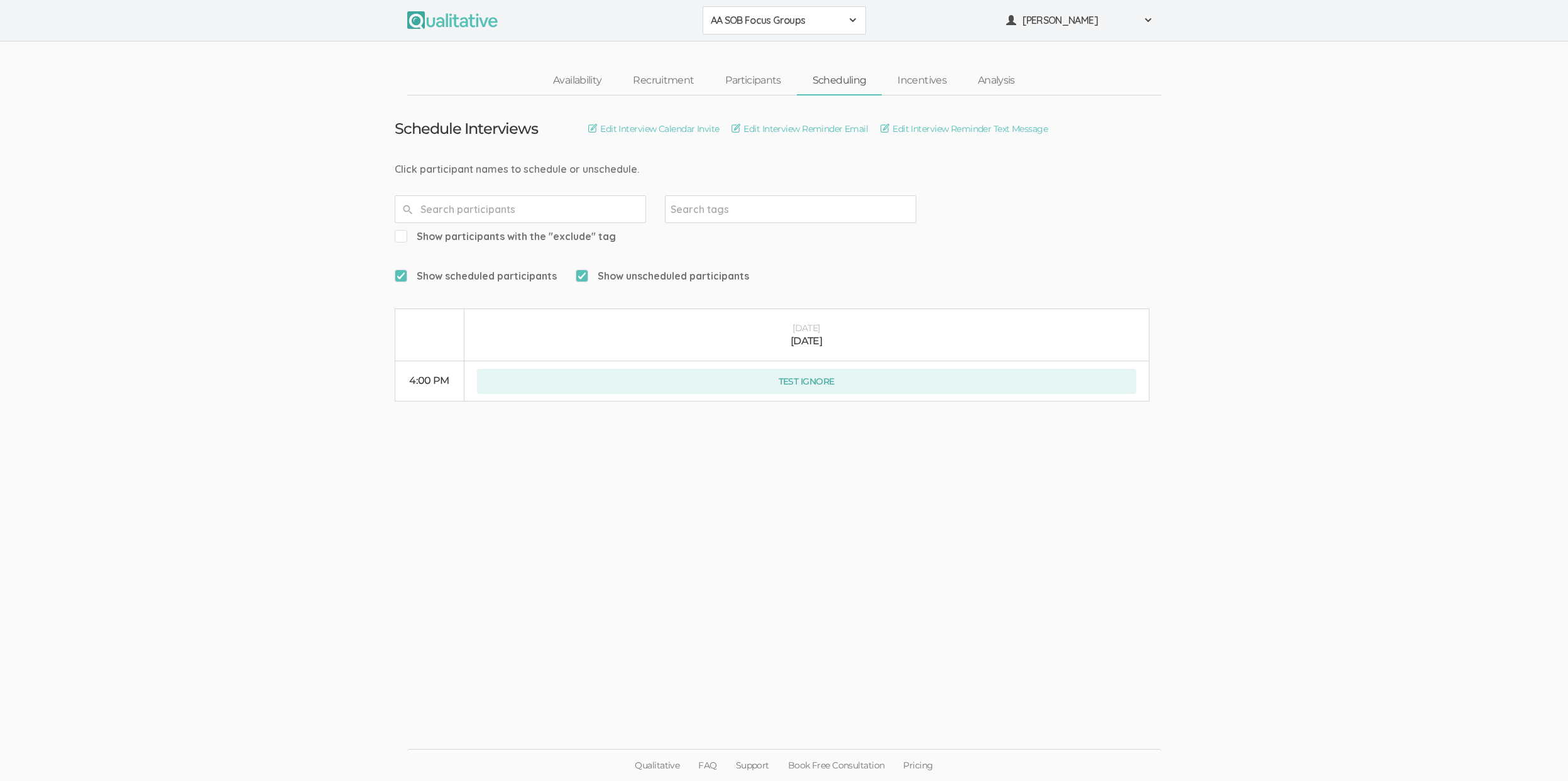
click at [467, 469] on ui-view "Schedule Interviews Edit Interview Calendar Invite Edit Interview Reminder Emai…" at bounding box center [784, 390] width 1568 height 591
click at [915, 87] on link "Incentives" at bounding box center [922, 80] width 80 height 27
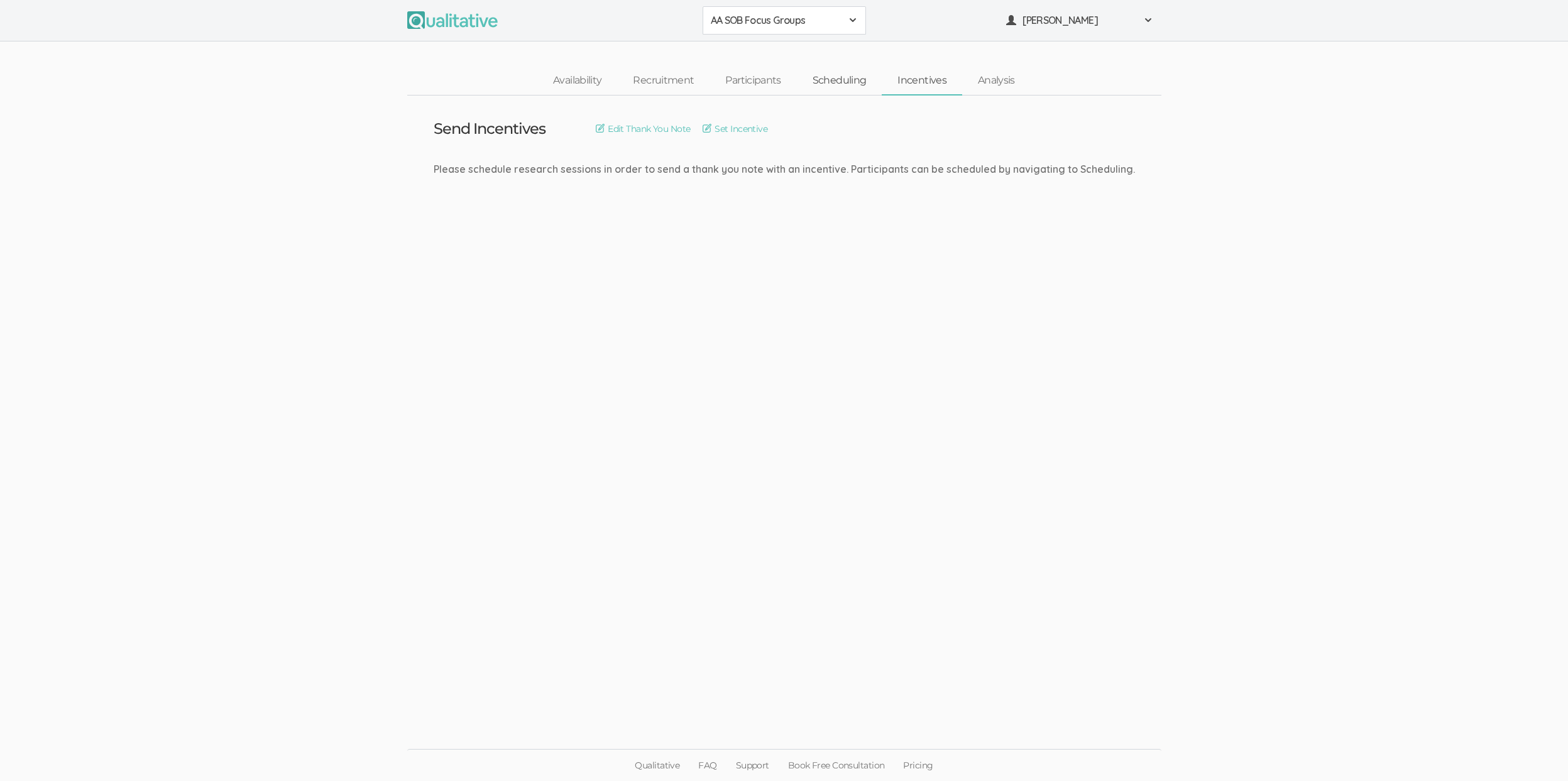
click at [854, 80] on link "Scheduling" at bounding box center [840, 80] width 86 height 27
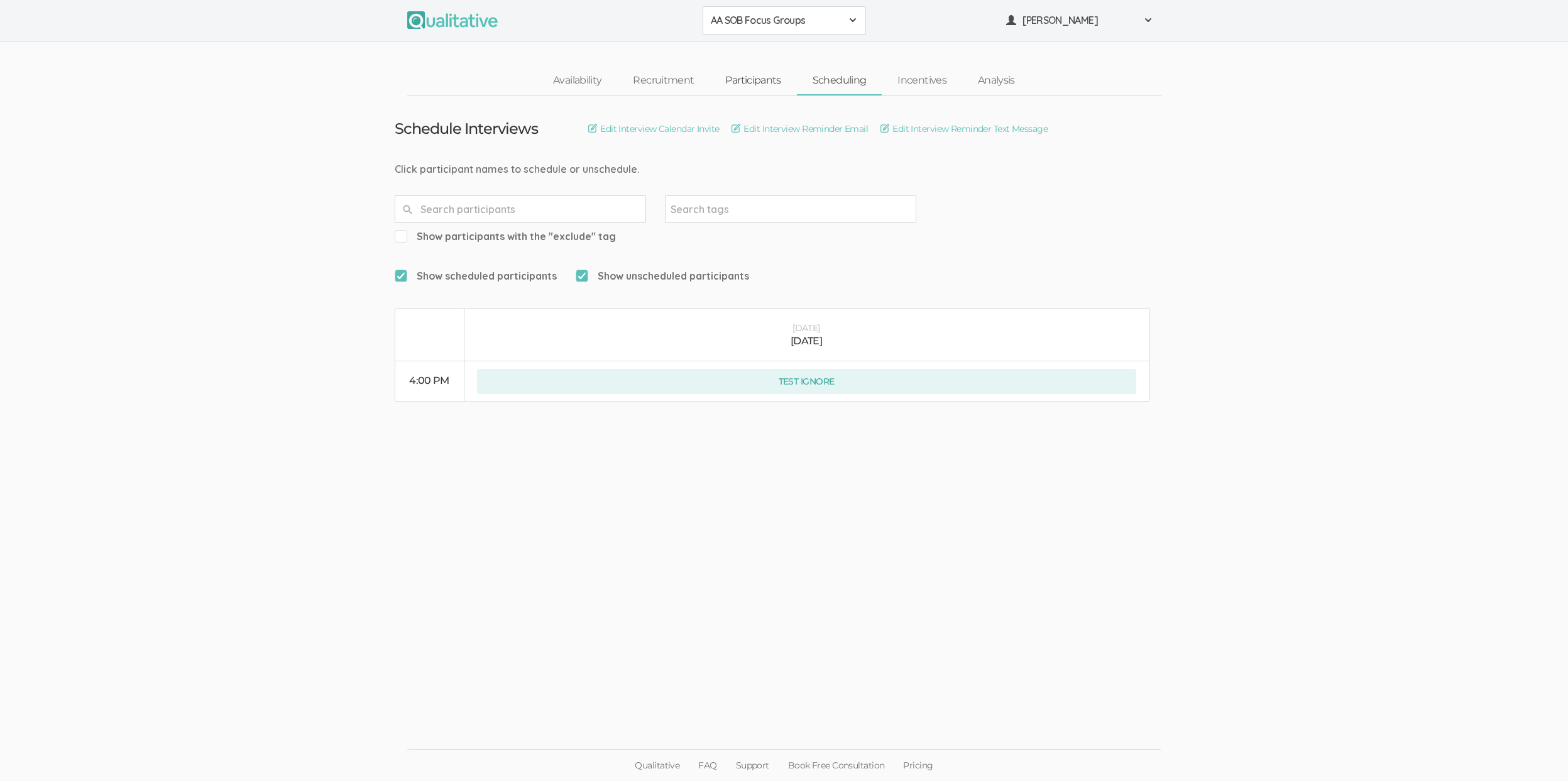
click at [749, 80] on link "Participants" at bounding box center [752, 80] width 87 height 27
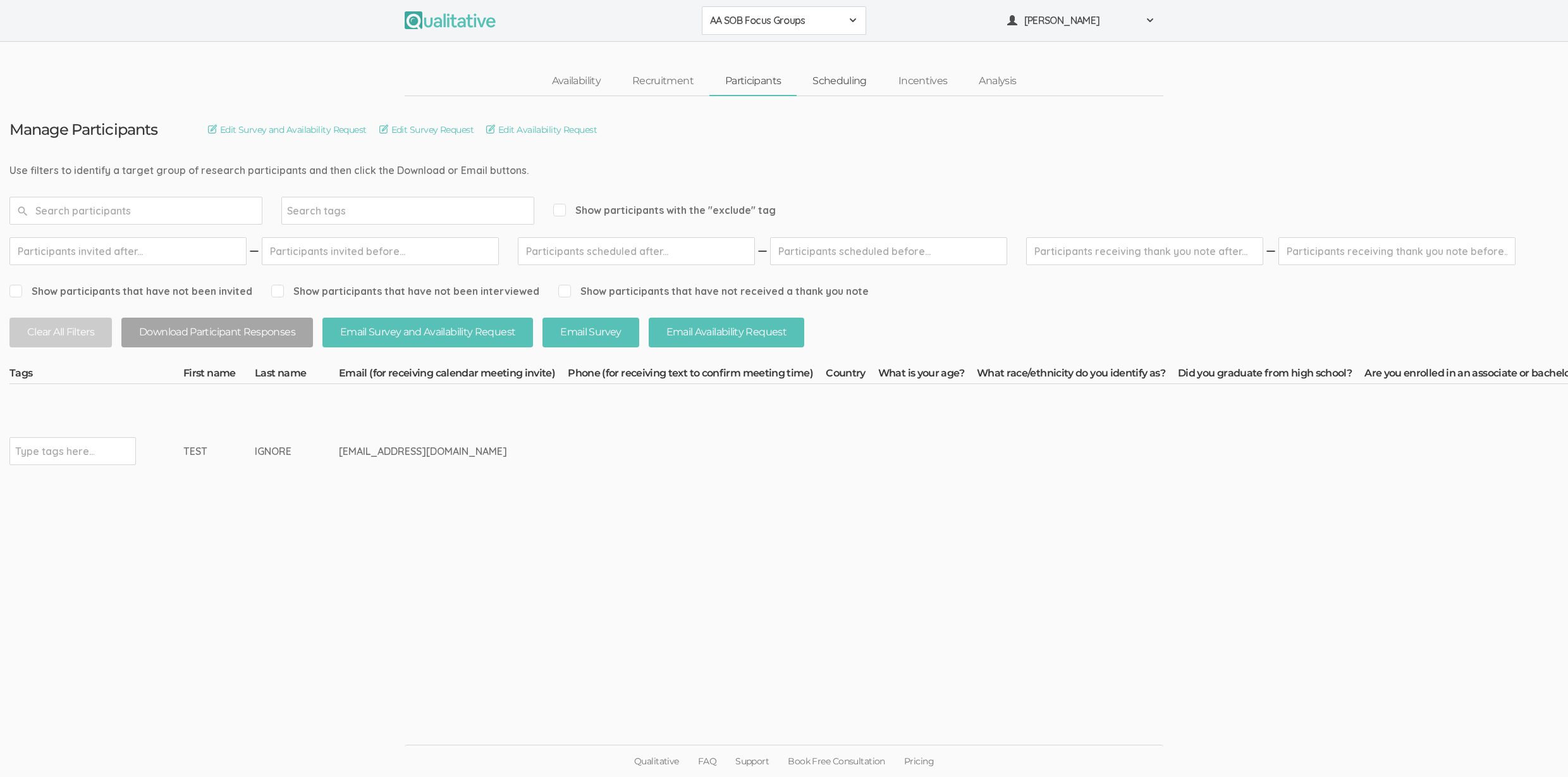
click at [848, 86] on link "Scheduling" at bounding box center [839, 81] width 86 height 27
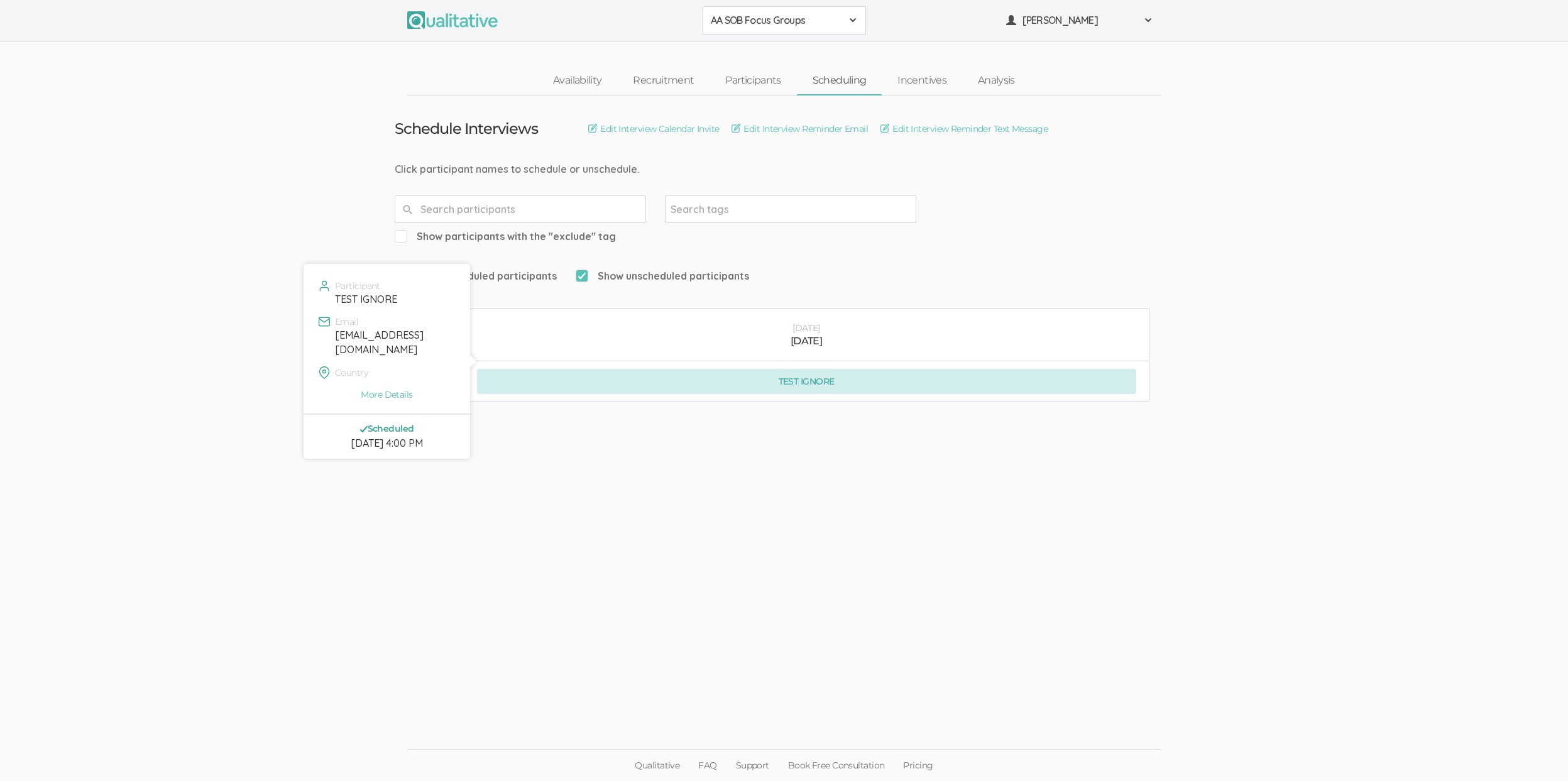
click at [814, 369] on button "TEST IGNORE" at bounding box center [806, 381] width 659 height 25
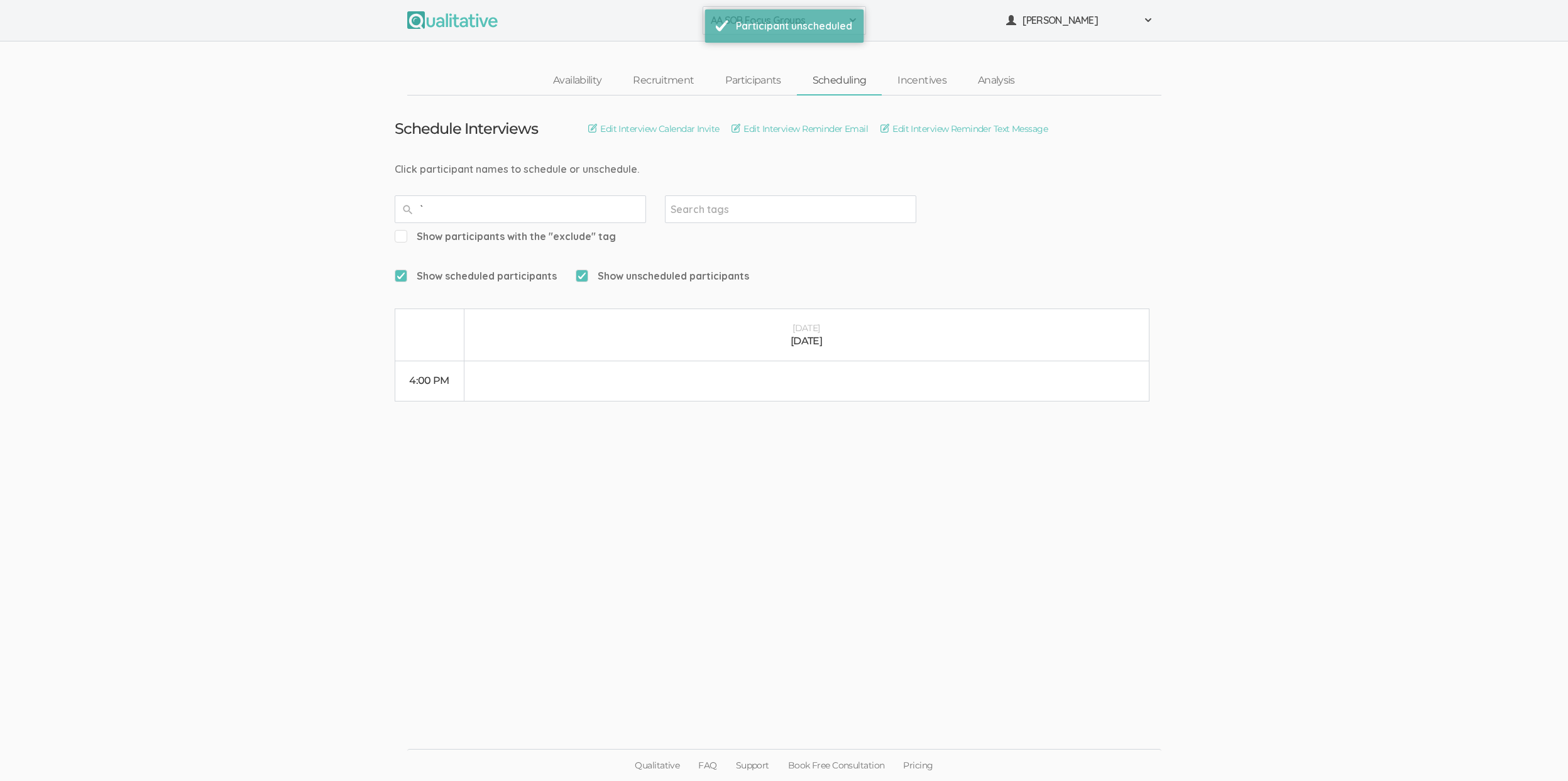
type input "`"
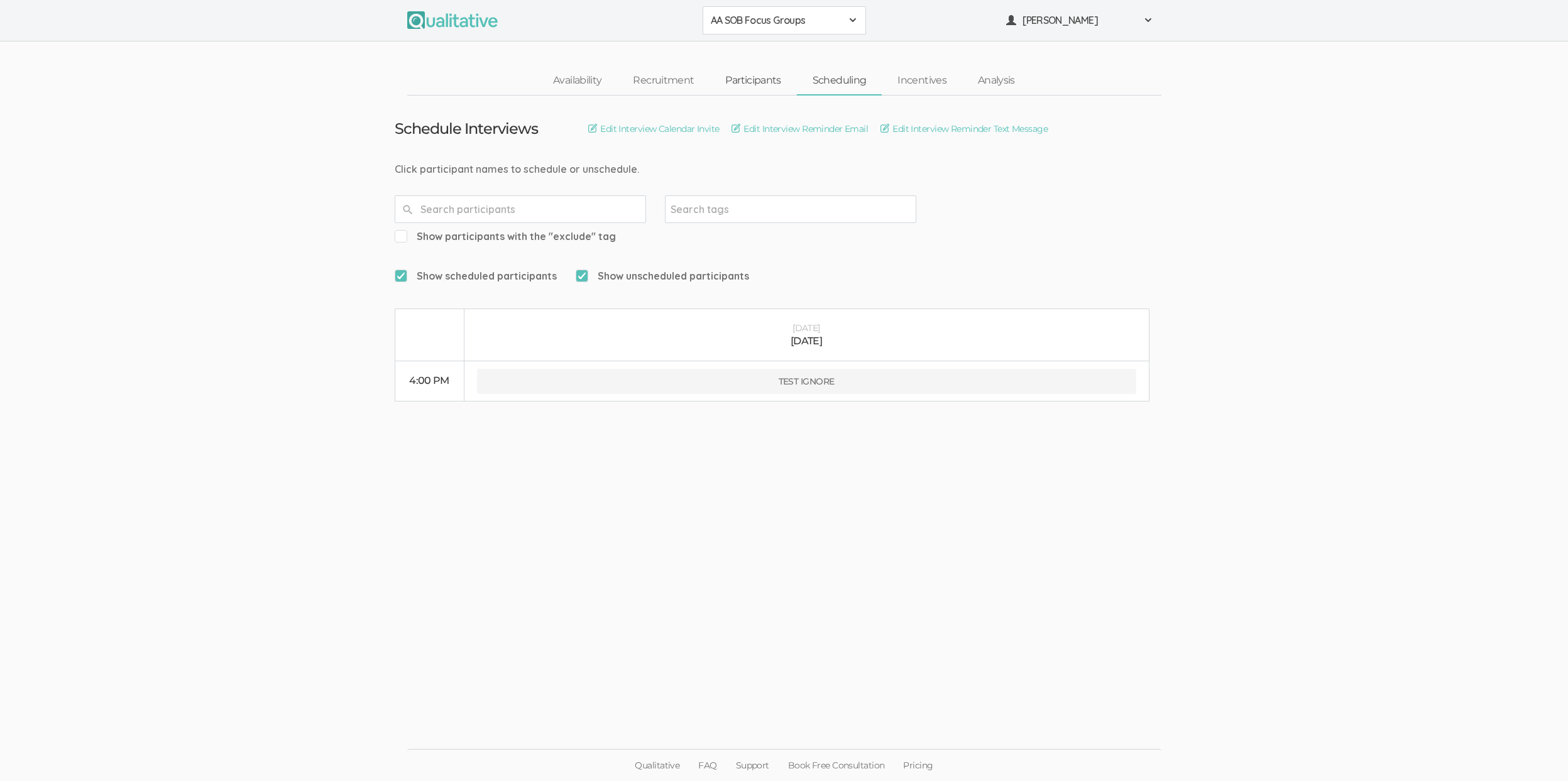
click at [756, 78] on link "Participants" at bounding box center [752, 80] width 87 height 27
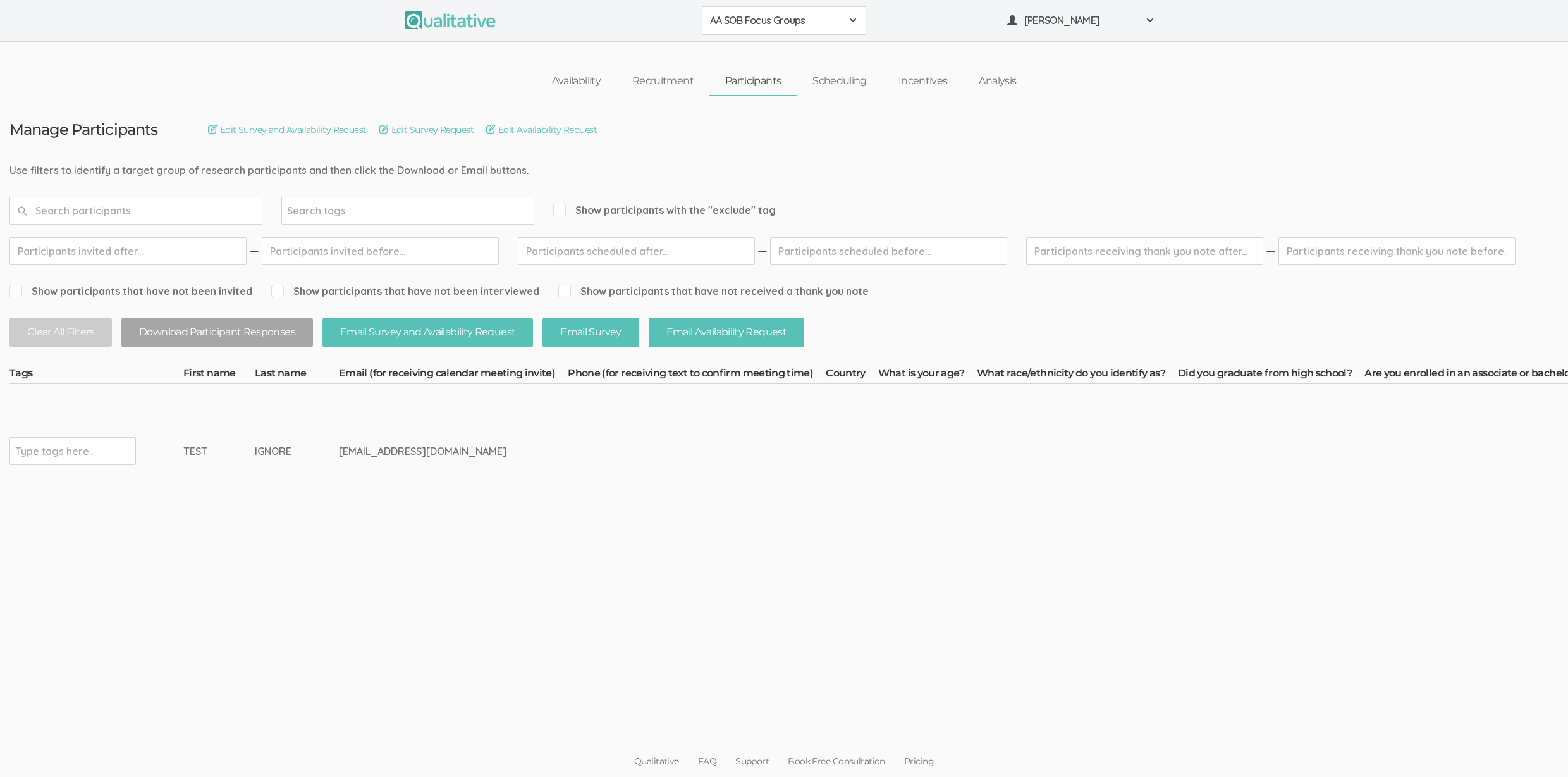
click at [83, 445] on input "text" at bounding box center [54, 451] width 79 height 16
type input "exclude"
click at [649, 85] on link "Recruitment" at bounding box center [663, 81] width 93 height 27
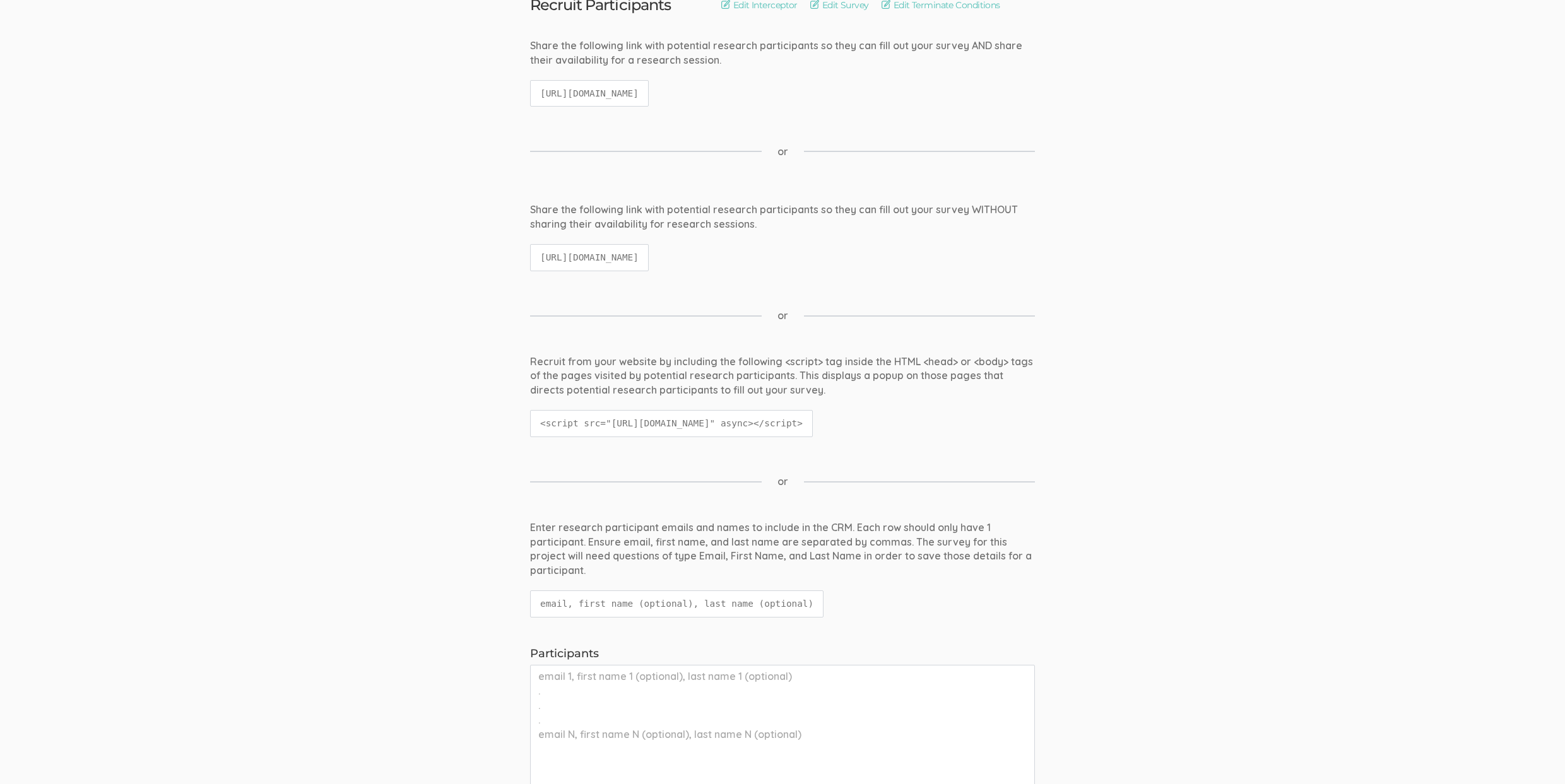
scroll to position [362, 0]
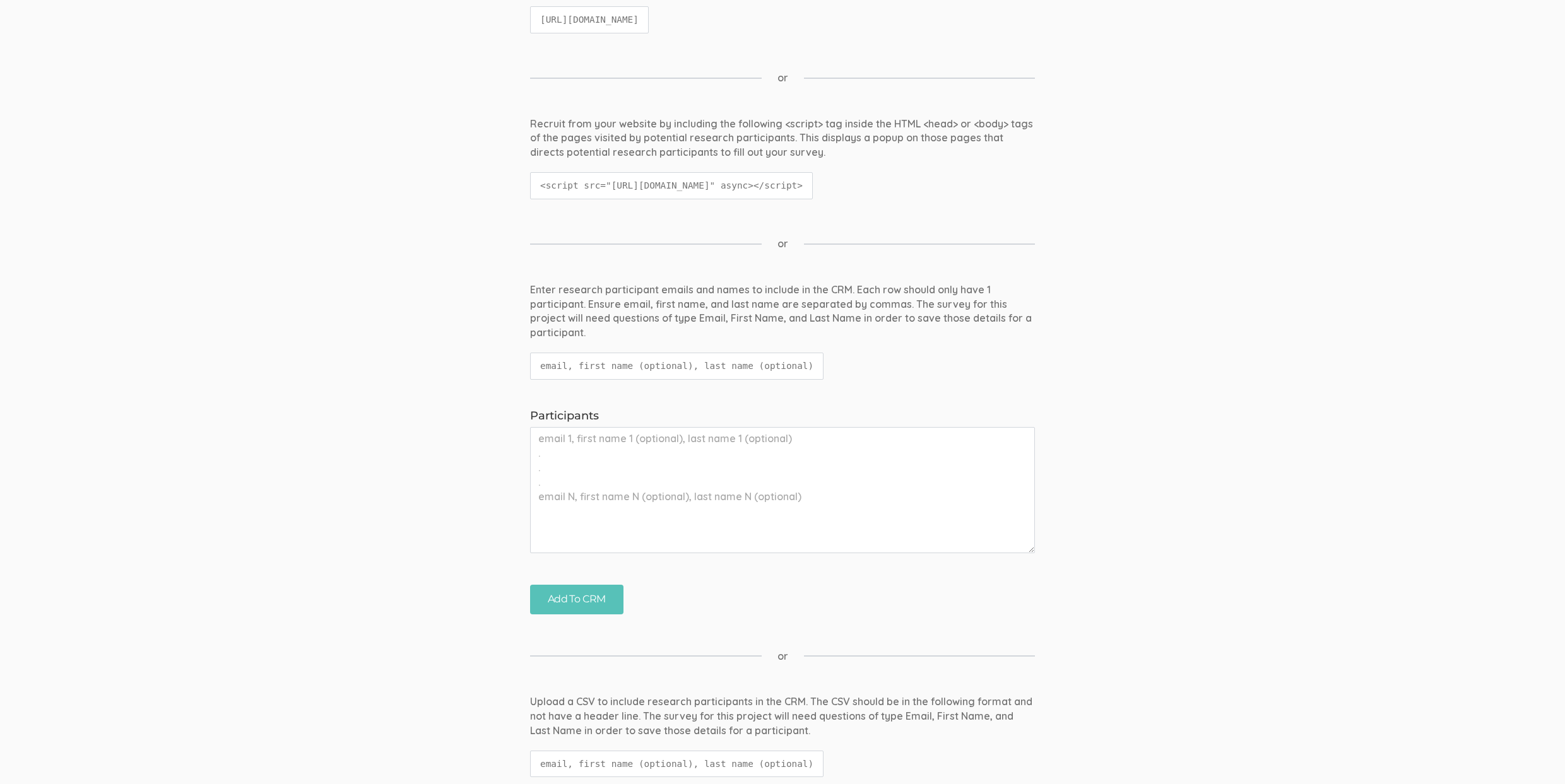
click at [673, 487] on textarea "Participants" at bounding box center [782, 490] width 505 height 126
paste textarea "Jamarion Calvin jjcalvin3310@gmail.com"
type textarea "Jamarion Calvin jjcalvin3310@gmail.com"
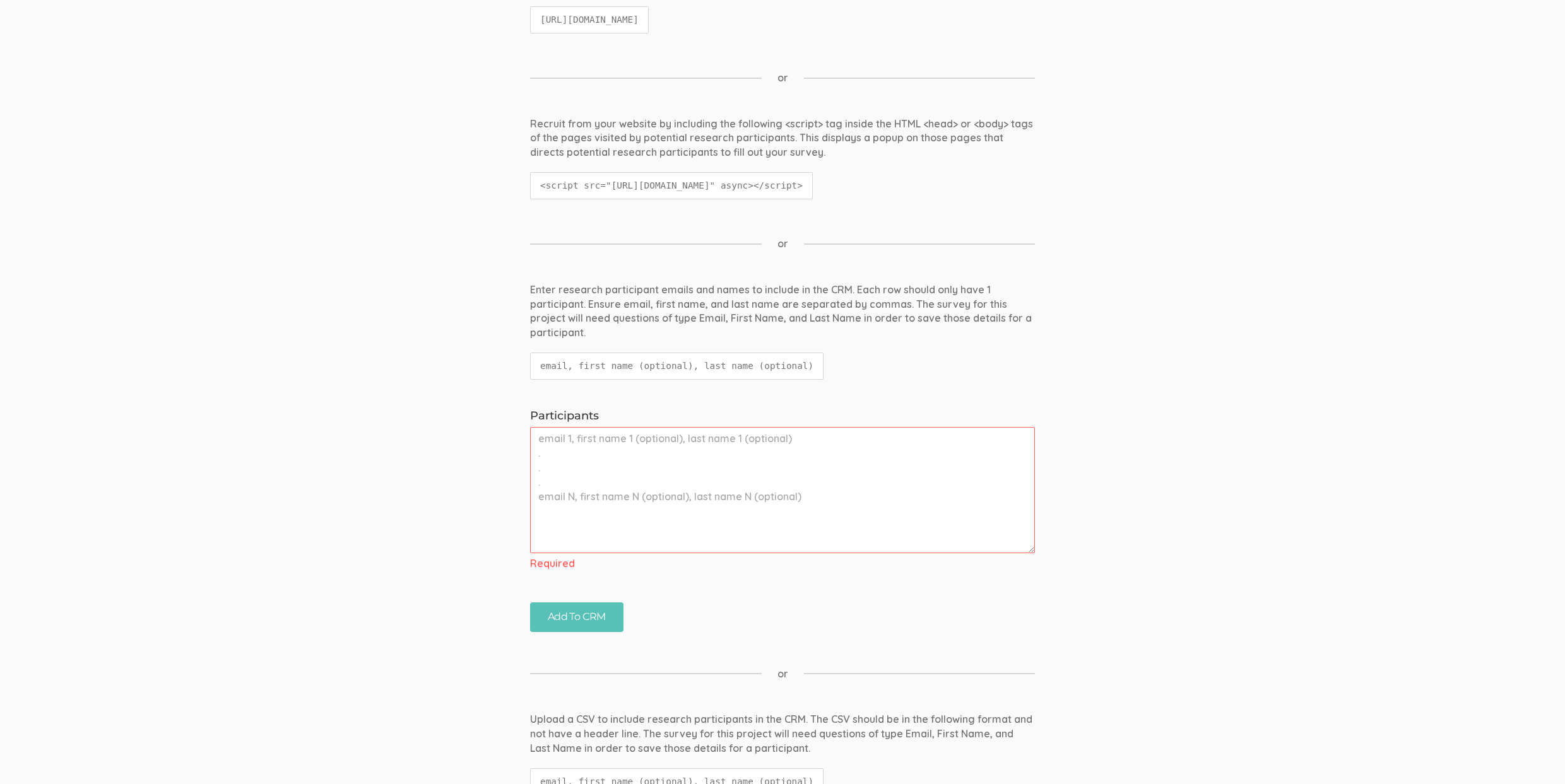
click at [637, 485] on textarea "Participants" at bounding box center [782, 490] width 505 height 126
paste textarea "jjcalvin3310@gmail.com,Jamarion,Calvin lecorrerosemarie@gmail.com,Rose-Marie,Le…"
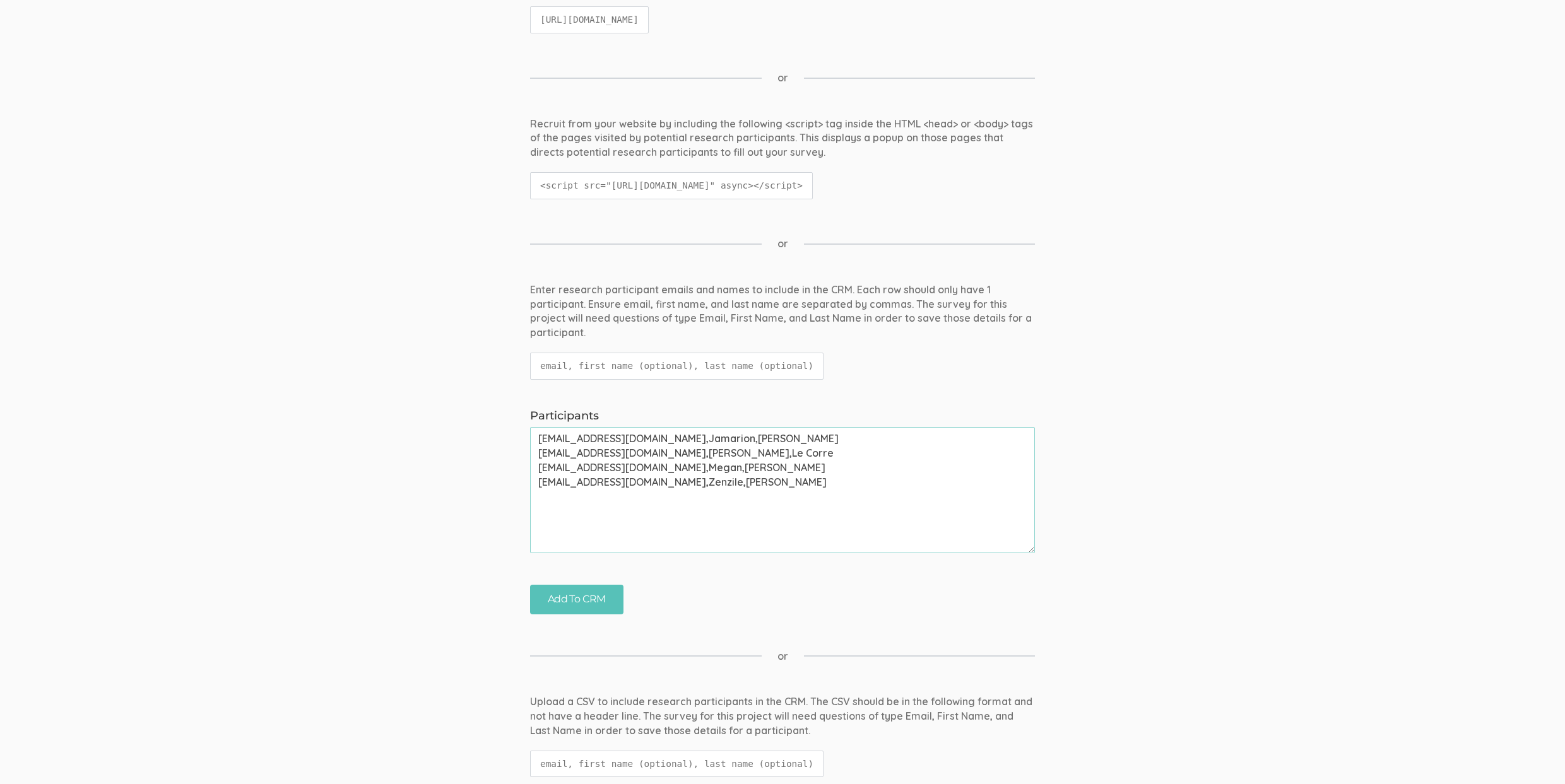
type textarea "jjcalvin3310@gmail.com,Jamarion,Calvin lecorrerosemarie@gmail.com,Rose-Marie,Le…"
click at [583, 592] on input "Add To CRM" at bounding box center [576, 599] width 93 height 30
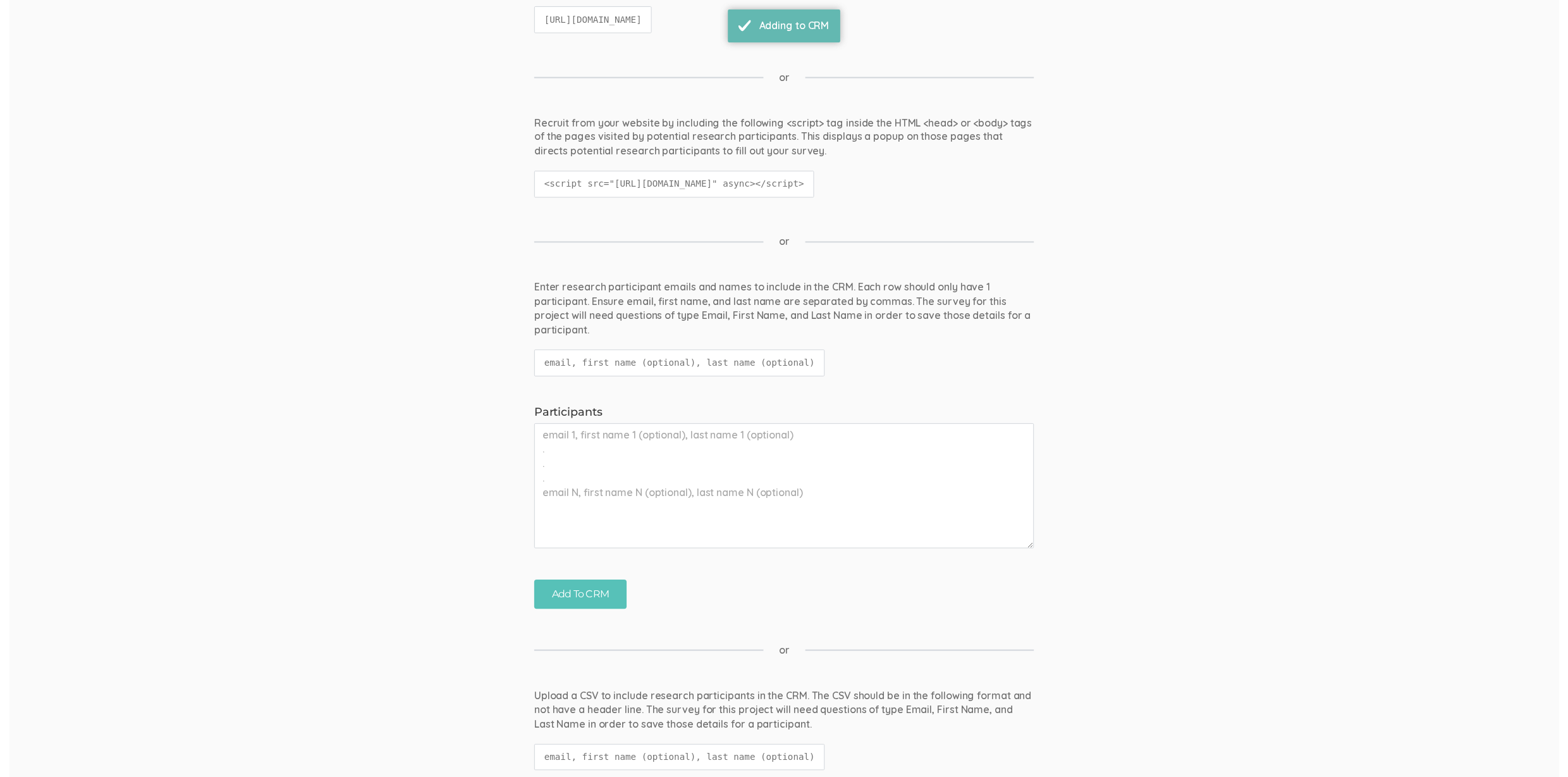
scroll to position [0, 0]
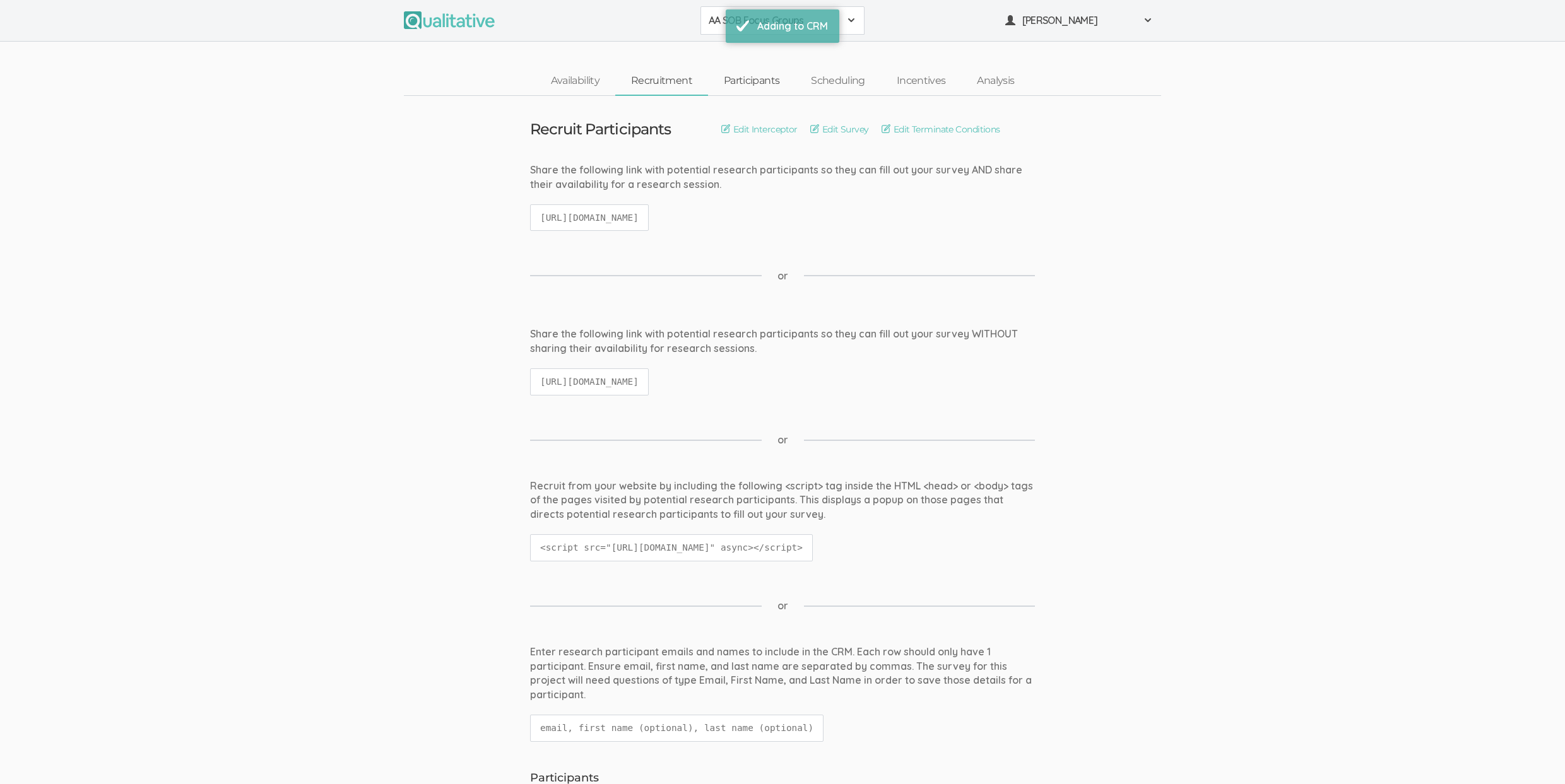
click at [730, 80] on link "Participants" at bounding box center [751, 81] width 87 height 27
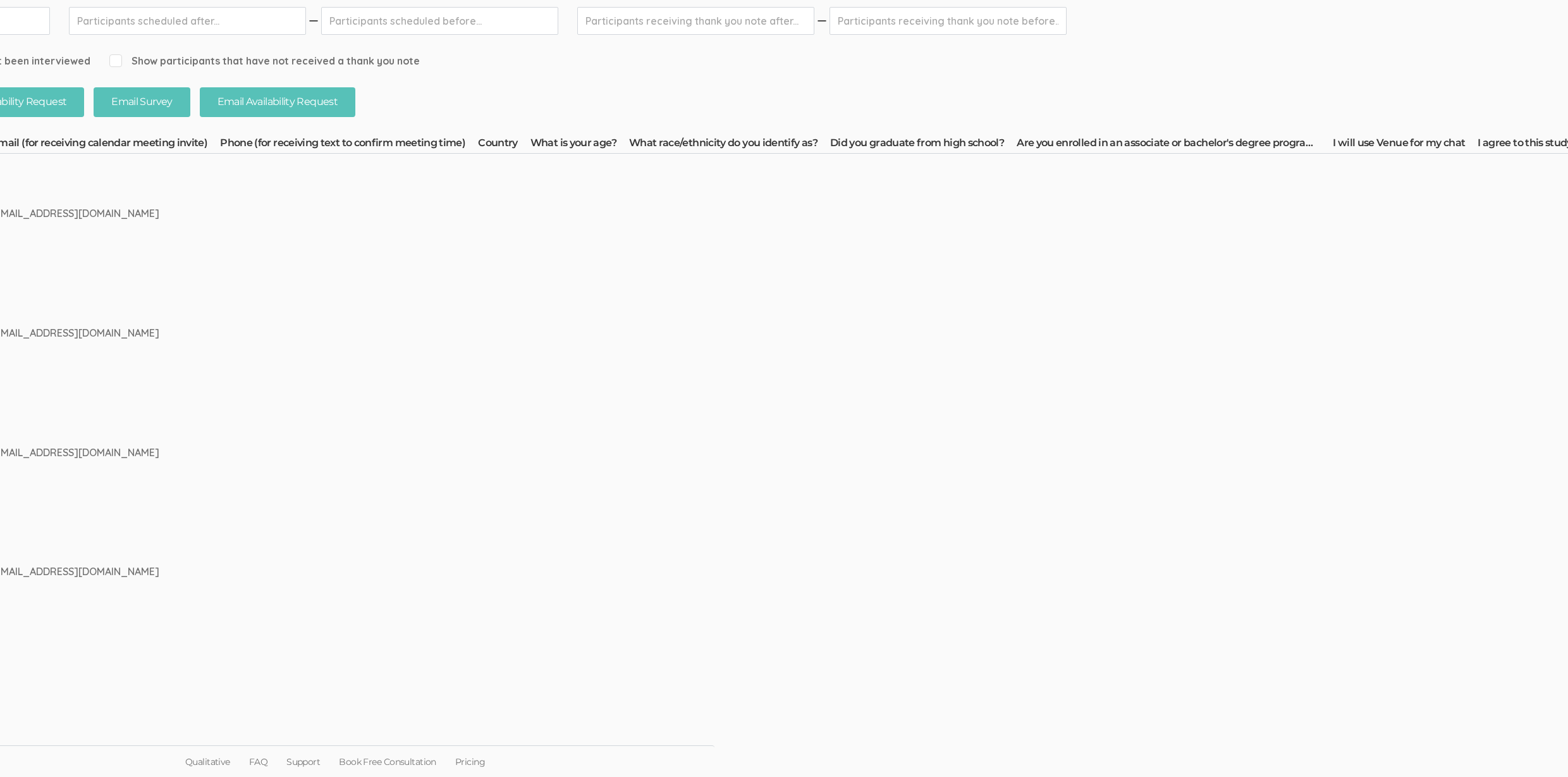
scroll to position [230, 2917]
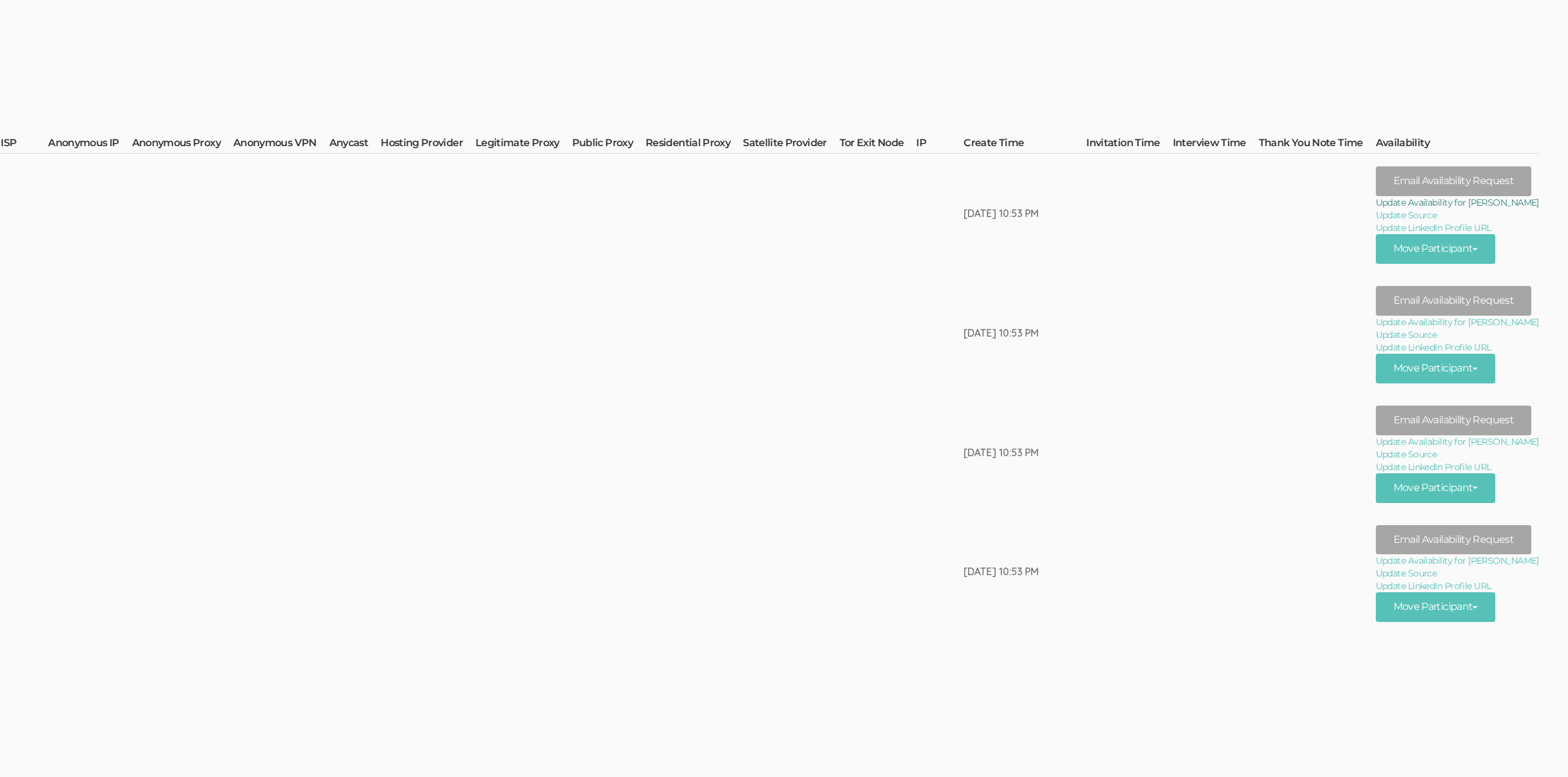
click at [1504, 202] on link "Update Availability for Zenzile Foster" at bounding box center [1457, 202] width 163 height 13
click at [1504, 323] on link "Update Availability for Megan Woods" at bounding box center [1457, 322] width 163 height 13
click at [1493, 443] on link "Update Availability for Rose-Marie Le Corre" at bounding box center [1457, 441] width 163 height 13
click at [1523, 563] on link "Update Availability for Jamarion Calvin" at bounding box center [1457, 560] width 163 height 13
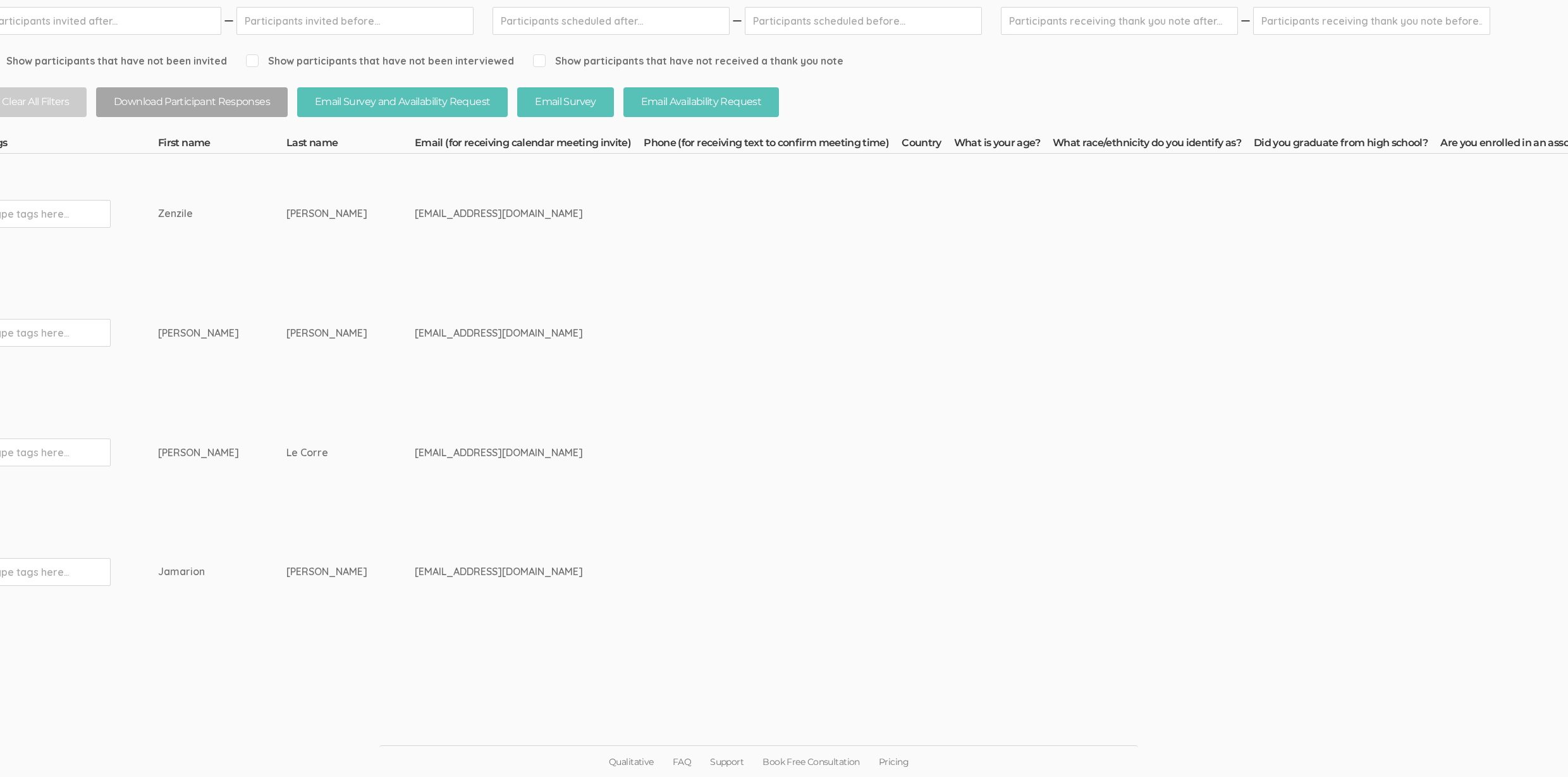
scroll to position [230, 0]
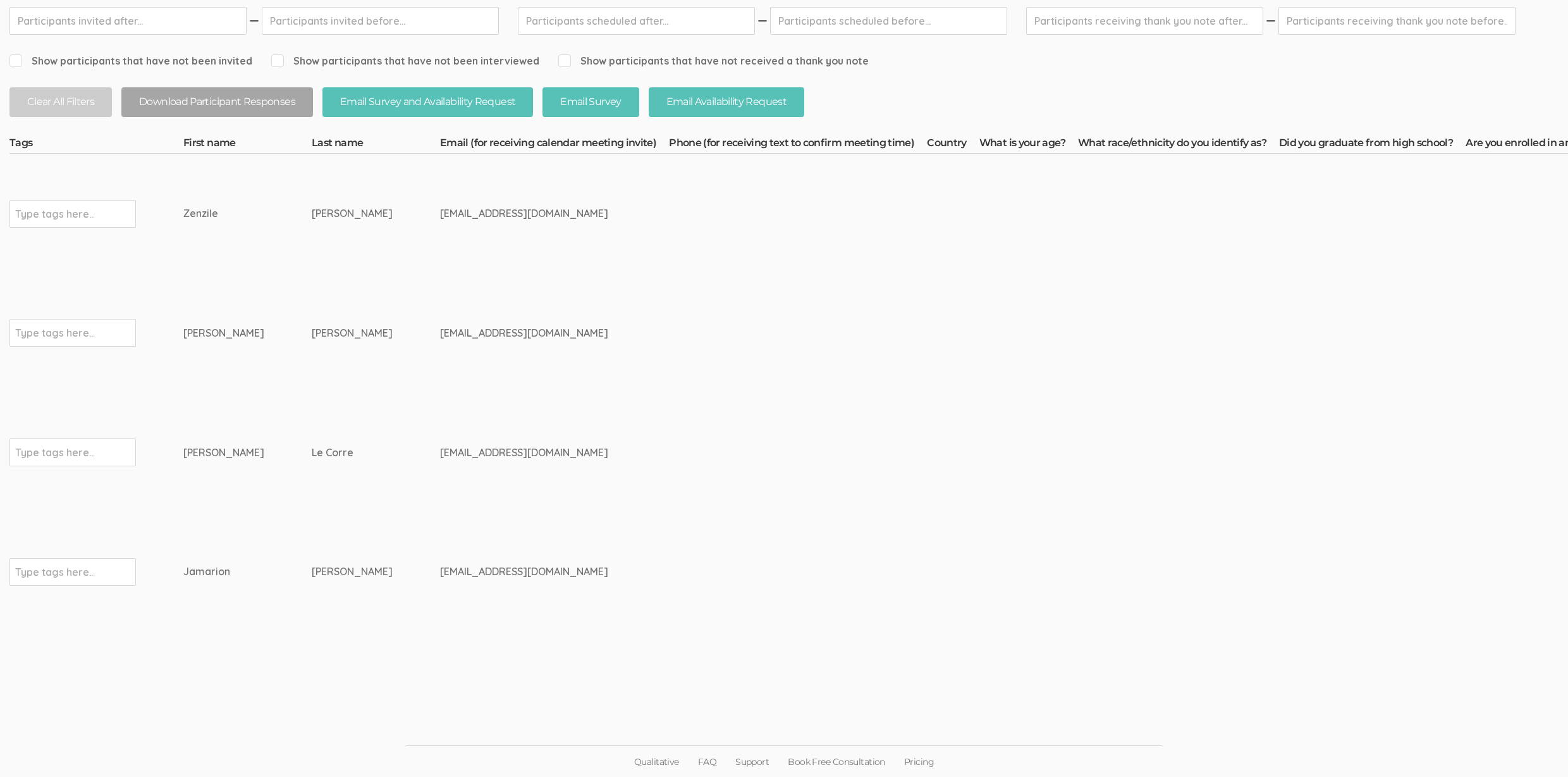
click at [315, 389] on td "Woods" at bounding box center [376, 333] width 129 height 119
click at [926, 345] on td at bounding box center [952, 333] width 53 height 119
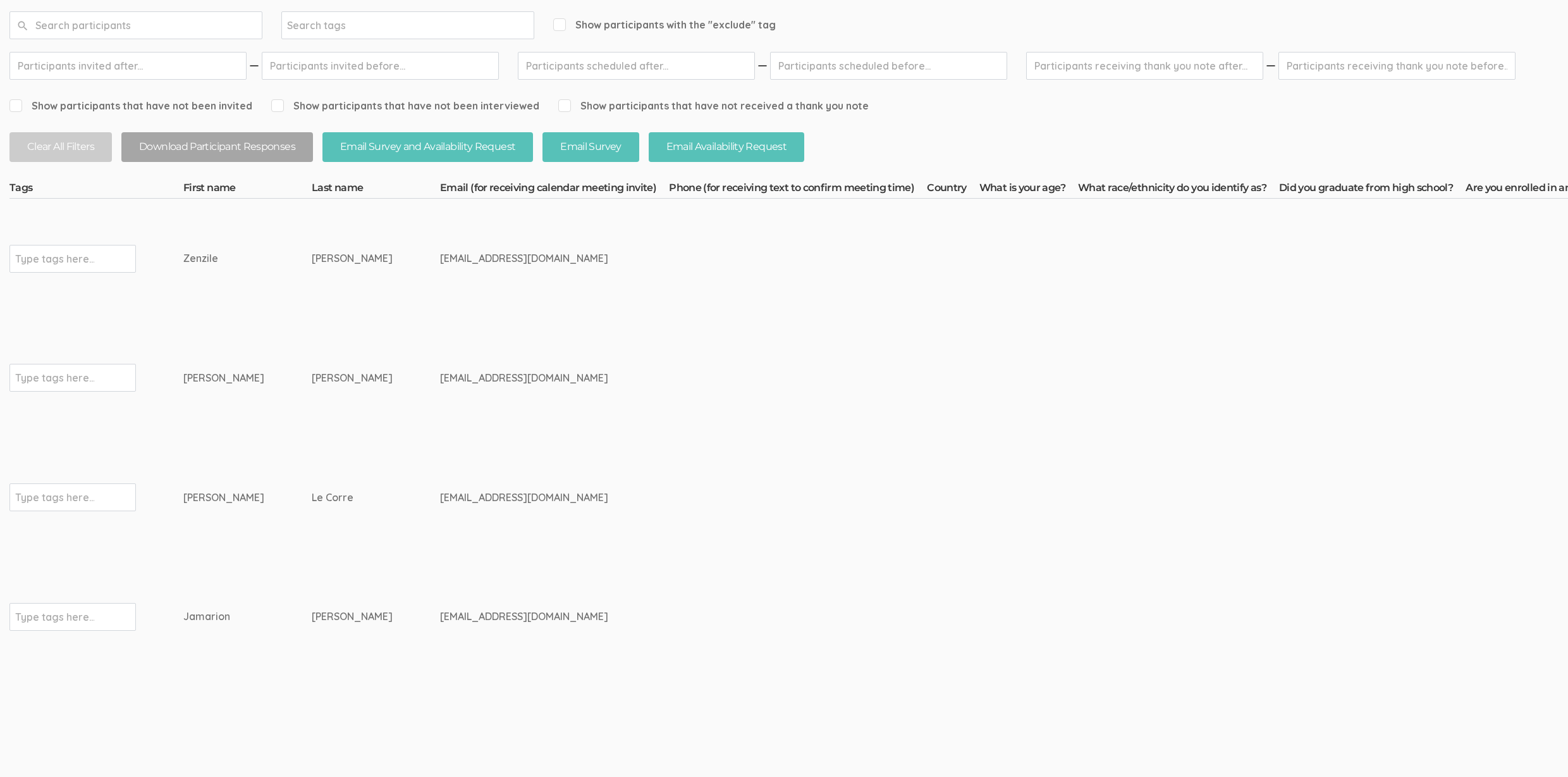
scroll to position [184, 0]
click at [782, 662] on td at bounding box center [798, 618] width 258 height 119
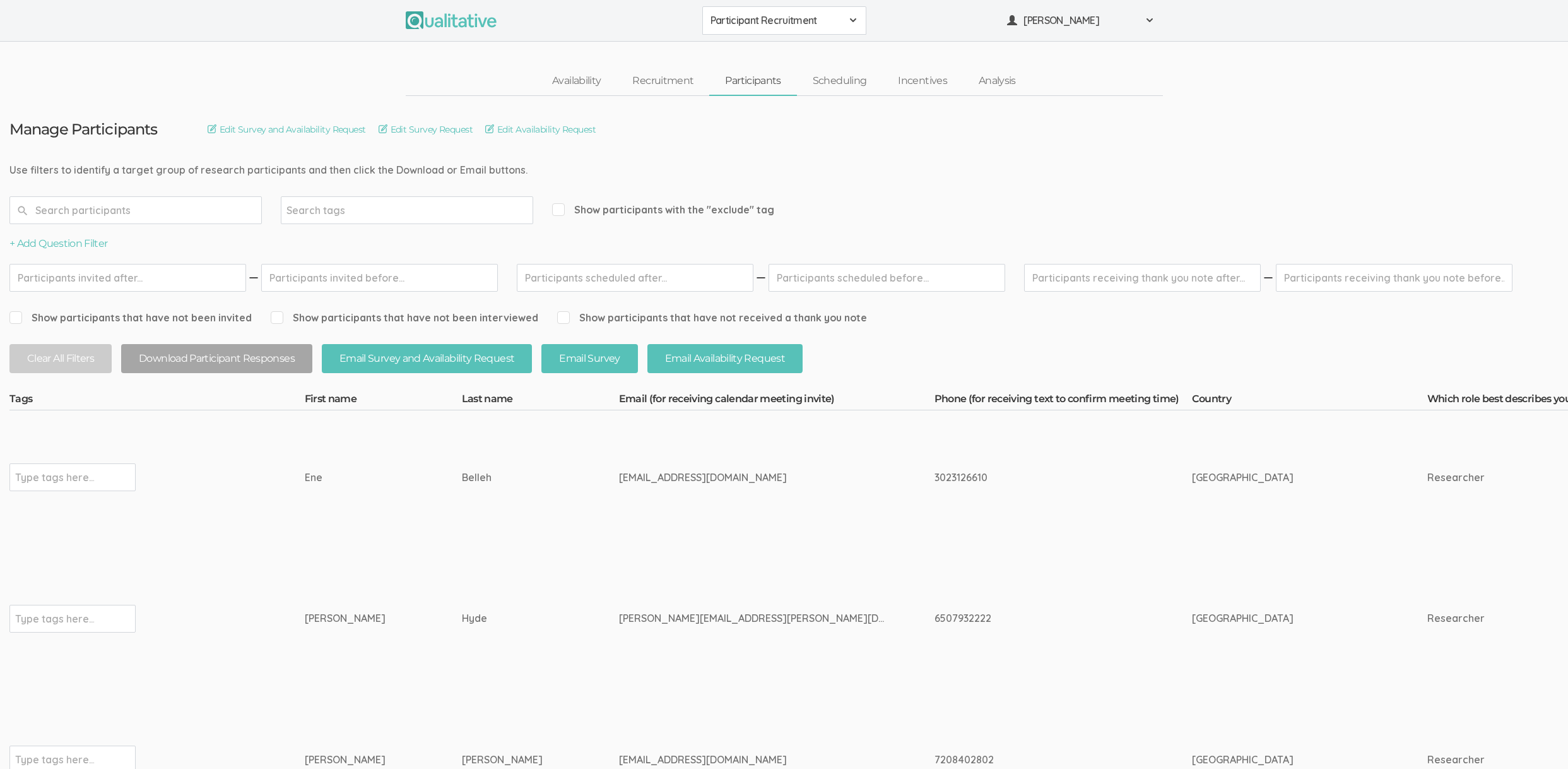
click at [326, 564] on td "David" at bounding box center [383, 619] width 157 height 149
drag, startPoint x: 393, startPoint y: 504, endPoint x: 491, endPoint y: 525, distance: 100.2
click at [491, 525] on td "Belleh" at bounding box center [540, 477] width 157 height 134
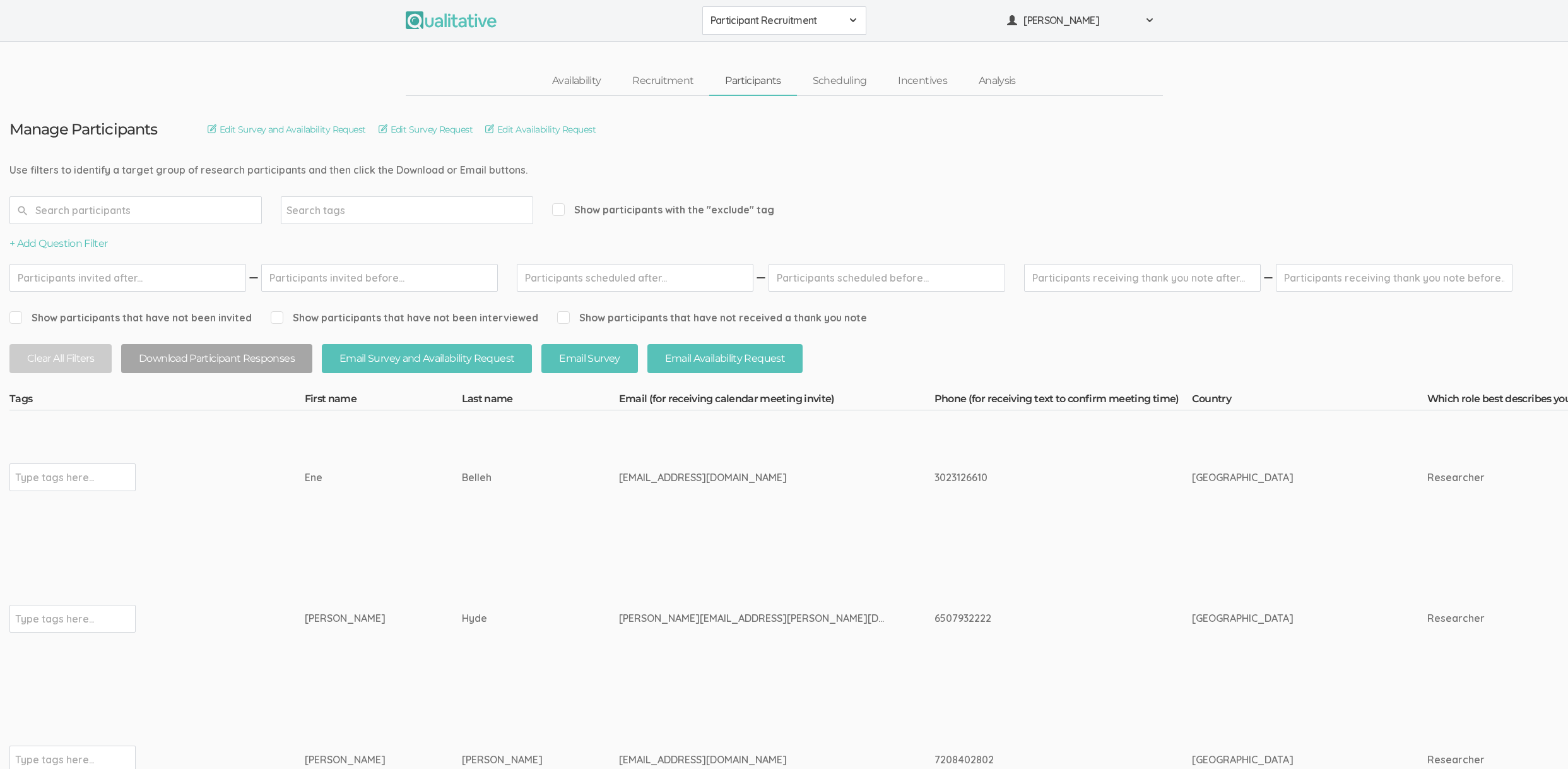
click at [488, 523] on td "Belleh" at bounding box center [540, 477] width 157 height 134
drag, startPoint x: 307, startPoint y: 476, endPoint x: 562, endPoint y: 480, distance: 255.0
click at [619, 480] on div "eneb1212@yahoo.com" at bounding box center [753, 477] width 268 height 15
click at [515, 491] on td "Belleh" at bounding box center [540, 477] width 157 height 134
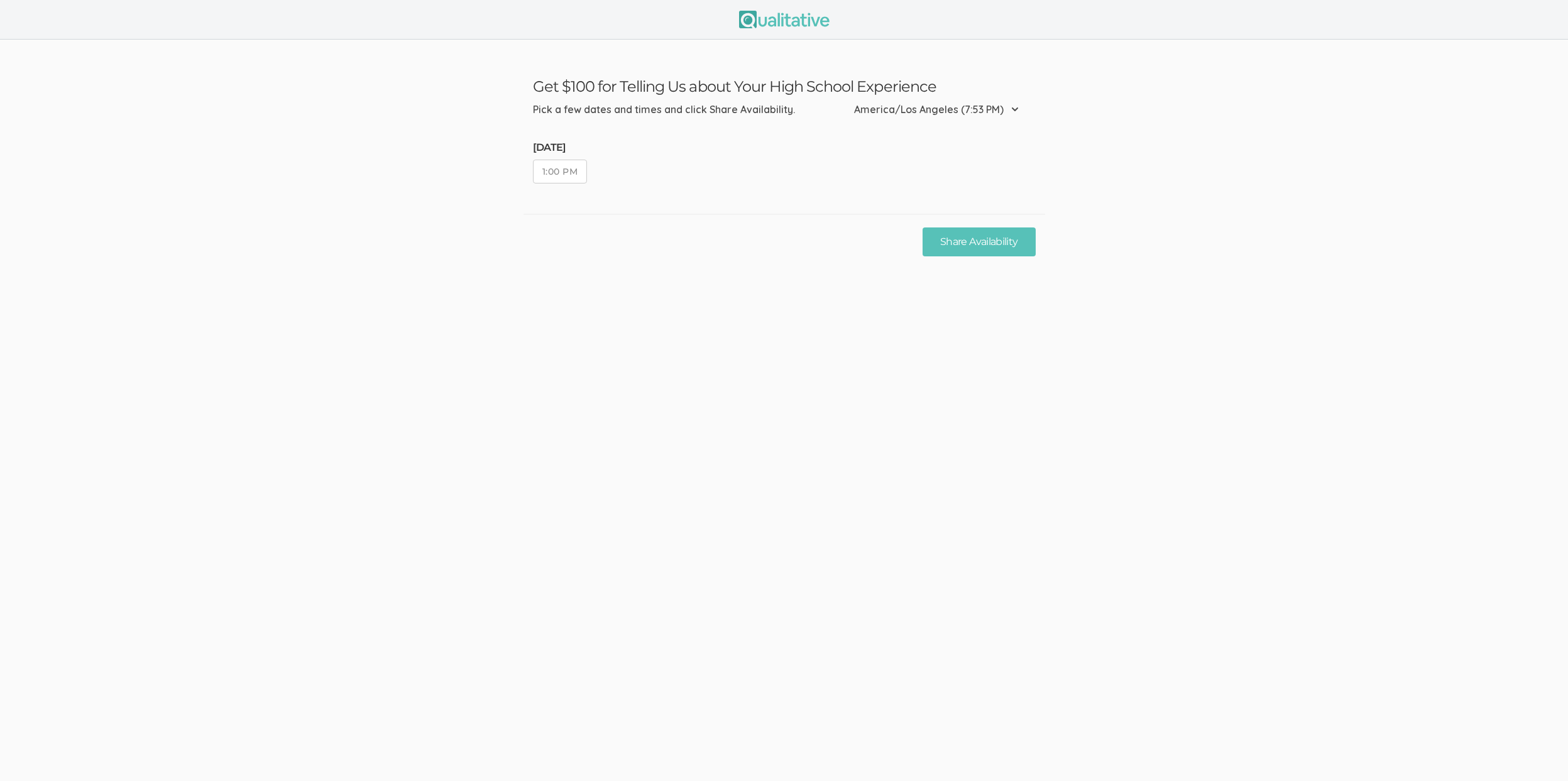
click at [550, 173] on button "1:00 PM" at bounding box center [560, 171] width 55 height 24
click at [954, 249] on button "Share Availability" at bounding box center [979, 242] width 112 height 30
click at [570, 178] on button "1:00 PM" at bounding box center [560, 171] width 55 height 24
click at [1028, 242] on button "Share Availability" at bounding box center [979, 242] width 112 height 30
click at [563, 175] on button "1:00 PM" at bounding box center [560, 171] width 55 height 24
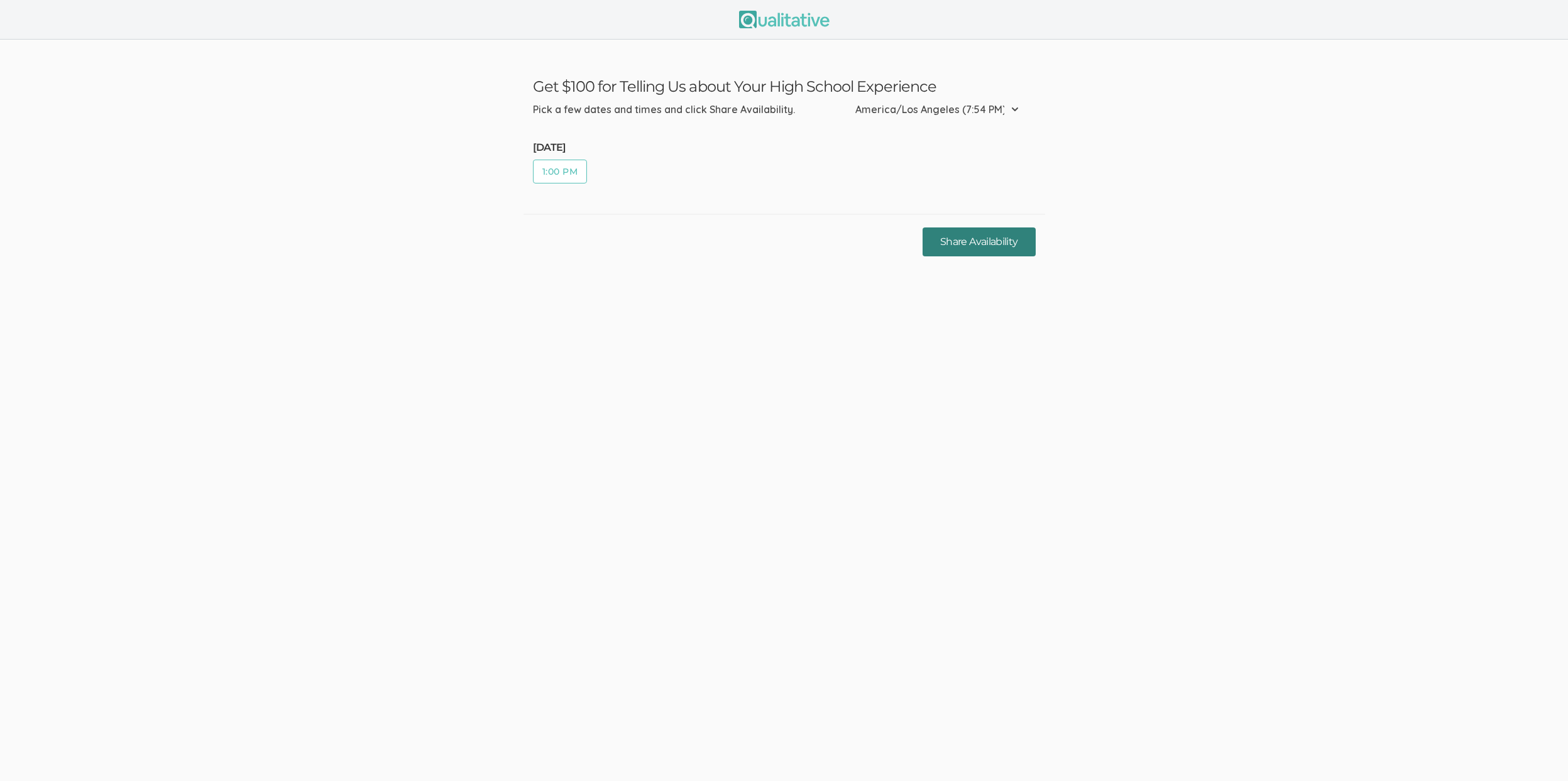
click at [982, 249] on button "Share Availability" at bounding box center [979, 242] width 112 height 30
click at [575, 173] on button "1:00 PM" at bounding box center [560, 171] width 55 height 24
click at [989, 247] on button "Share Availability" at bounding box center [979, 242] width 112 height 30
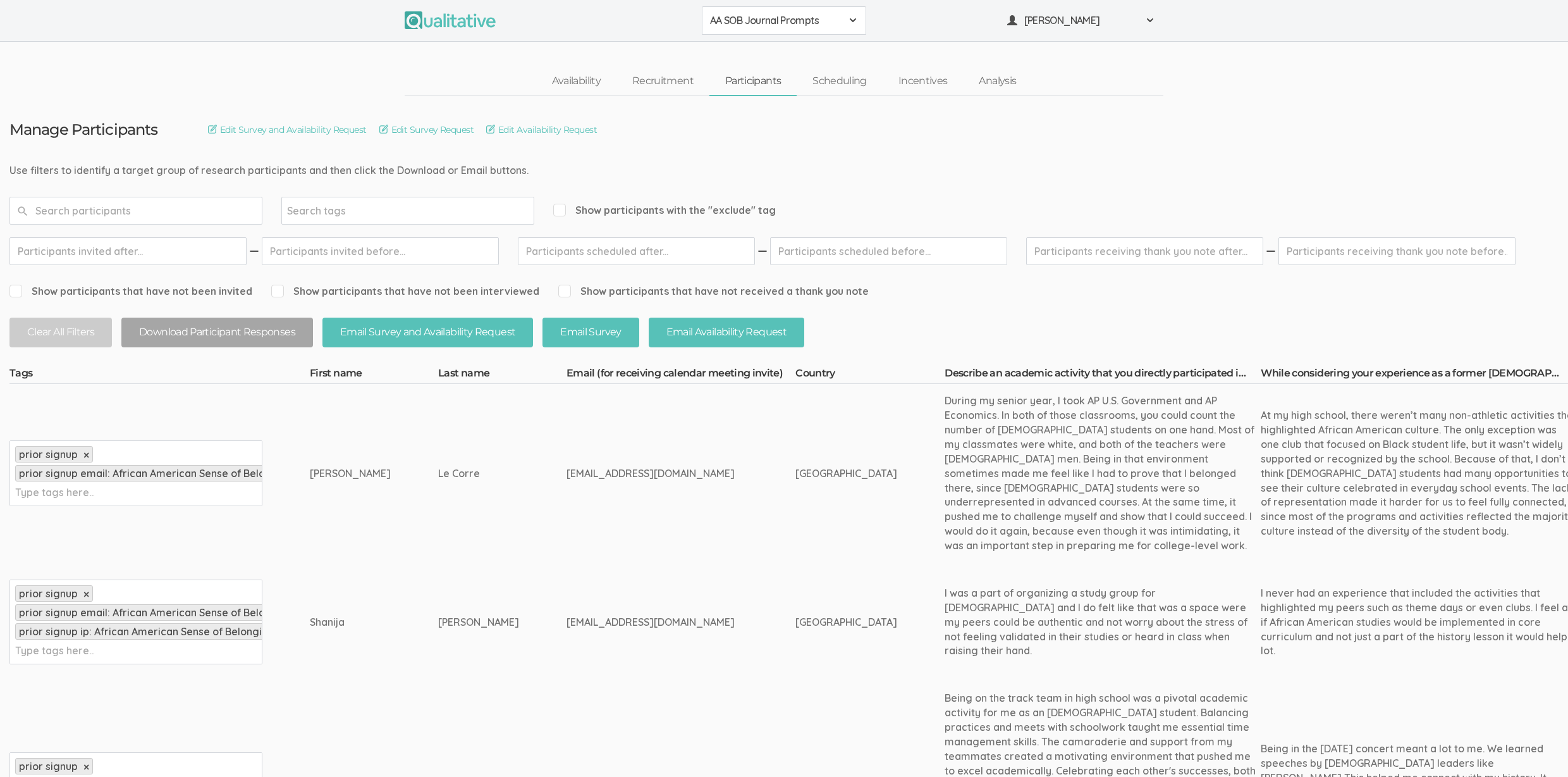
click at [566, 622] on td "[EMAIL_ADDRESS][DOMAIN_NAME]" at bounding box center [681, 622] width 229 height 119
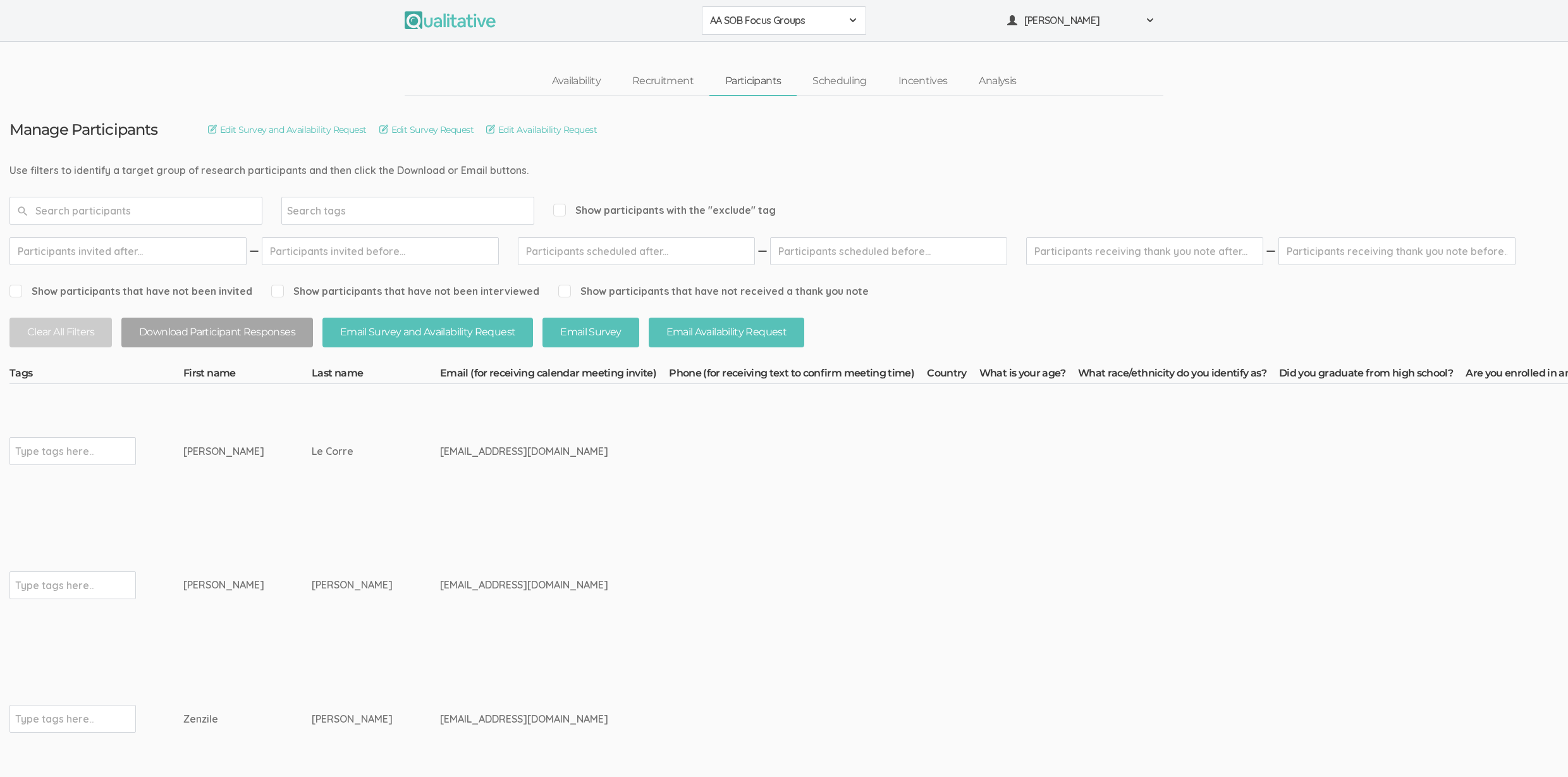
scroll to position [155, 0]
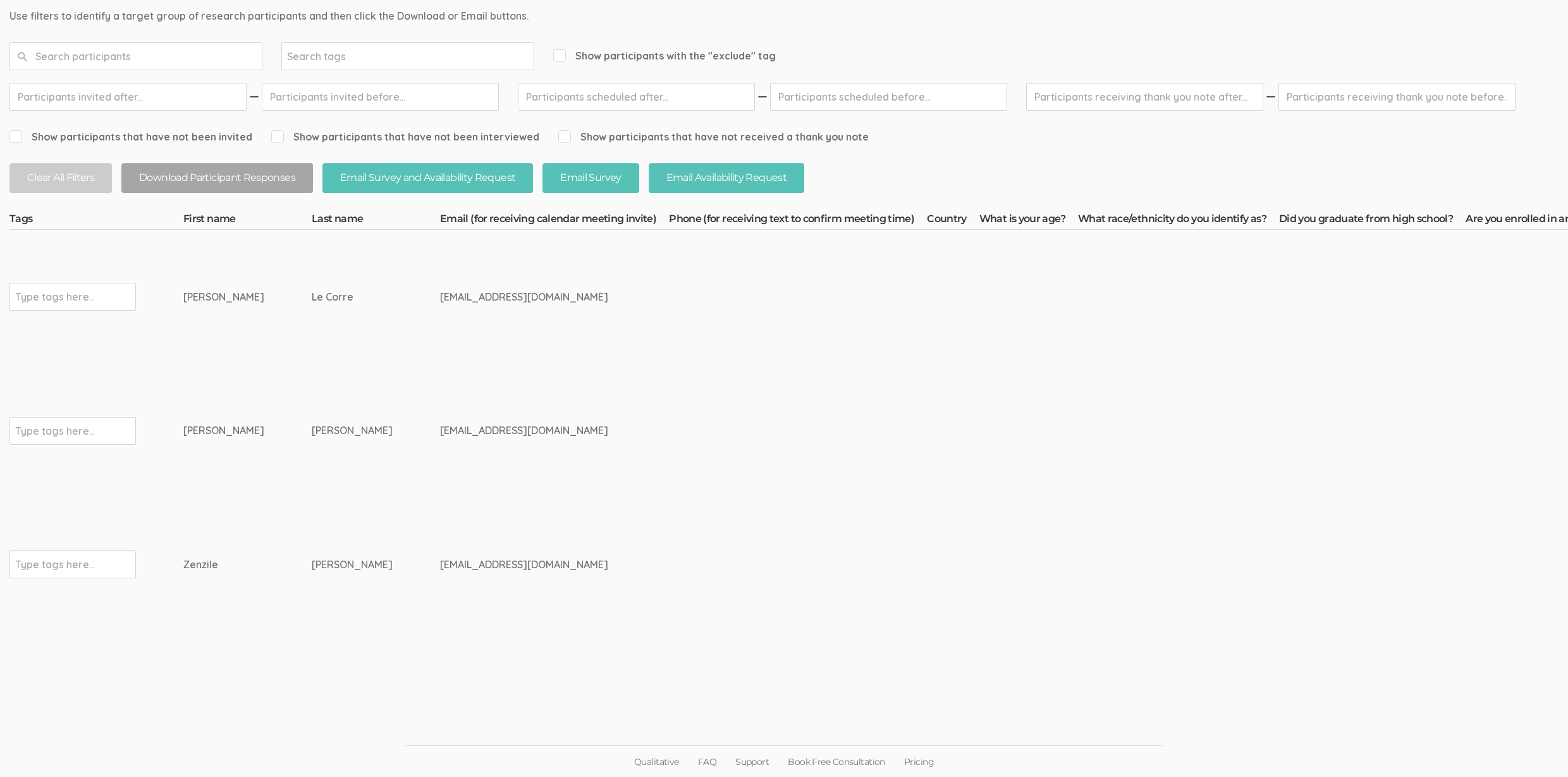
click at [979, 531] on td at bounding box center [1028, 564] width 99 height 134
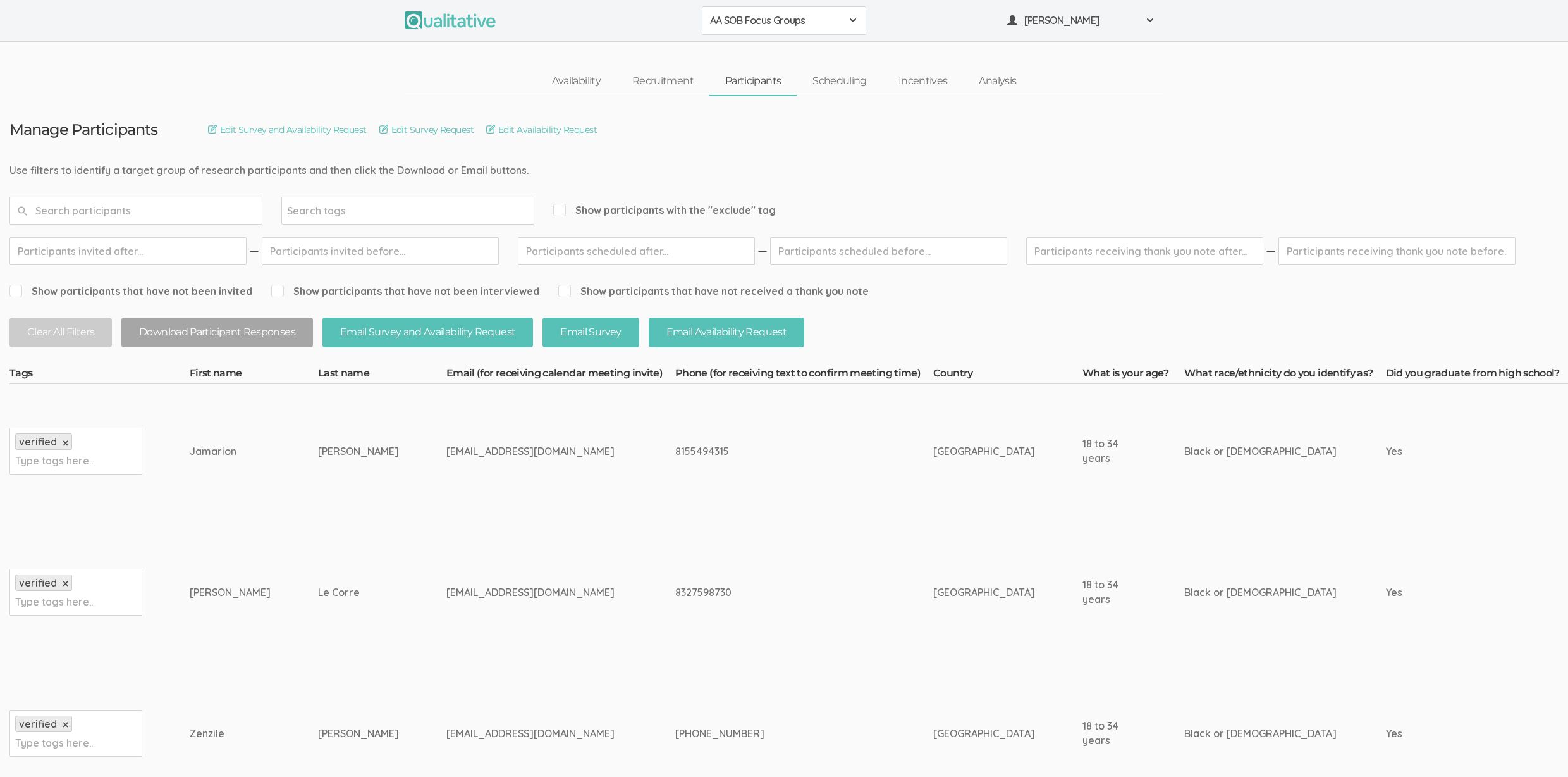
click at [558, 536] on td "[EMAIL_ADDRESS][DOMAIN_NAME]" at bounding box center [561, 592] width 229 height 148
click at [933, 491] on td "United States of America" at bounding box center [1007, 451] width 149 height 134
click at [933, 499] on td "United States of America" at bounding box center [1007, 451] width 149 height 134
click at [846, 502] on td "8155494315" at bounding box center [804, 451] width 258 height 134
click at [802, 23] on span "AA SOB Focus Groups" at bounding box center [776, 20] width 132 height 15
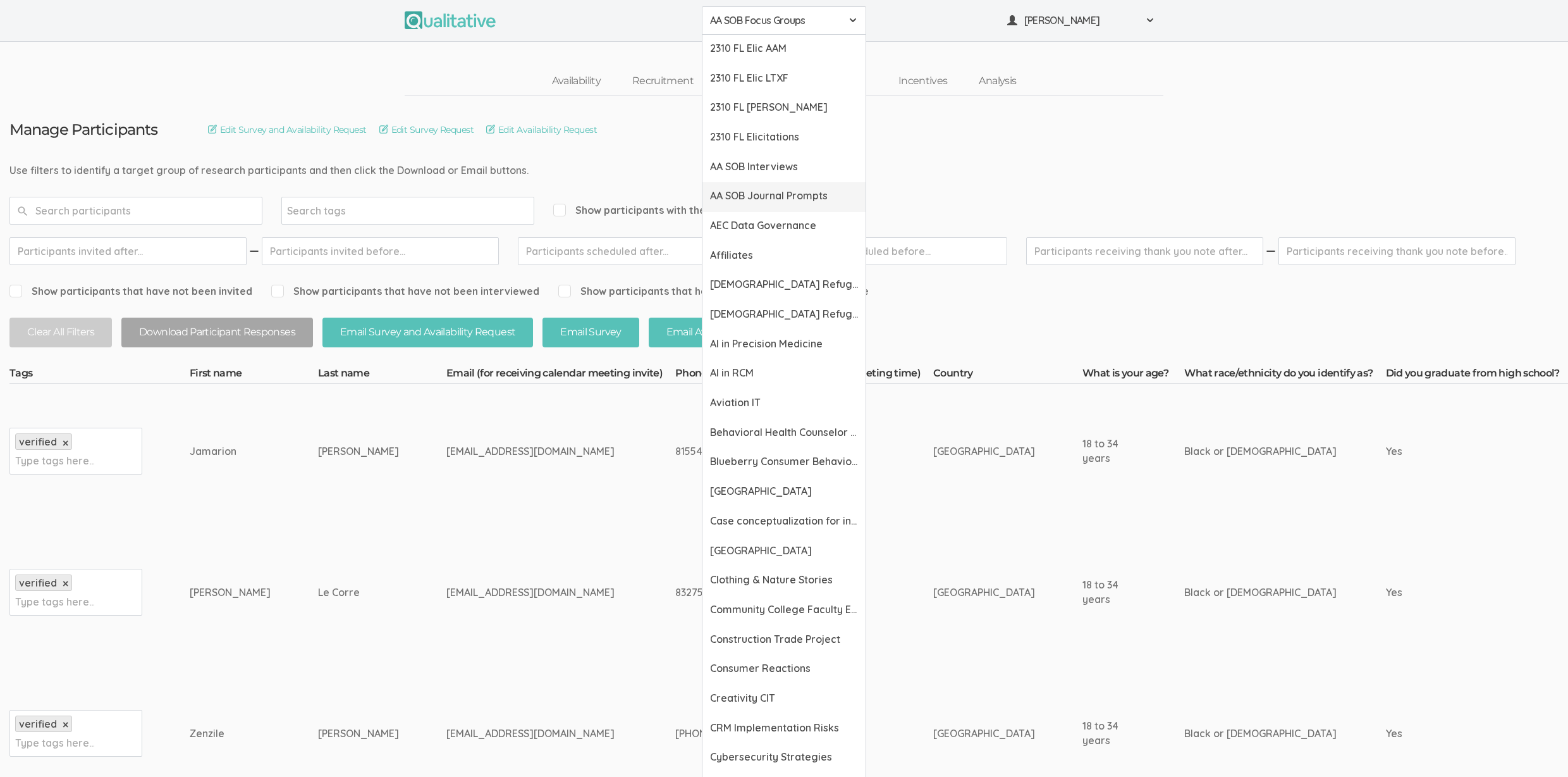
click at [817, 202] on span "AA SOB Journal Prompts" at bounding box center [784, 195] width 148 height 15
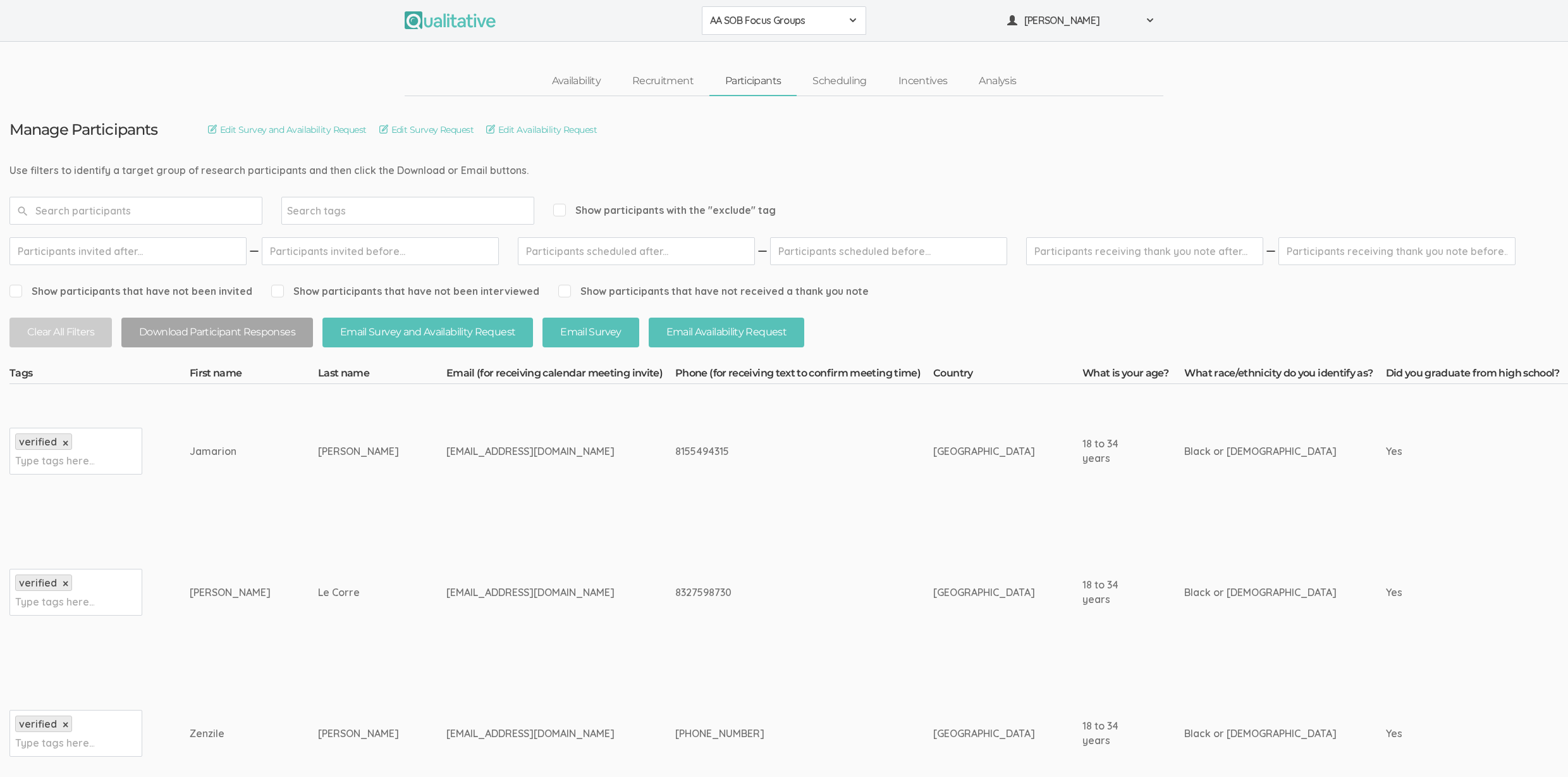
click at [778, 490] on td "8155494315" at bounding box center [804, 451] width 258 height 134
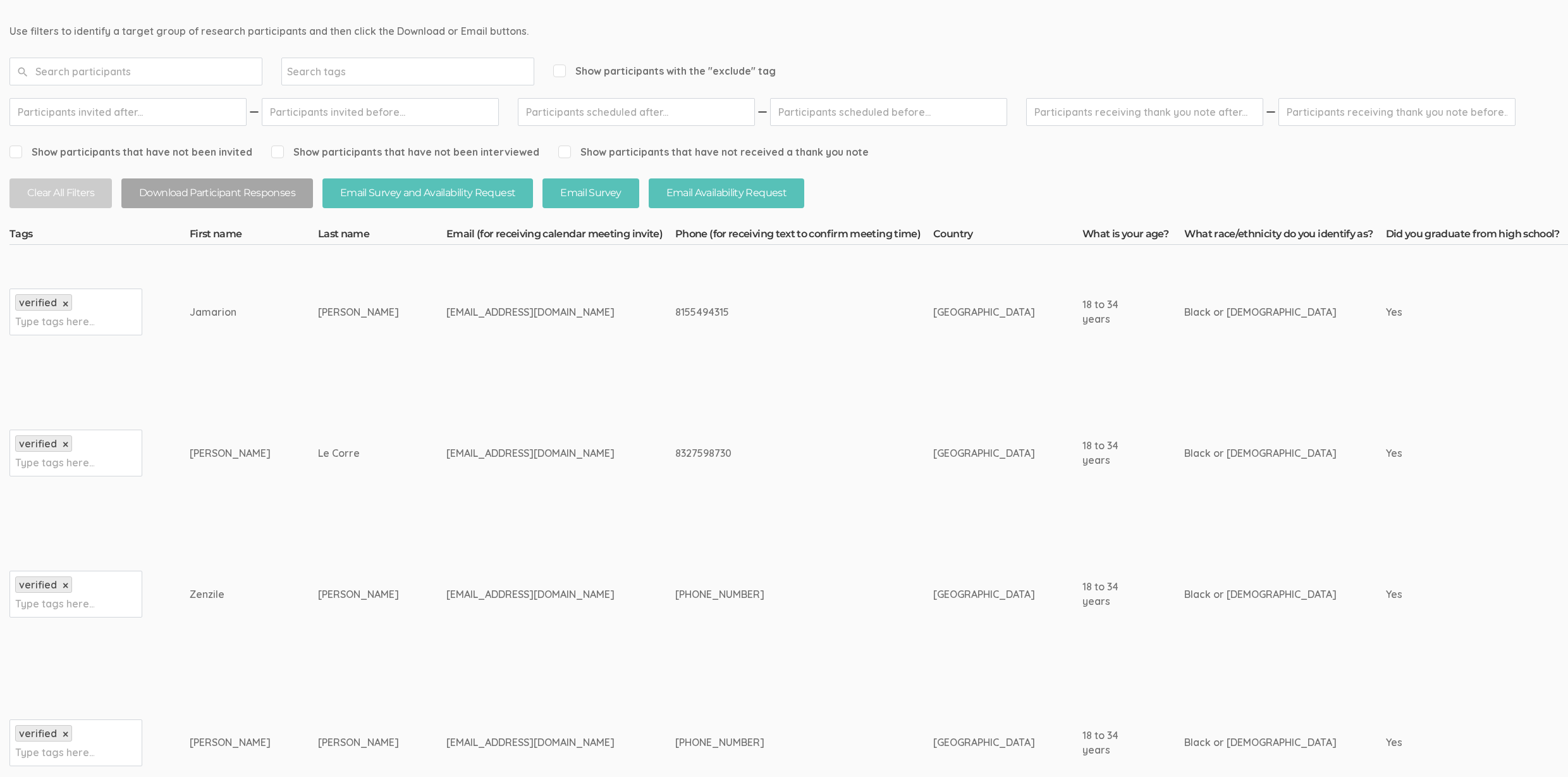
scroll to position [331, 0]
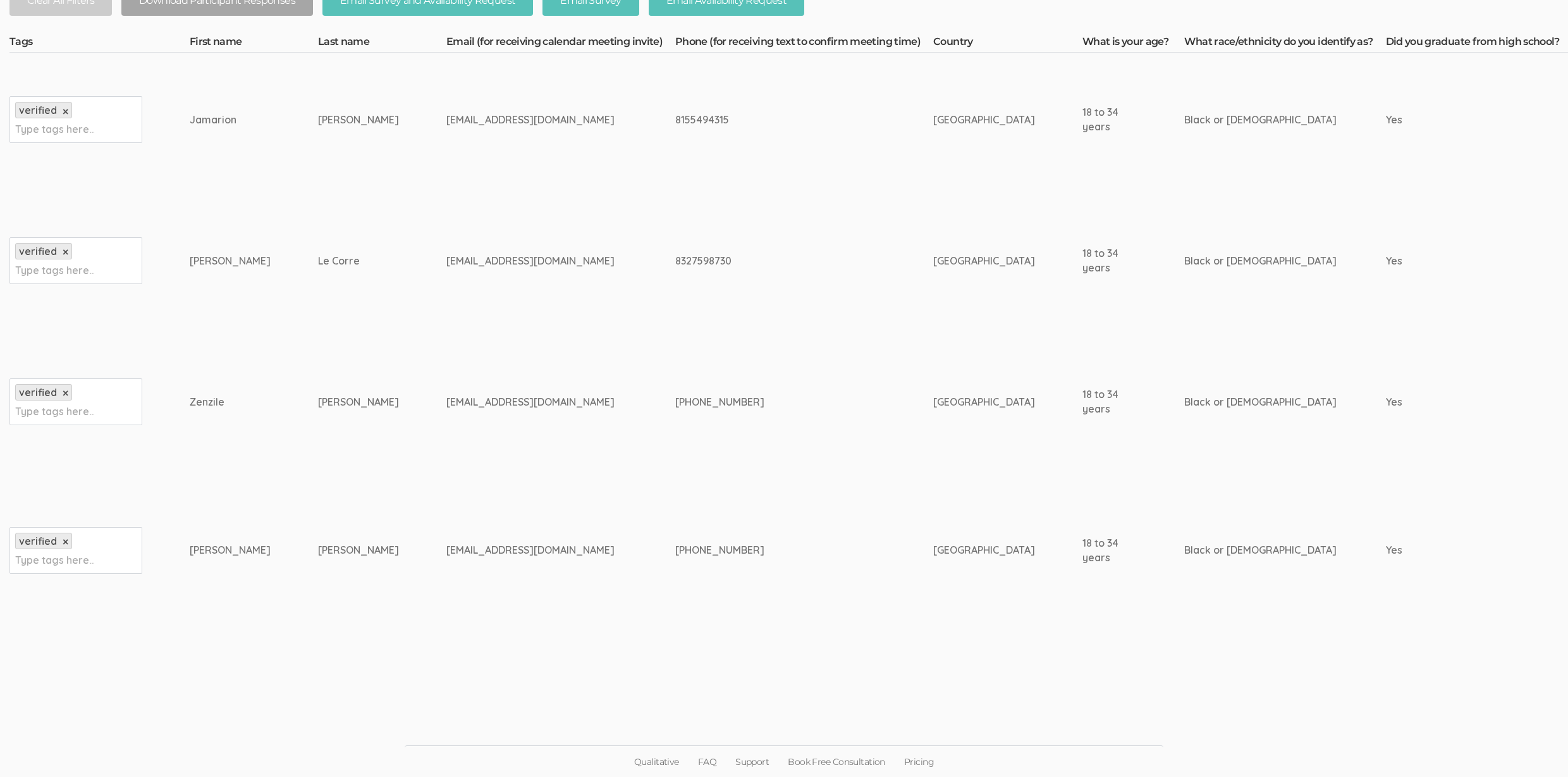
click at [731, 569] on td "269-363-8558" at bounding box center [804, 549] width 258 height 162
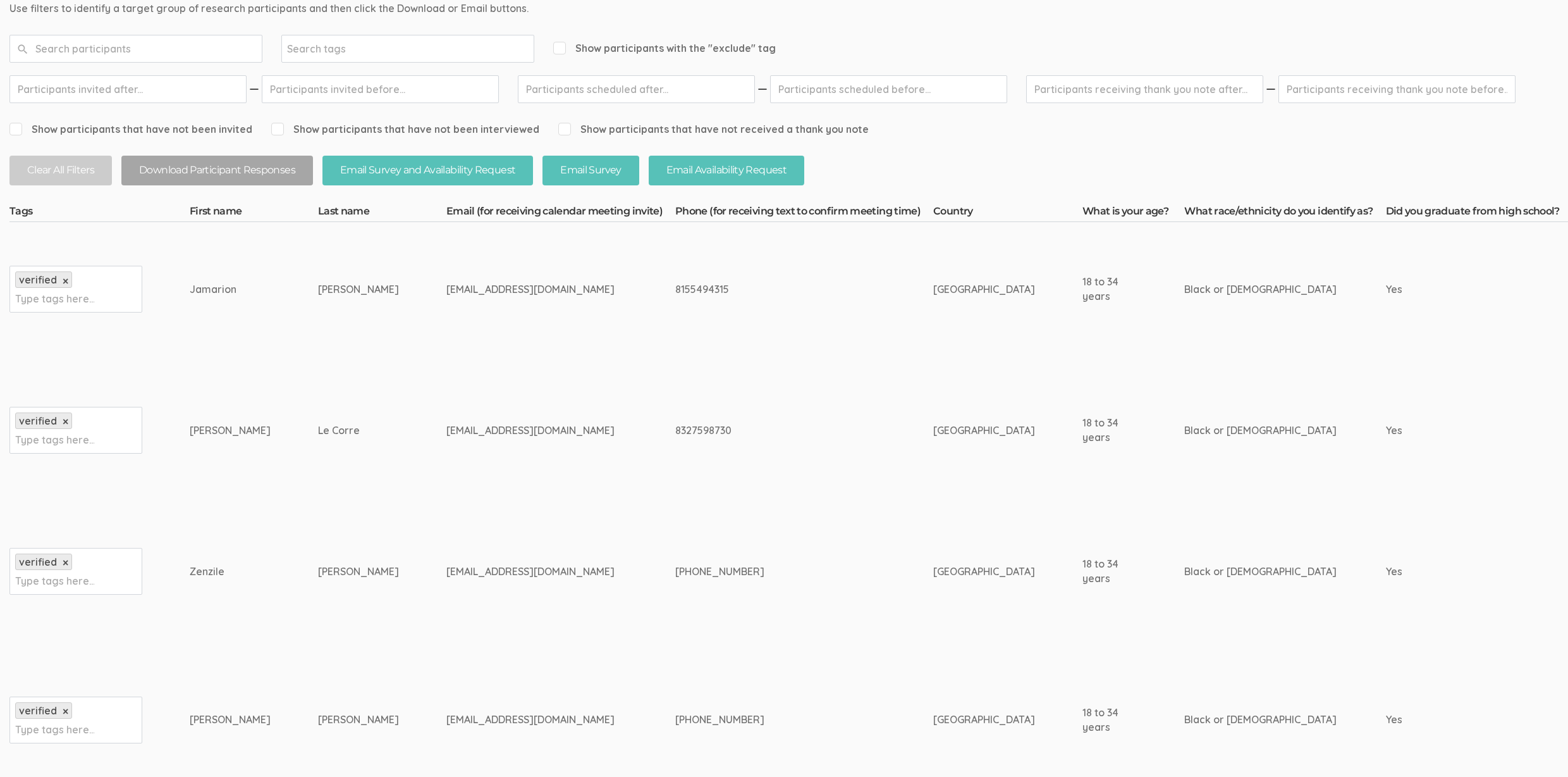
scroll to position [77, 0]
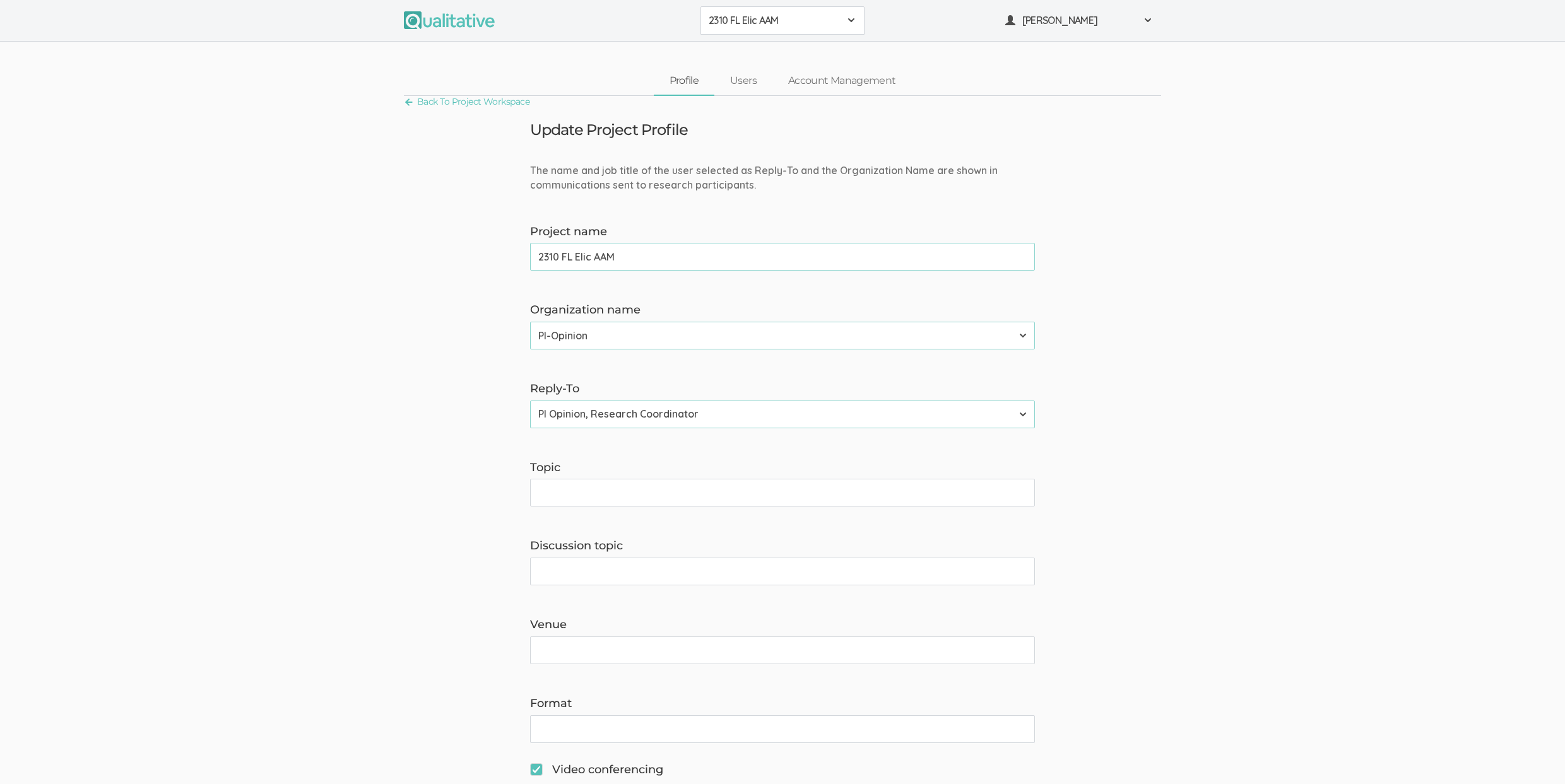
drag, startPoint x: 793, startPoint y: 31, endPoint x: 789, endPoint y: 57, distance: 26.3
click at [792, 31] on button "2310 FL Elic AAM" at bounding box center [783, 20] width 164 height 28
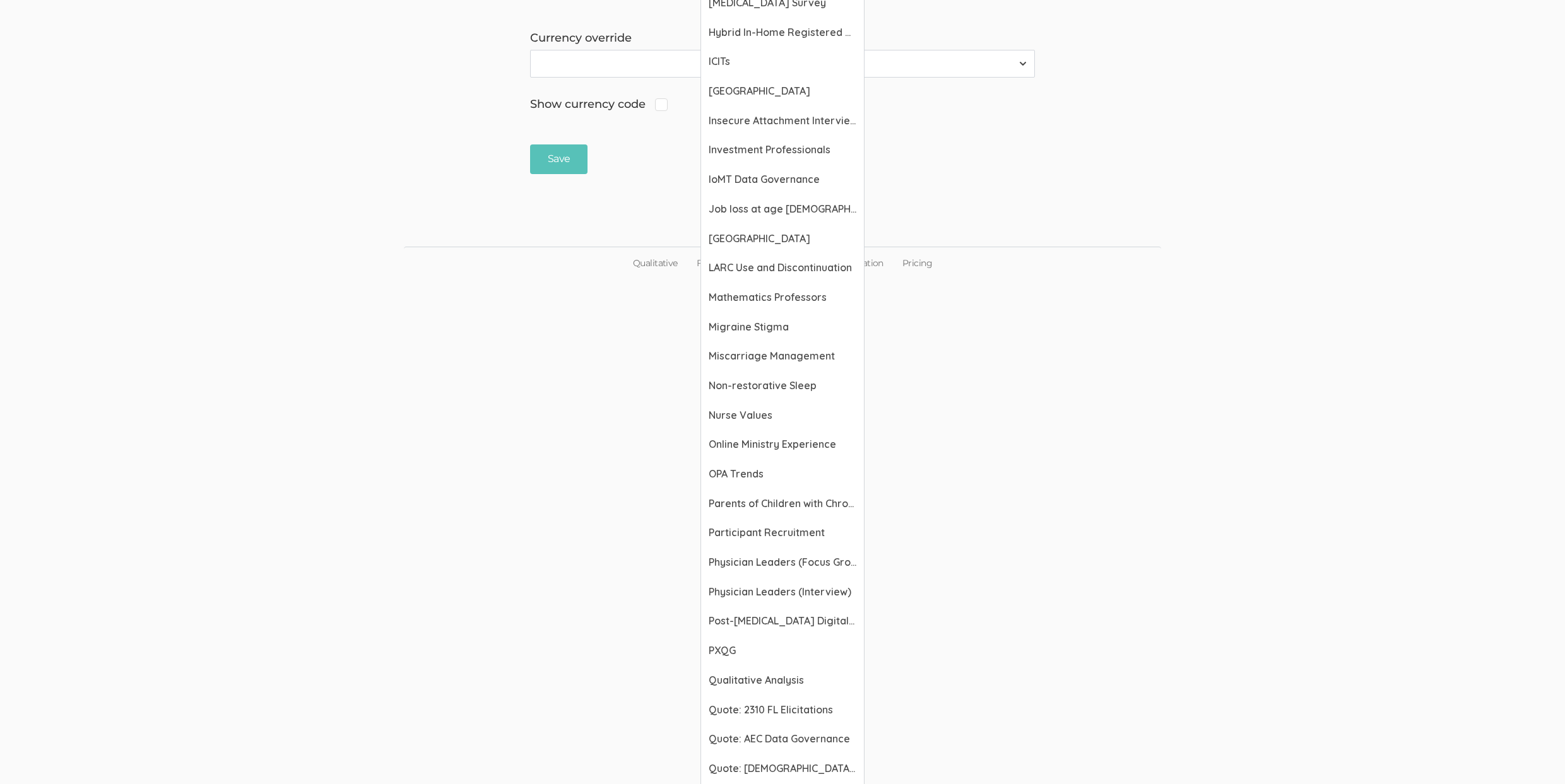
scroll to position [1427, 0]
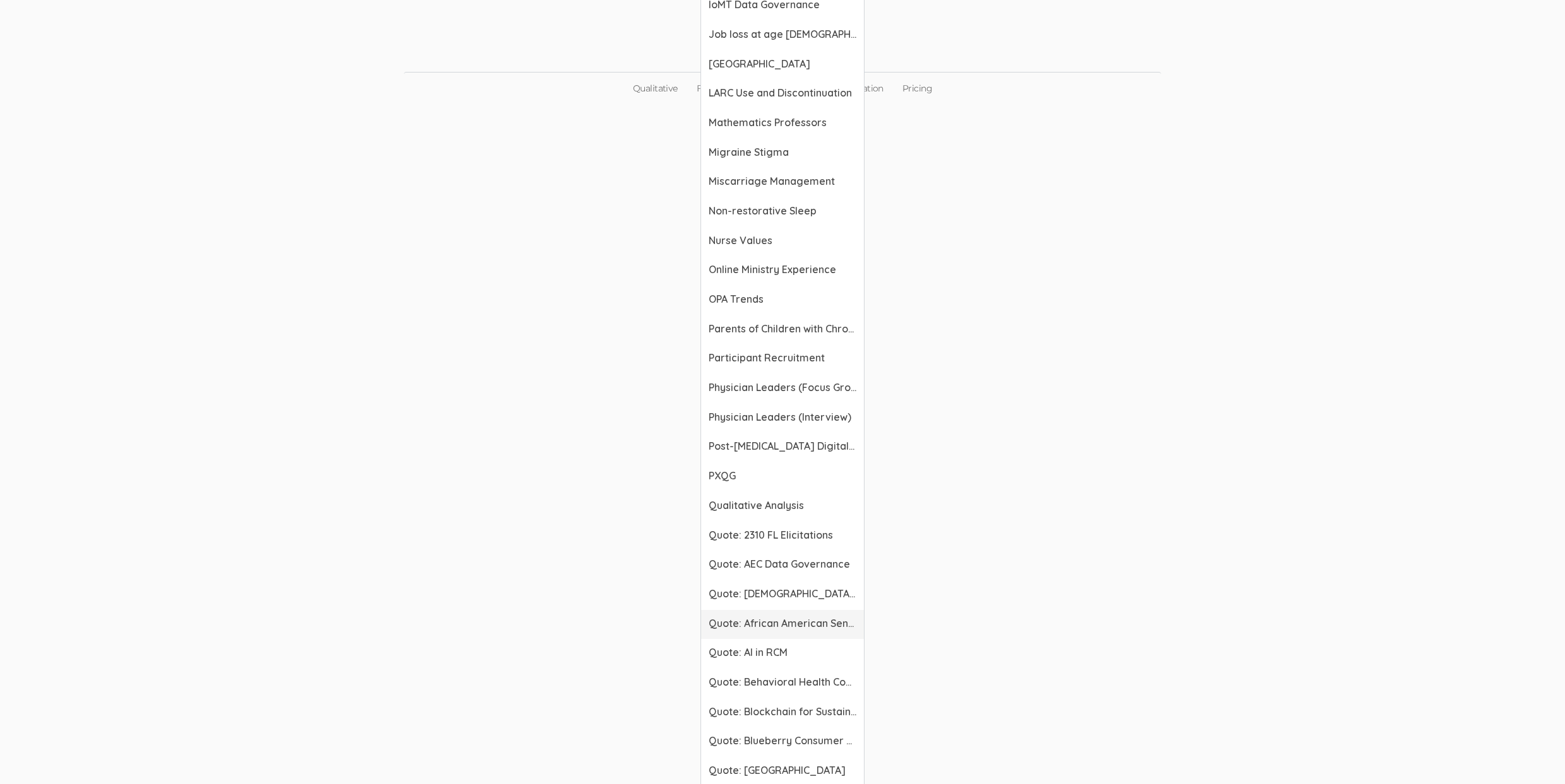
click at [804, 627] on span "Quote: African American Sense of Belonging" at bounding box center [782, 623] width 148 height 15
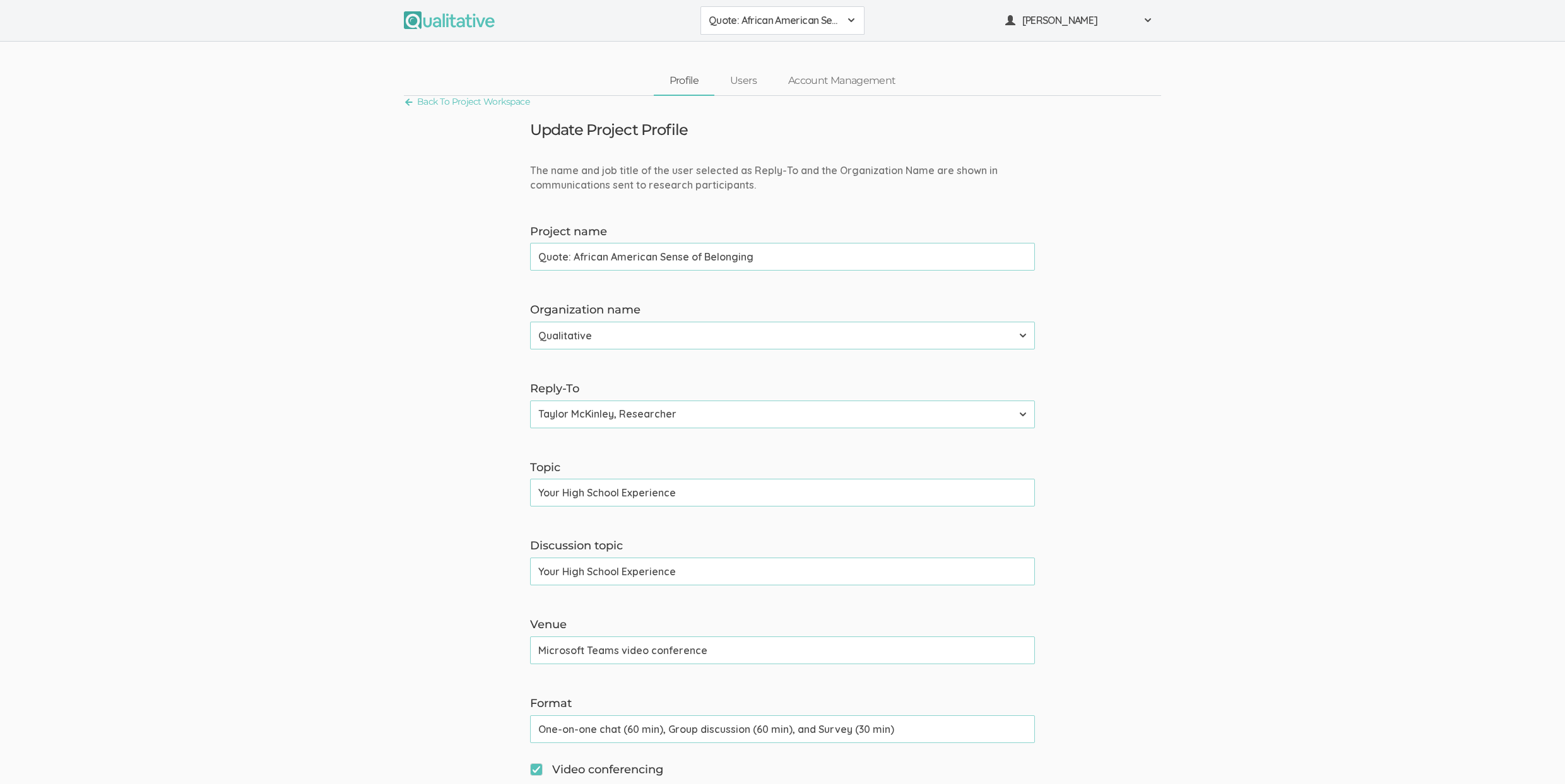
drag, startPoint x: 804, startPoint y: 258, endPoint x: 573, endPoint y: 259, distance: 231.0
click at [573, 259] on input "Quote: African American Sense of Belonging" at bounding box center [782, 256] width 505 height 27
type input "Quote: AA SOB Interviews"
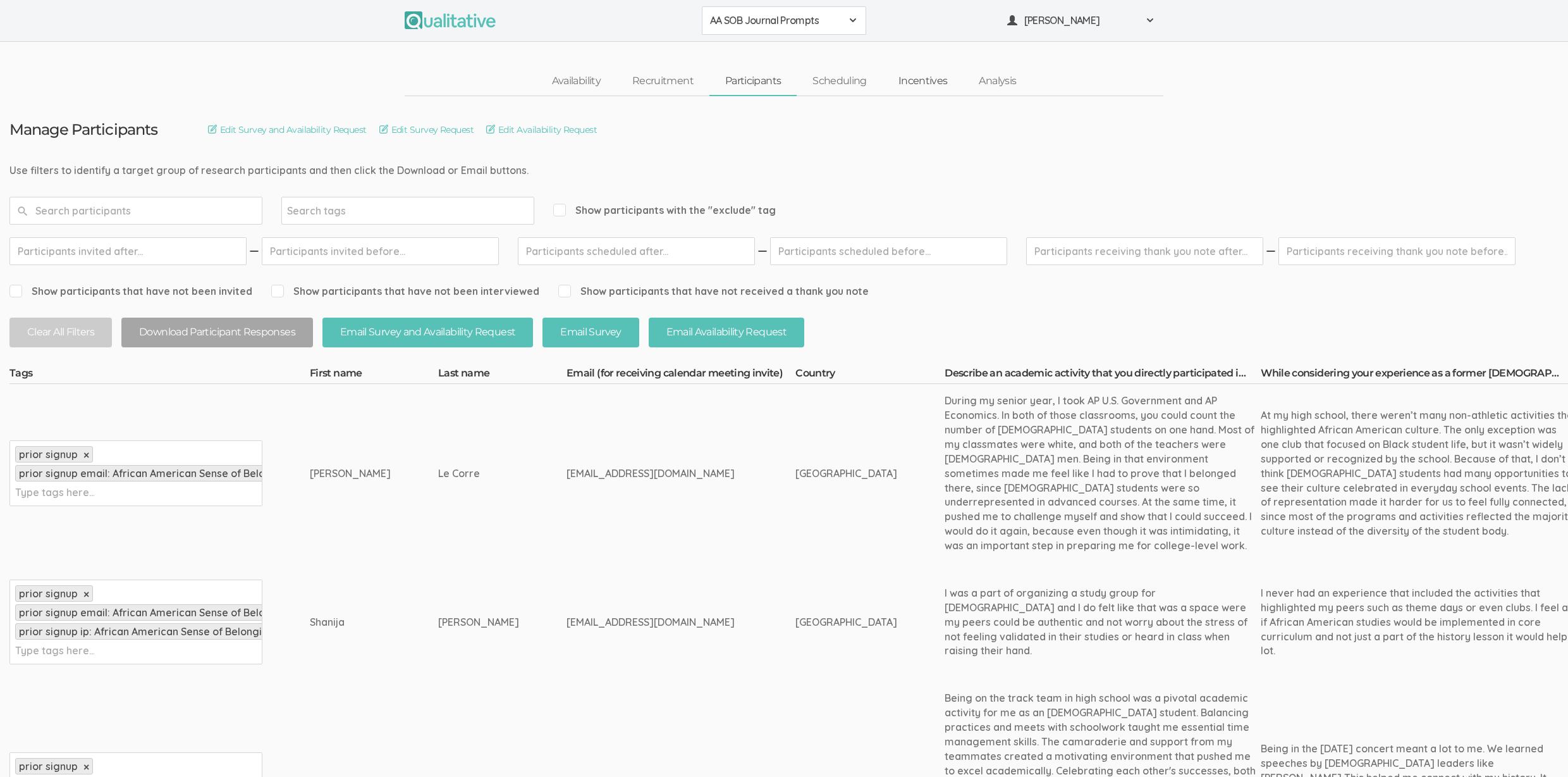
click at [910, 77] on link "Incentives" at bounding box center [922, 81] width 81 height 27
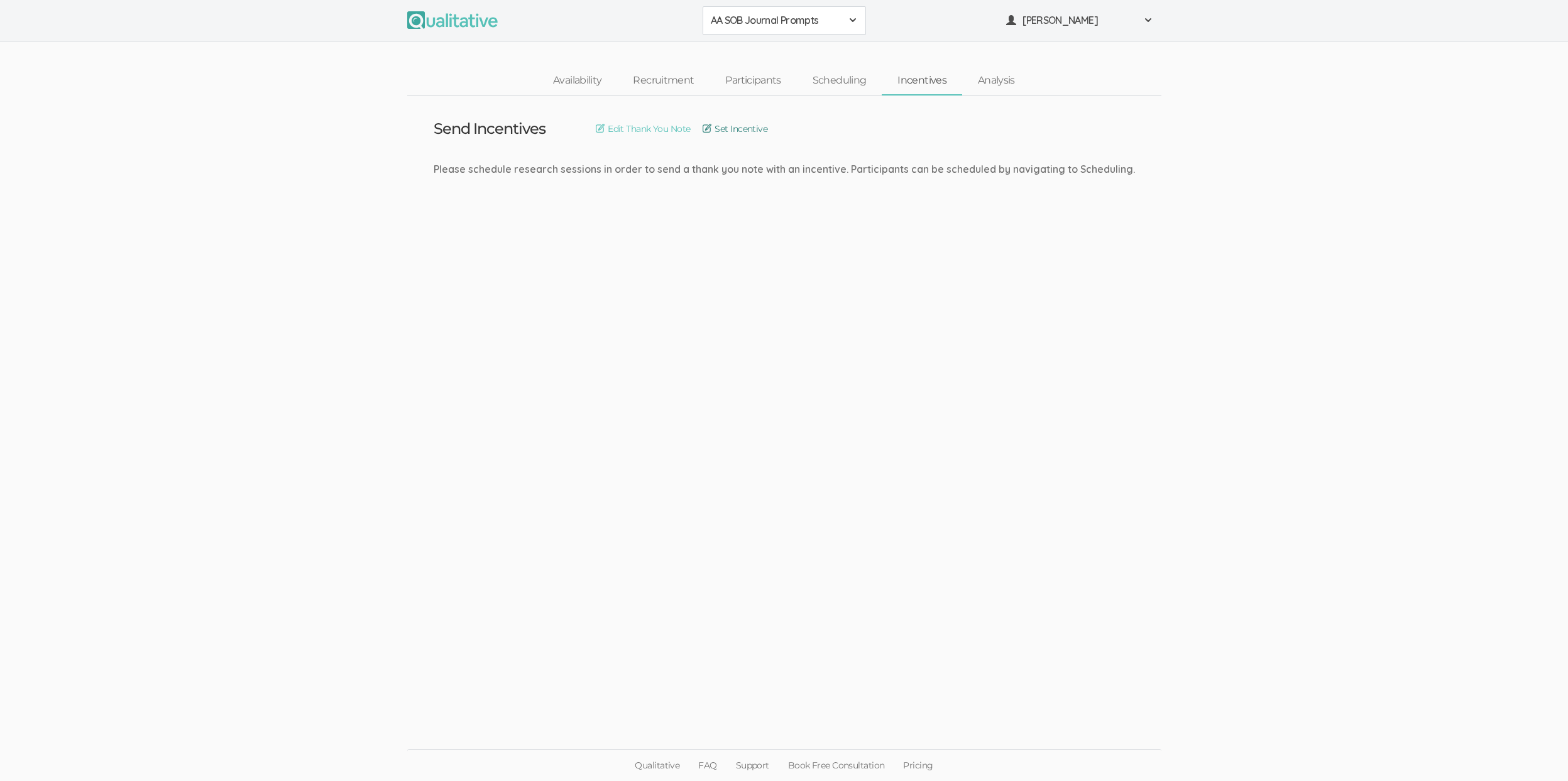
click at [751, 131] on link "Set Incentive" at bounding box center [734, 129] width 65 height 14
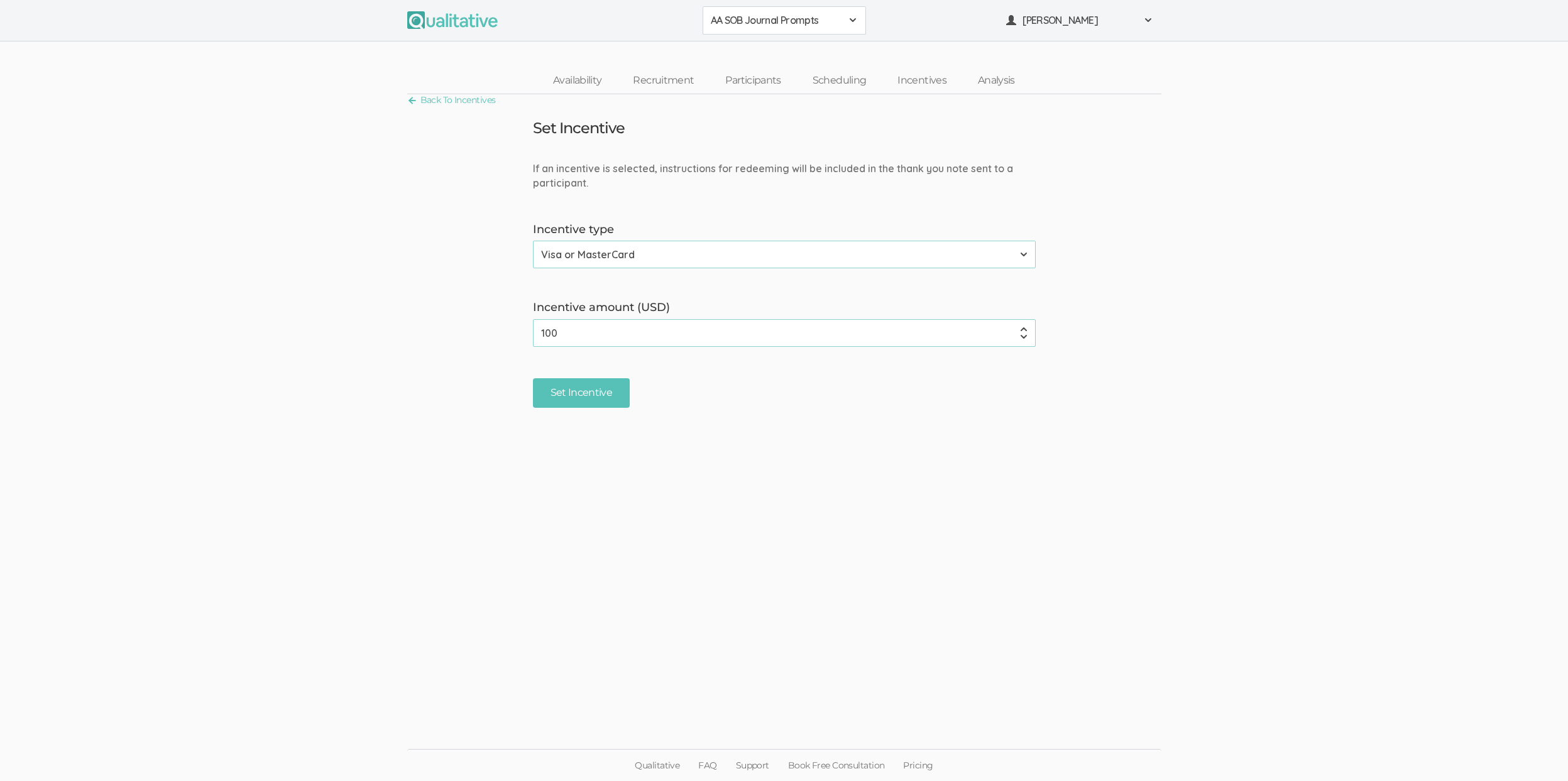
click at [830, 444] on ui-view "Back To Incentives Set Incentive If an incentive is selected, instructions for …" at bounding box center [784, 390] width 1568 height 592
click at [734, 87] on link "Participants" at bounding box center [752, 80] width 87 height 27
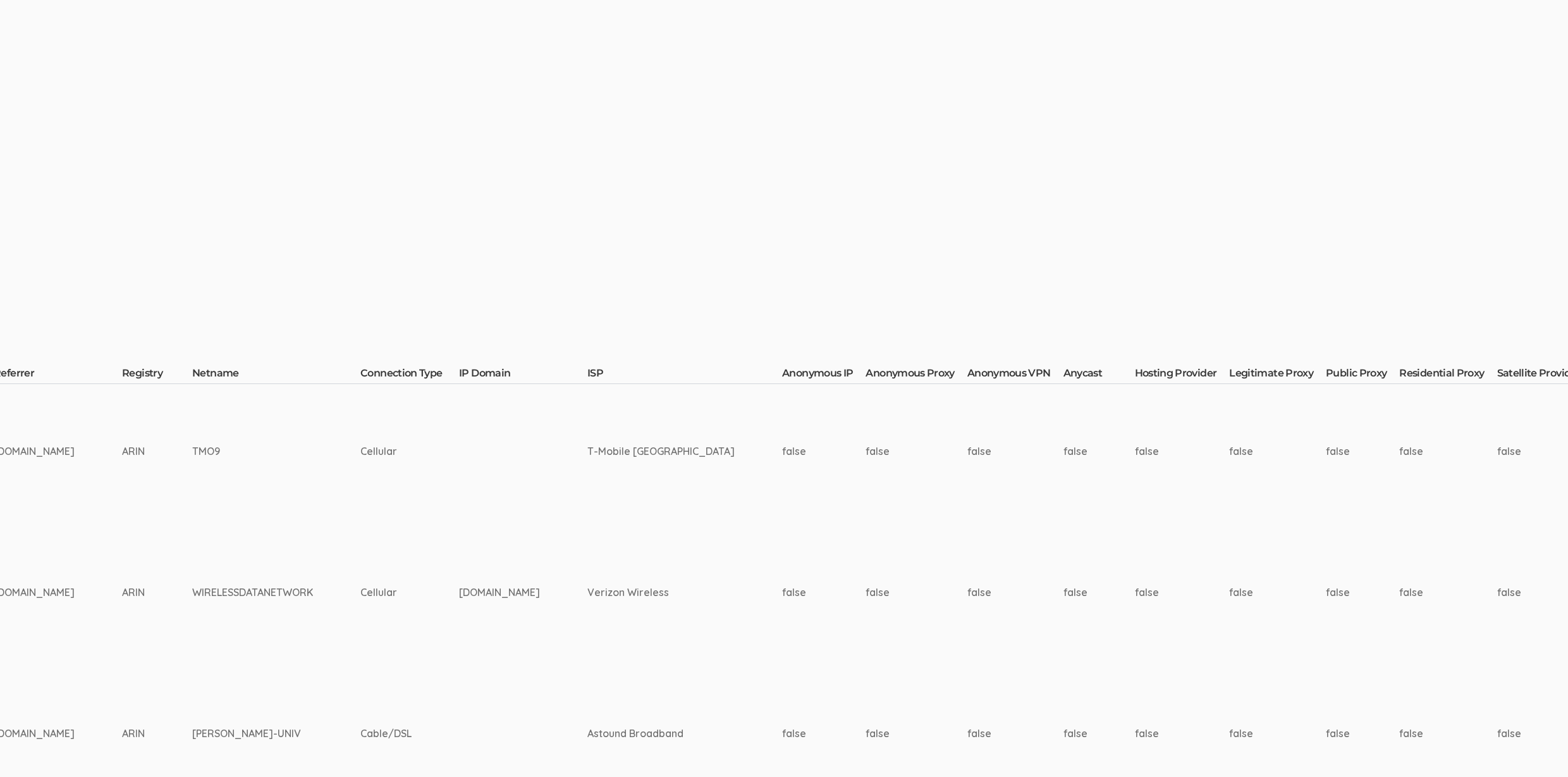
scroll to position [0, 4137]
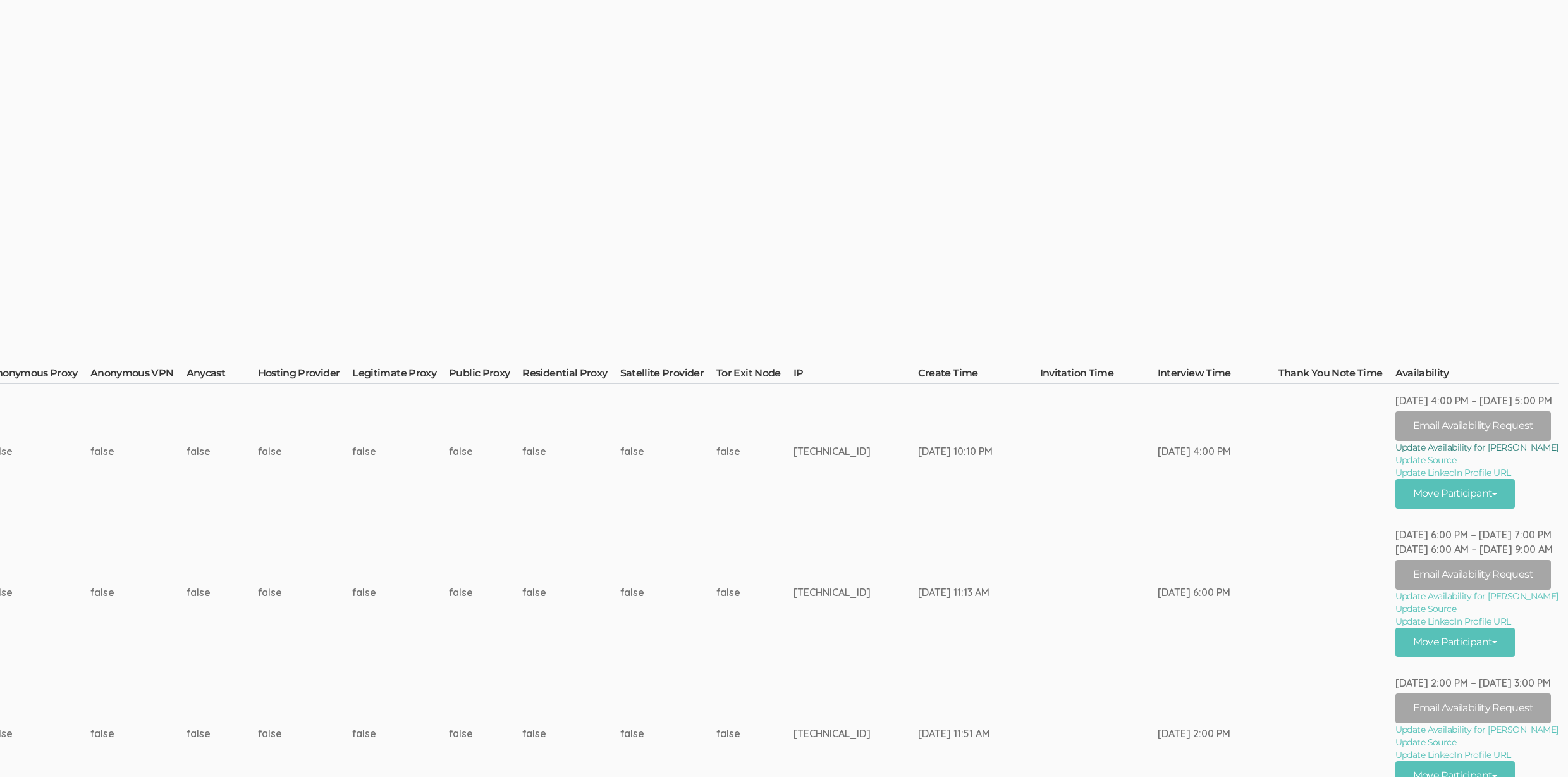
click at [1501, 447] on link "Update Availability for Jamarion Calvin" at bounding box center [1477, 447] width 163 height 13
click at [1526, 595] on link "Update Availability for Rose-Marie Le Corre" at bounding box center [1477, 596] width 163 height 13
drag, startPoint x: 1497, startPoint y: 728, endPoint x: 1483, endPoint y: 725, distance: 14.3
click at [1497, 729] on link "Update Availability for Zenzile Foster" at bounding box center [1477, 729] width 163 height 13
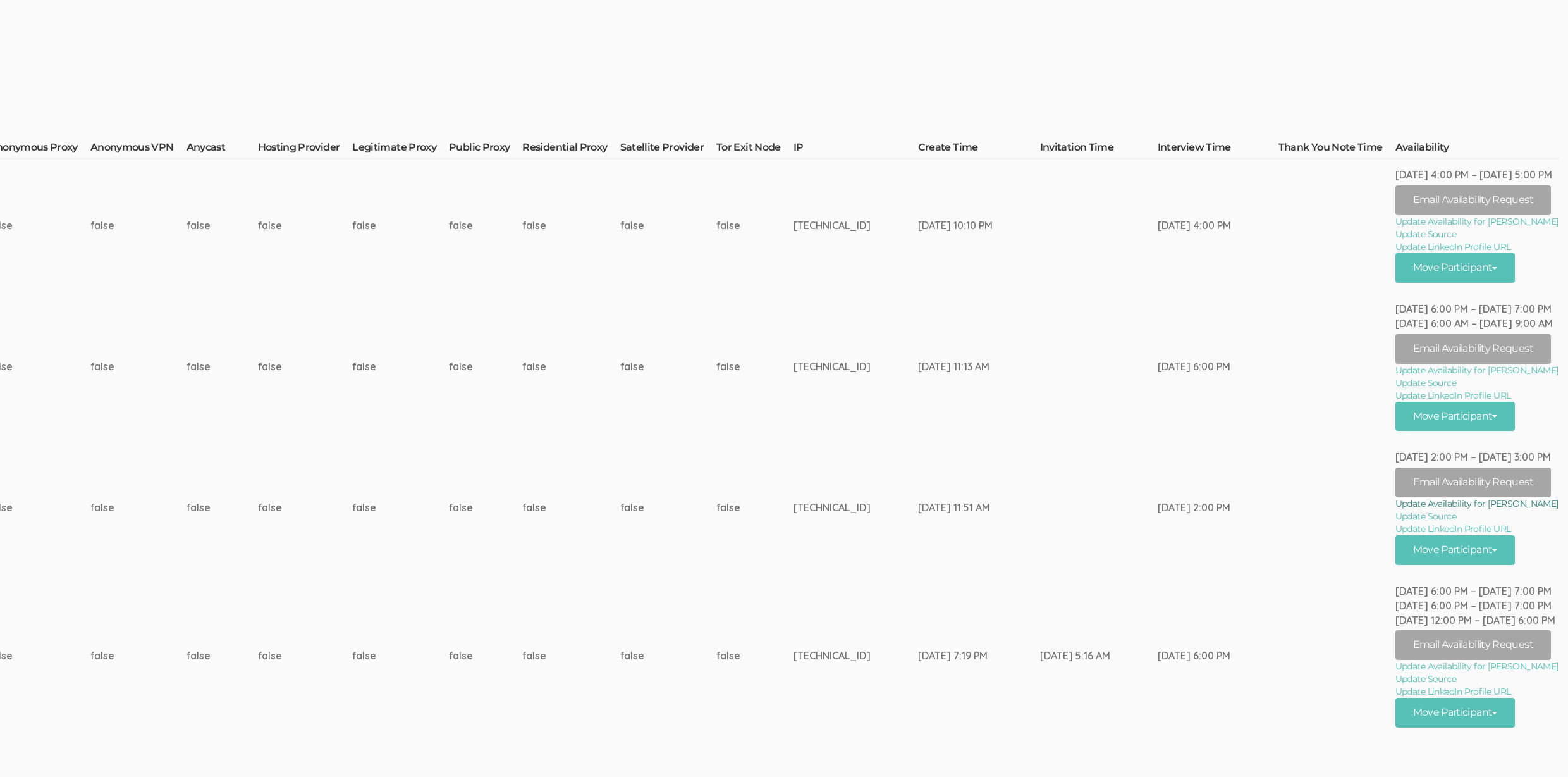
scroll to position [228, 4137]
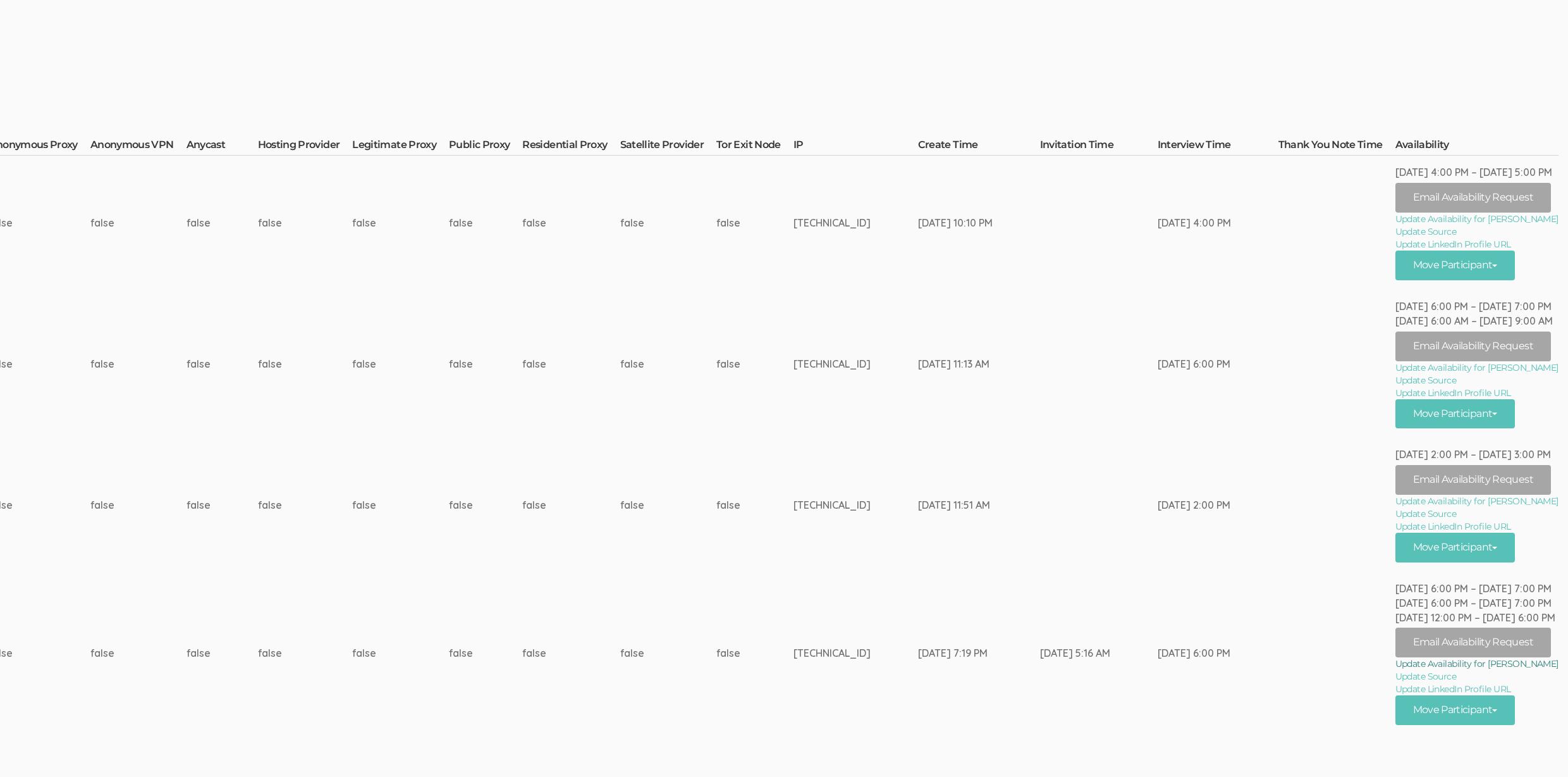
click at [1470, 665] on link "Update Availability for Megan Woods" at bounding box center [1477, 663] width 163 height 13
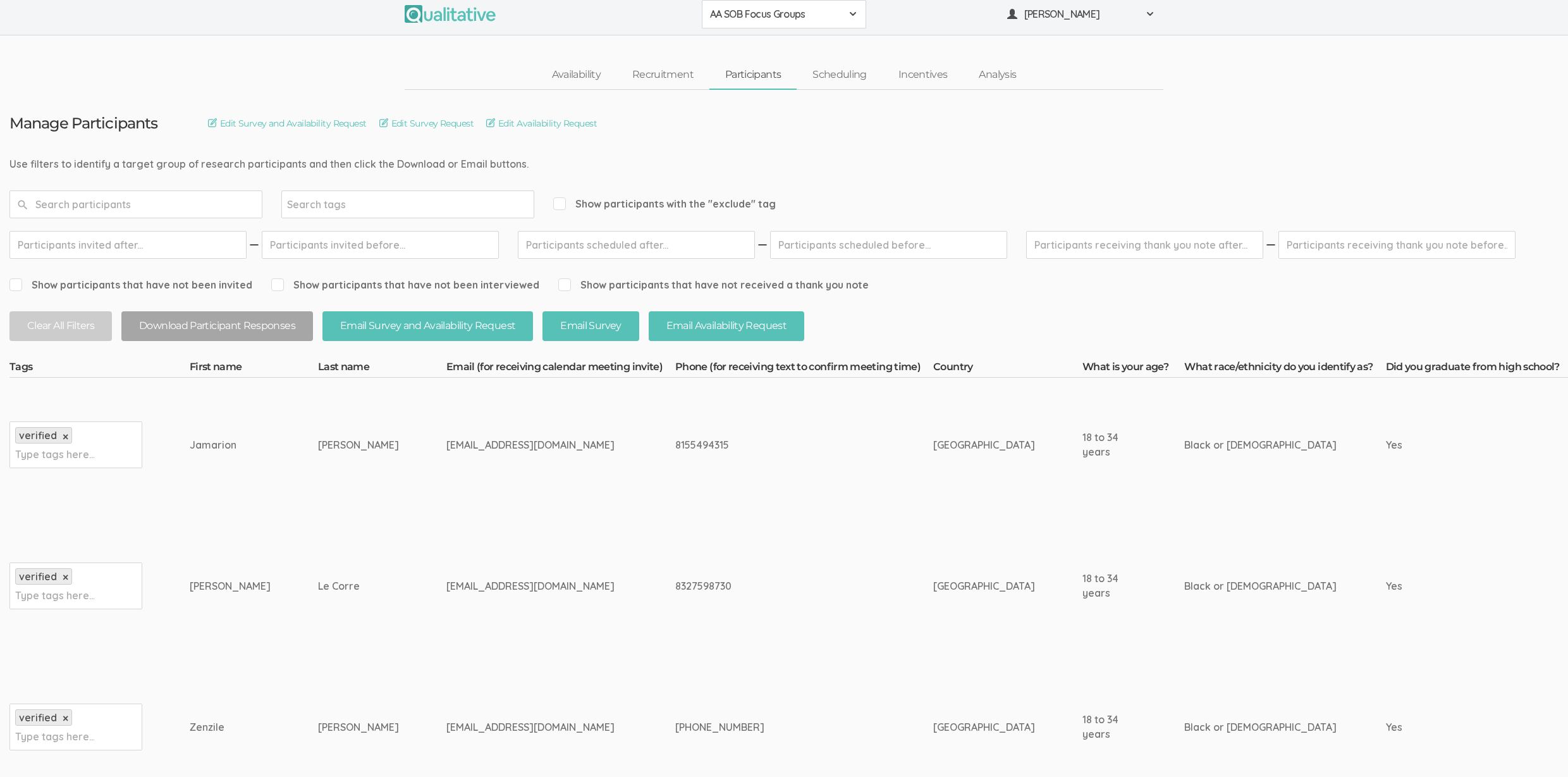
scroll to position [0, 0]
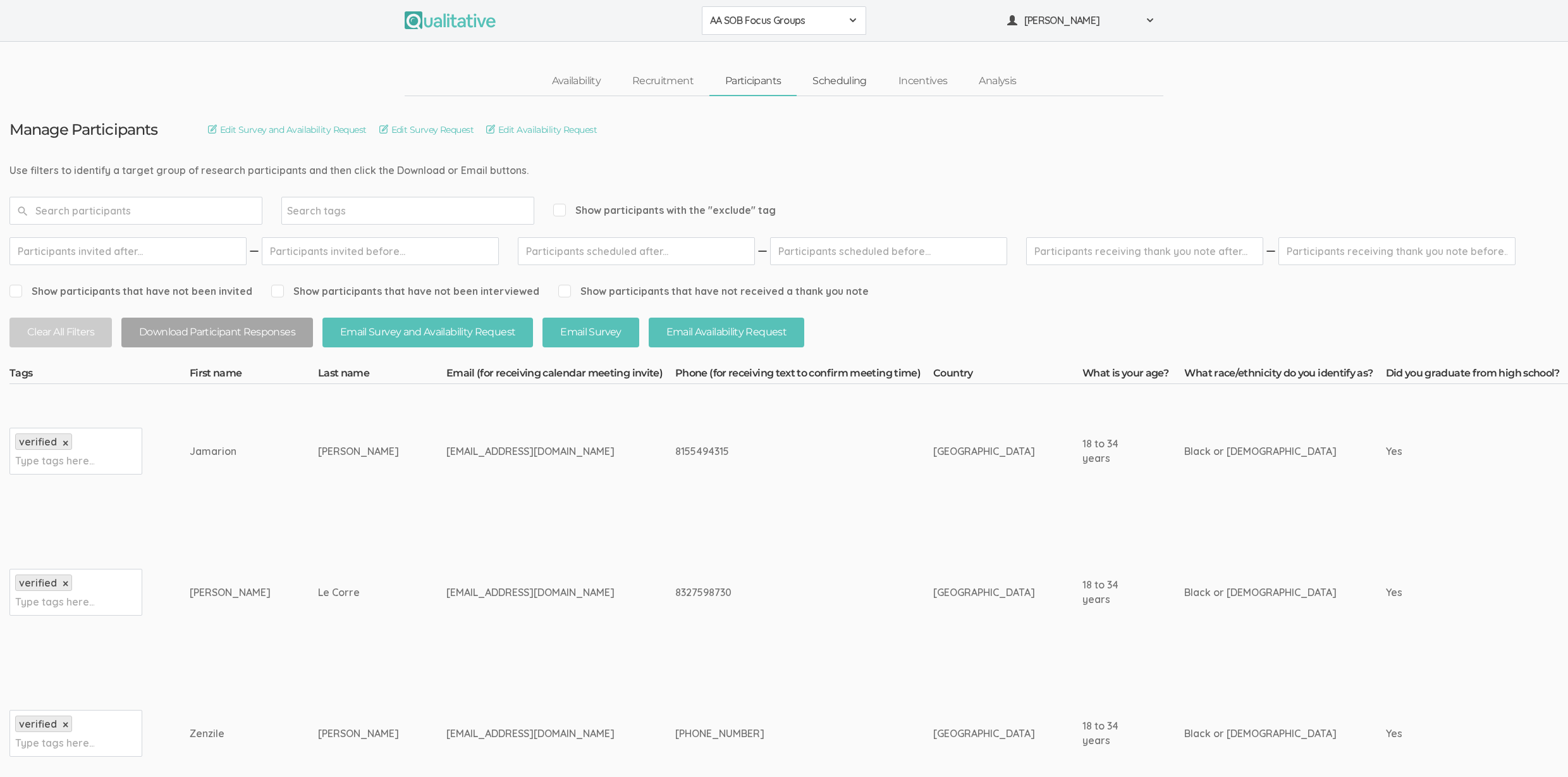
click at [825, 86] on link "Scheduling" at bounding box center [839, 81] width 86 height 27
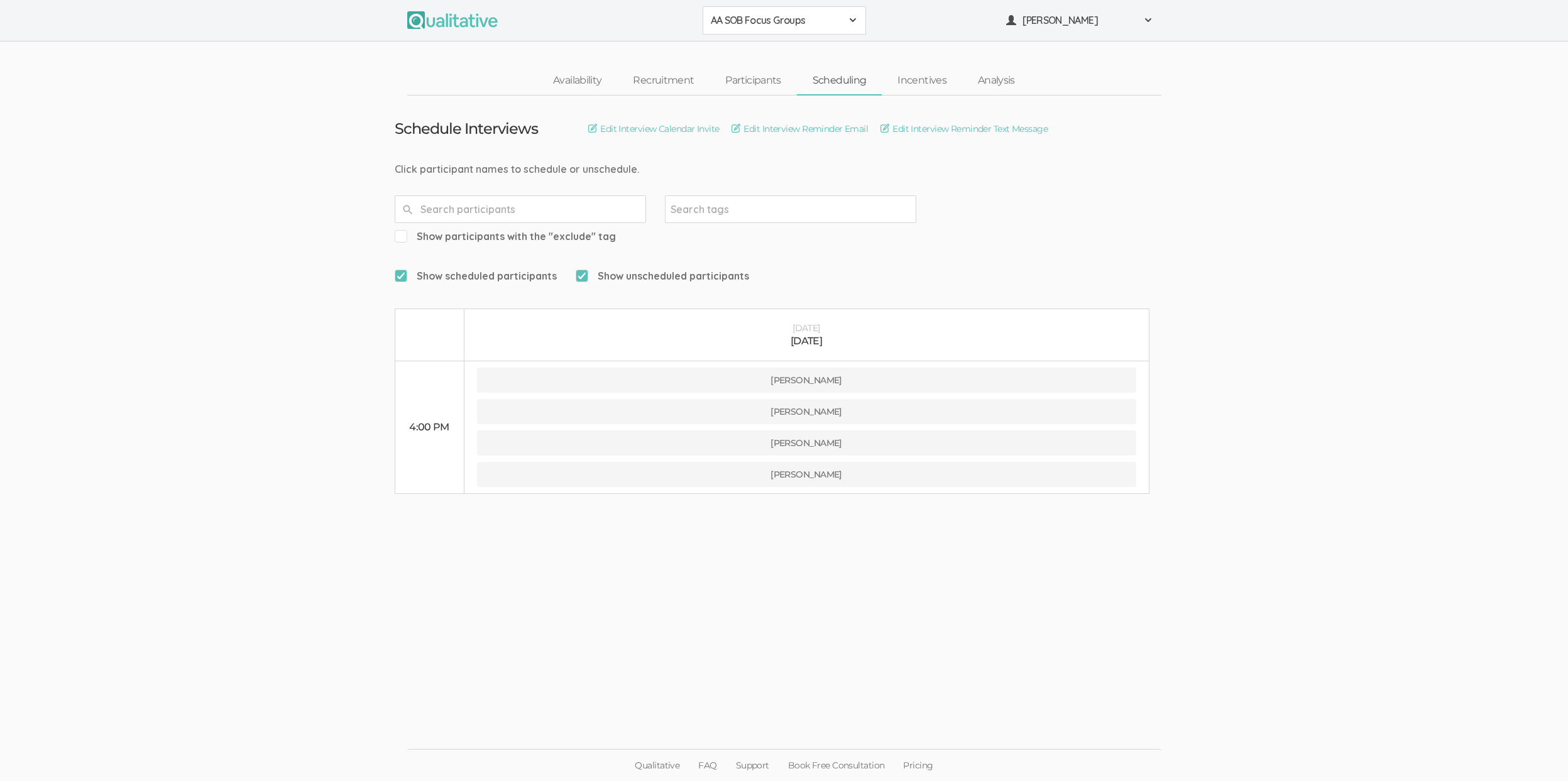
click at [157, 518] on ui-view "Schedule Interviews Edit Interview Calendar Invite Edit Interview Reminder Emai…" at bounding box center [784, 390] width 1568 height 591
click at [147, 465] on ui-view "Schedule Interviews Edit Interview Calendar Invite Edit Interview Reminder Emai…" at bounding box center [784, 390] width 1568 height 591
click at [133, 301] on ui-view "Schedule Interviews Edit Interview Calendar Invite Edit Interview Reminder Emai…" at bounding box center [784, 390] width 1568 height 591
click at [743, 72] on link "Participants" at bounding box center [752, 80] width 87 height 27
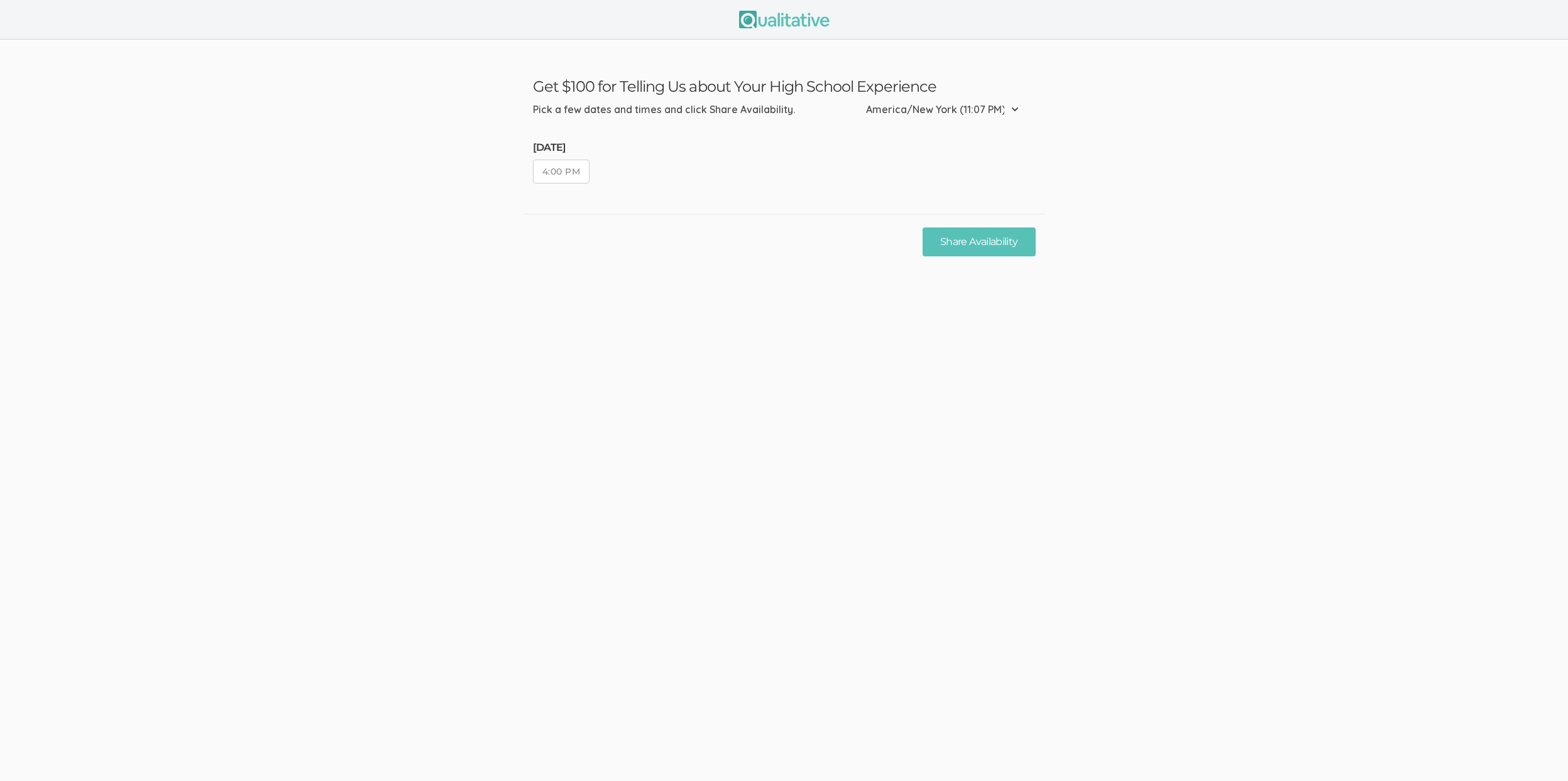
click at [555, 164] on button "4:00 PM" at bounding box center [561, 171] width 57 height 24
click at [1012, 248] on button "Share Availability" at bounding box center [979, 242] width 112 height 30
click at [568, 174] on button "4:00 PM" at bounding box center [561, 171] width 57 height 24
click at [969, 243] on button "Share Availability" at bounding box center [979, 242] width 112 height 30
click button "4:00 PM"
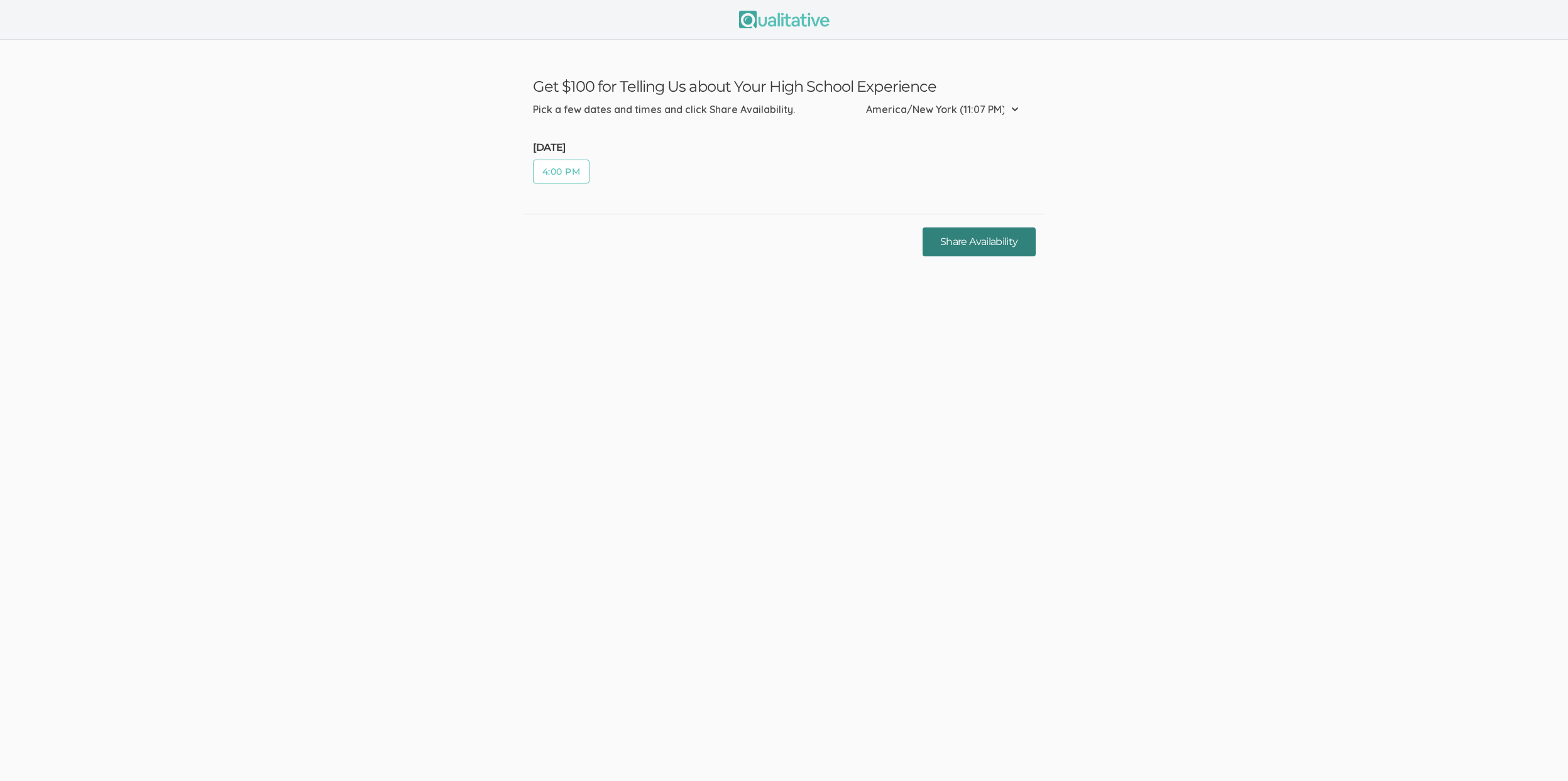
click button "Share Availability"
click at [566, 176] on button "3:00 PM" at bounding box center [561, 171] width 57 height 24
click at [966, 249] on button "Share Availability" at bounding box center [979, 242] width 112 height 30
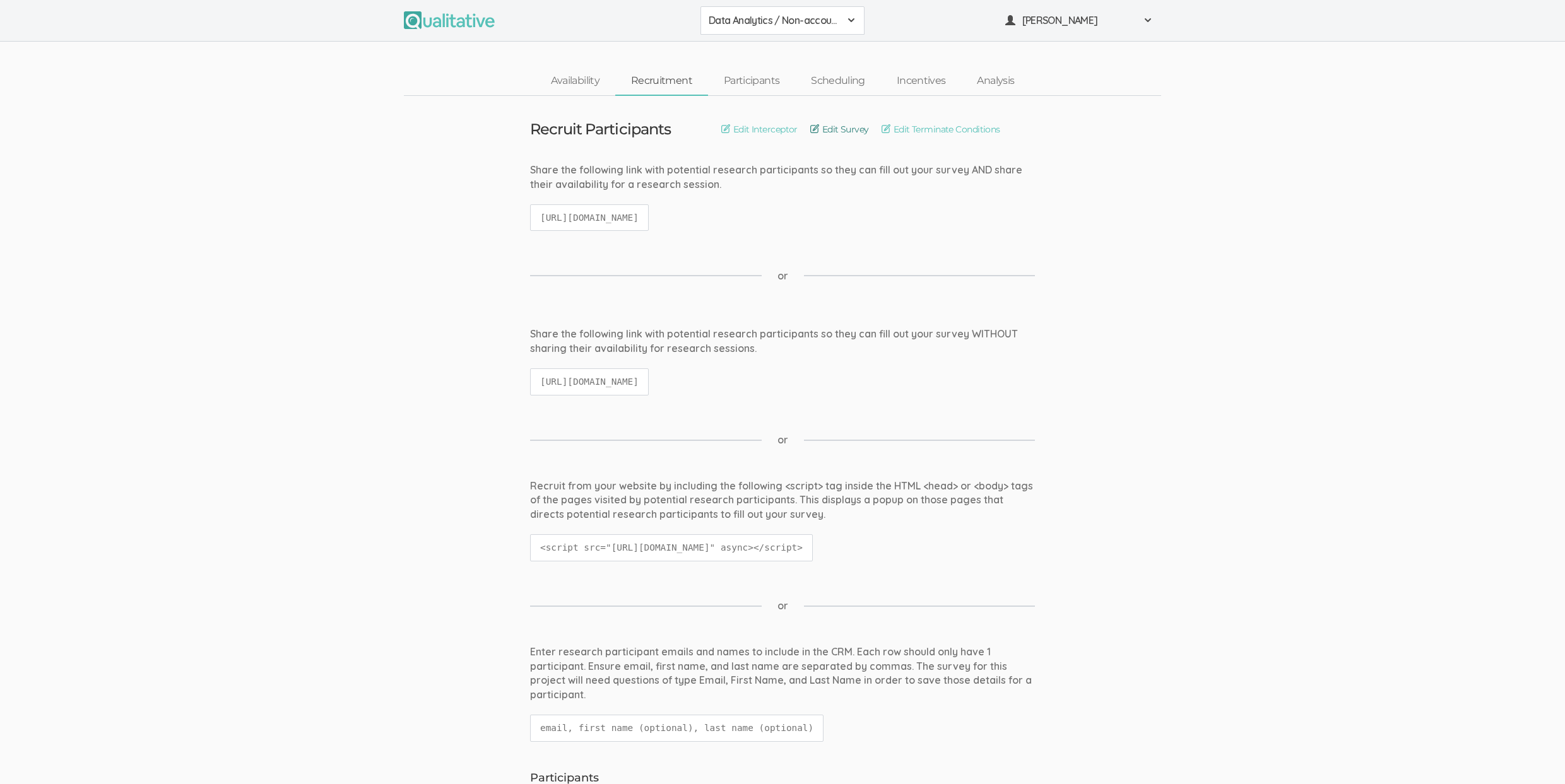
drag, startPoint x: 839, startPoint y: 133, endPoint x: 847, endPoint y: 147, distance: 16.1
click at [839, 132] on link "Edit Survey" at bounding box center [839, 129] width 59 height 14
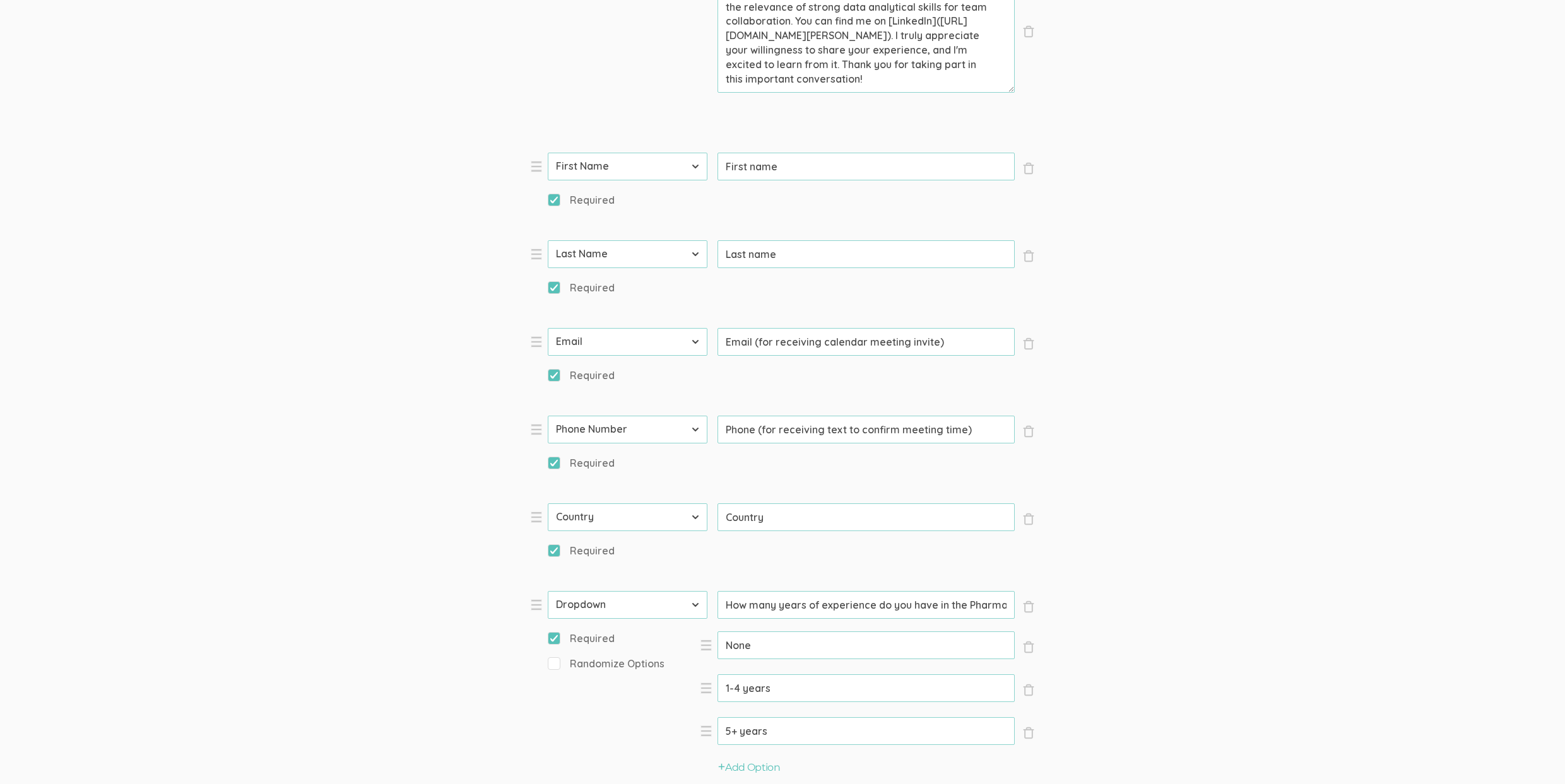
scroll to position [449, 0]
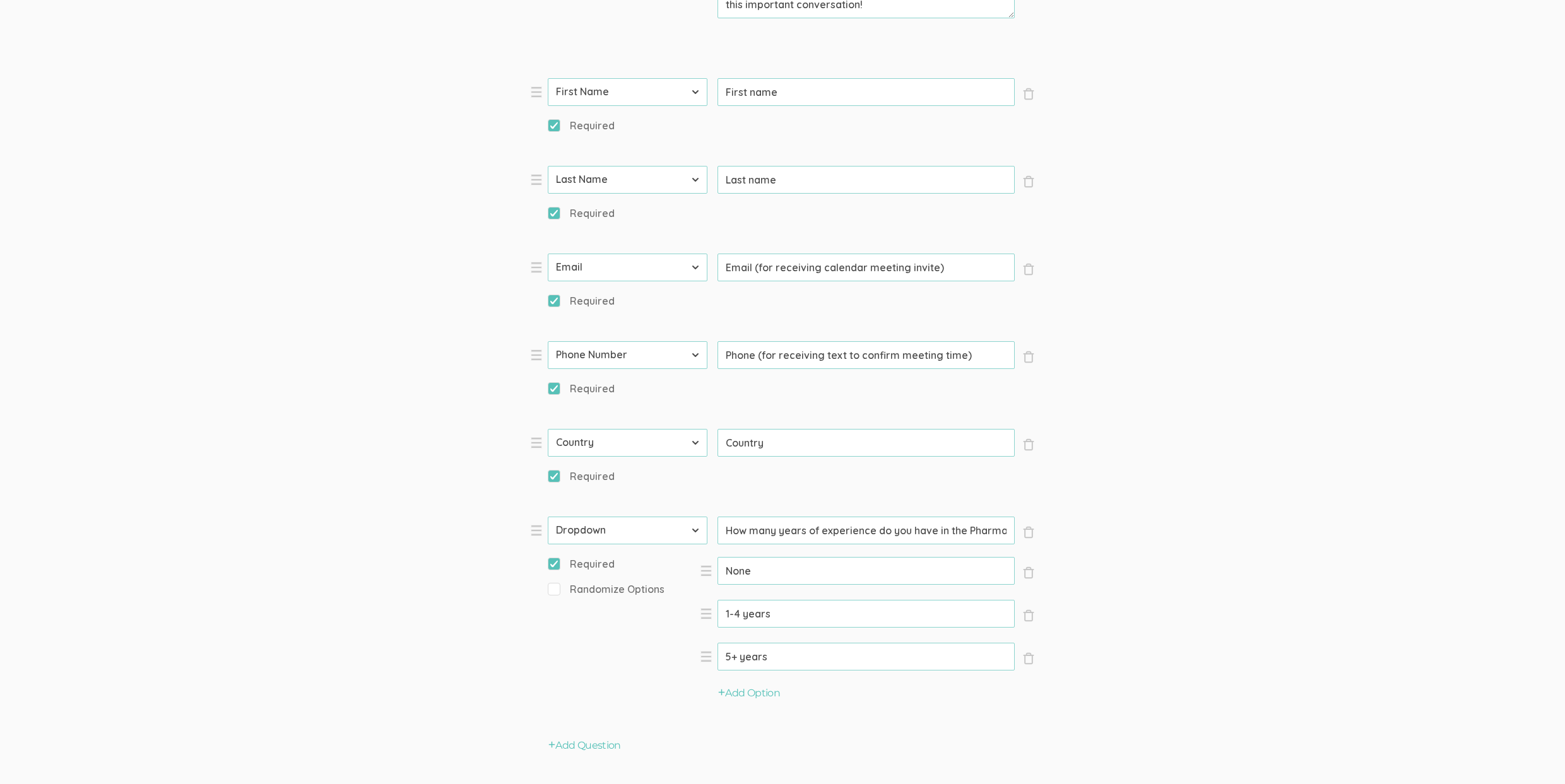
click at [939, 523] on input "How many years of experience do you have in the Pharmaceutical/Biotech industry…" at bounding box center [866, 530] width 297 height 27
type input "How many years of experience do you have in the Pharmaceutical/Biotech industry?"
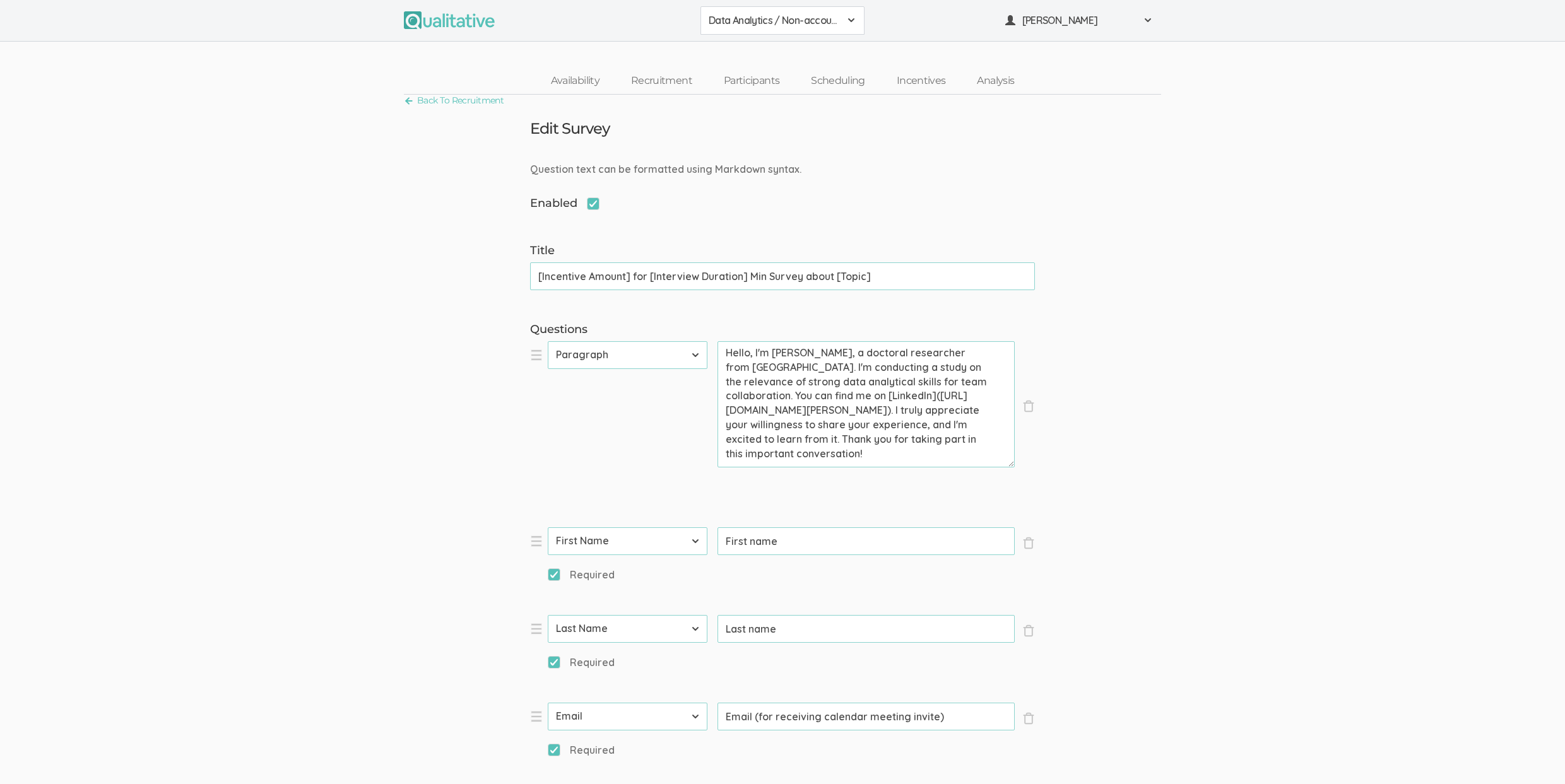
scroll to position [138, 0]
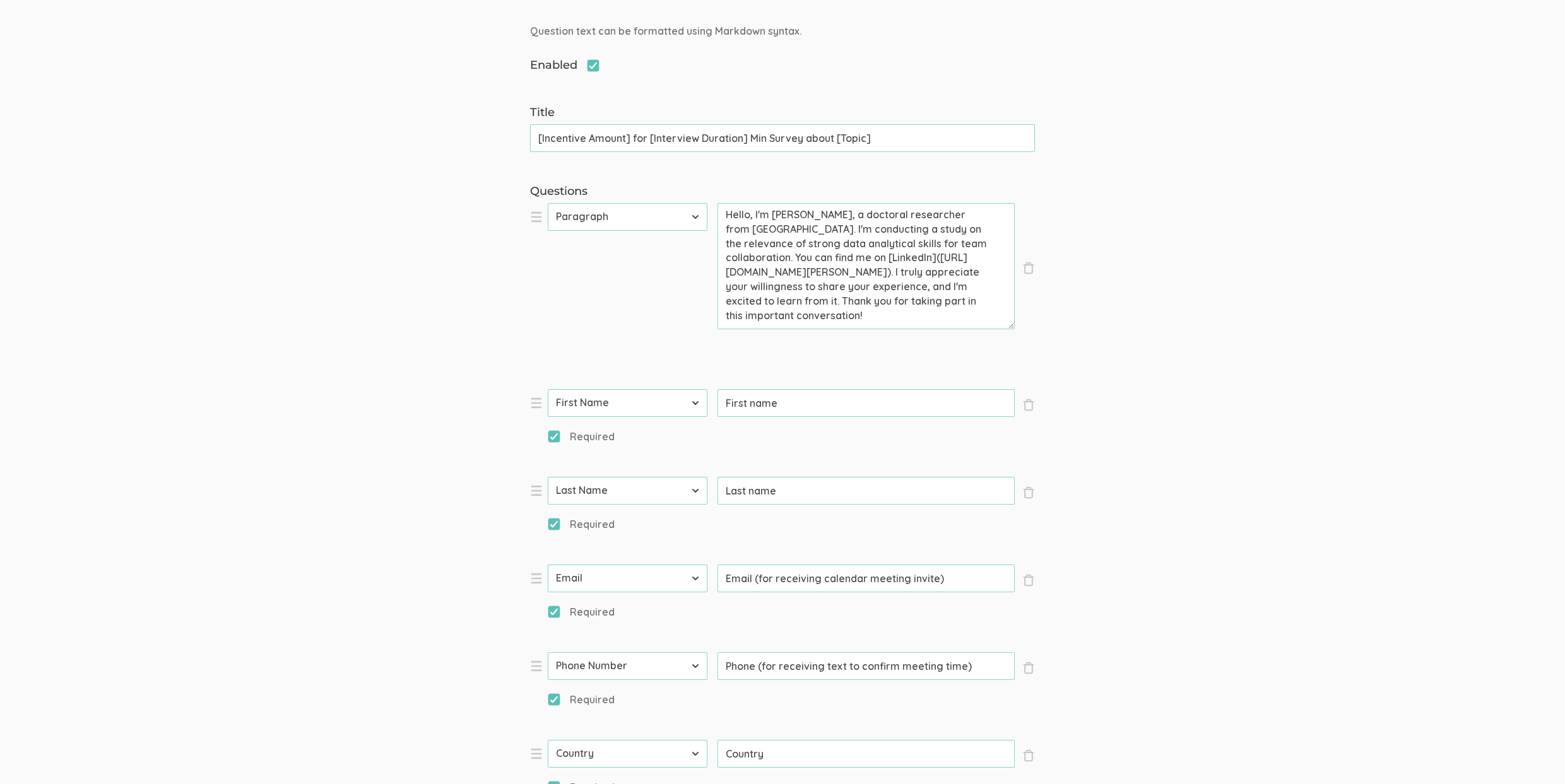
click at [1037, 667] on div "Questions × Close Type First Name Last Name Email Phone Number LinkedIn Profile…" at bounding box center [782, 624] width 524 height 879
click at [1033, 671] on span "×" at bounding box center [1029, 667] width 13 height 13
select select "5"
type input "Country"
select select "10"
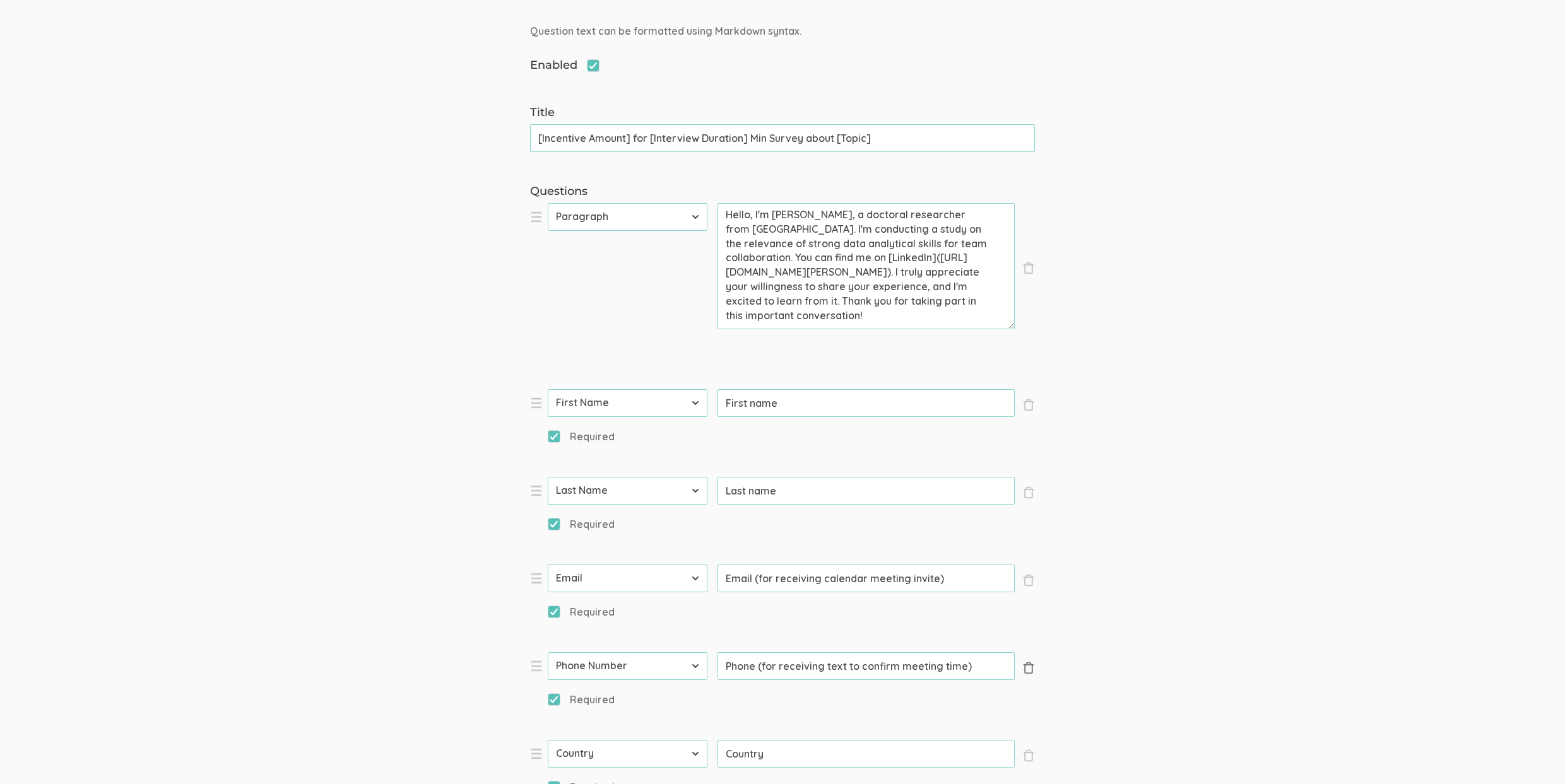
type input "How many years of experience do you have in the Pharmaceutical/Biotech industry?"
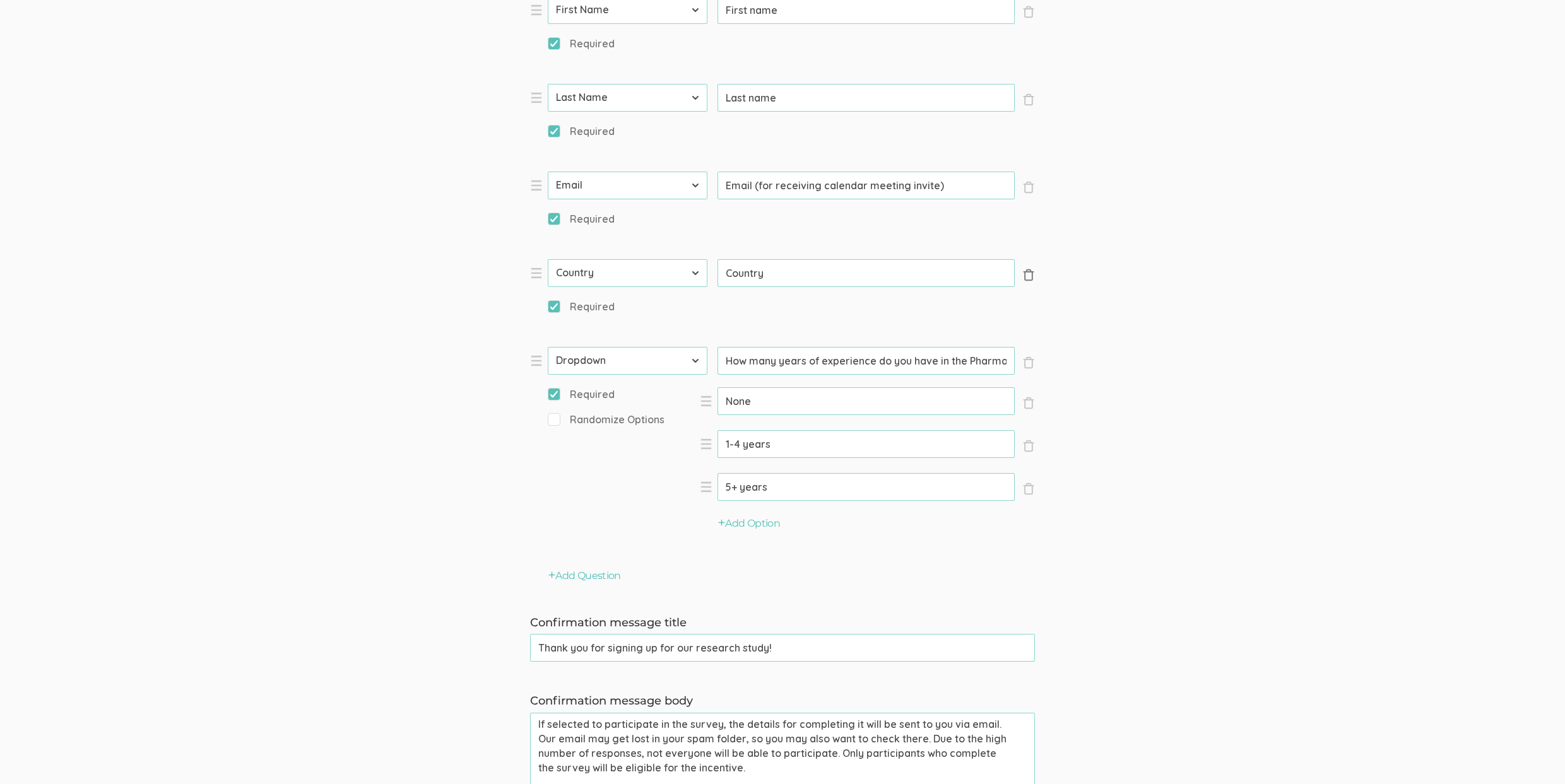
scroll to position [926, 0]
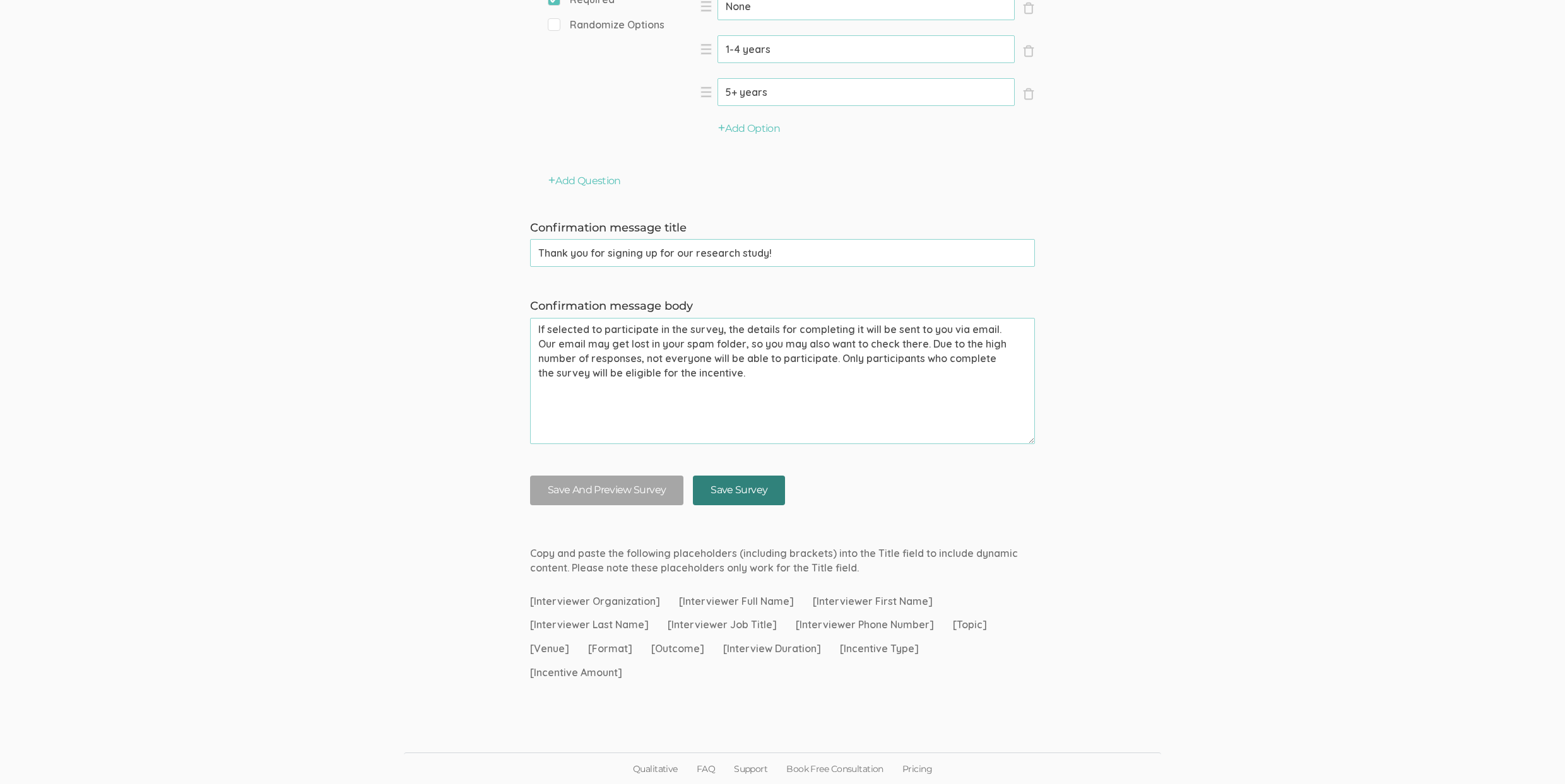
click at [768, 486] on input "Save Survey" at bounding box center [739, 491] width 92 height 30
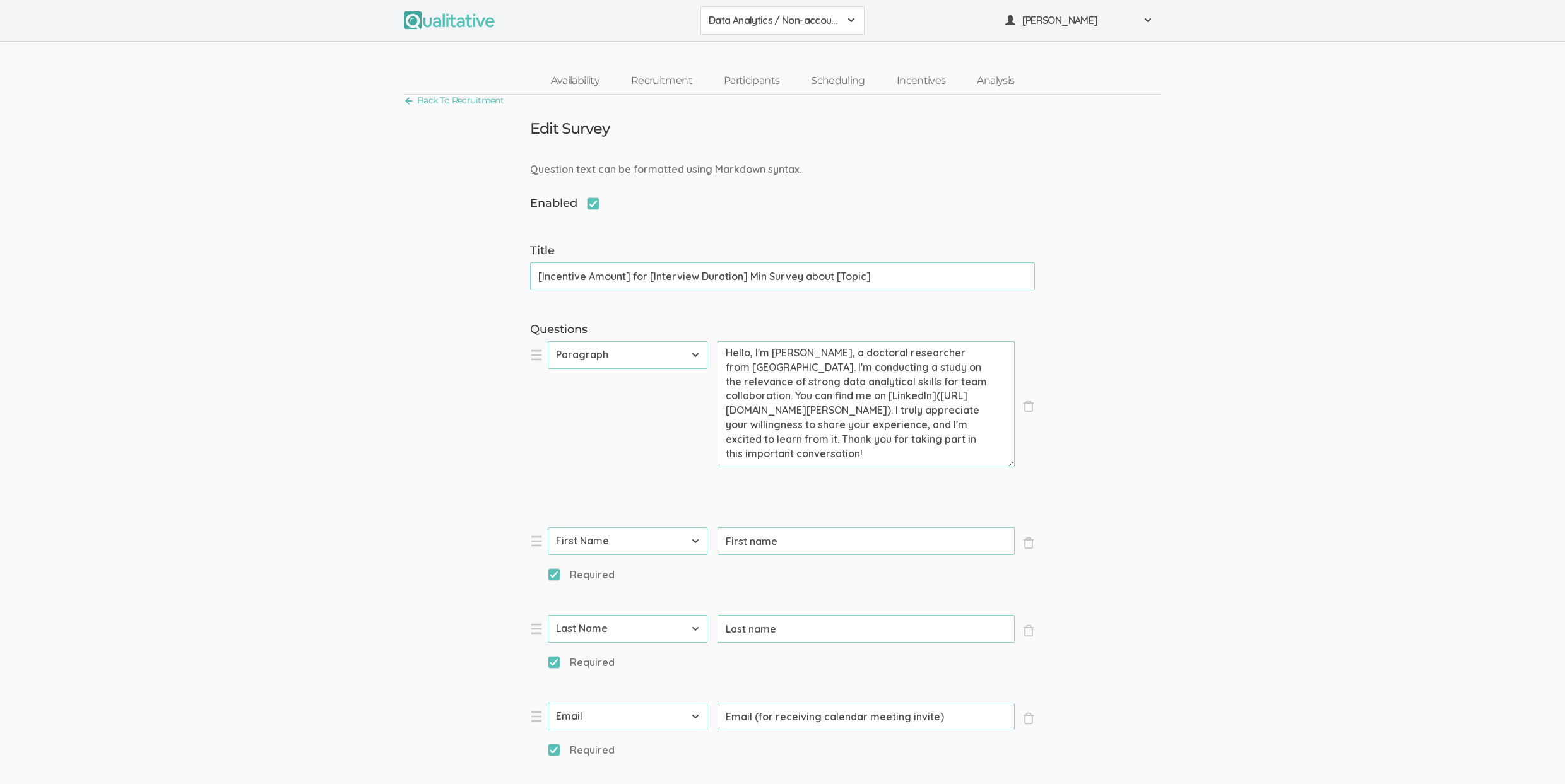
click at [769, 11] on button "Data Analytics / Non-accounting" at bounding box center [783, 20] width 164 height 28
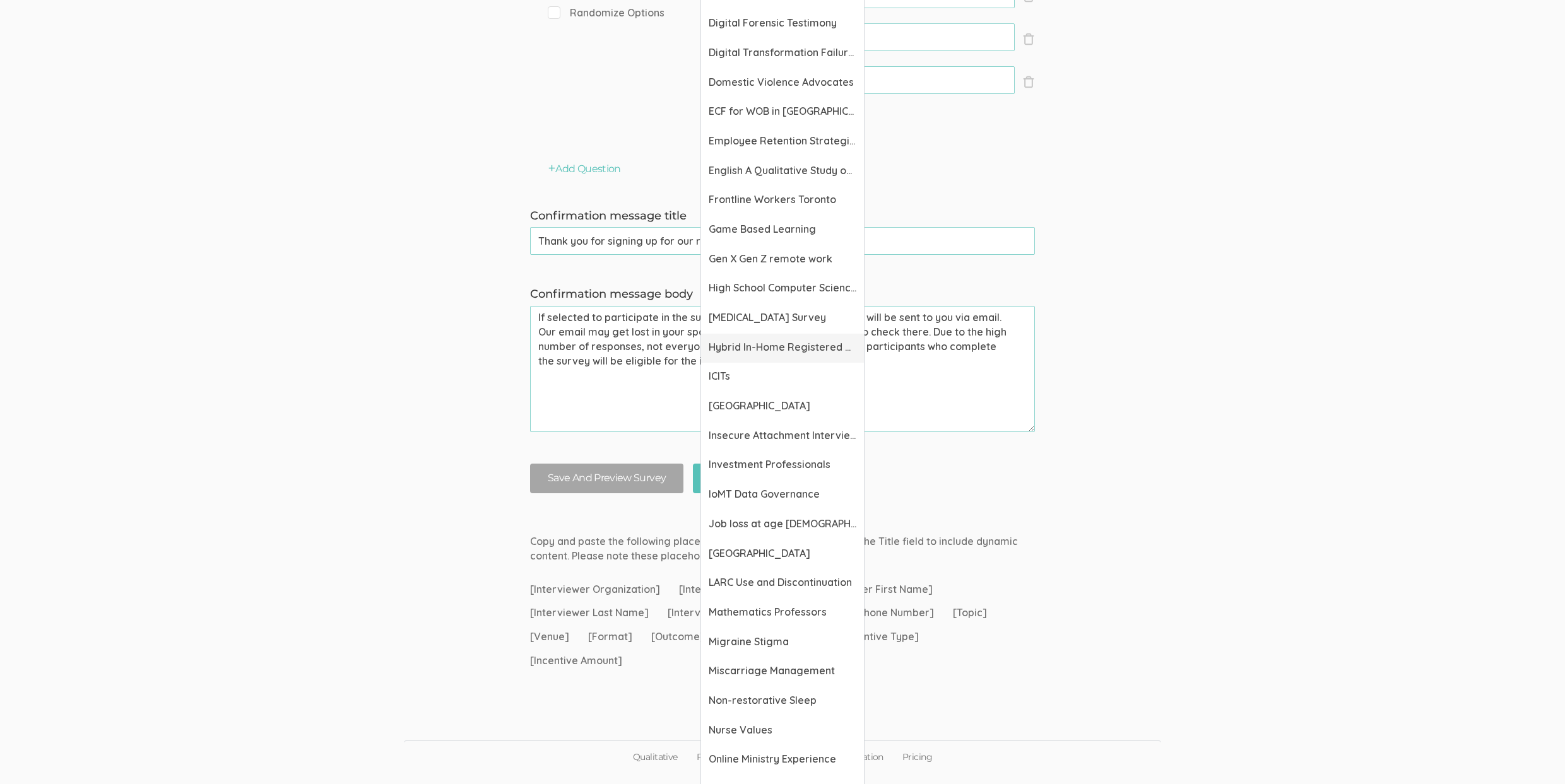
scroll to position [973, 0]
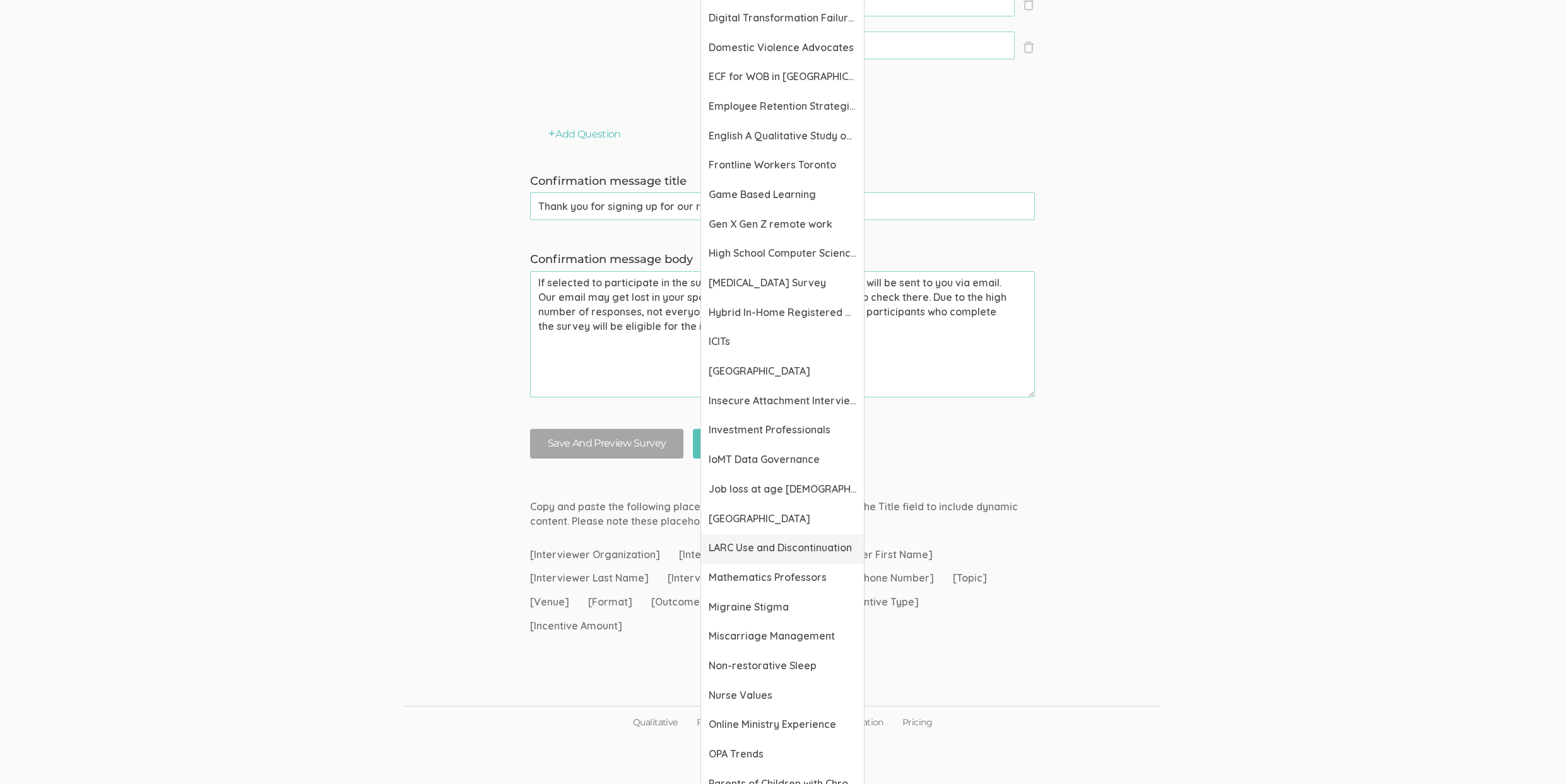
click at [765, 548] on span "LARC Use and Discontinuation" at bounding box center [782, 548] width 148 height 15
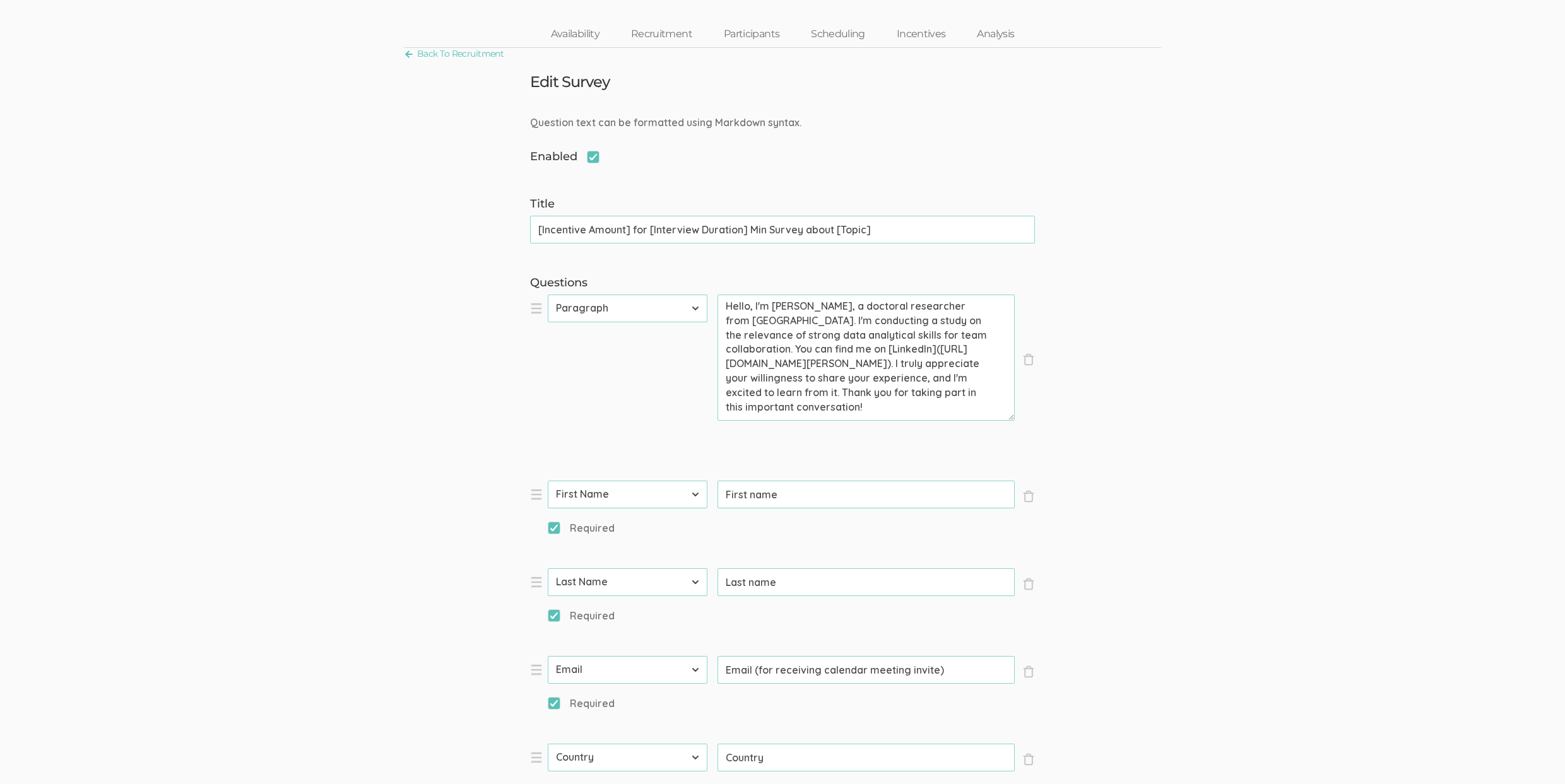
scroll to position [47, 0]
drag, startPoint x: 938, startPoint y: 389, endPoint x: 1052, endPoint y: 443, distance: 126.1
click at [1052, 443] on form "Question text can be formatted using Markdown syntax. Enabled Title [Incentive …" at bounding box center [782, 754] width 1565 height 1278
click at [966, 406] on textarea "Hello, I'm Linda Potts, a doctoral researcher from Liberty University. I'm cond…" at bounding box center [866, 357] width 297 height 126
drag, startPoint x: 935, startPoint y: 390, endPoint x: 1005, endPoint y: 423, distance: 77.4
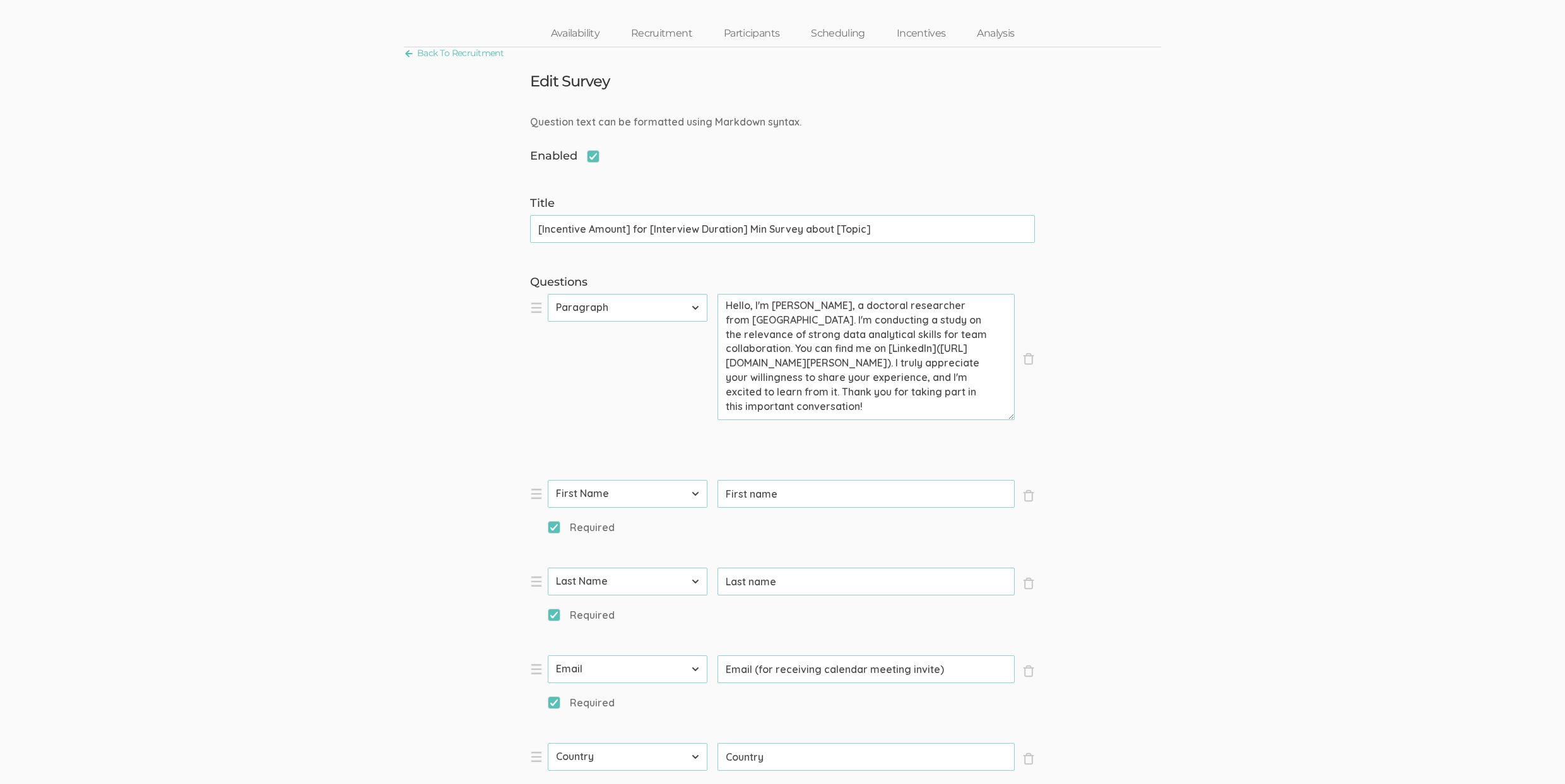
click at [1005, 423] on div "Prompt Hello, I'm Linda Potts, a doctoral researcher from Liberty University. I…" at bounding box center [866, 360] width 297 height 132
paste textarea "Answer the questions below to see if you are eligible."
drag, startPoint x: 630, startPoint y: 229, endPoint x: 467, endPoint y: 231, distance: 163.0
click at [467, 231] on form "Question text can be formatted using Markdown syntax. Enabled Title [Incentive …" at bounding box center [782, 754] width 1565 height 1278
click at [885, 363] on textarea "Hello, I'm Linda Potts, a doctoral researcher from Liberty University. I'm cond…" at bounding box center [866, 357] width 297 height 126
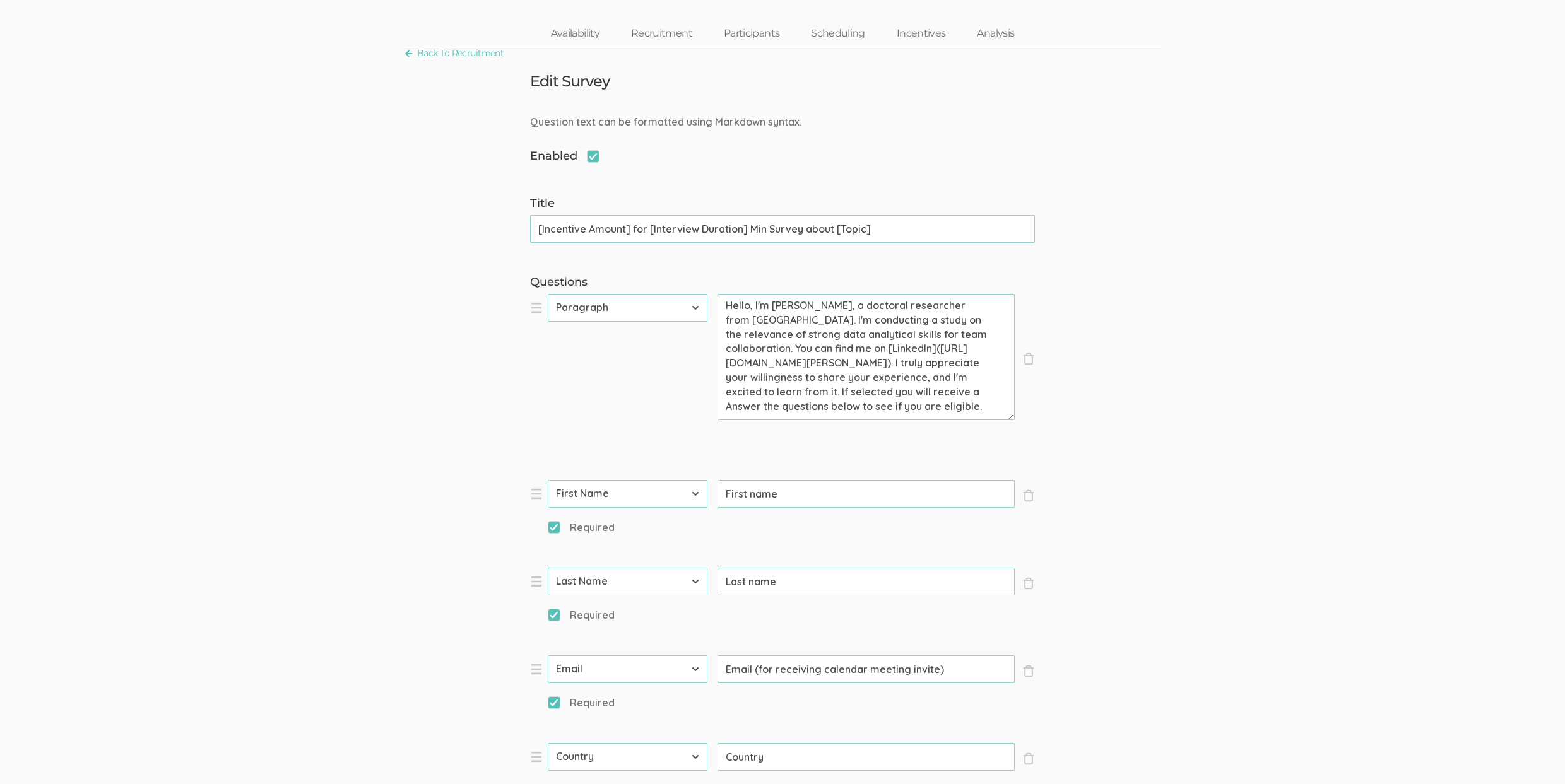
click at [854, 405] on textarea "Hello, I'm Linda Potts, a doctoral researcher from Liberty University. I'm cond…" at bounding box center [866, 357] width 297 height 126
paste textarea "[Incentive Amount]"
drag, startPoint x: 650, startPoint y: 228, endPoint x: 800, endPoint y: 229, distance: 150.0
click at [800, 229] on input "[Incentive Amount] for [Interview Duration] Min Survey about [Topic]" at bounding box center [782, 228] width 505 height 27
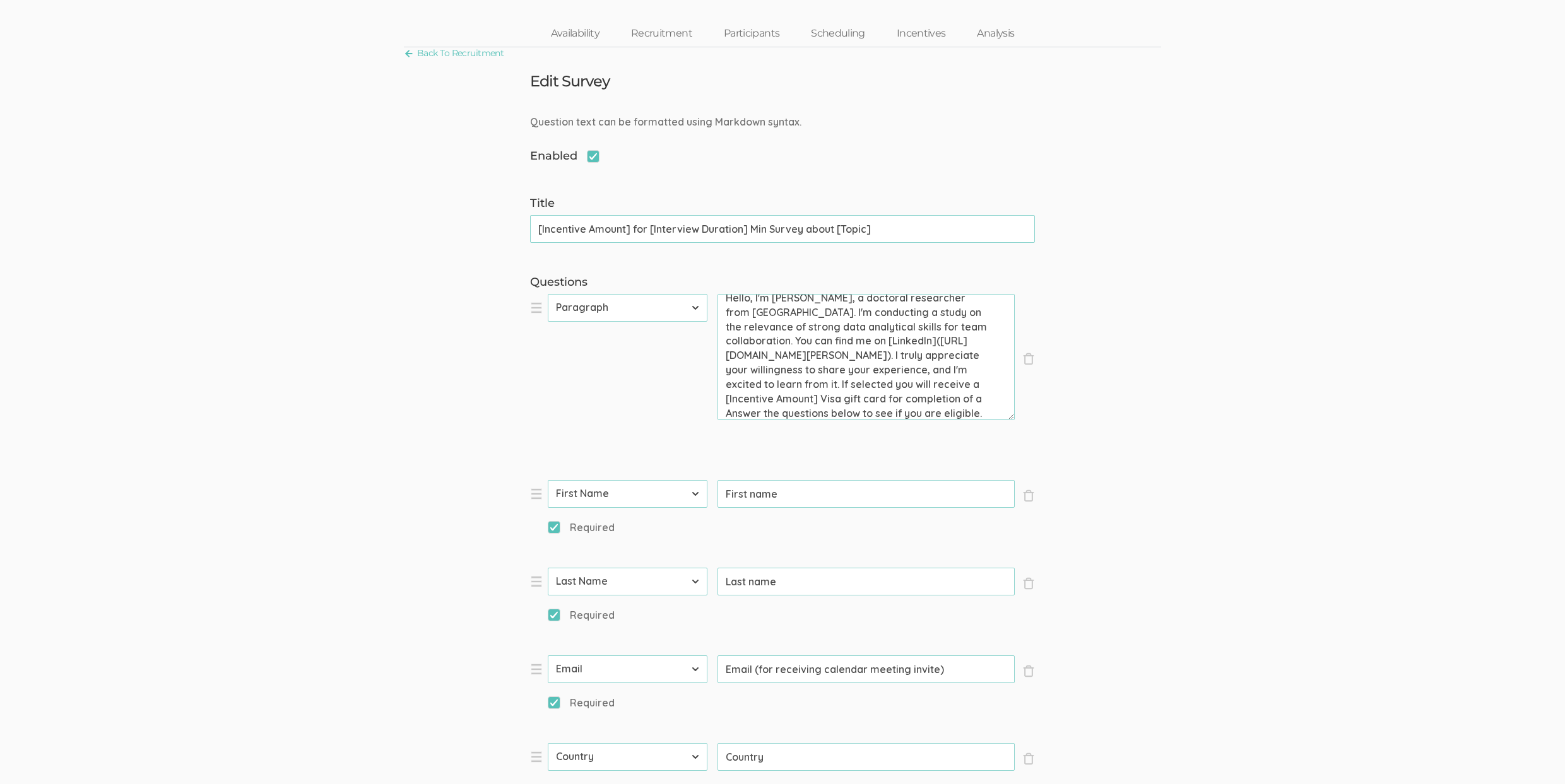
click at [866, 416] on textarea "Hello, I'm Linda Potts, a doctoral researcher from Liberty University. I'm cond…" at bounding box center [866, 357] width 297 height 126
paste textarea "[Interview Duration] Min Survey"
type textarea "Hello, I'm Linda Potts, a doctoral researcher from Liberty University. I'm cond…"
click at [957, 226] on input "[Incentive Amount] for [Interview Duration] Min Survey about [Topic]" at bounding box center [782, 228] width 505 height 27
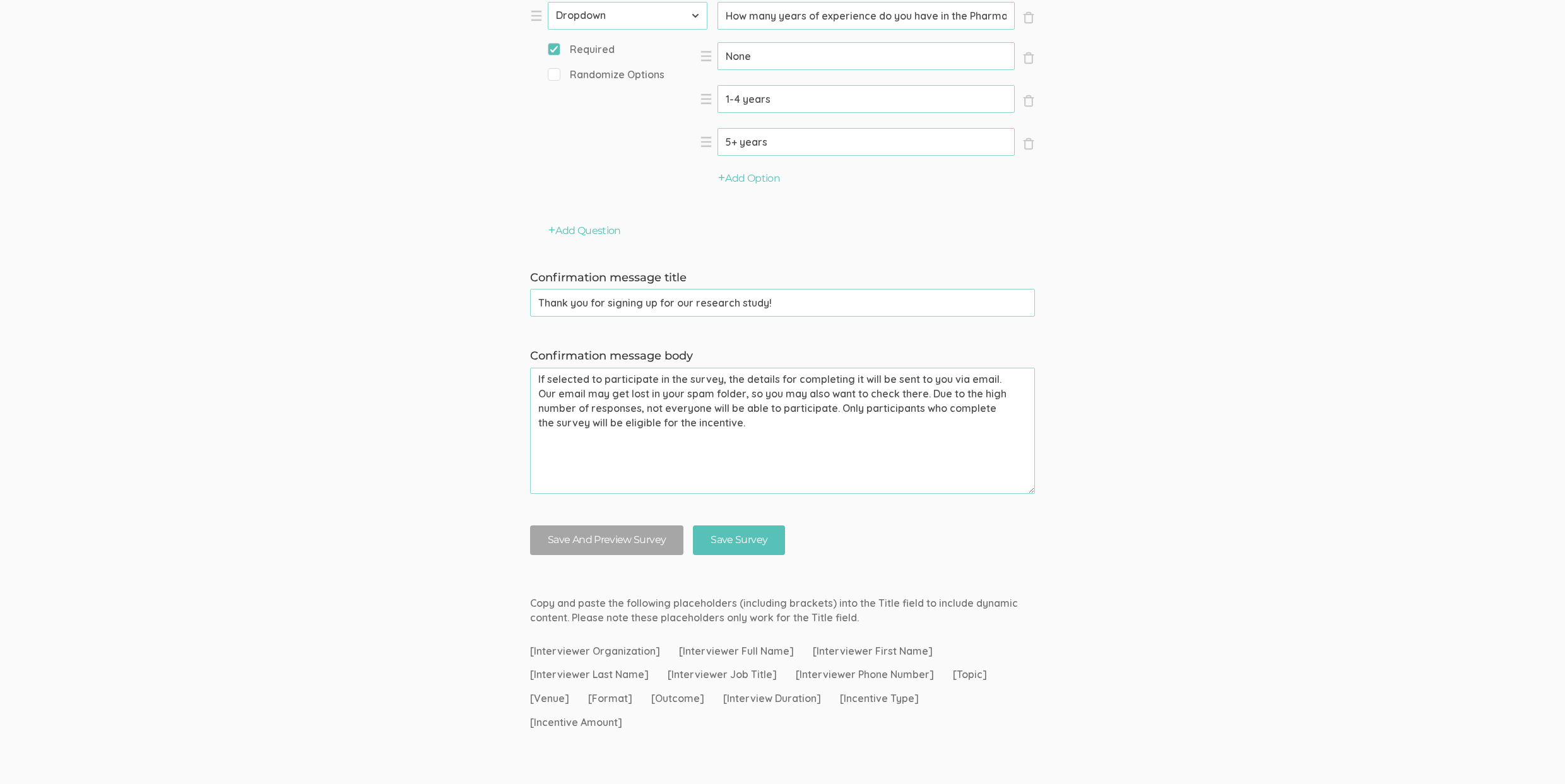
scroll to position [926, 0]
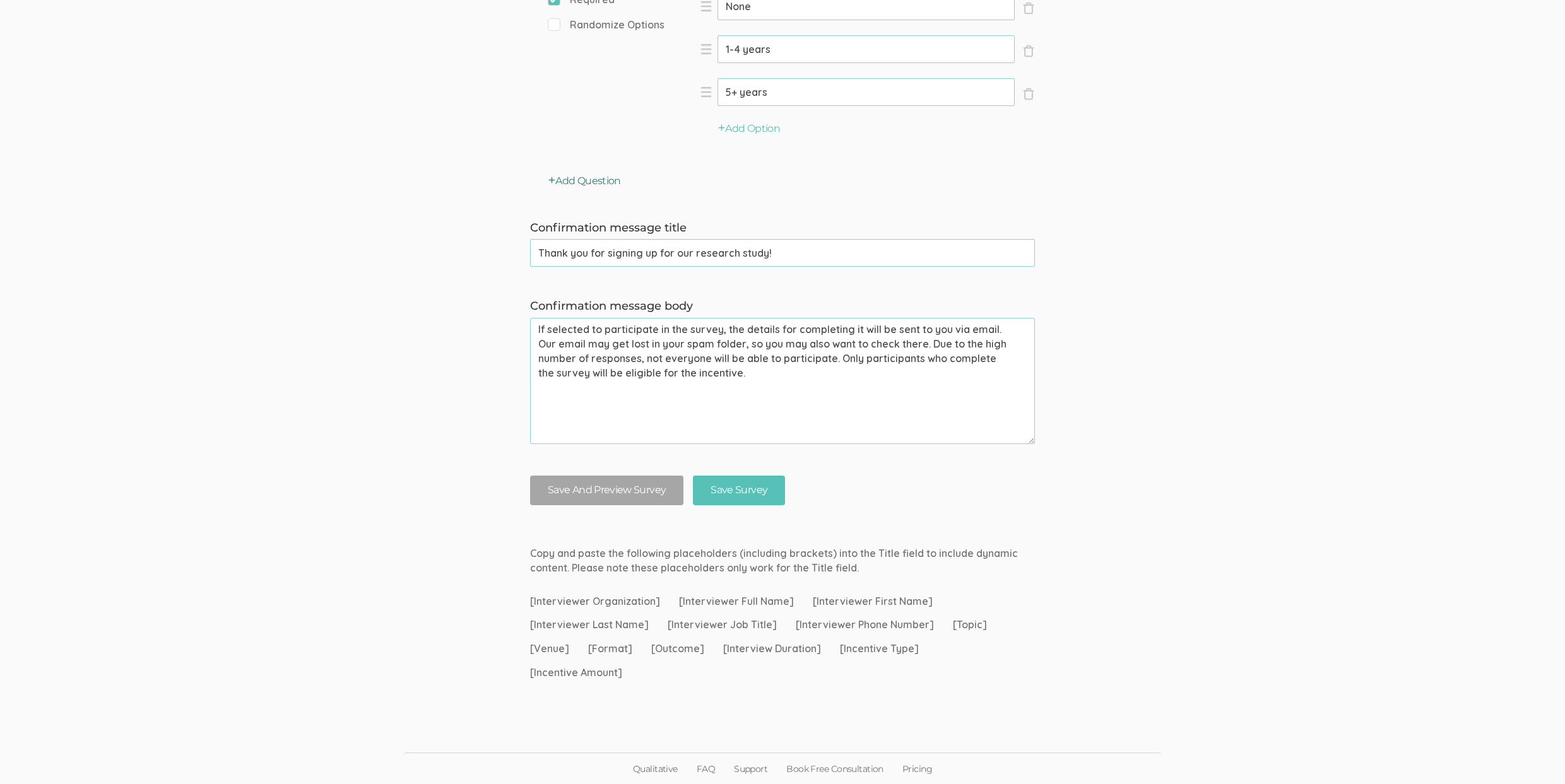
click at [586, 185] on button "Add Question" at bounding box center [584, 181] width 73 height 15
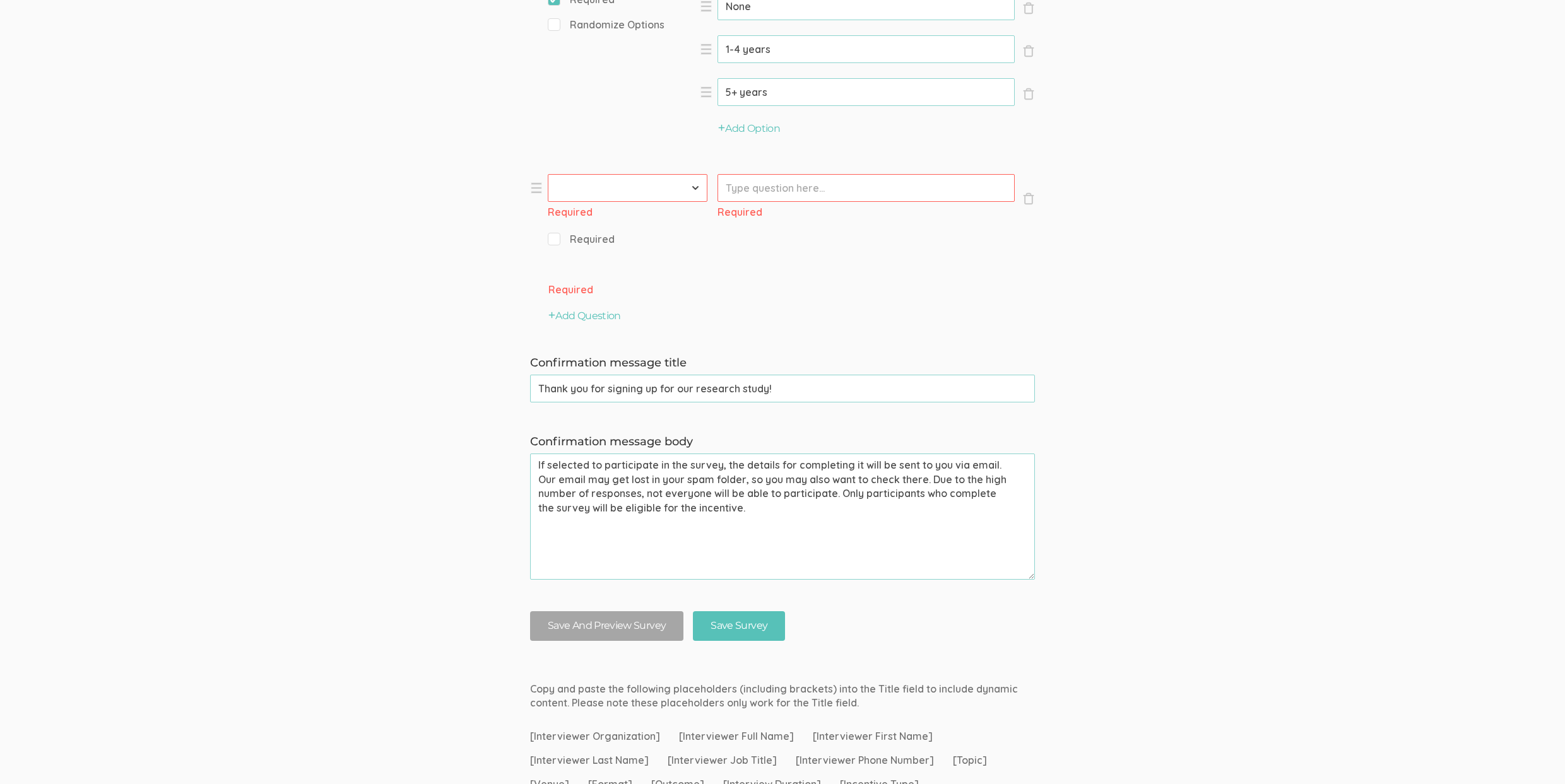
click at [607, 182] on select "First Name Last Name Email Phone Number LinkedIn Profile URL Country State Shor…" at bounding box center [628, 187] width 160 height 27
select select "12"
click at [548, 174] on select "First Name Last Name Email Phone Number LinkedIn Profile URL Country State Shor…" at bounding box center [628, 187] width 160 height 27
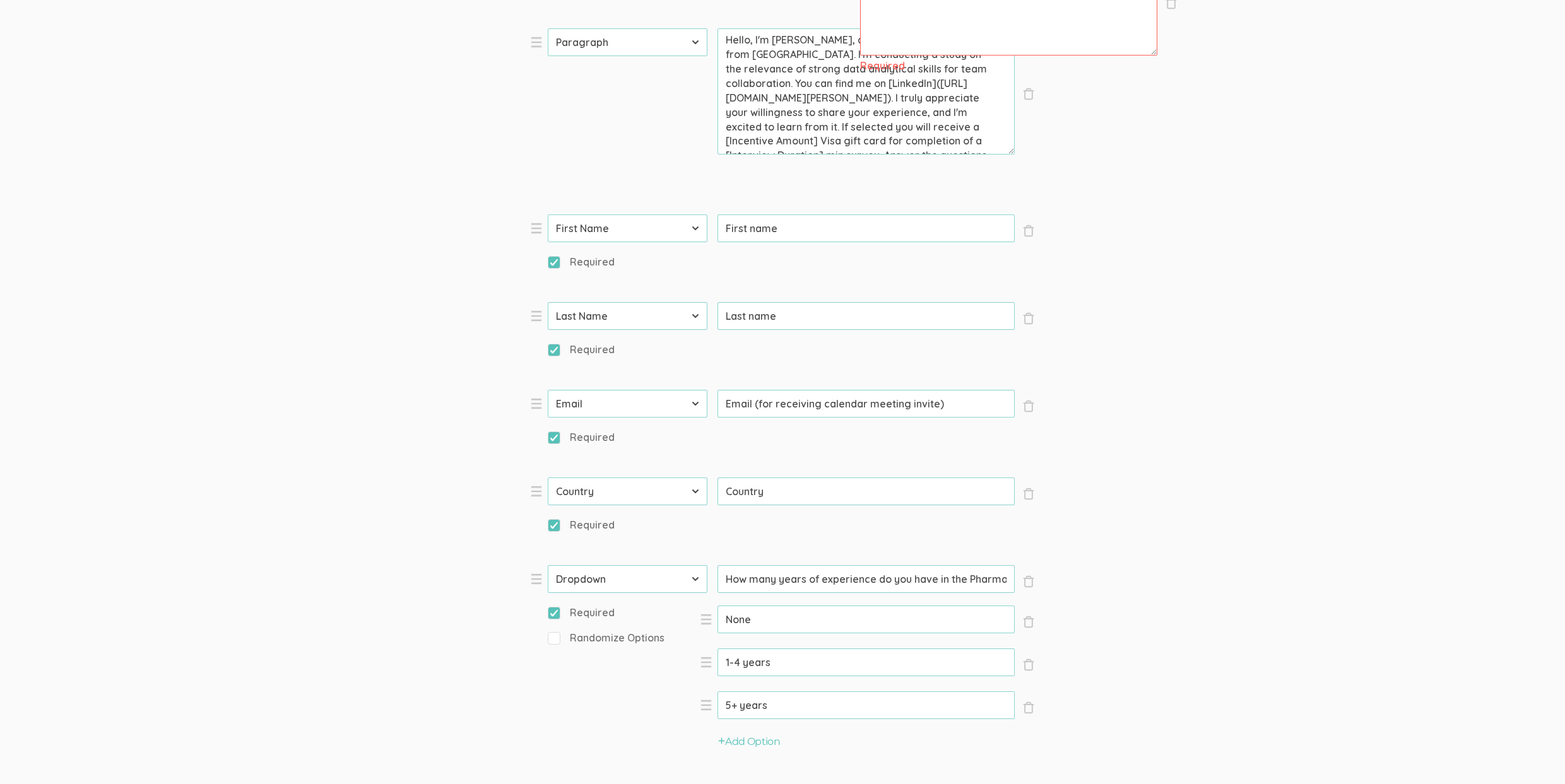
scroll to position [326, 0]
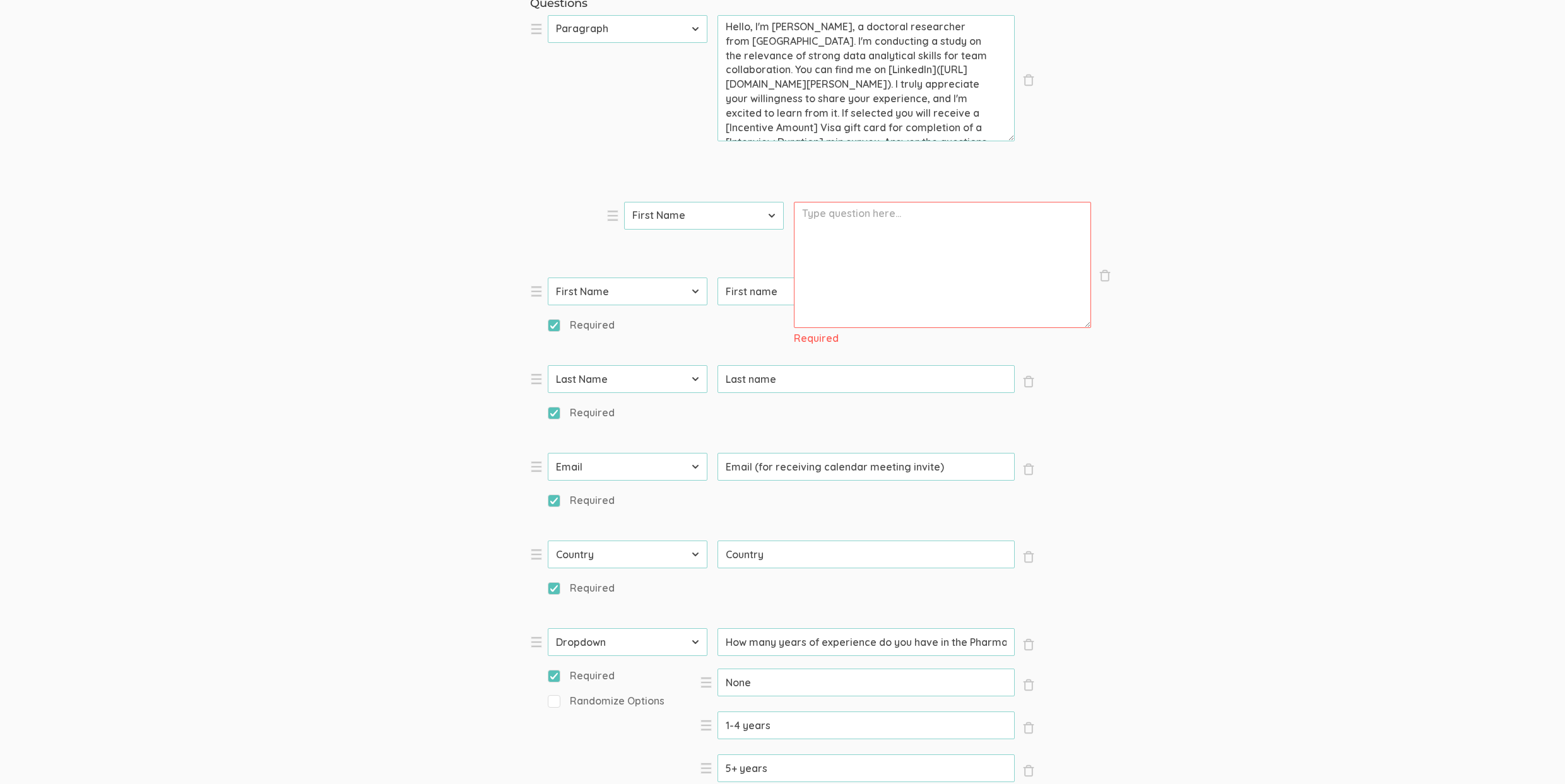
drag, startPoint x: 539, startPoint y: 667, endPoint x: 615, endPoint y: 221, distance: 452.4
select select "12"
select select "0"
type input "First name"
select select "1"
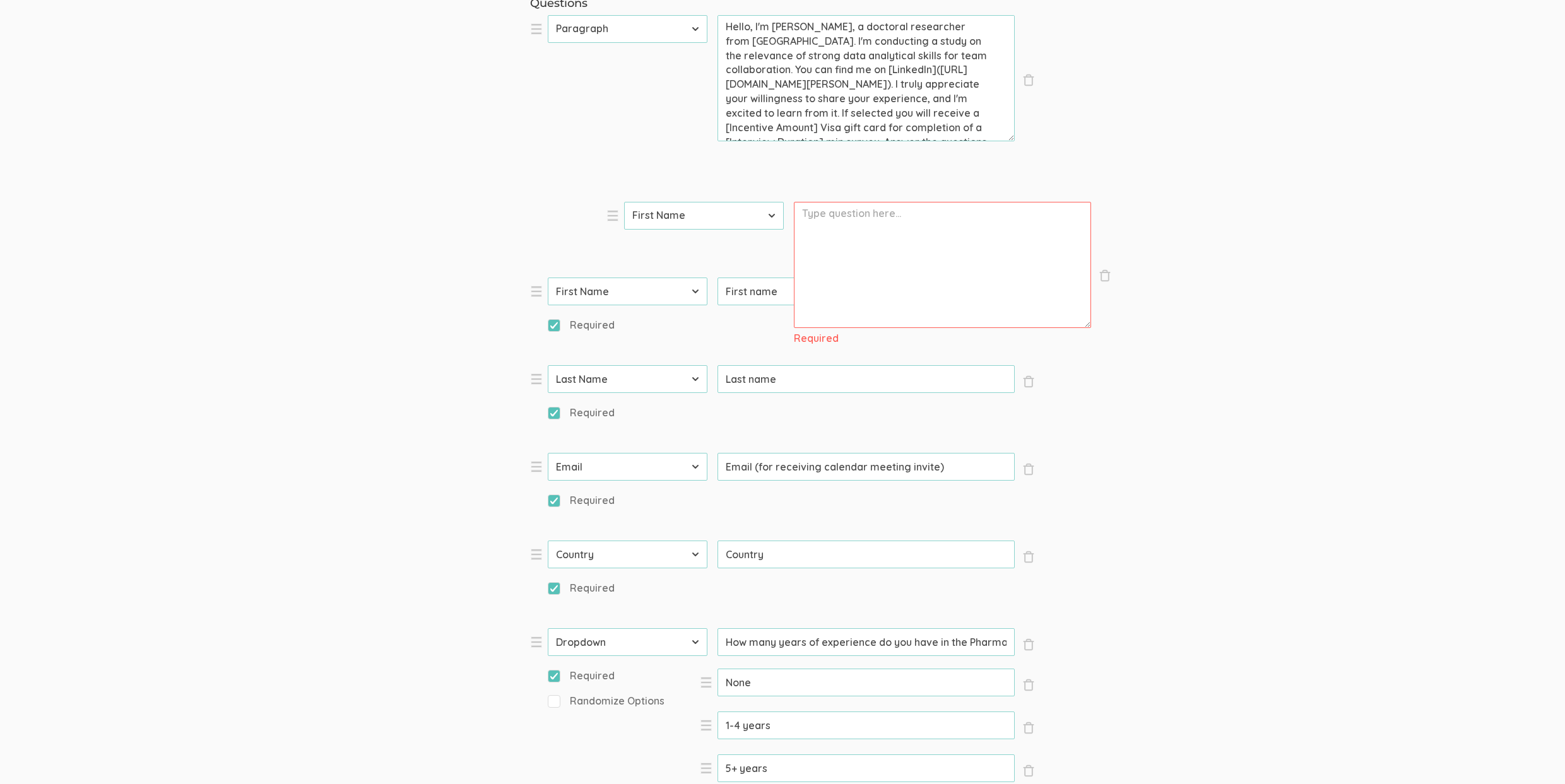
type input "Last name"
select select "2"
type input "Email (for receiving calendar meeting invite)"
select select "5"
type input "Country"
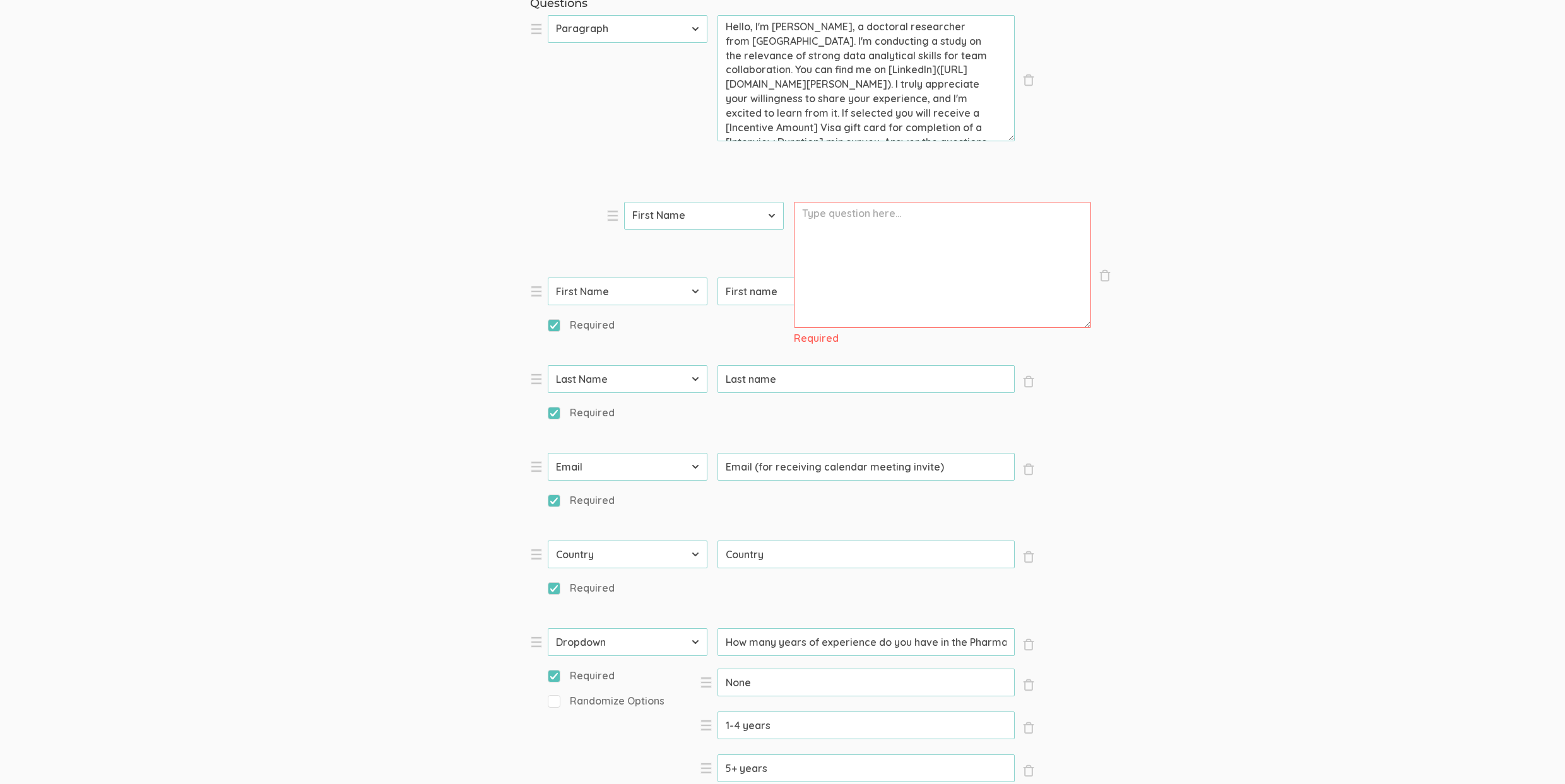
select select "10"
select select "12"
select select "0"
select select "1"
select select "2"
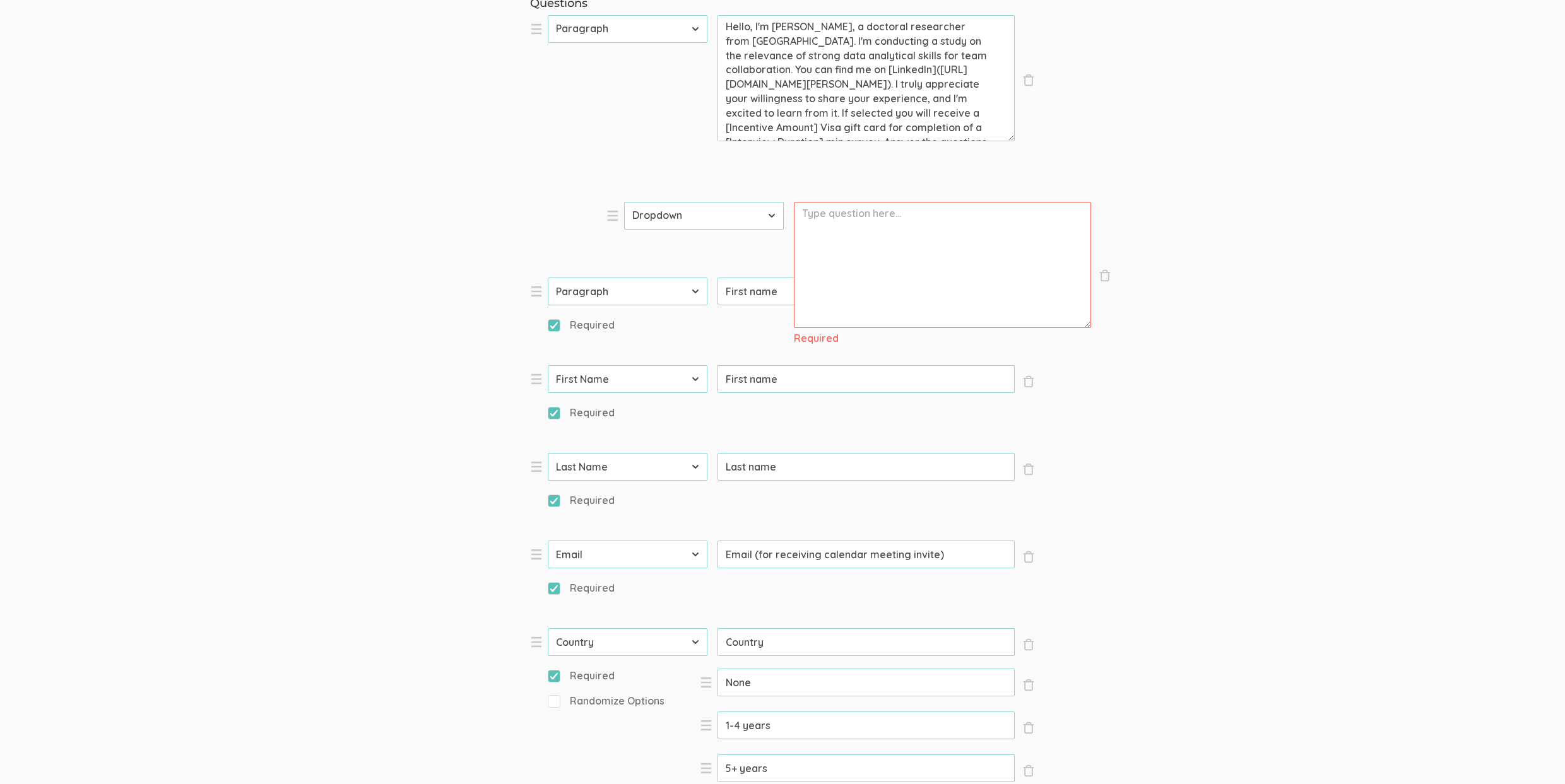
select select "5"
select select "10"
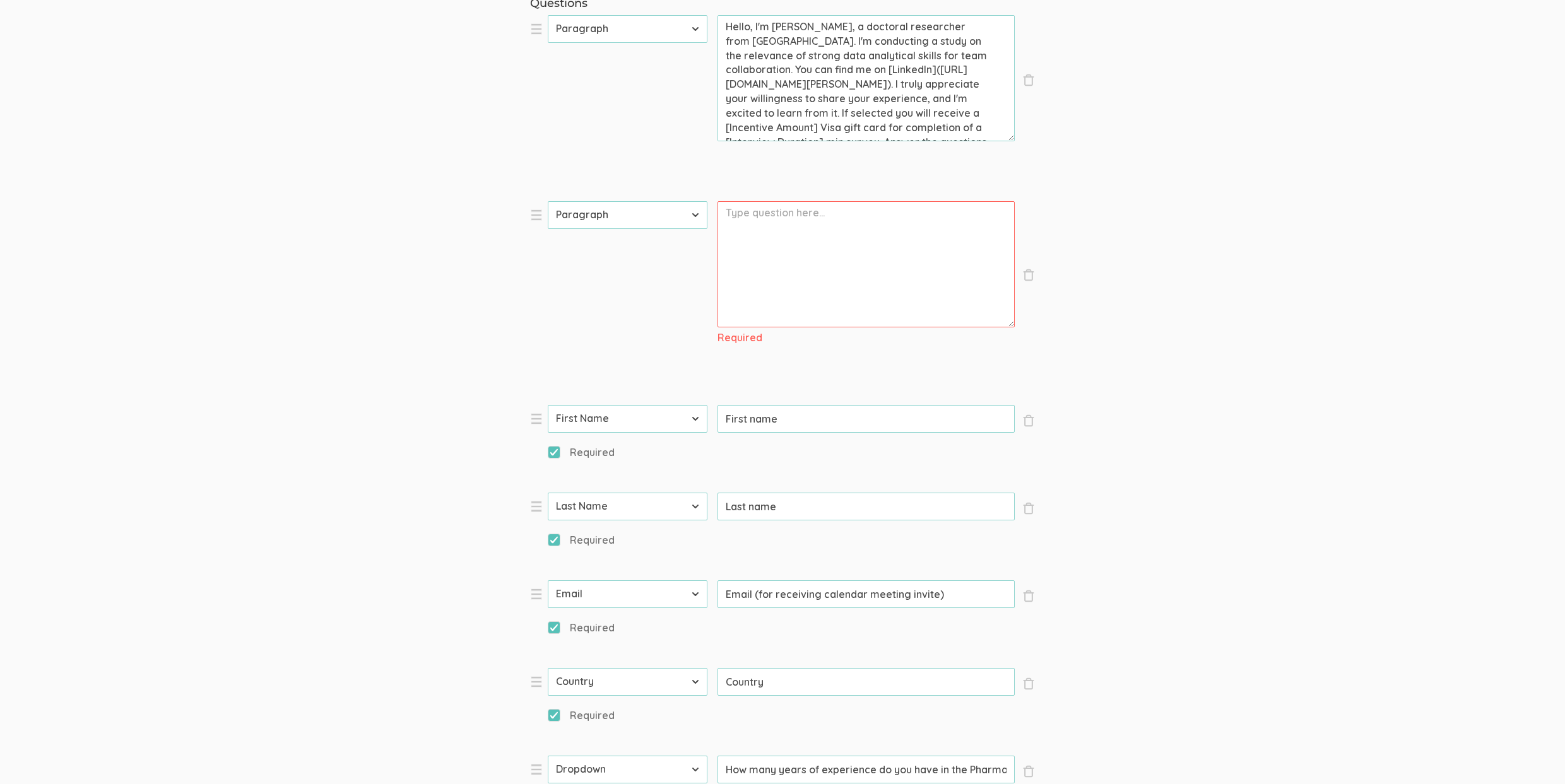
click at [869, 95] on textarea "Hello, I'm Linda Potts, a doctoral researcher from Liberty University. I'm cond…" at bounding box center [866, 77] width 297 height 126
drag, startPoint x: 960, startPoint y: 70, endPoint x: 1026, endPoint y: 154, distance: 106.8
click at [1025, 154] on ol "× Close Type First Name Last Name Email Phone Number LinkedIn Profile URL Count…" at bounding box center [782, 487] width 505 height 944
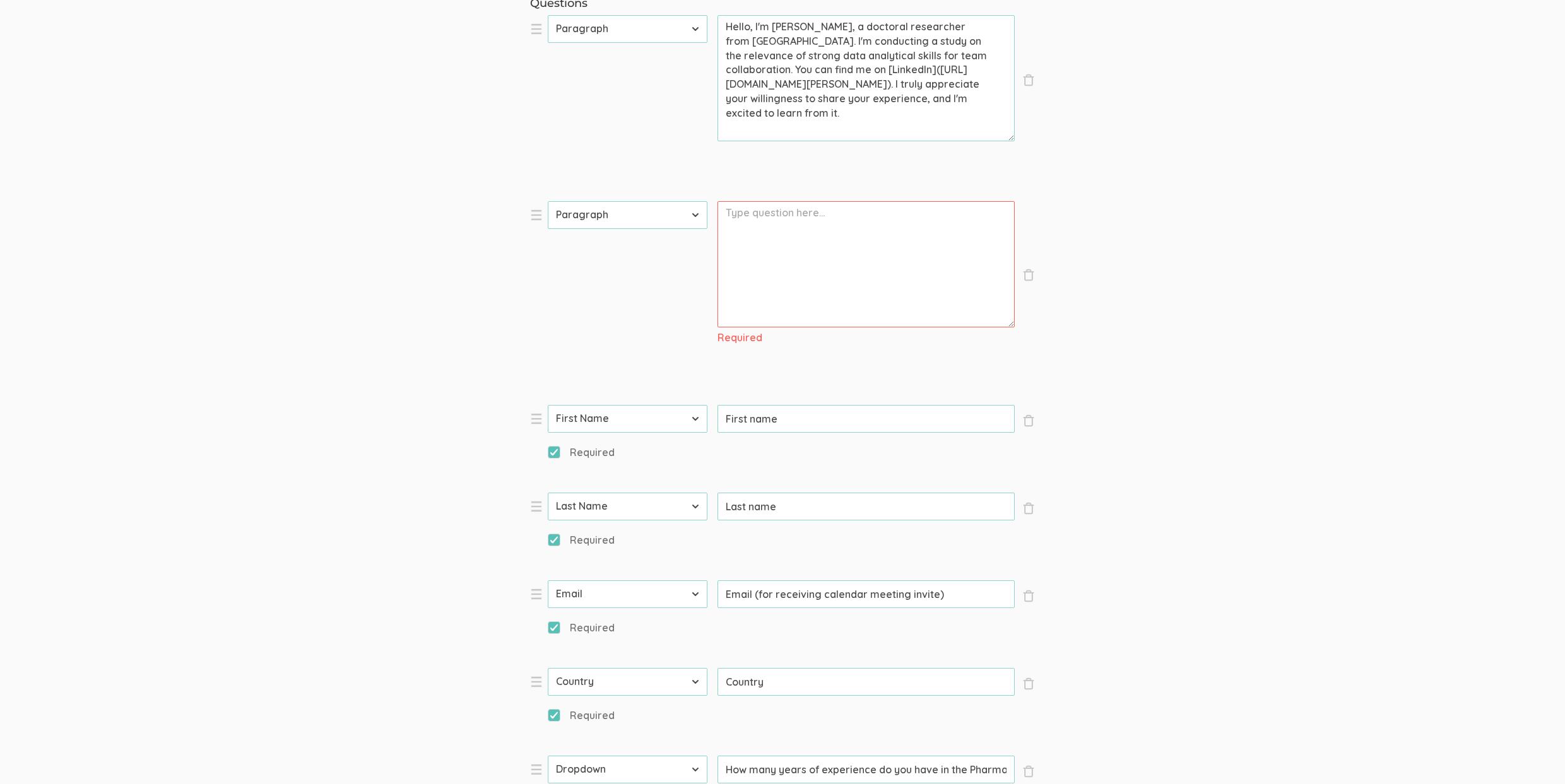
type textarea "Hello, I'm Linda Potts, a doctoral researcher from Liberty University. I'm cond…"
click at [896, 290] on textarea "Prompt" at bounding box center [866, 264] width 297 height 126
paste textarea "If selected you will receive a [Incentive Amount] Visa gift card for completion…"
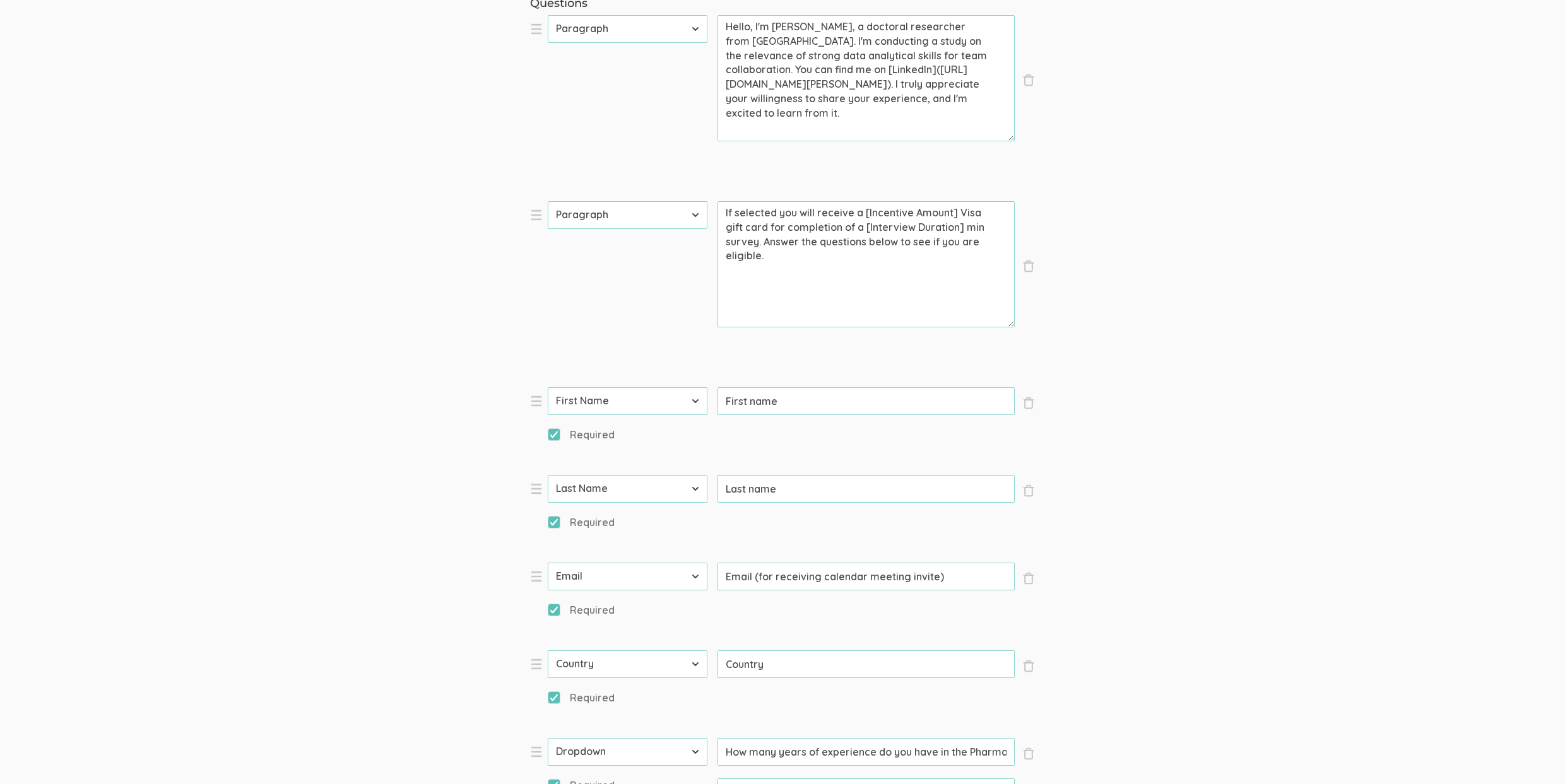
type textarea "If selected you will receive a [Incentive Amount] Visa gift card for completion…"
click at [983, 120] on textarea "Hello, I'm Linda Potts, a doctoral researcher from Liberty University. I'm cond…" at bounding box center [866, 77] width 297 height 126
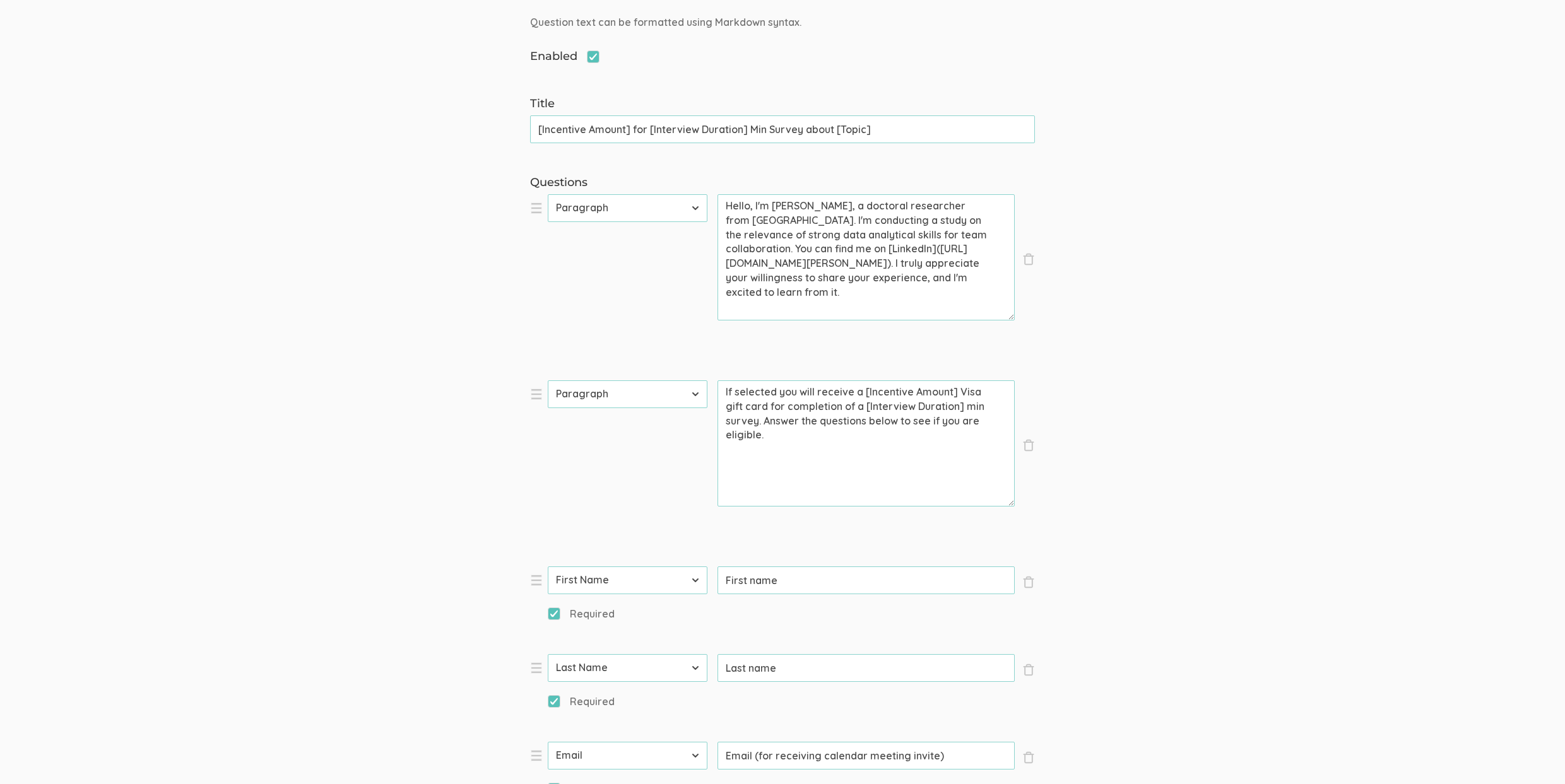
scroll to position [102, 0]
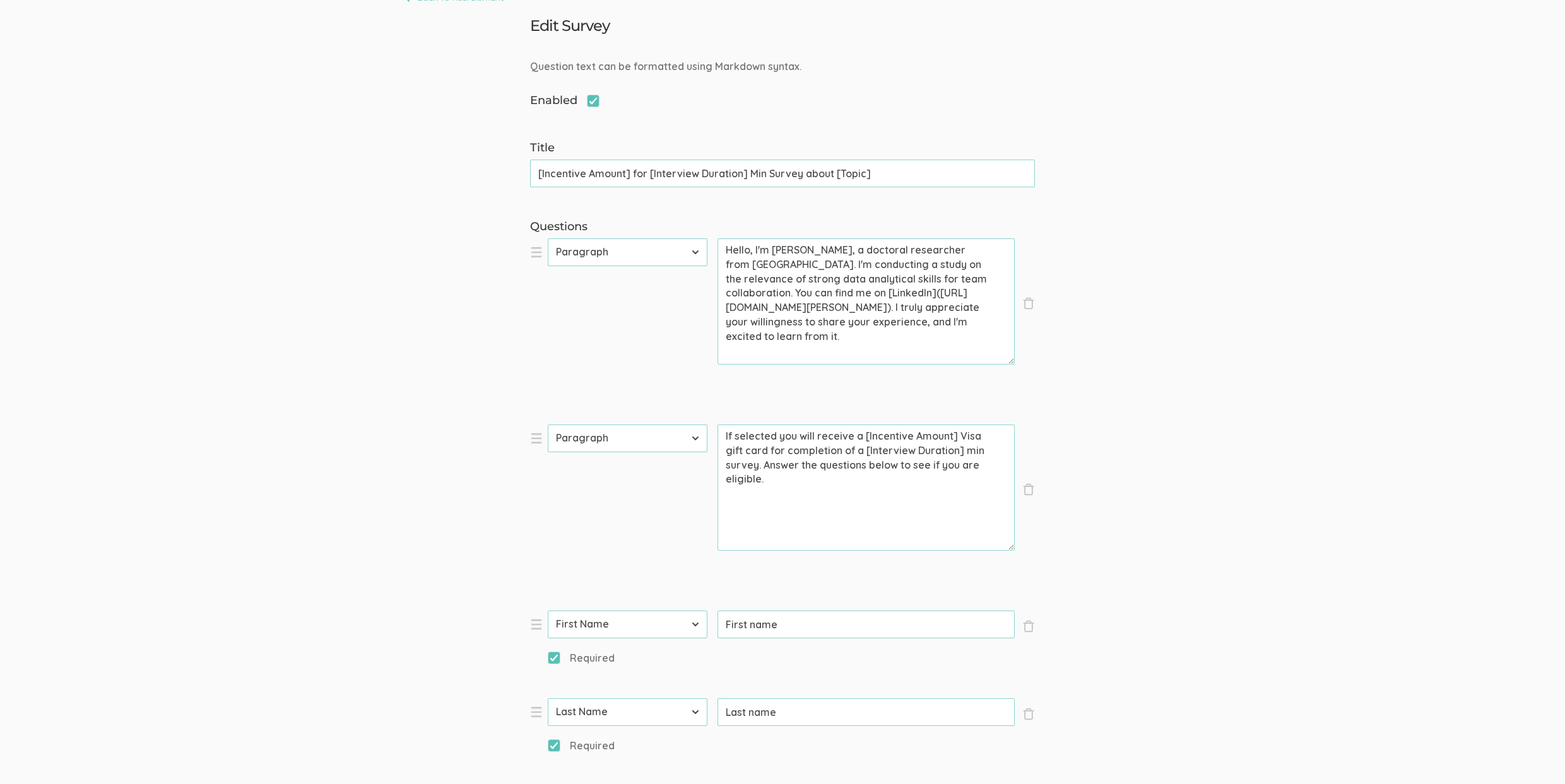
click at [812, 171] on input "[Incentive Amount] for [Interview Duration] Min Survey about [Topic]" at bounding box center [782, 173] width 505 height 27
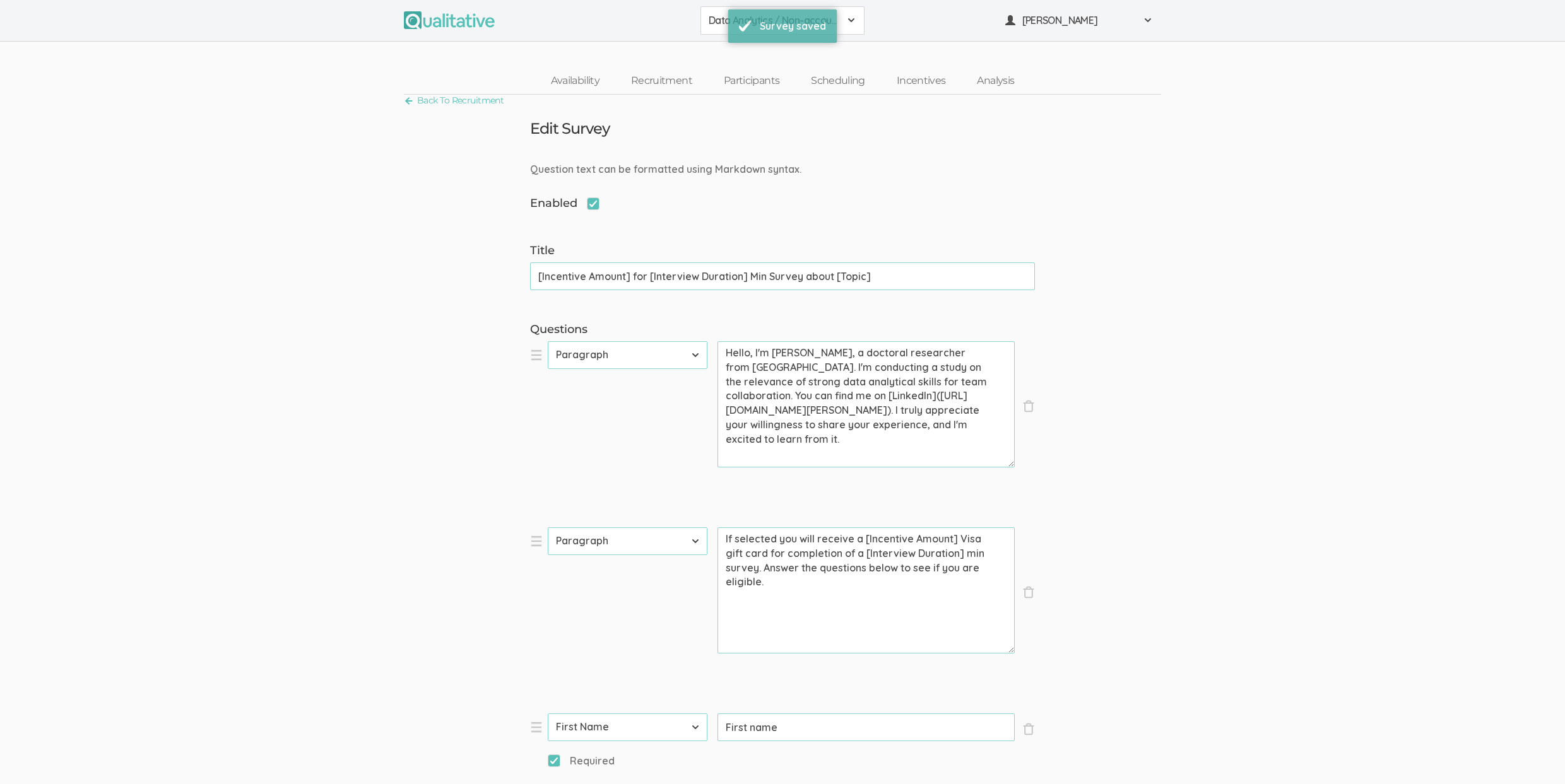
click at [954, 441] on textarea "Hello, I'm Linda Potts, a doctoral researcher from Liberty University. I'm cond…" at bounding box center [866, 404] width 297 height 126
click at [775, 537] on textarea "If selected you will receive a [Incentive Amount] Visa gift card for completion…" at bounding box center [866, 590] width 297 height 126
type textarea "If selected, you will receive a $25 Visa gift card for completion of a 15 min s…"
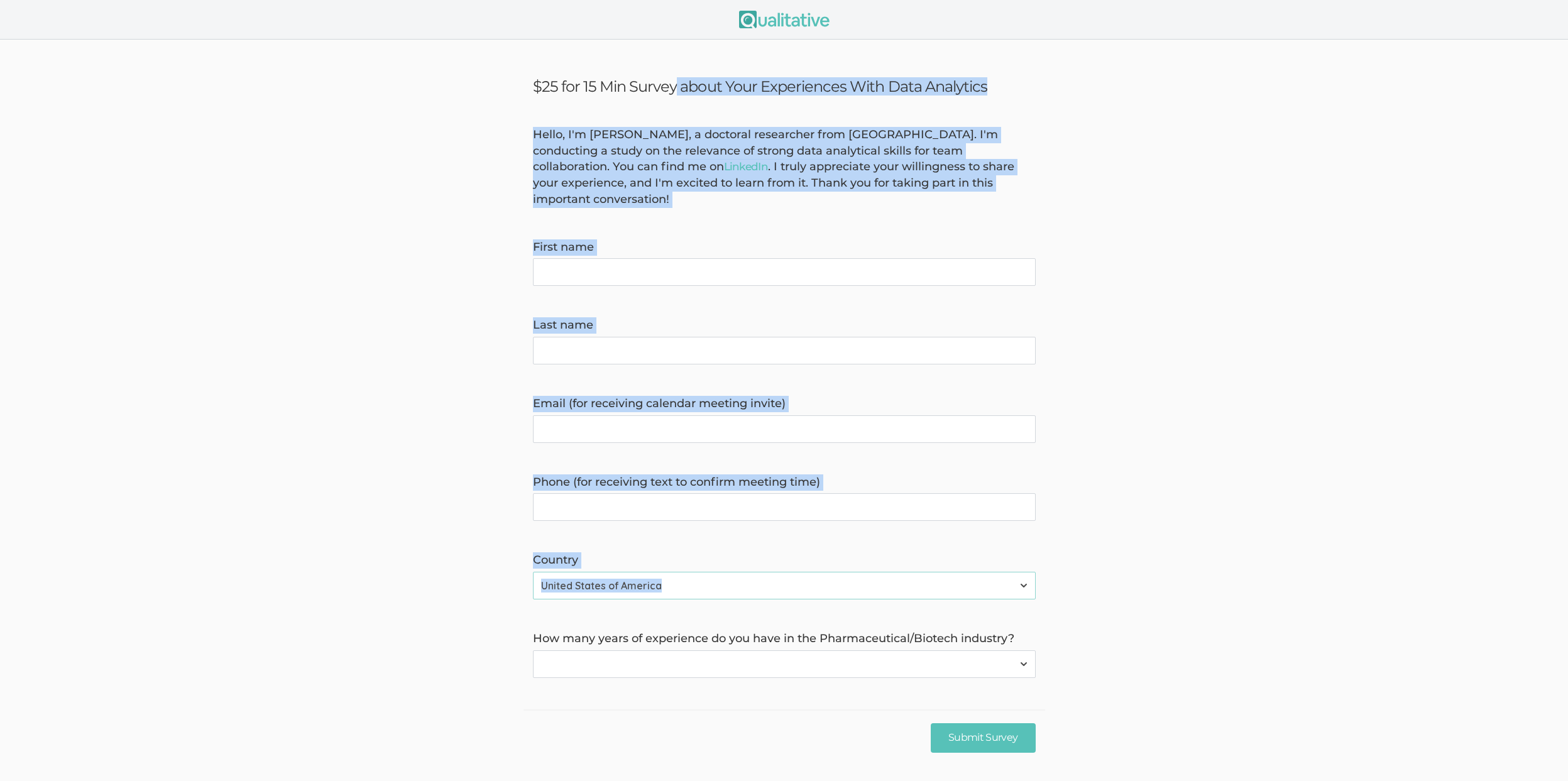
drag, startPoint x: 528, startPoint y: 80, endPoint x: 1126, endPoint y: 656, distance: 830.3
click at [1126, 657] on ui-view "$25 for 15 Min Survey about Your Experiences With Data Analytics Hello, I'm [PE…" at bounding box center [784, 402] width 1568 height 726
copy ui-view "$71 lor 71 Ips Dolors ametc Adip Elitseddoei Temp Inci Utlaboree Dolor, M'a Eni…"
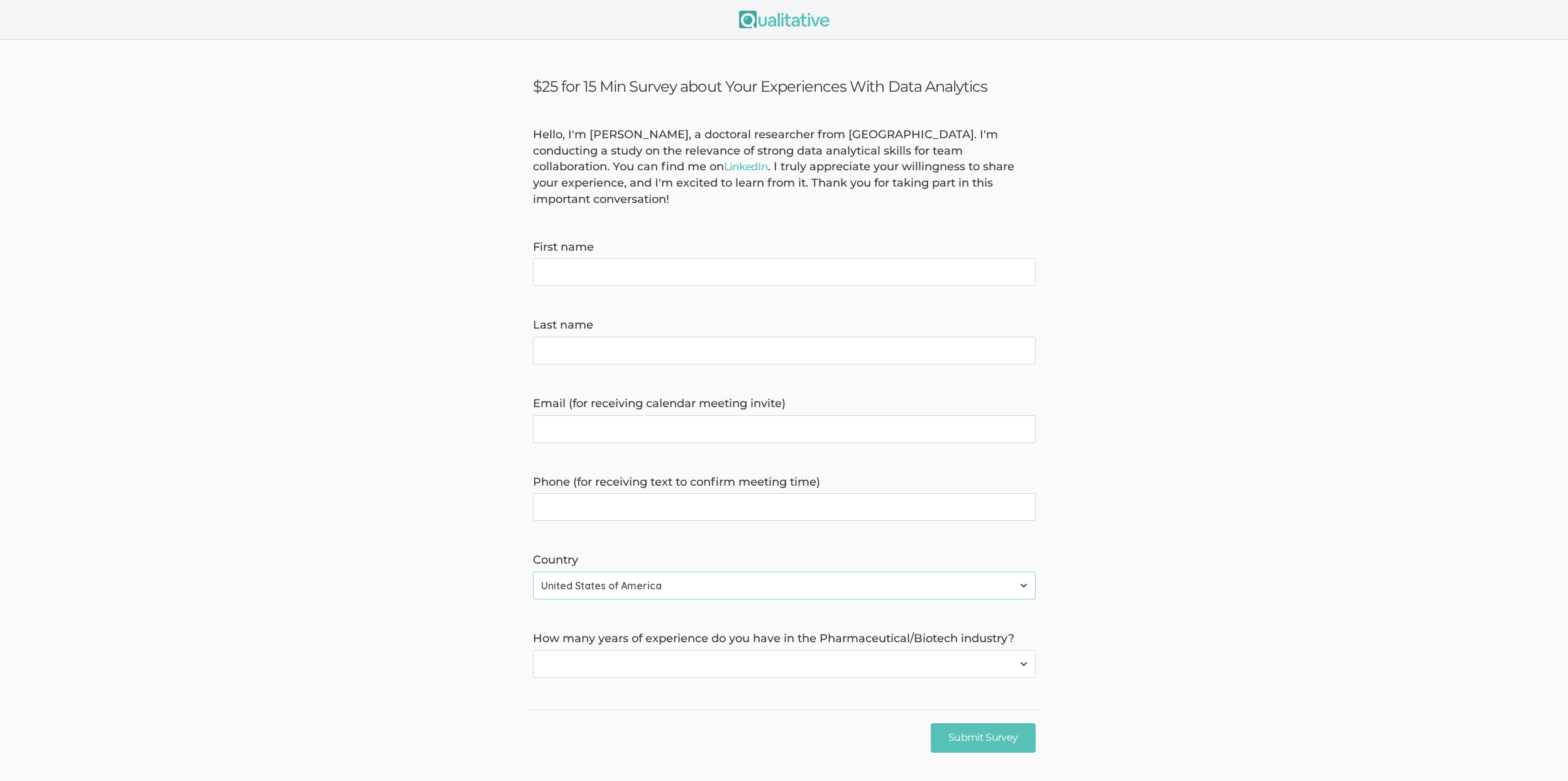
click at [1193, 663] on ui-view "$25 for 15 Min Survey about Your Experiences With Data Analytics Hello, I'm [PE…" at bounding box center [784, 402] width 1568 height 726
click at [667, 650] on select "None 1-4 years 5+ years" at bounding box center [784, 663] width 503 height 27
click at [629, 415] on invite\) "Email (for receiving calendar meeting invite)" at bounding box center [784, 429] width 503 height 27
click at [342, 350] on form "Hello, I'm [PERSON_NAME], a doctoral researcher from [GEOGRAPHIC_DATA]. I'm con…" at bounding box center [784, 402] width 1568 height 551
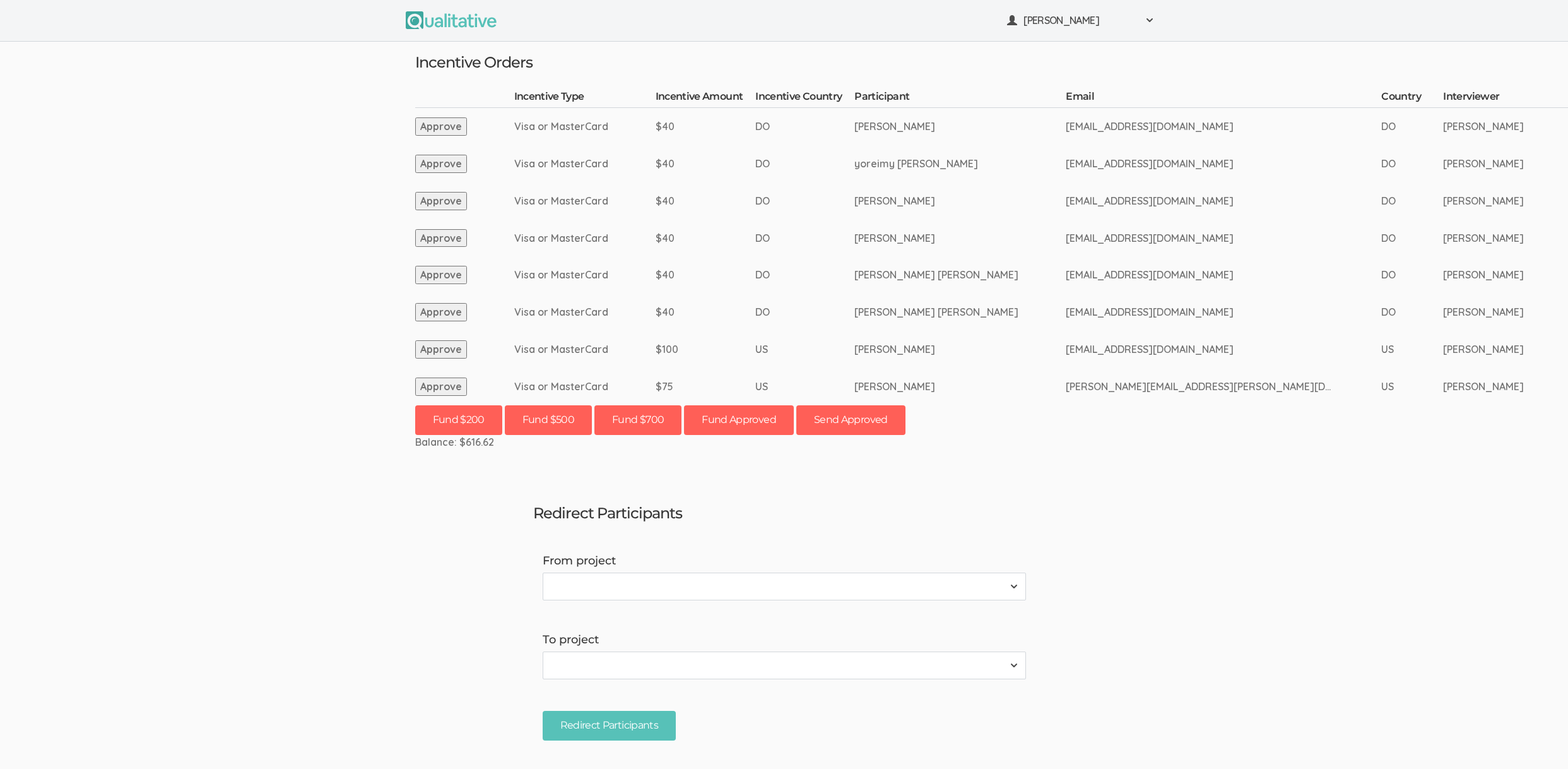
click at [606, 278] on td "Visa or MasterCard" at bounding box center [585, 275] width 142 height 38
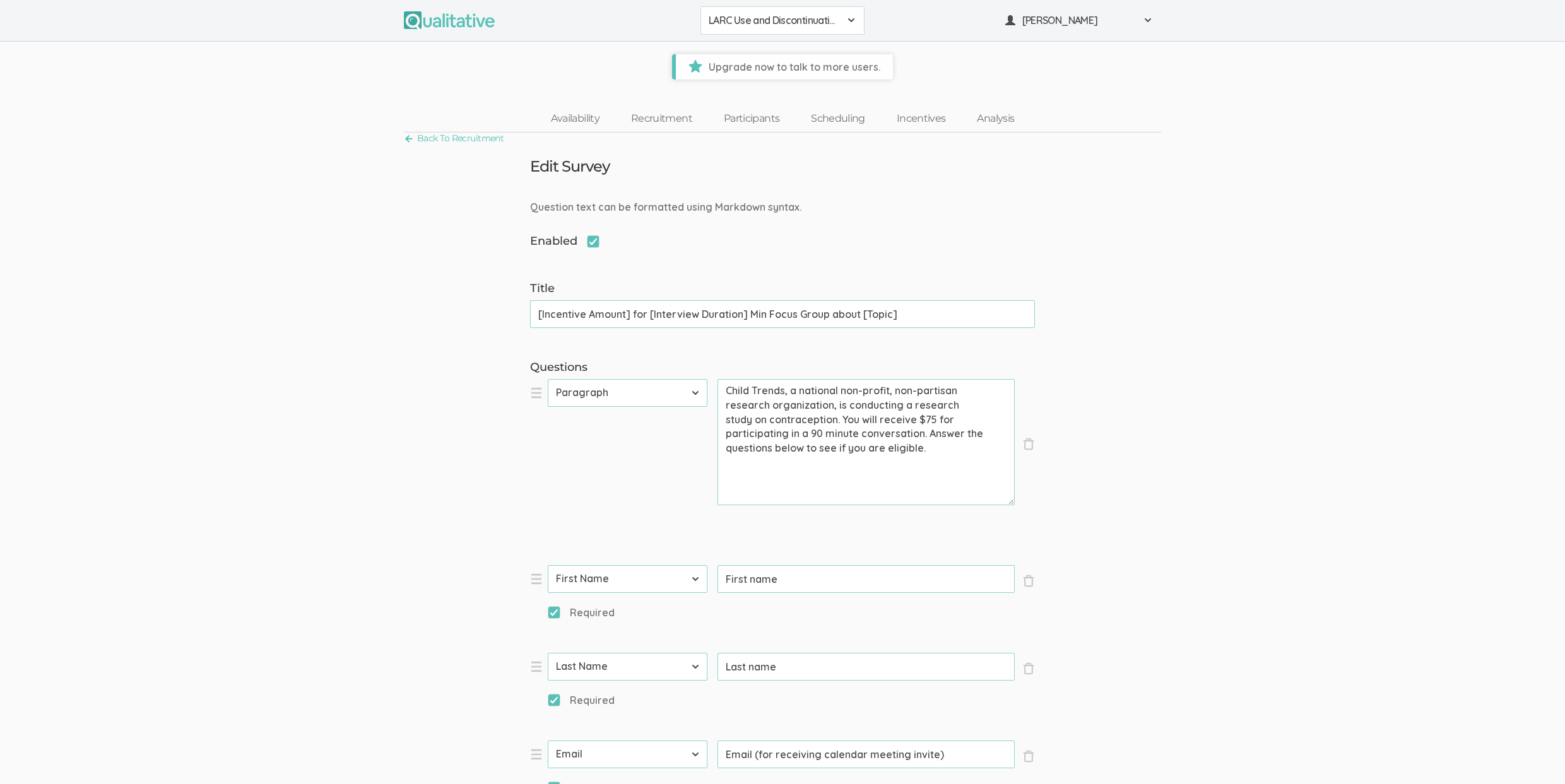
drag, startPoint x: 885, startPoint y: 450, endPoint x: 863, endPoint y: 433, distance: 27.8
click at [863, 433] on textarea "Child Trends, a national non-profit, non-partisan research organization, is con…" at bounding box center [866, 441] width 297 height 126
click at [908, 462] on textarea "Child Trends, a national non-profit, non-partisan research organization, is con…" at bounding box center [866, 441] width 297 height 126
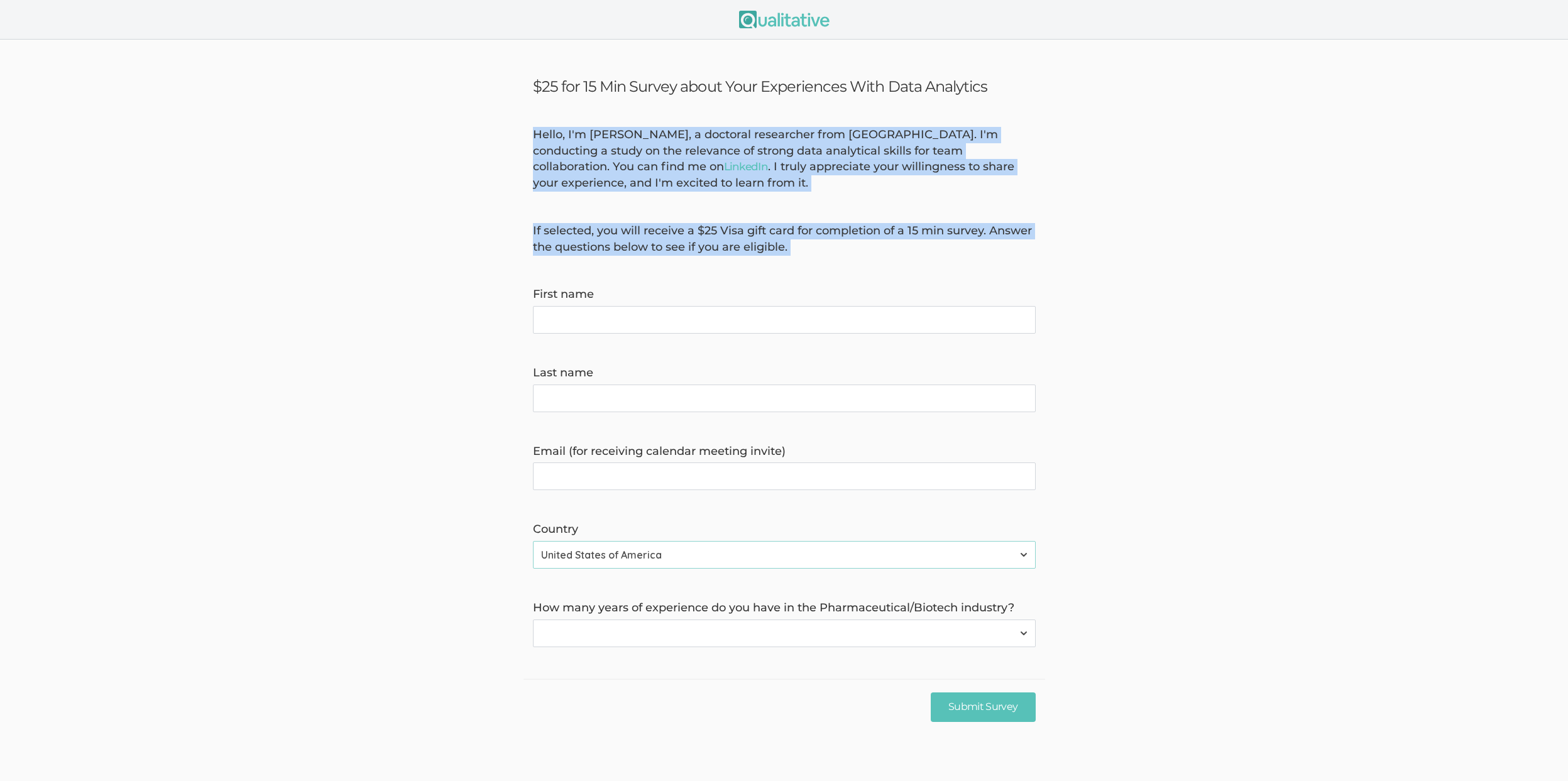
drag, startPoint x: 850, startPoint y: 256, endPoint x: 458, endPoint y: 133, distance: 410.8
click at [458, 133] on form "Hello, I'm [PERSON_NAME], a doctoral researcher from [GEOGRAPHIC_DATA]. I'm con…" at bounding box center [784, 387] width 1568 height 520
copy form "Hello, I'm [PERSON_NAME], a doctoral researcher from [GEOGRAPHIC_DATA]. I'm con…"
click at [465, 235] on form "Hello, I'm [PERSON_NAME], a doctoral researcher from [GEOGRAPHIC_DATA]. I'm con…" at bounding box center [784, 387] width 1568 height 520
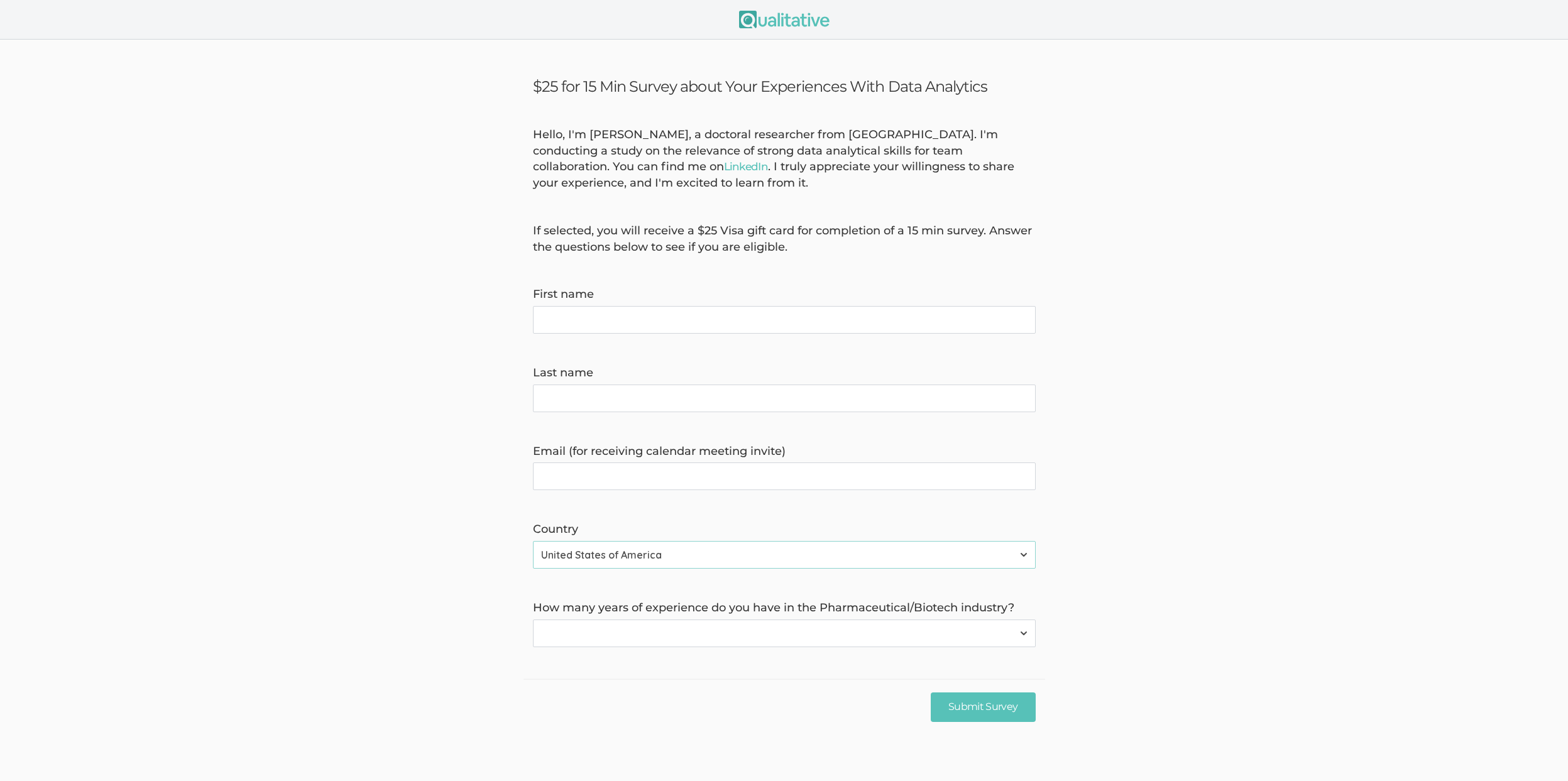
click at [775, 632] on select "None 1-4 years 5+ years" at bounding box center [784, 633] width 503 height 27
select select "0"
click at [533, 620] on select "None 1-4 years 5+ years" at bounding box center [784, 633] width 503 height 27
click at [701, 473] on invite\) "Email (for receiving calendar meeting invite)" at bounding box center [784, 475] width 503 height 27
click at [750, 393] on name "Last name" at bounding box center [784, 398] width 503 height 27
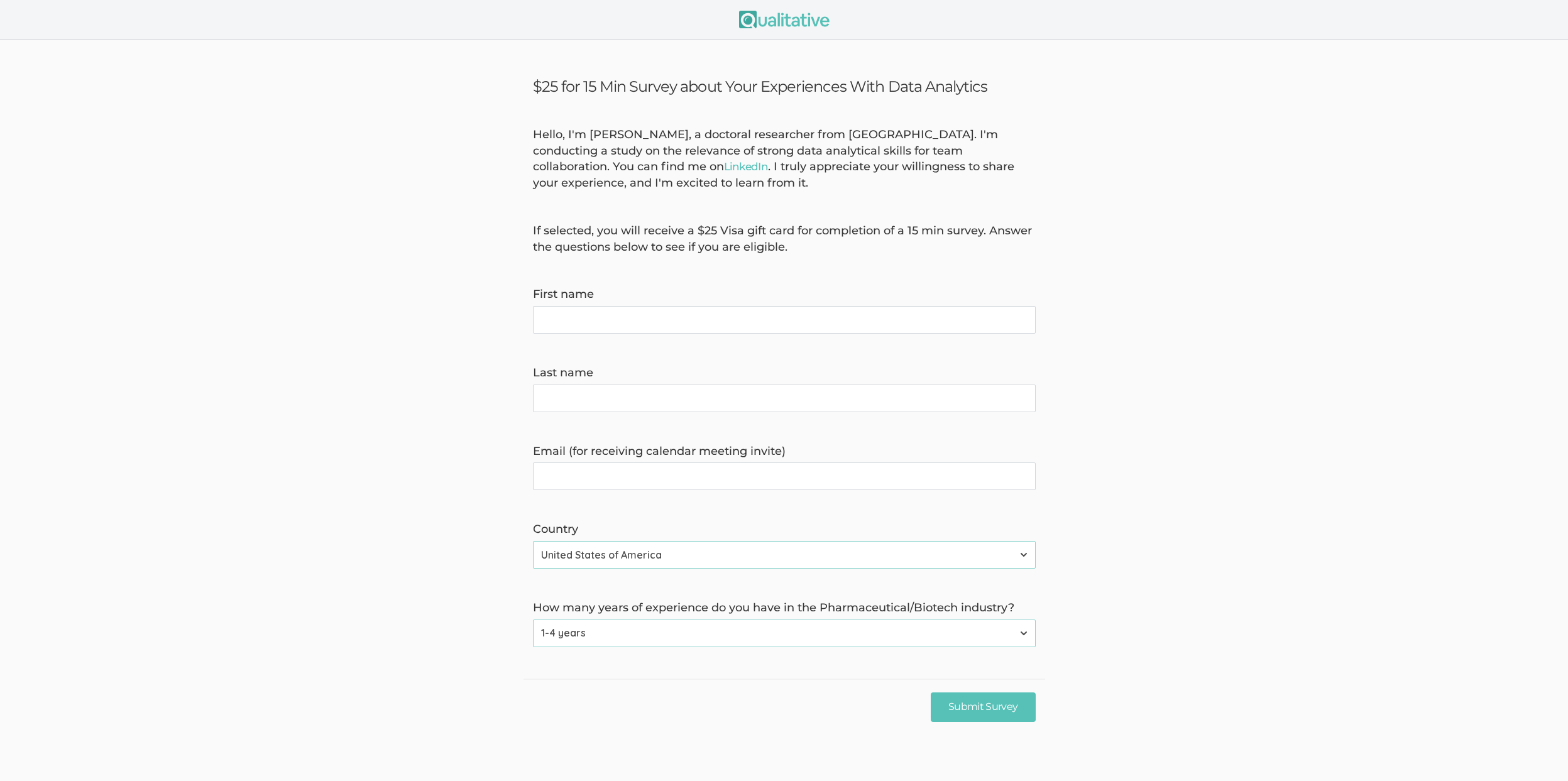
click at [793, 306] on name "First name" at bounding box center [784, 319] width 503 height 27
click at [1202, 394] on form "Hello, I'm [PERSON_NAME], a doctoral researcher from [GEOGRAPHIC_DATA]. I'm con…" at bounding box center [784, 387] width 1568 height 520
click at [156, 328] on form "Hello, I'm [PERSON_NAME], a doctoral researcher from [GEOGRAPHIC_DATA]. I'm con…" at bounding box center [784, 387] width 1568 height 520
click at [147, 335] on form "Hello, I'm [PERSON_NAME], a doctoral researcher from [GEOGRAPHIC_DATA]. I'm con…" at bounding box center [784, 387] width 1568 height 520
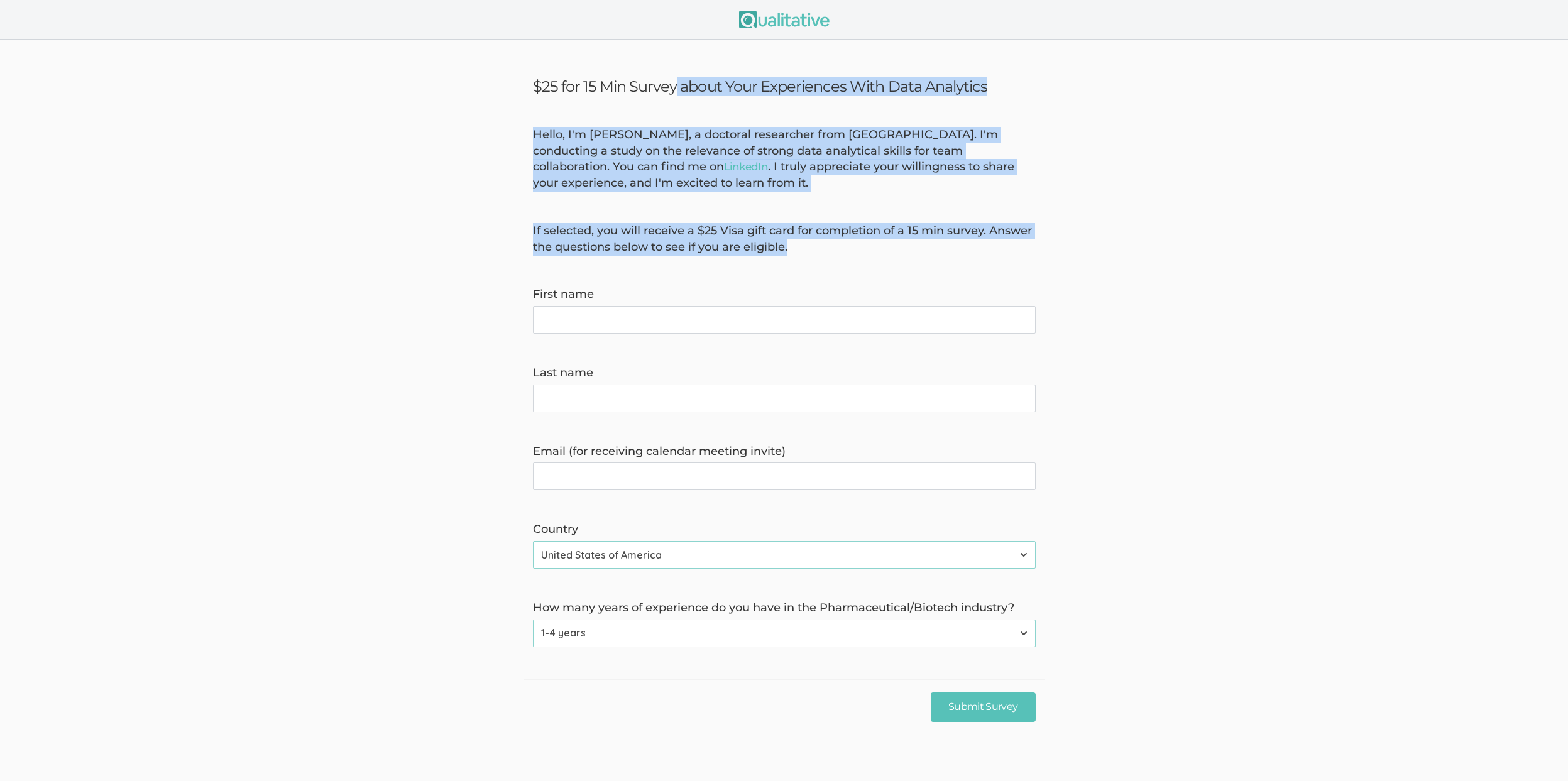
drag, startPoint x: 851, startPoint y: 242, endPoint x: 490, endPoint y: 44, distance: 411.7
click at [490, 44] on ui-view "$25 for 15 Min Survey about Your Experiences With Data Analytics Hello, I'm [PE…" at bounding box center [784, 387] width 1568 height 694
copy ui-view "$25 for 15 Min Survey about Your Experiences With Data Analytics Hello, I'm [PE…"
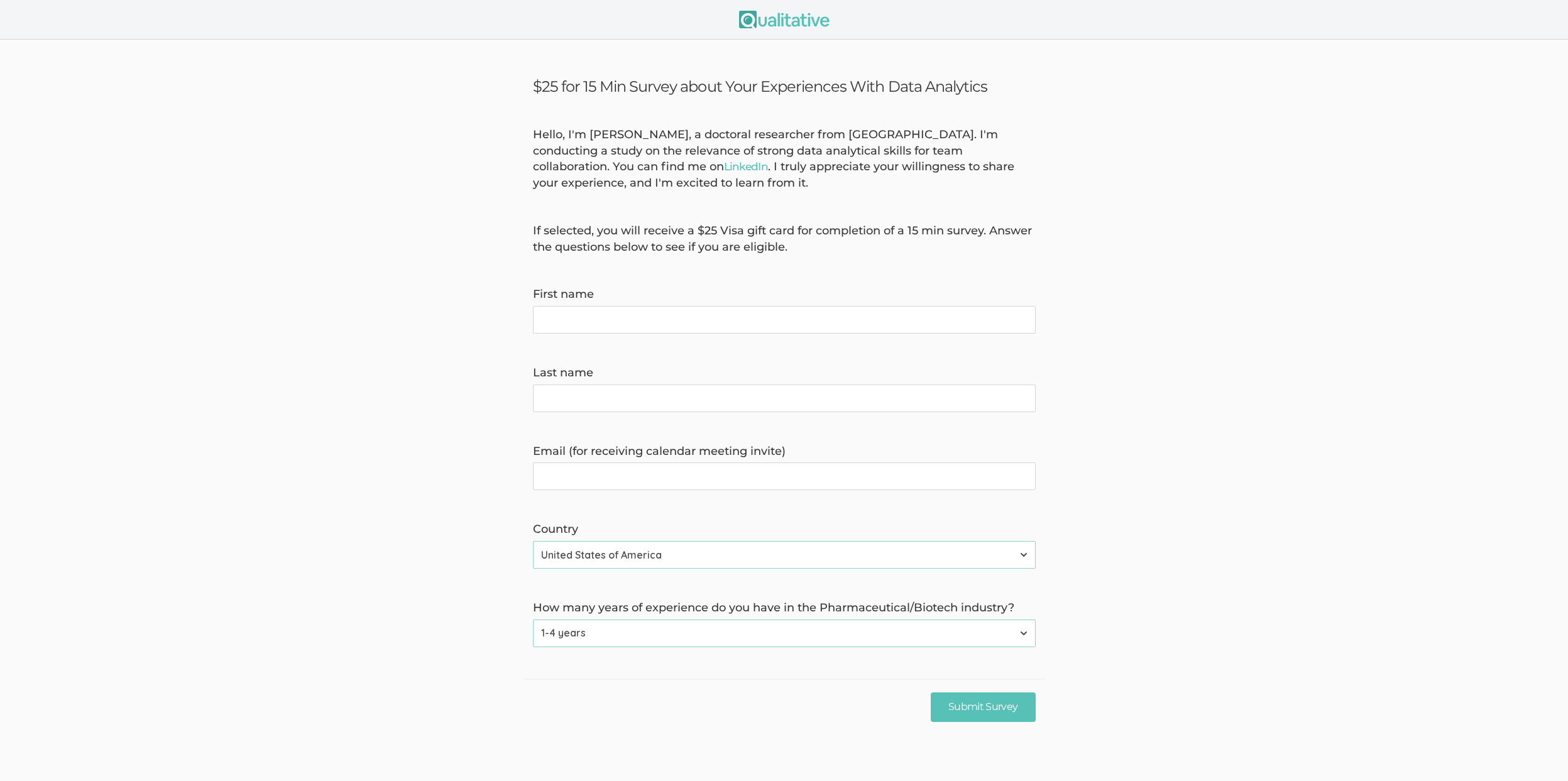
click at [461, 388] on form "Hello, I'm [PERSON_NAME], a doctoral researcher from [GEOGRAPHIC_DATA]. I'm con…" at bounding box center [784, 387] width 1568 height 520
click at [376, 552] on form "Hello, I'm [PERSON_NAME], a doctoral researcher from [GEOGRAPHIC_DATA]. I'm con…" at bounding box center [784, 387] width 1568 height 520
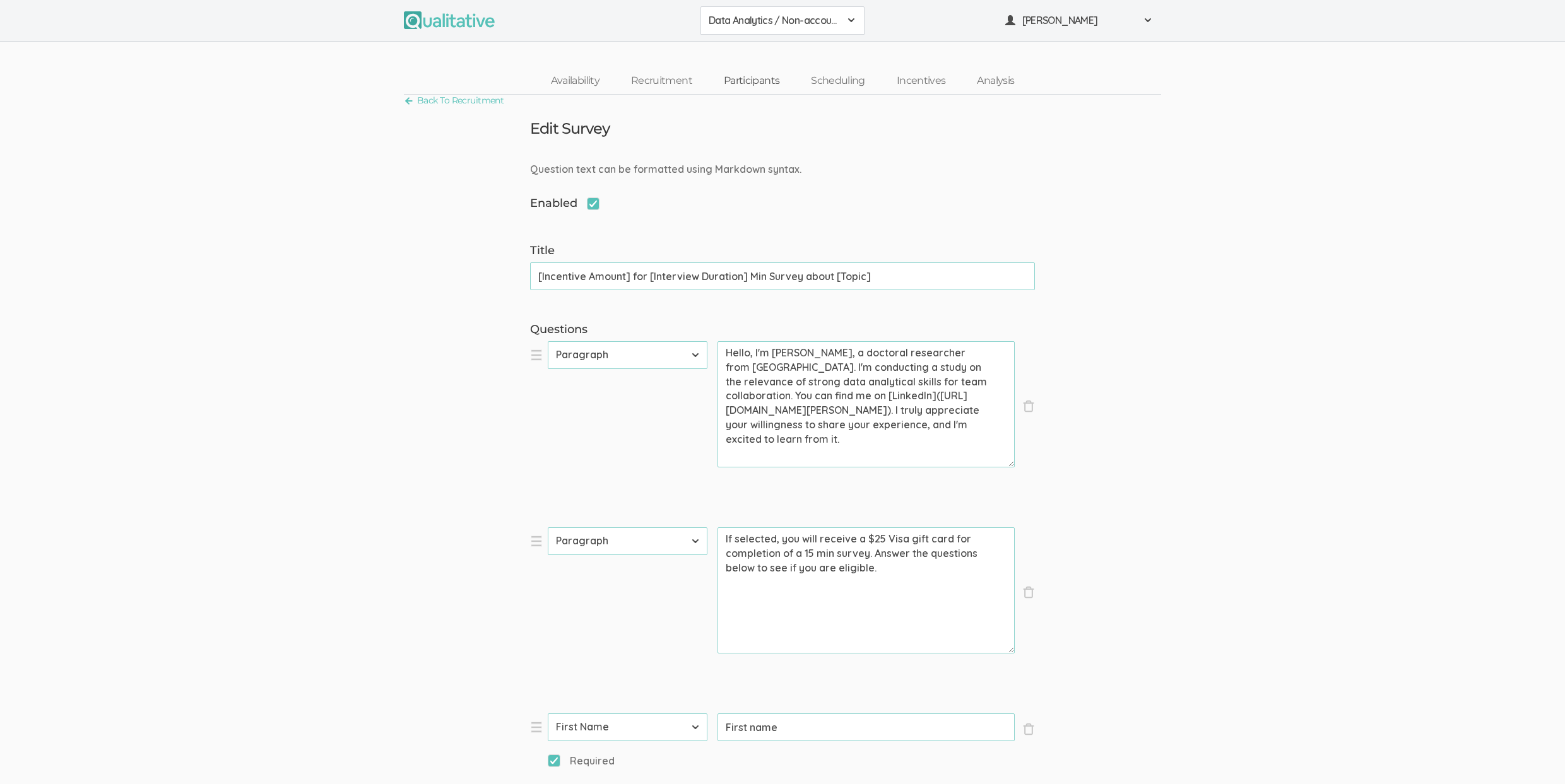
click at [766, 83] on link "Participants" at bounding box center [751, 81] width 87 height 27
